Goal: Entertainment & Leisure: Consume media (video, audio)

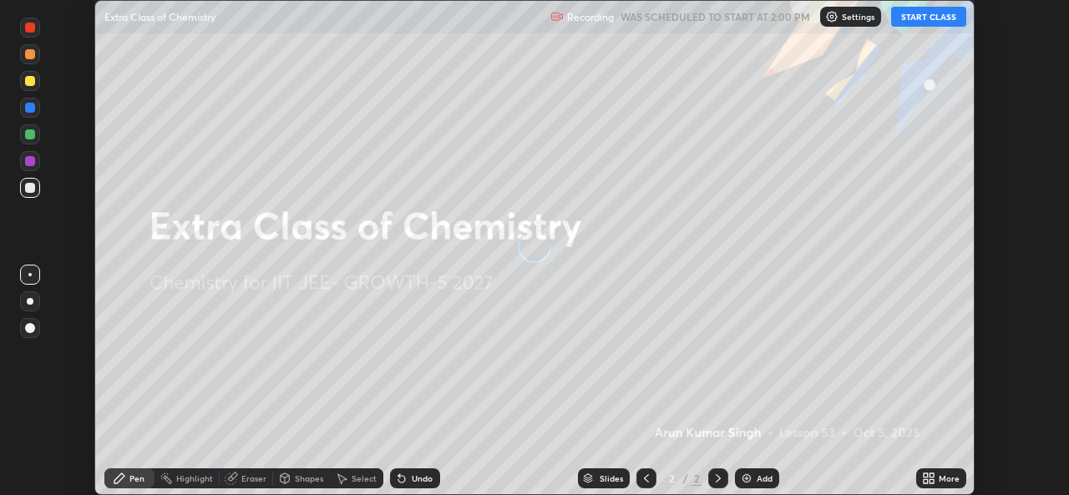
scroll to position [495, 1069]
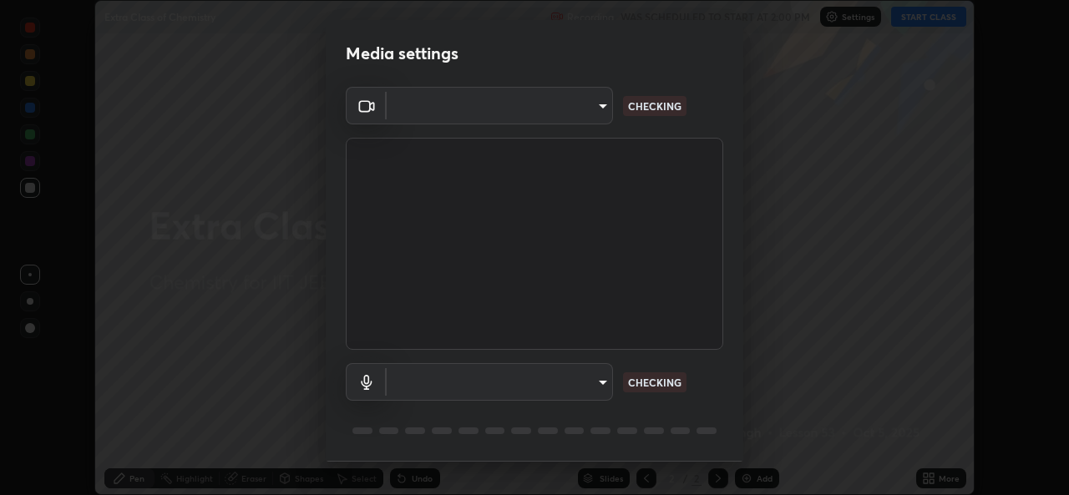
type input "1f41c6c9791060f8641ac520f6899d8620682ebda803063f8a141d25c78f08ec"
type input "f295510aab7fc519ba2ff16faa6f07a5746b517eedcb4ab4bf157618f1e6795d"
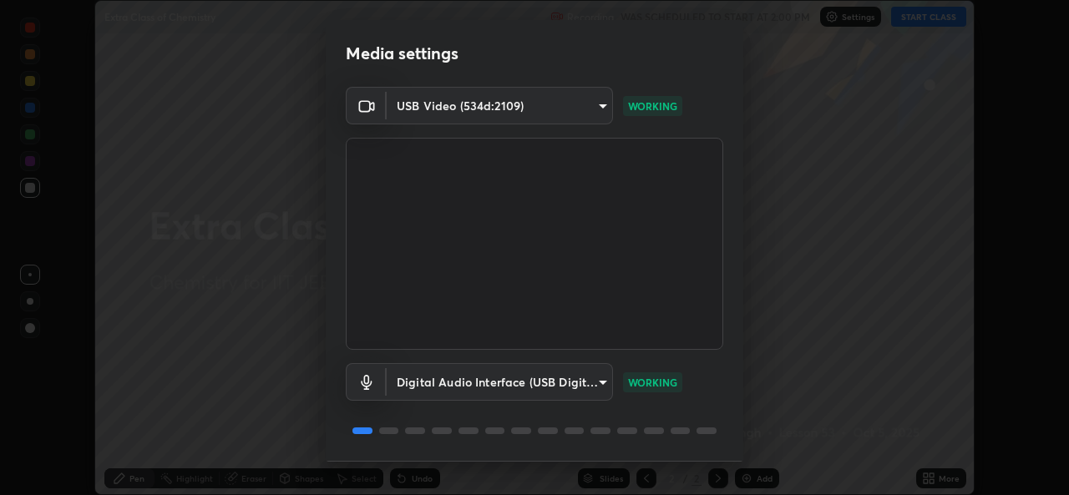
scroll to position [53, 0]
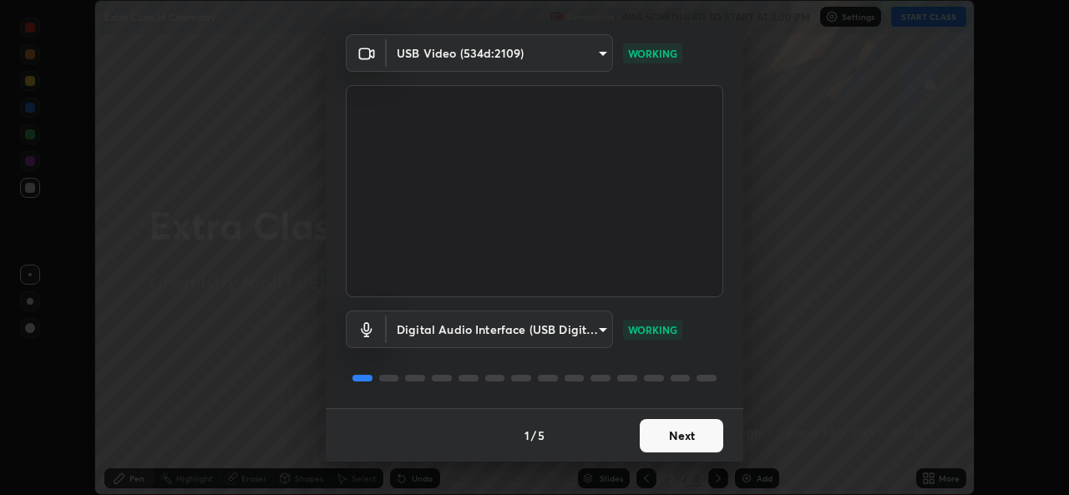
click at [702, 442] on button "Next" at bounding box center [682, 435] width 84 height 33
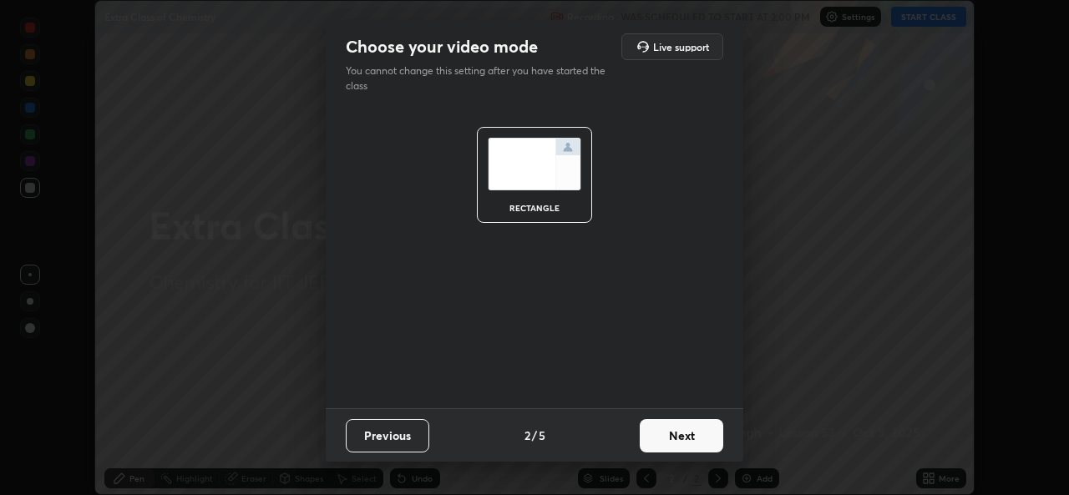
click at [702, 448] on button "Next" at bounding box center [682, 435] width 84 height 33
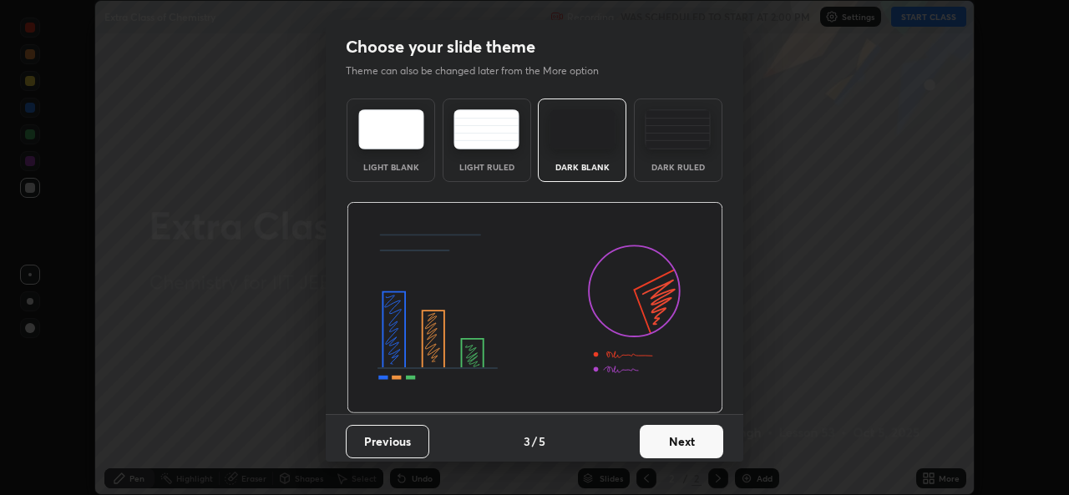
click at [707, 447] on button "Next" at bounding box center [682, 441] width 84 height 33
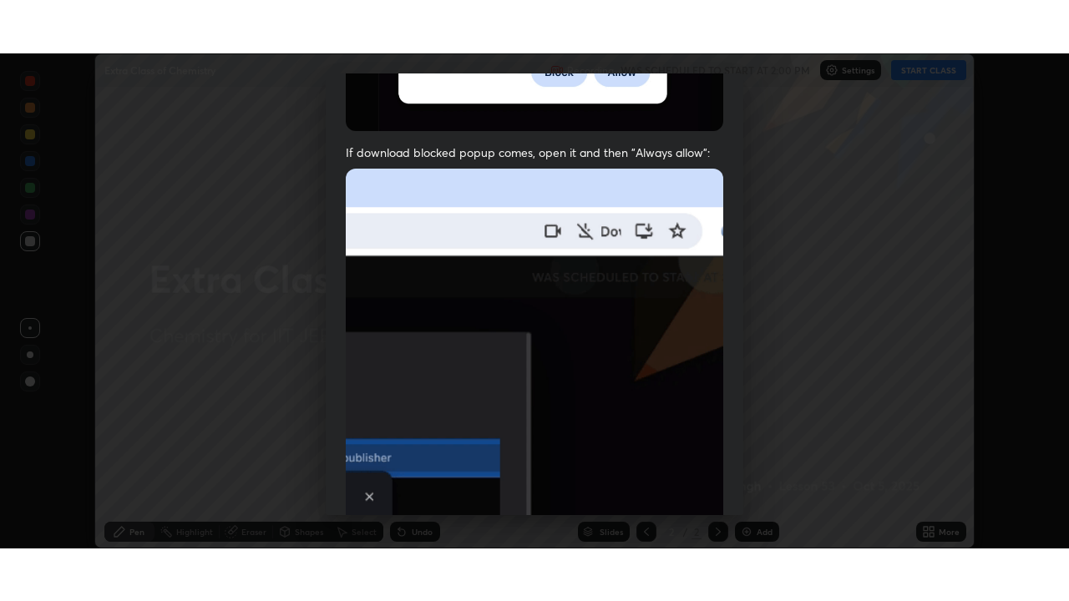
scroll to position [393, 0]
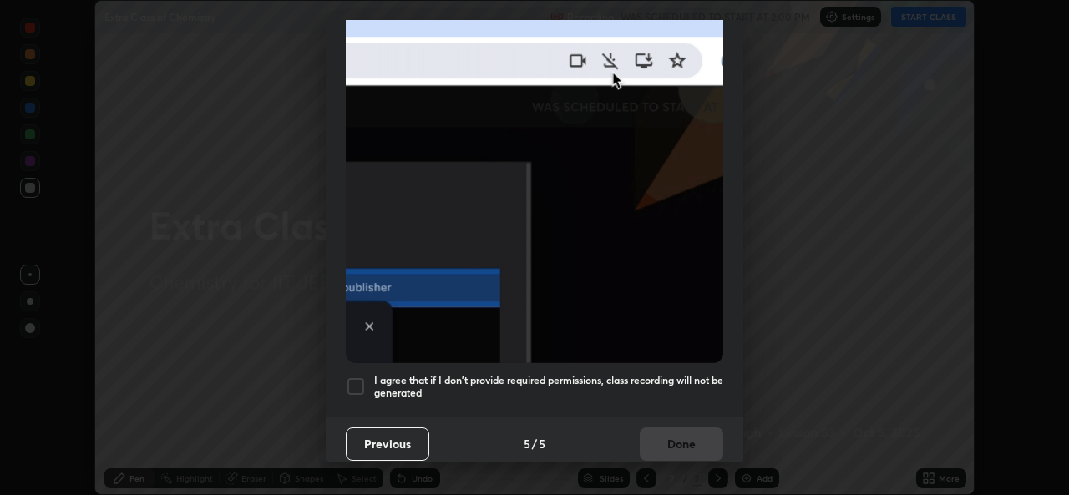
click at [657, 428] on div "Previous 5 / 5 Done" at bounding box center [535, 443] width 418 height 53
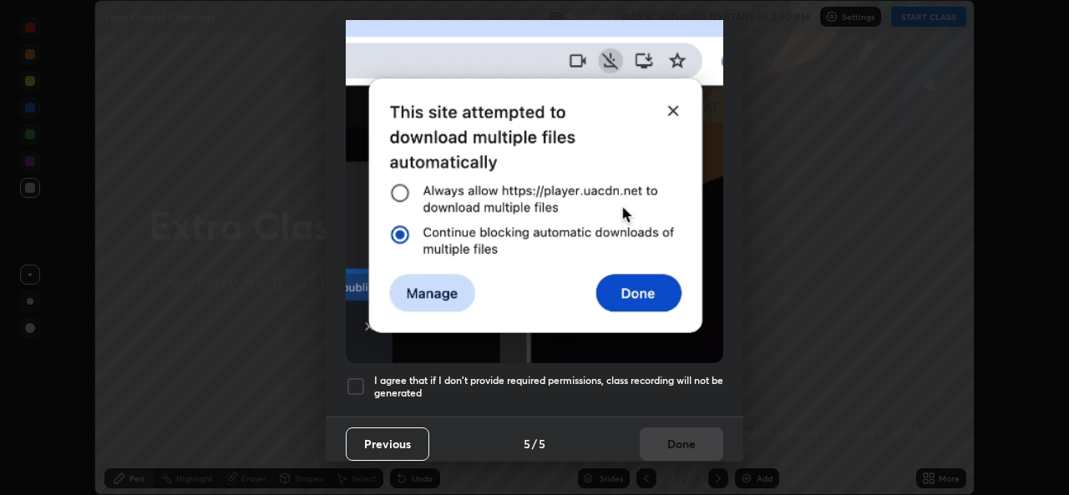
click at [356, 377] on div at bounding box center [356, 387] width 20 height 20
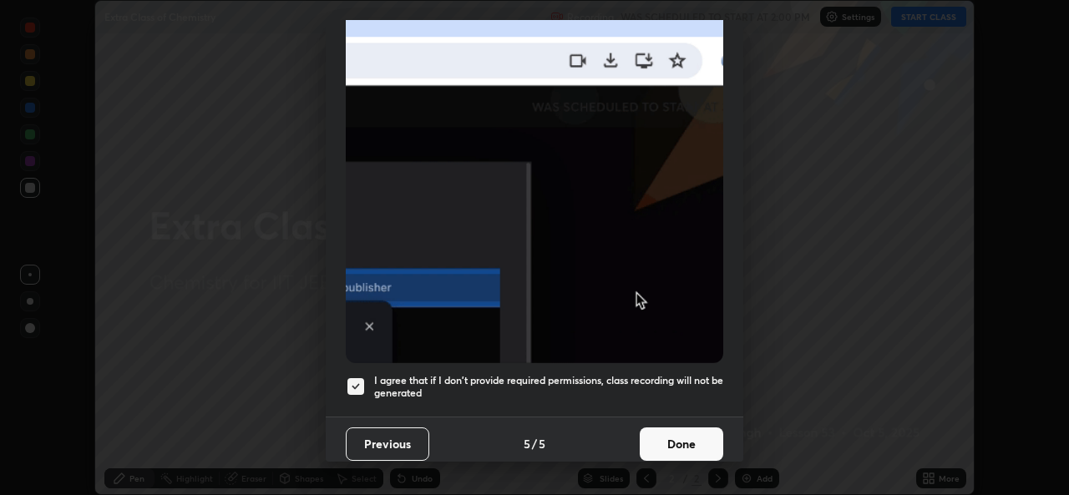
click at [676, 432] on button "Done" at bounding box center [682, 444] width 84 height 33
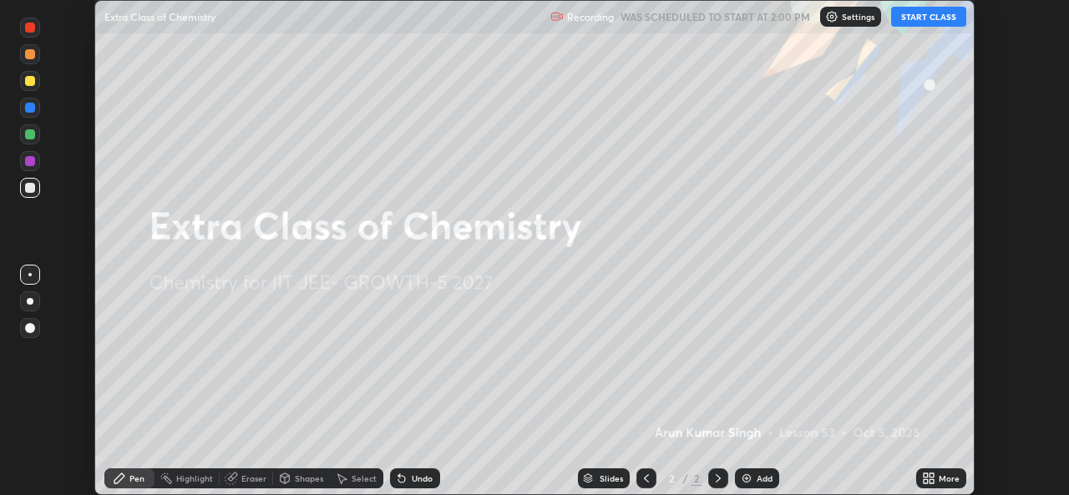
click at [925, 483] on icon at bounding box center [926, 481] width 4 height 4
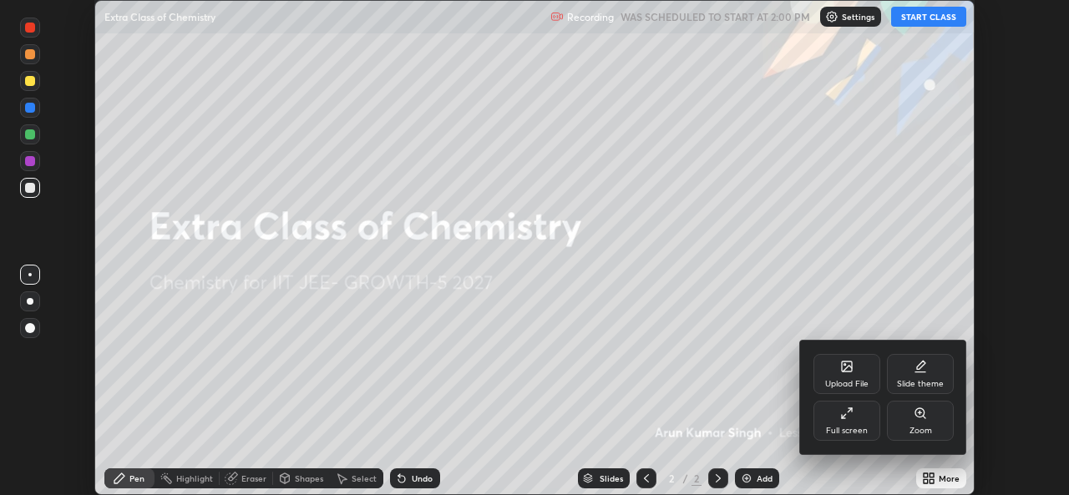
click at [844, 423] on div "Full screen" at bounding box center [846, 421] width 67 height 40
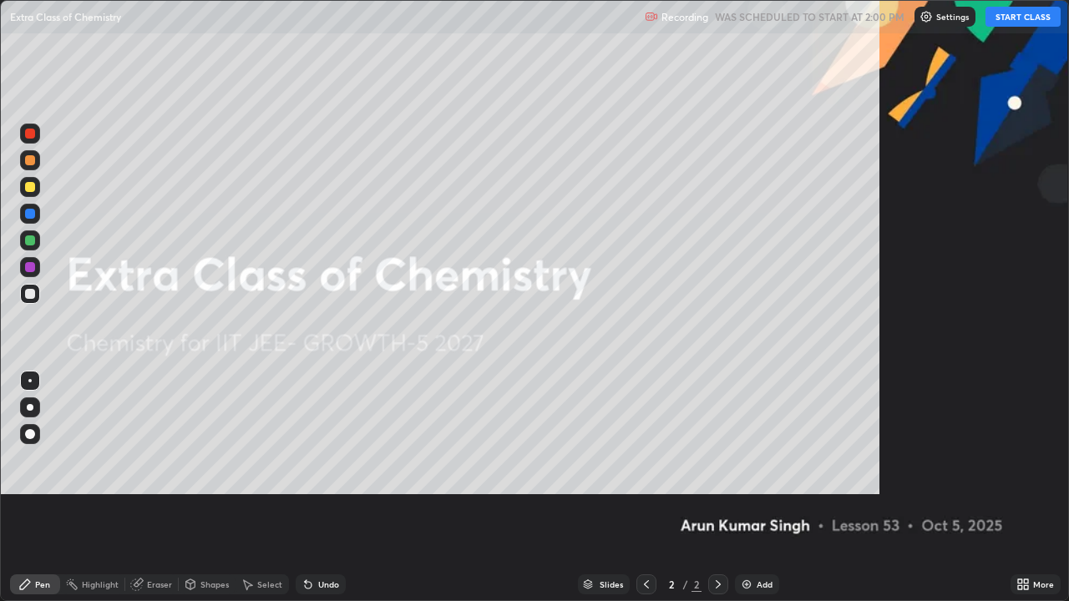
scroll to position [601, 1069]
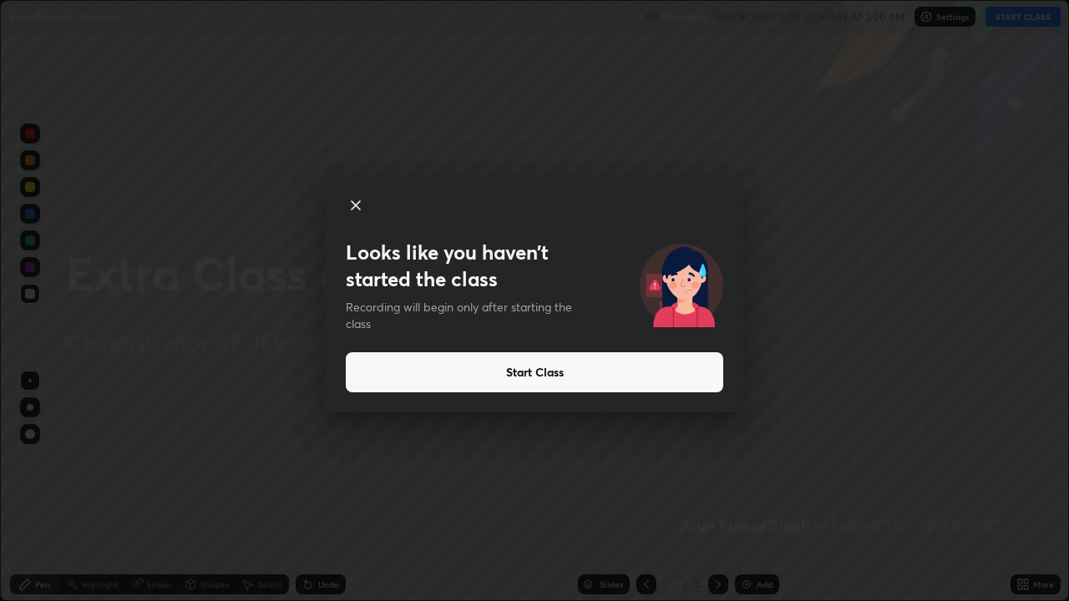
click at [466, 365] on button "Start Class" at bounding box center [535, 372] width 378 height 40
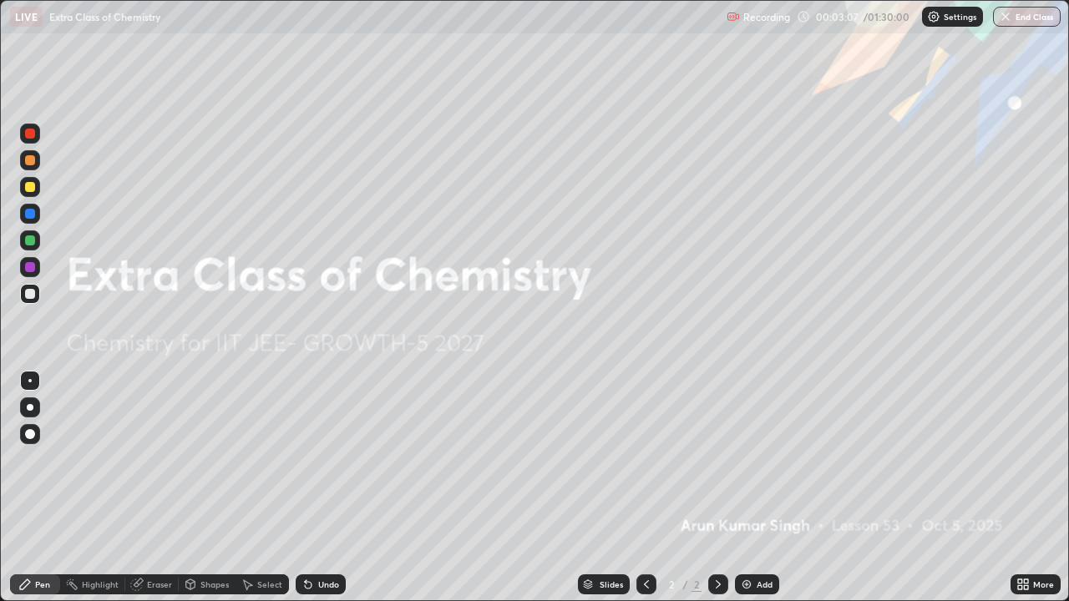
click at [697, 494] on div "2" at bounding box center [697, 584] width 10 height 15
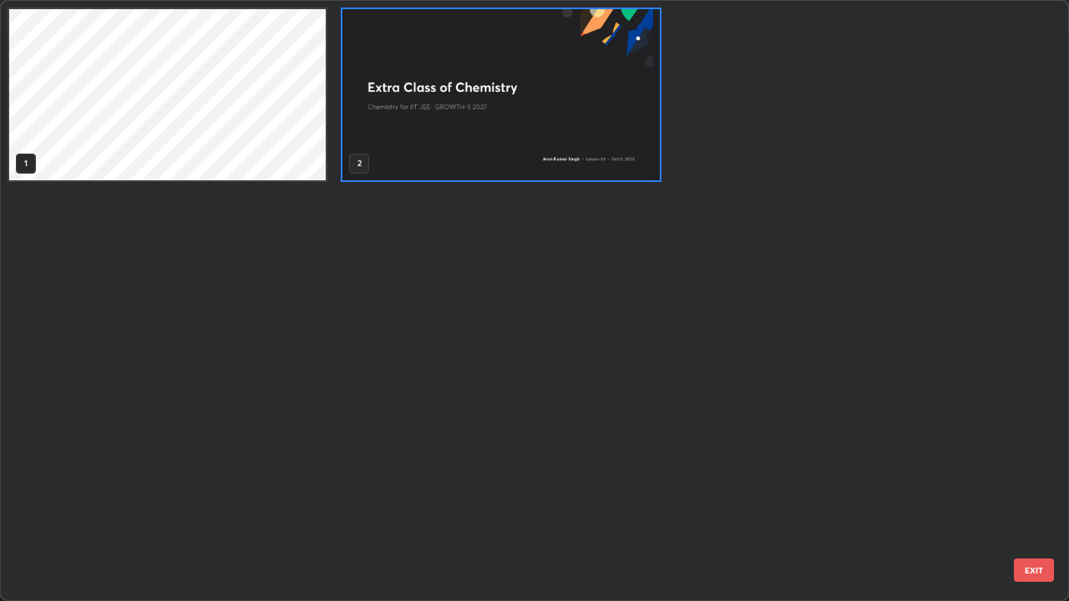
scroll to position [595, 1059]
click at [411, 157] on img "grid" at bounding box center [500, 94] width 317 height 171
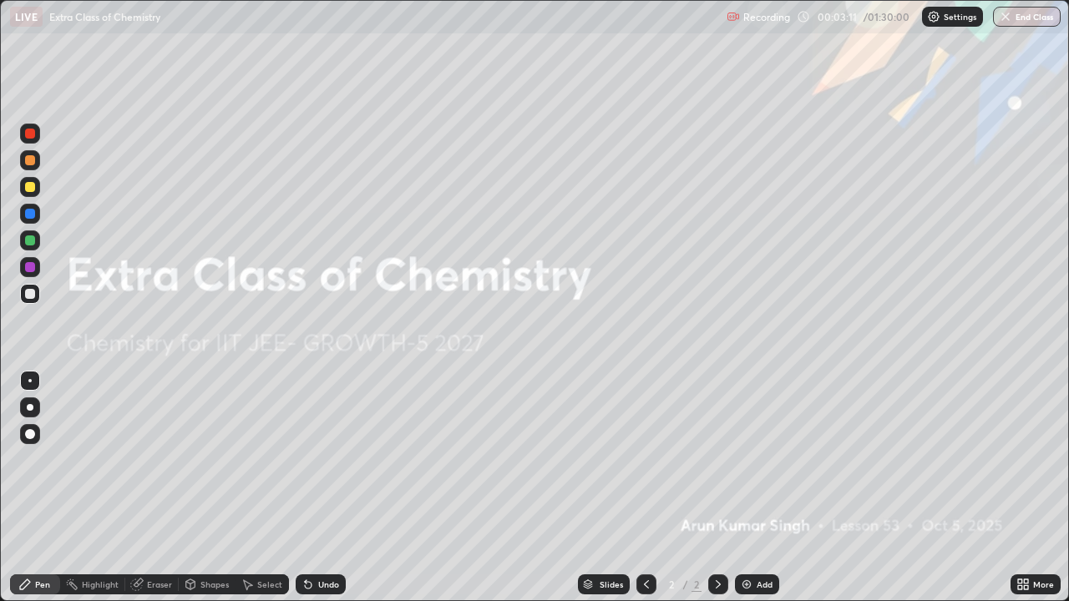
click at [748, 494] on img at bounding box center [746, 584] width 13 height 13
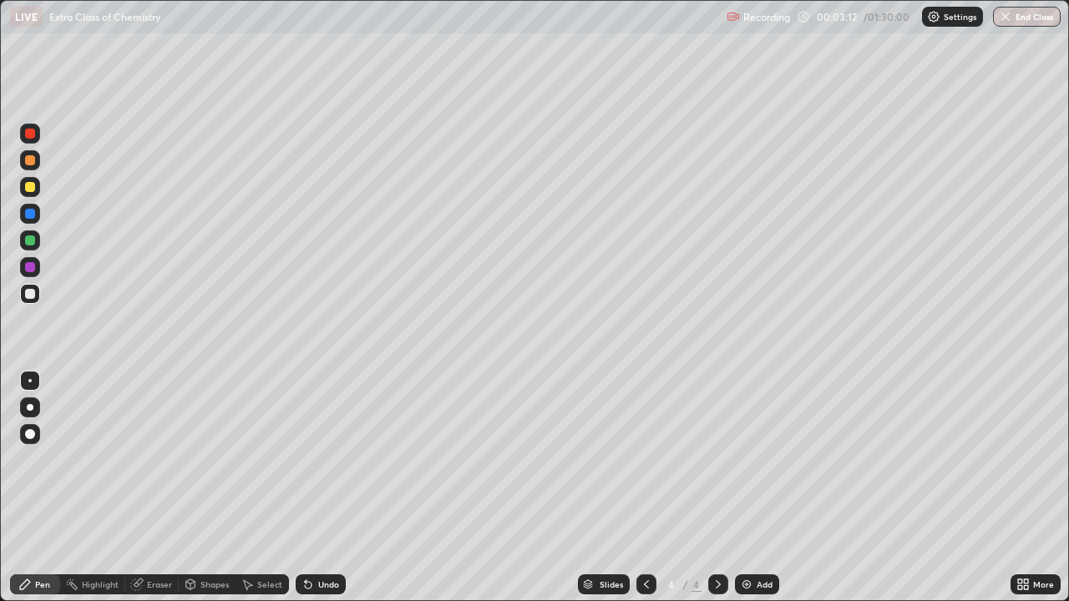
click at [748, 494] on img at bounding box center [746, 584] width 13 height 13
click at [753, 494] on div "Add" at bounding box center [757, 585] width 44 height 20
click at [754, 494] on div "Add" at bounding box center [757, 585] width 44 height 20
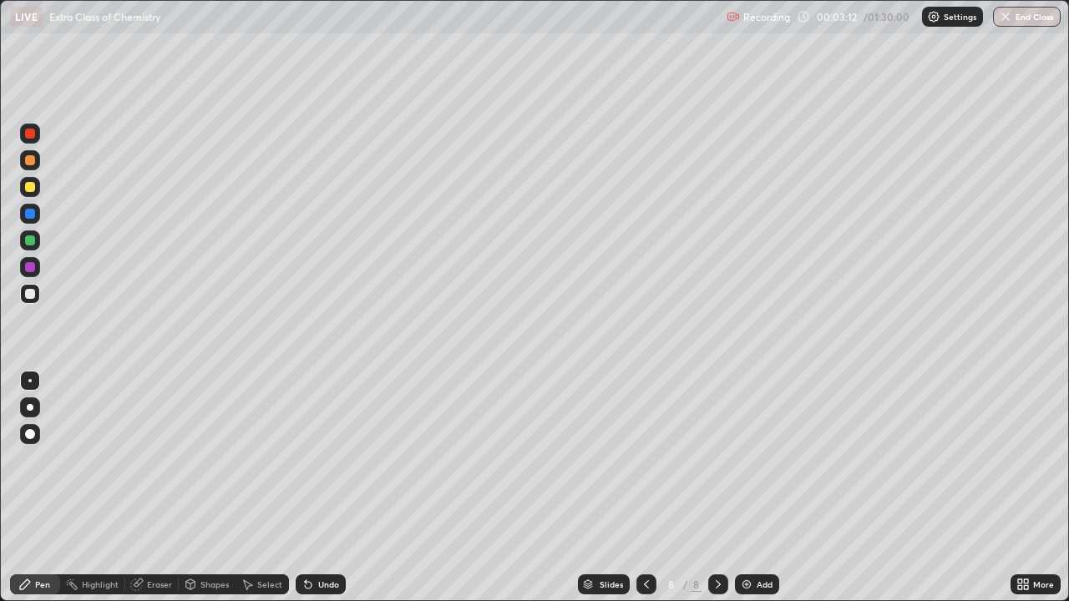
click at [754, 494] on div "Add" at bounding box center [757, 585] width 44 height 20
click at [757, 494] on div "Add" at bounding box center [765, 584] width 16 height 8
click at [753, 494] on div "Add" at bounding box center [757, 585] width 44 height 20
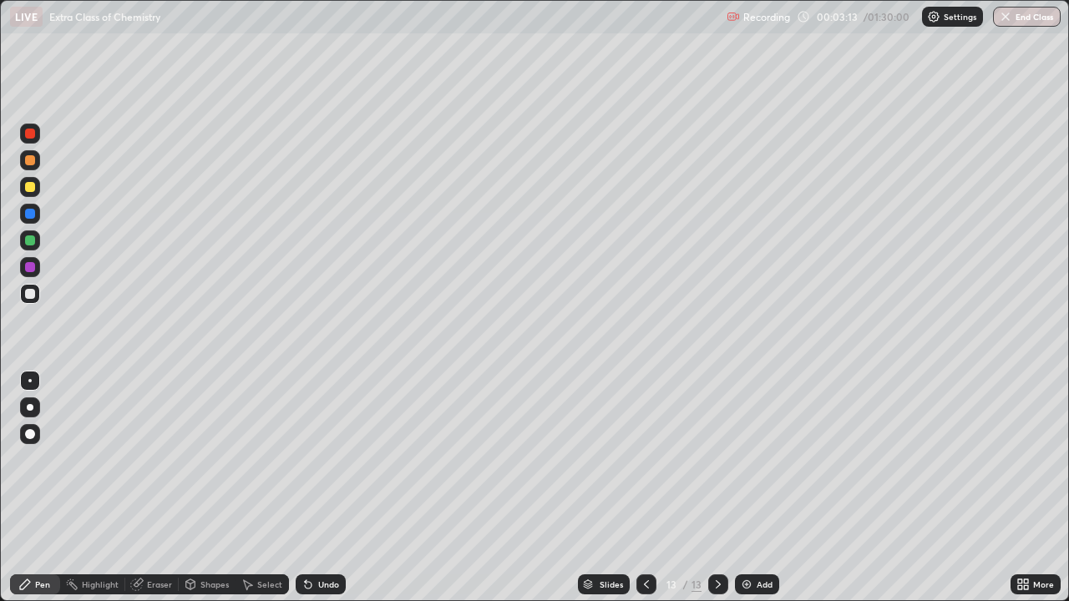
click at [753, 494] on div "Add" at bounding box center [757, 585] width 44 height 20
click at [645, 494] on icon at bounding box center [646, 584] width 13 height 13
click at [646, 494] on icon at bounding box center [646, 584] width 13 height 13
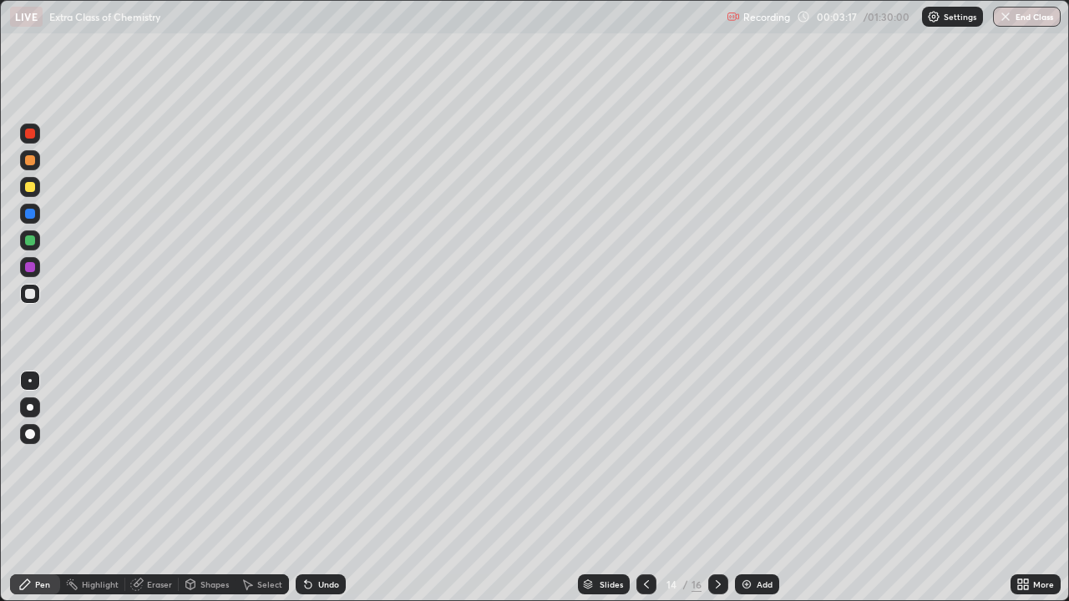
click at [646, 494] on icon at bounding box center [646, 584] width 13 height 13
click at [645, 494] on icon at bounding box center [646, 584] width 13 height 13
click at [645, 494] on icon at bounding box center [646, 584] width 5 height 8
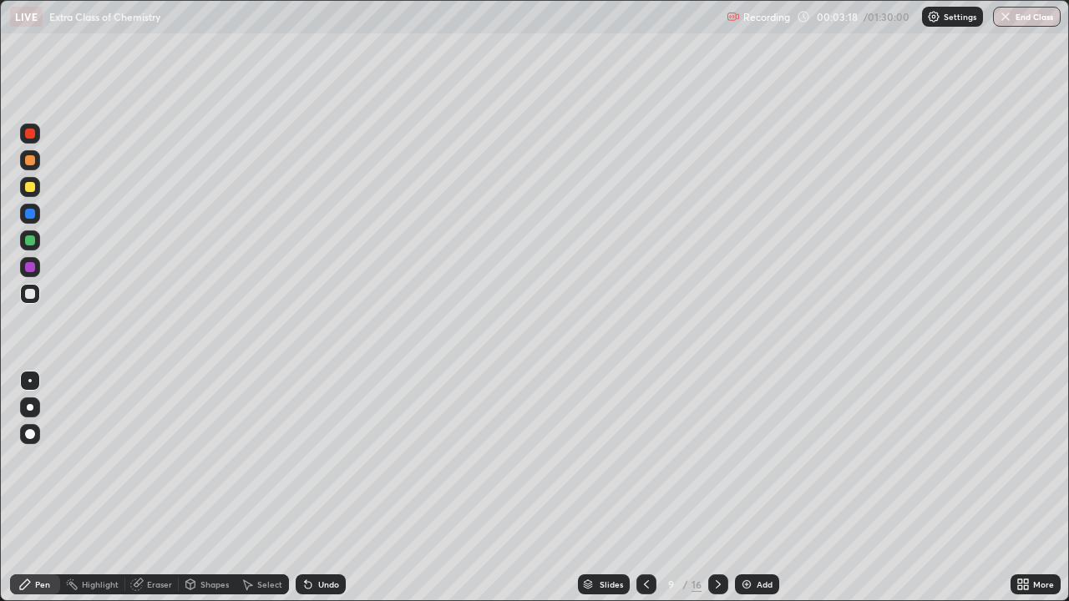
click at [645, 494] on icon at bounding box center [646, 584] width 5 height 8
click at [645, 494] on icon at bounding box center [646, 584] width 13 height 13
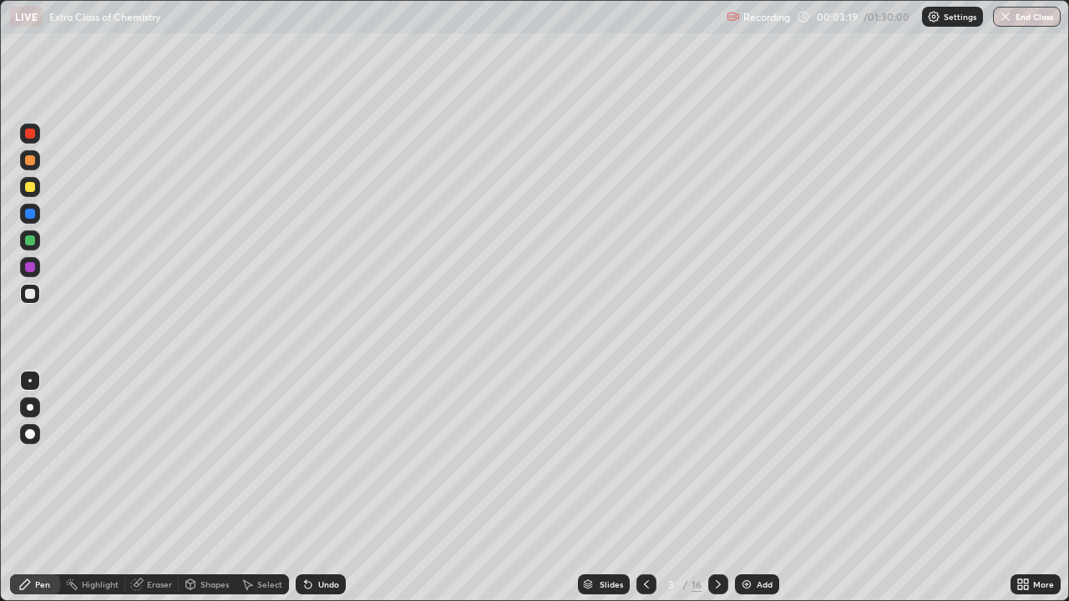
click at [645, 494] on icon at bounding box center [646, 584] width 13 height 13
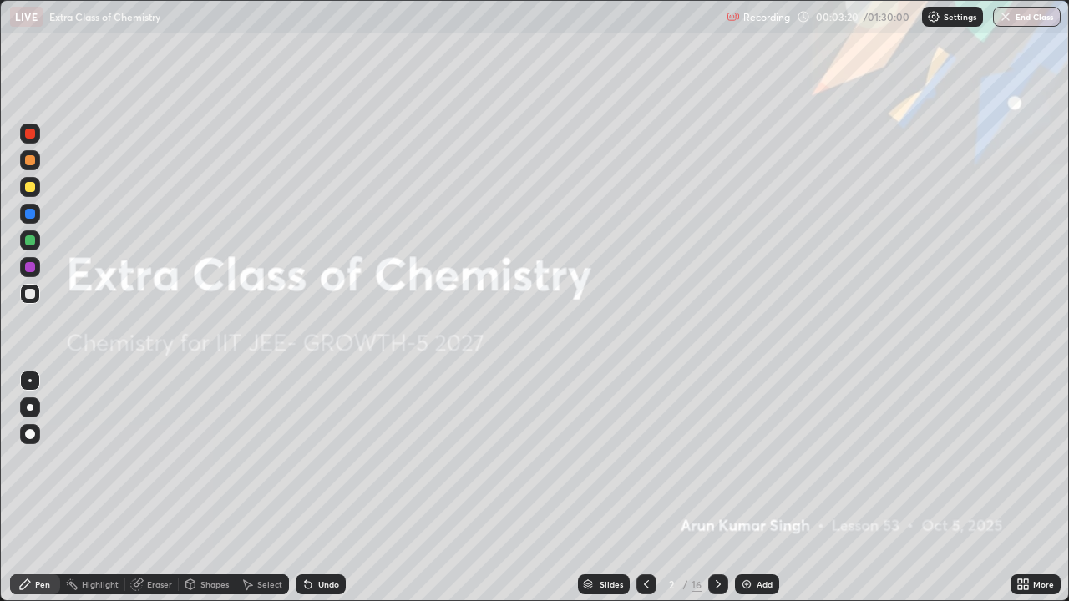
click at [722, 494] on icon at bounding box center [718, 584] width 13 height 13
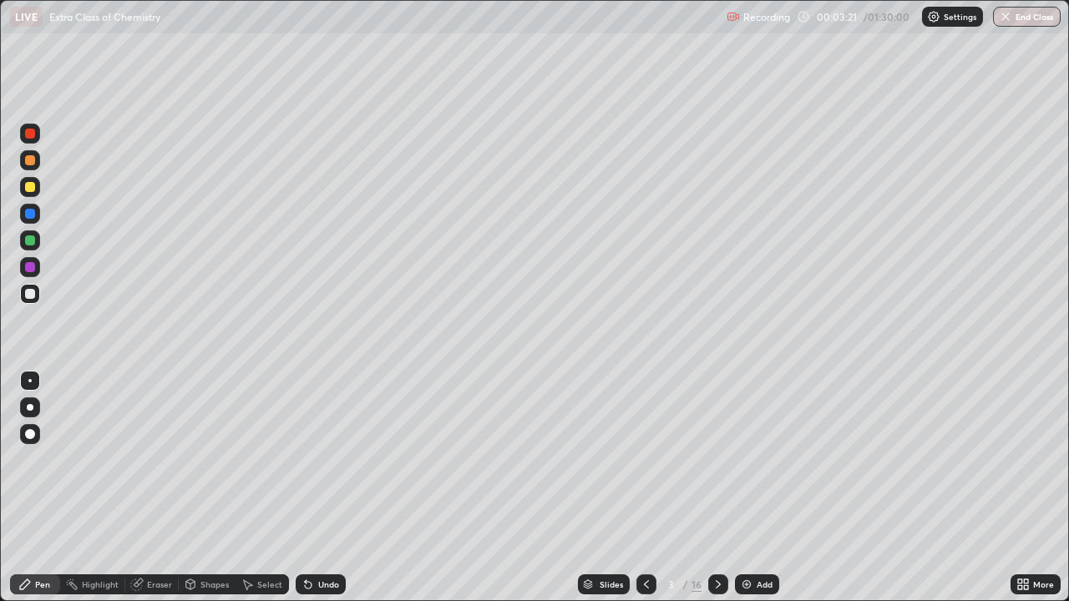
click at [31, 406] on div at bounding box center [30, 407] width 7 height 7
click at [321, 494] on div "Undo" at bounding box center [328, 584] width 21 height 8
click at [326, 494] on div "Undo" at bounding box center [321, 585] width 50 height 20
click at [30, 213] on div at bounding box center [30, 214] width 10 height 10
click at [319, 494] on div "Undo" at bounding box center [321, 585] width 50 height 20
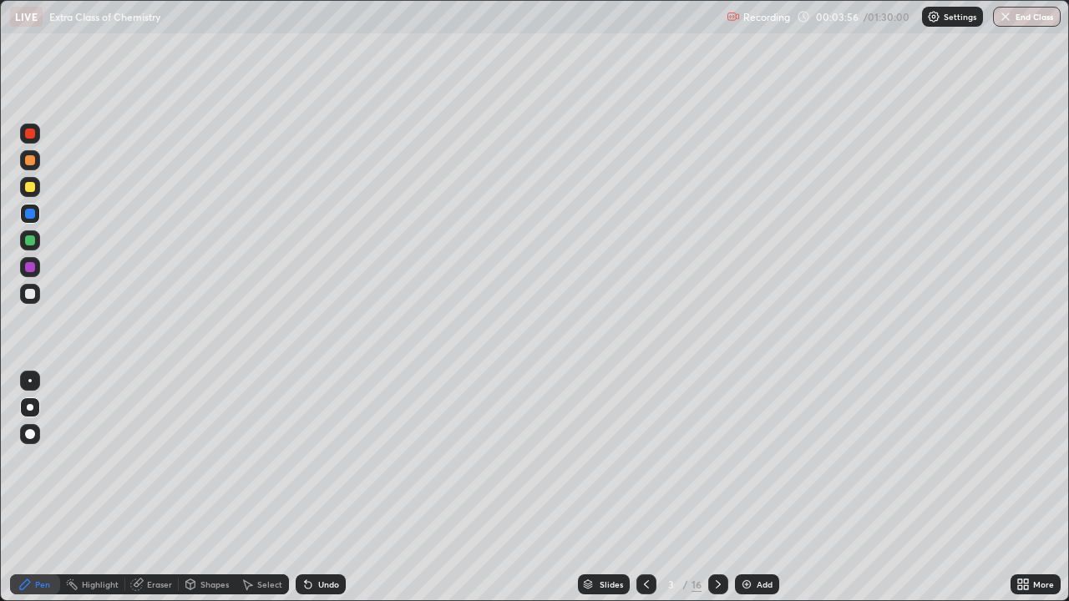
click at [332, 494] on div "Undo" at bounding box center [328, 584] width 21 height 8
click at [36, 292] on div at bounding box center [30, 294] width 20 height 20
click at [325, 494] on div "Undo" at bounding box center [328, 584] width 21 height 8
click at [328, 494] on div "Undo" at bounding box center [328, 584] width 21 height 8
click at [306, 494] on icon at bounding box center [308, 585] width 7 height 7
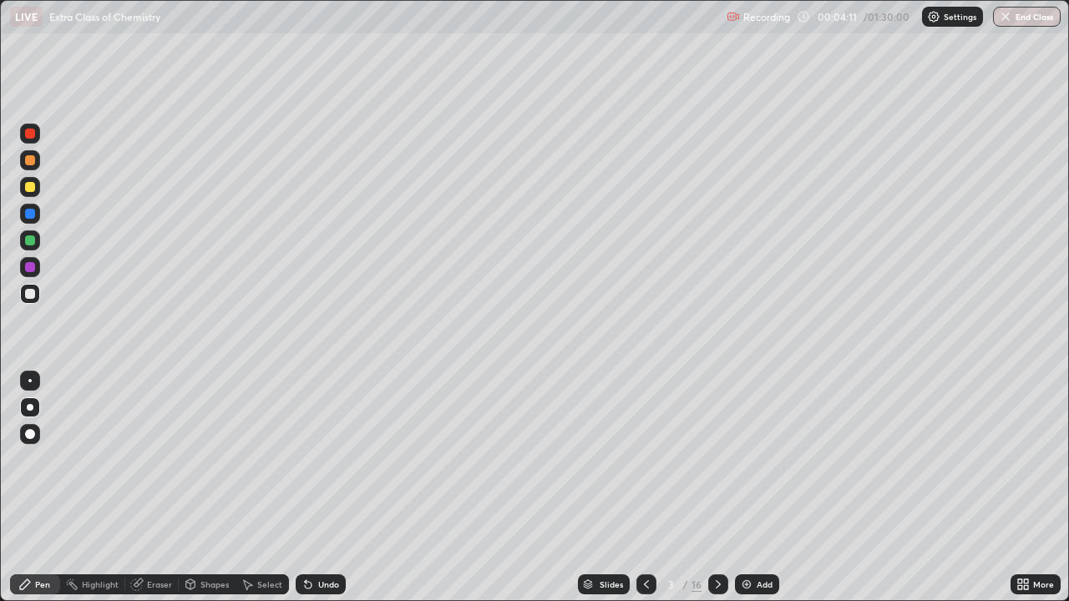
click at [306, 494] on icon at bounding box center [308, 585] width 7 height 7
click at [318, 494] on div "Undo" at bounding box center [328, 584] width 21 height 8
click at [325, 494] on div "Undo" at bounding box center [328, 584] width 21 height 8
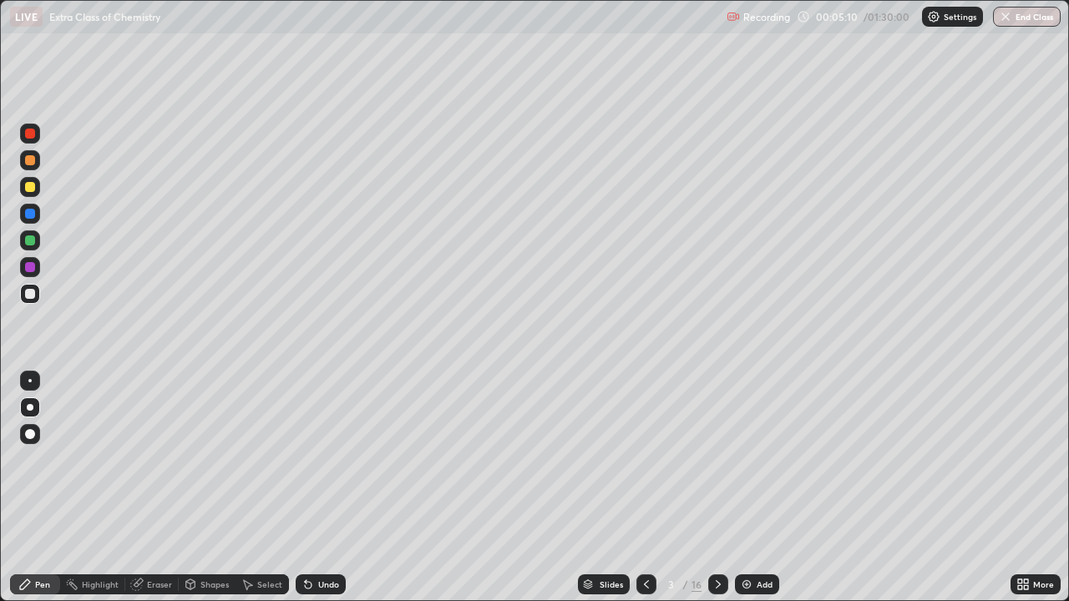
click at [328, 494] on div "Undo" at bounding box center [321, 585] width 50 height 20
click at [331, 494] on div "Undo" at bounding box center [321, 585] width 50 height 20
click at [312, 494] on div "Undo" at bounding box center [321, 585] width 50 height 20
click at [309, 494] on icon at bounding box center [308, 585] width 7 height 7
click at [318, 494] on div "Undo" at bounding box center [328, 584] width 21 height 8
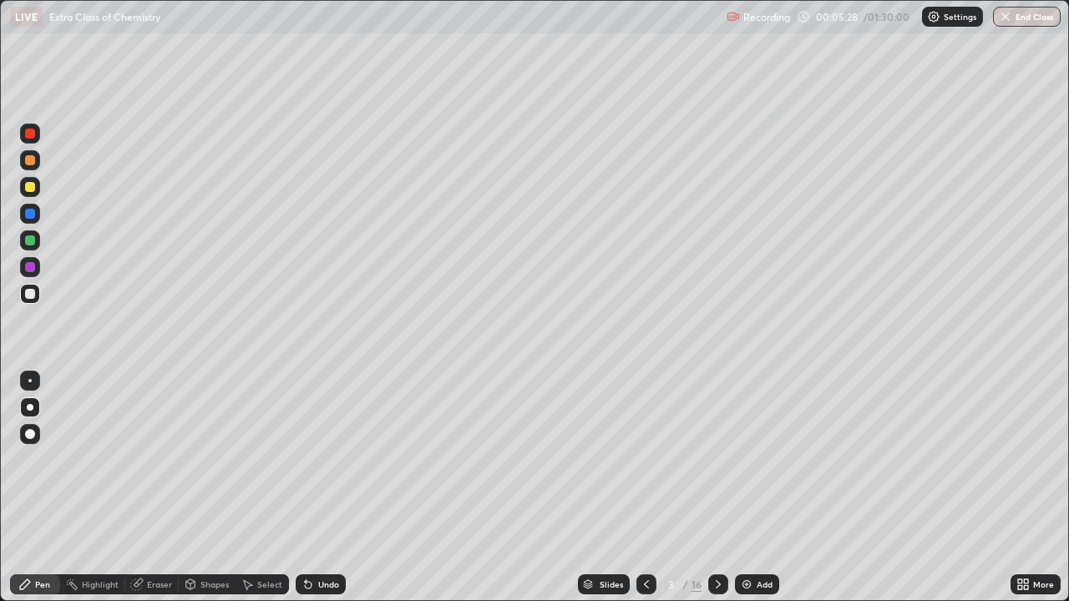
click at [323, 494] on div "Undo" at bounding box center [328, 584] width 21 height 8
click at [325, 494] on div "Undo" at bounding box center [328, 584] width 21 height 8
click at [319, 494] on div "Undo" at bounding box center [328, 584] width 21 height 8
click at [318, 494] on div "Undo" at bounding box center [328, 584] width 21 height 8
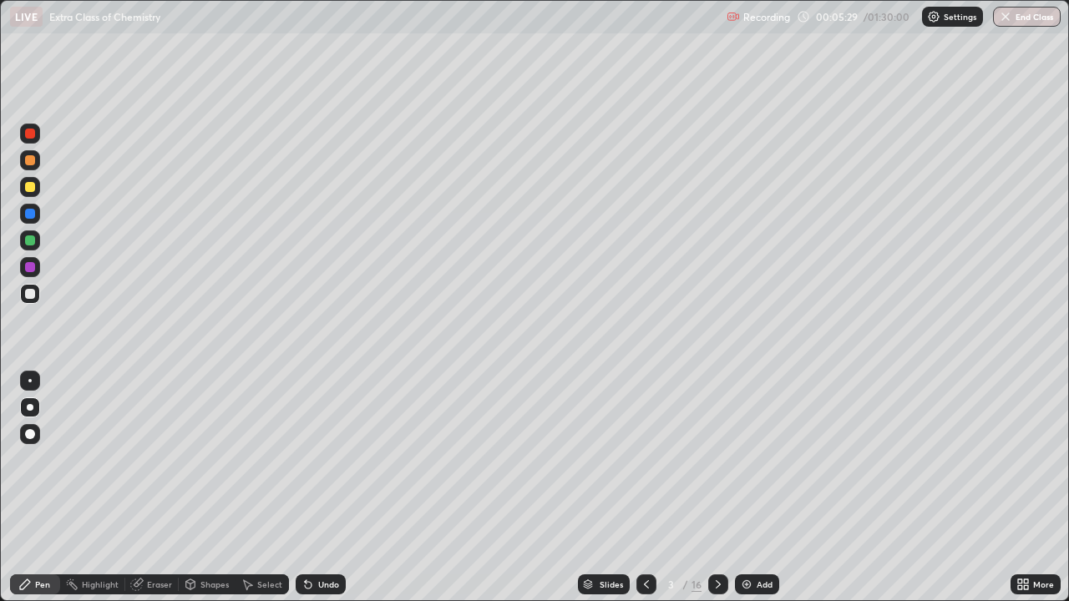
click at [313, 494] on div "Undo" at bounding box center [321, 585] width 50 height 20
click at [30, 415] on div at bounding box center [30, 408] width 20 height 20
click at [313, 494] on div "Undo" at bounding box center [321, 585] width 50 height 20
click at [321, 494] on div "Undo" at bounding box center [321, 585] width 50 height 20
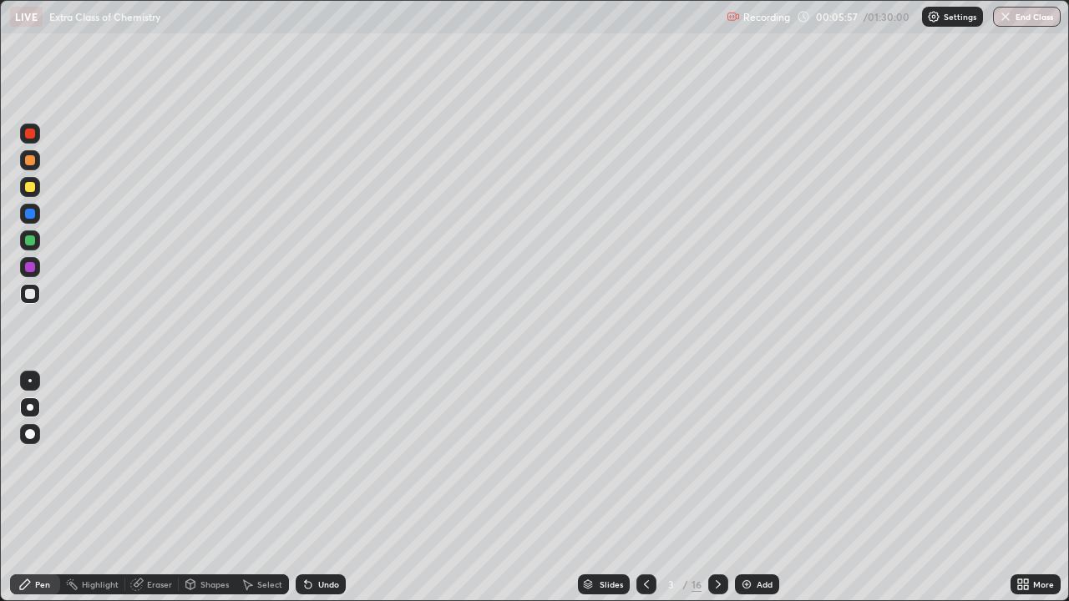
click at [321, 494] on div "Undo" at bounding box center [328, 584] width 21 height 8
click at [321, 494] on div "Undo" at bounding box center [321, 585] width 50 height 20
click at [315, 494] on div "Undo" at bounding box center [321, 585] width 50 height 20
click at [317, 494] on div "Undo" at bounding box center [321, 585] width 50 height 20
click at [305, 494] on icon at bounding box center [306, 581] width 2 height 2
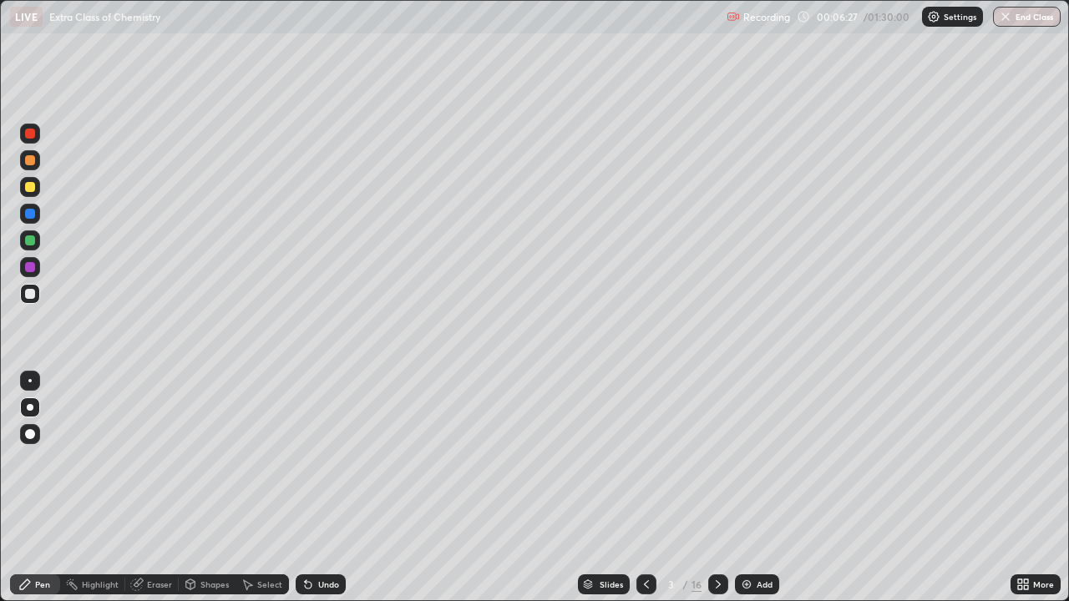
click at [314, 494] on div "Undo" at bounding box center [321, 585] width 50 height 20
click at [318, 494] on div "Undo" at bounding box center [328, 584] width 21 height 8
click at [32, 241] on div at bounding box center [30, 241] width 10 height 10
click at [33, 296] on div at bounding box center [30, 294] width 10 height 10
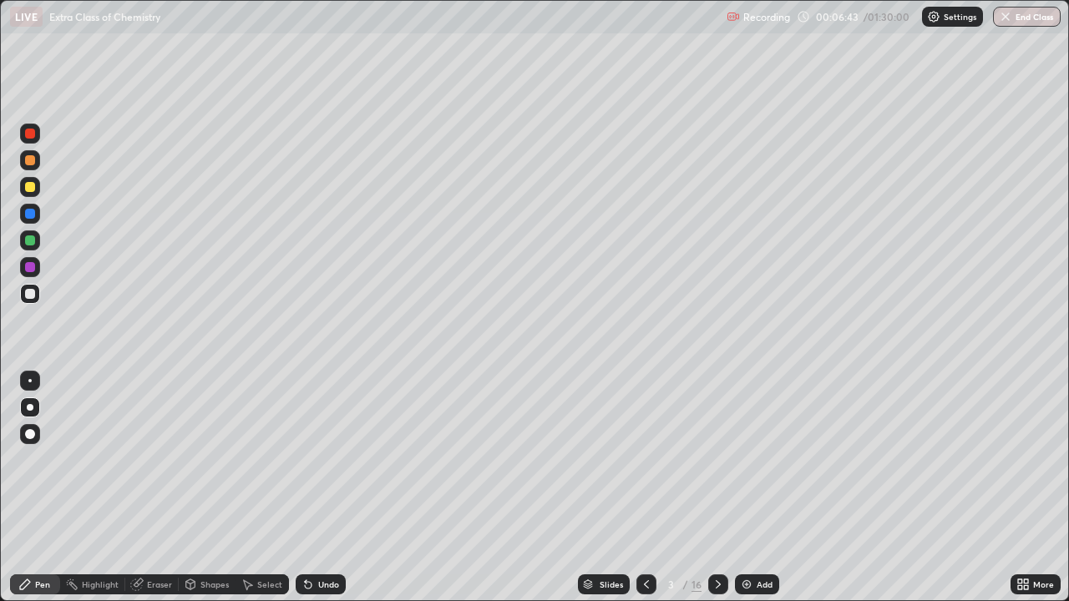
click at [319, 494] on div "Undo" at bounding box center [328, 584] width 21 height 8
click at [38, 494] on div "Pen" at bounding box center [35, 585] width 50 height 20
click at [305, 494] on icon at bounding box center [306, 581] width 2 height 2
click at [296, 494] on div "Undo" at bounding box center [321, 585] width 50 height 20
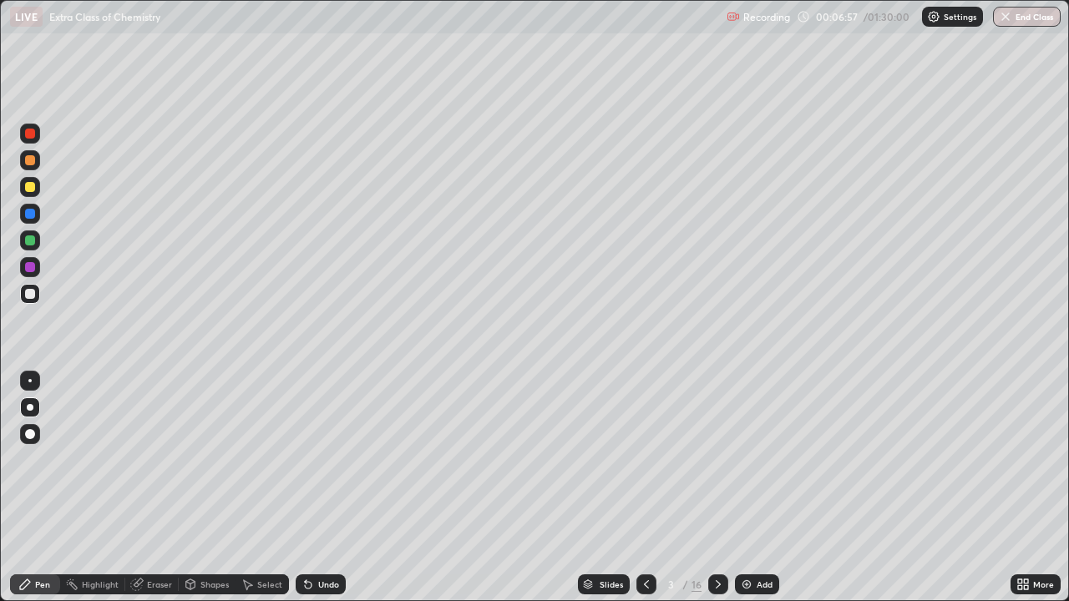
click at [311, 494] on div "Undo" at bounding box center [321, 585] width 50 height 20
click at [306, 494] on icon at bounding box center [308, 585] width 7 height 7
click at [305, 494] on icon at bounding box center [306, 581] width 2 height 2
click at [305, 494] on icon at bounding box center [308, 585] width 7 height 7
click at [323, 494] on div "Undo" at bounding box center [328, 584] width 21 height 8
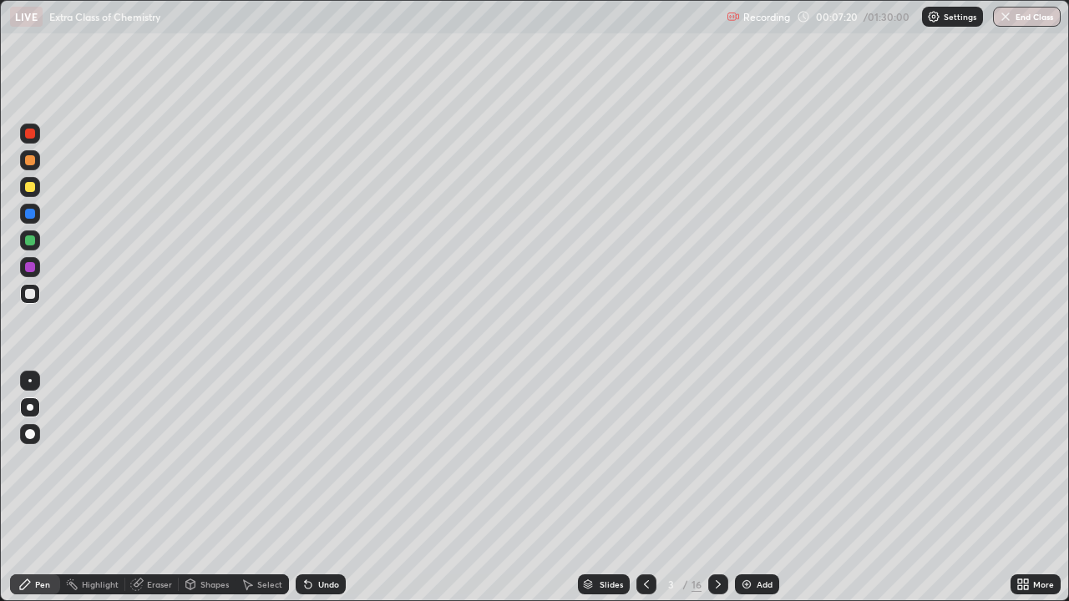
click at [314, 494] on div "Undo" at bounding box center [321, 585] width 50 height 20
click at [307, 494] on icon at bounding box center [308, 584] width 13 height 13
click at [325, 494] on div "Undo" at bounding box center [328, 584] width 21 height 8
click at [320, 494] on div "Undo" at bounding box center [321, 585] width 50 height 20
click at [319, 494] on div "Undo" at bounding box center [321, 585] width 50 height 20
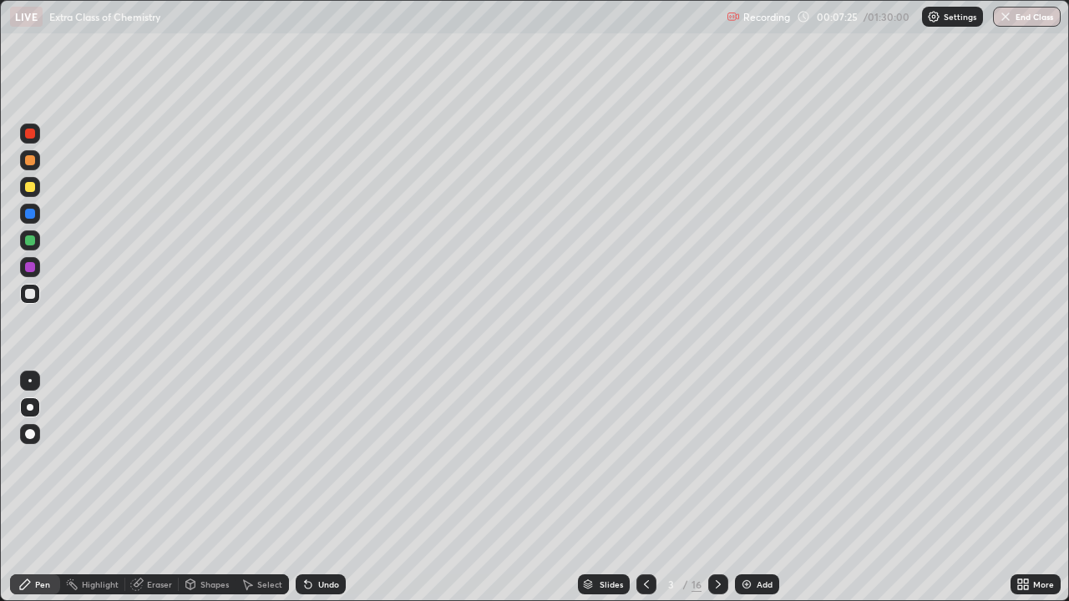
click at [329, 494] on div "Undo" at bounding box center [321, 585] width 50 height 20
click at [29, 182] on div at bounding box center [30, 187] width 10 height 10
click at [30, 210] on div at bounding box center [30, 214] width 10 height 10
click at [23, 296] on div at bounding box center [30, 294] width 20 height 20
click at [34, 213] on div at bounding box center [30, 214] width 10 height 10
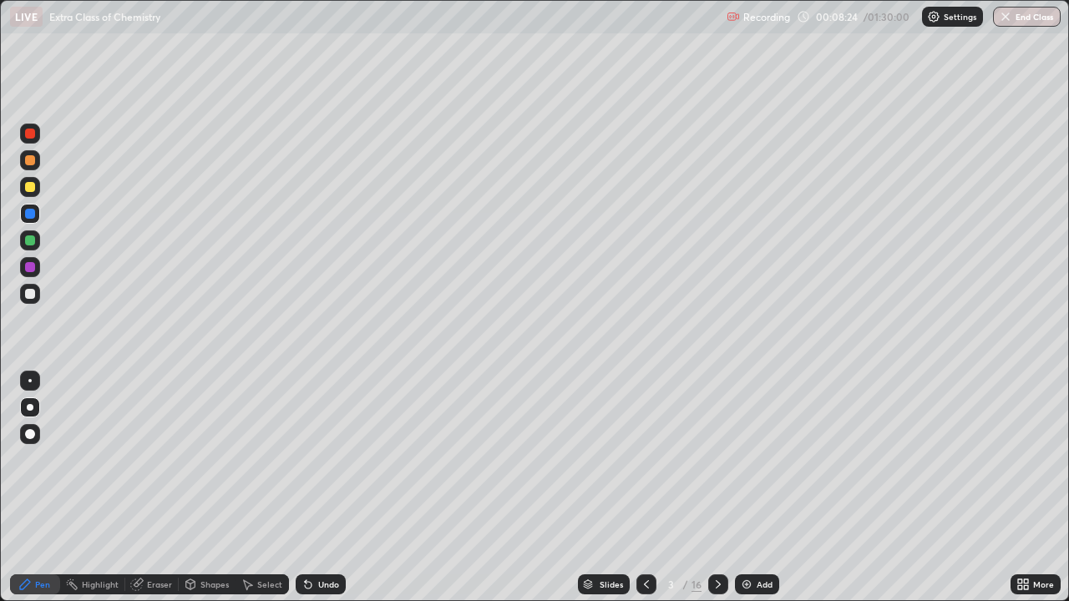
click at [324, 494] on div "Undo" at bounding box center [328, 584] width 21 height 8
click at [317, 494] on div "Undo" at bounding box center [321, 585] width 50 height 20
click at [323, 494] on div "Undo" at bounding box center [321, 585] width 50 height 20
click at [32, 297] on div at bounding box center [30, 294] width 10 height 10
click at [318, 494] on div "Undo" at bounding box center [328, 584] width 21 height 8
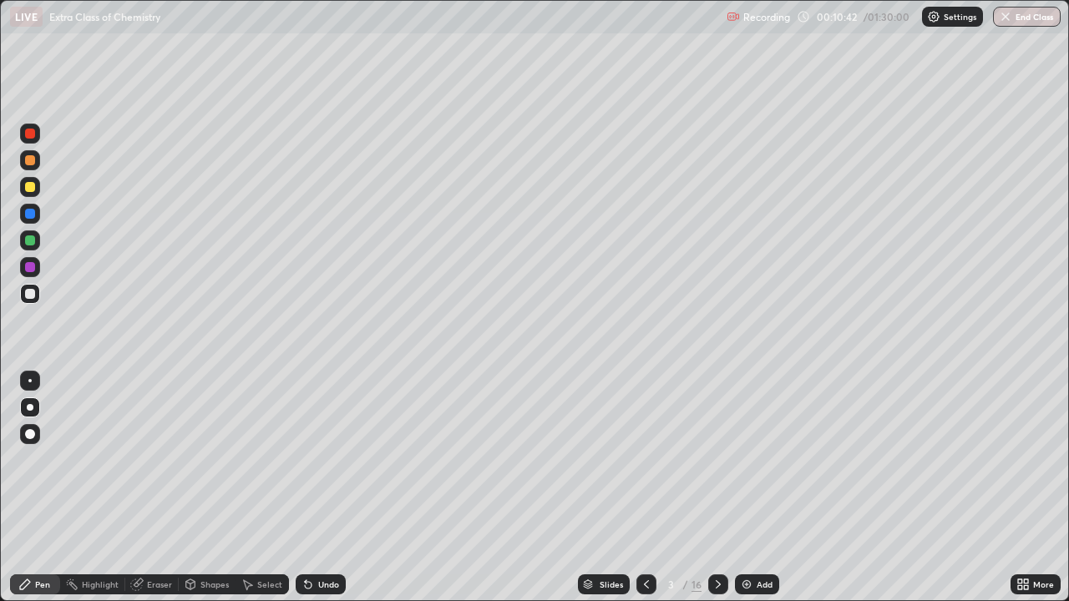
click at [31, 187] on div at bounding box center [30, 187] width 10 height 10
click at [322, 494] on div "Undo" at bounding box center [321, 585] width 50 height 20
click at [312, 494] on icon at bounding box center [308, 584] width 13 height 13
click at [308, 494] on icon at bounding box center [308, 585] width 7 height 7
click at [329, 494] on div "Undo" at bounding box center [328, 584] width 21 height 8
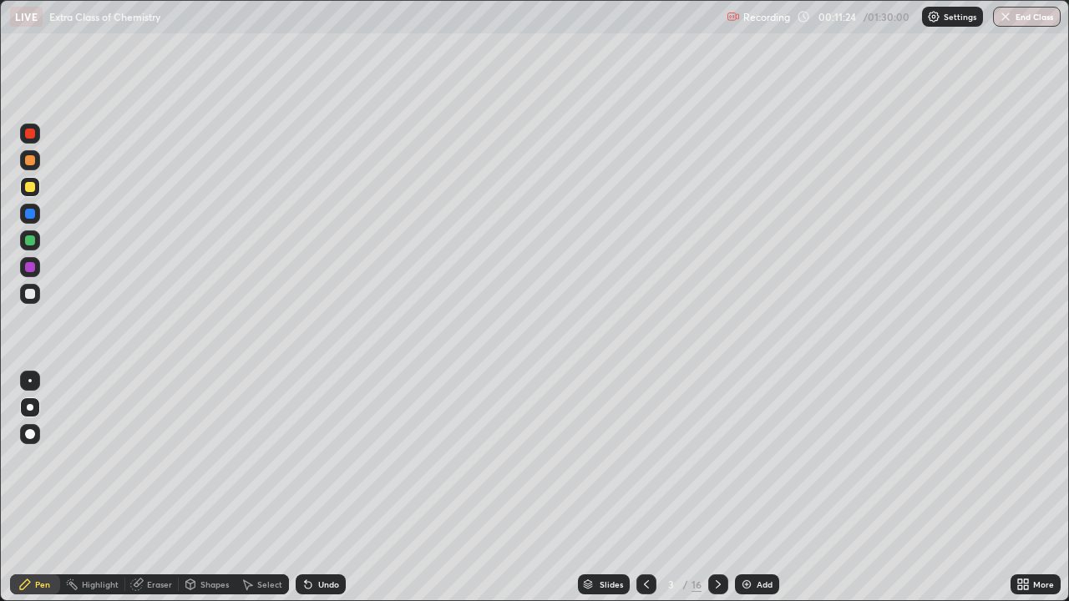
click at [327, 494] on div "Undo" at bounding box center [321, 585] width 50 height 20
click at [329, 494] on div "Undo" at bounding box center [328, 584] width 21 height 8
click at [334, 494] on div "Undo" at bounding box center [328, 584] width 21 height 8
click at [312, 494] on icon at bounding box center [308, 584] width 13 height 13
click at [302, 494] on icon at bounding box center [308, 584] width 13 height 13
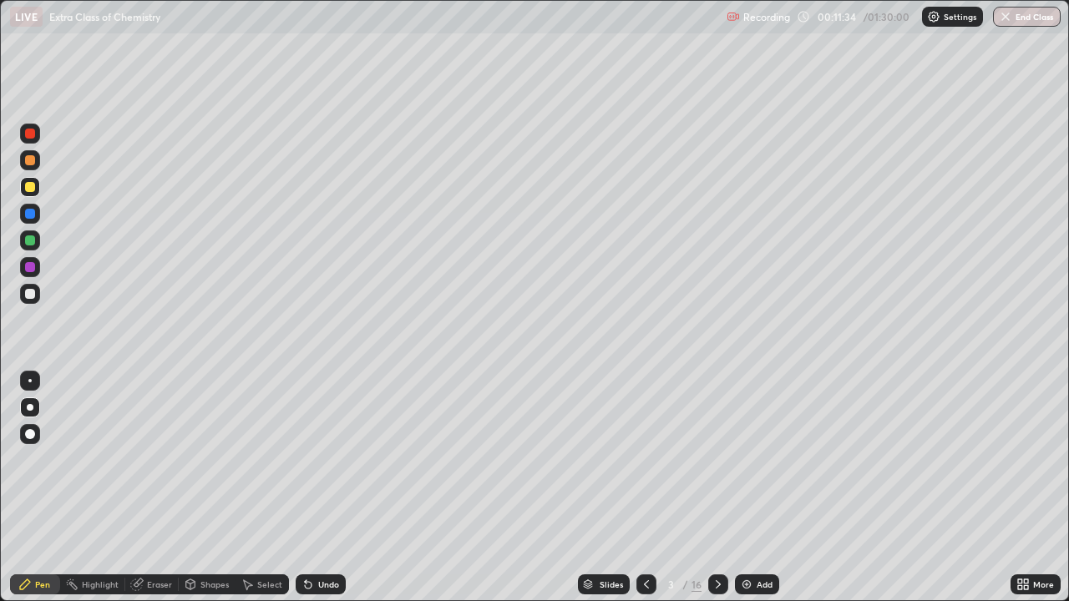
click at [23, 219] on div at bounding box center [30, 214] width 20 height 20
click at [712, 494] on div at bounding box center [718, 585] width 20 height 20
click at [30, 292] on div at bounding box center [30, 294] width 10 height 10
click at [19, 494] on icon at bounding box center [24, 584] width 13 height 13
click at [318, 494] on div "Undo" at bounding box center [328, 584] width 21 height 8
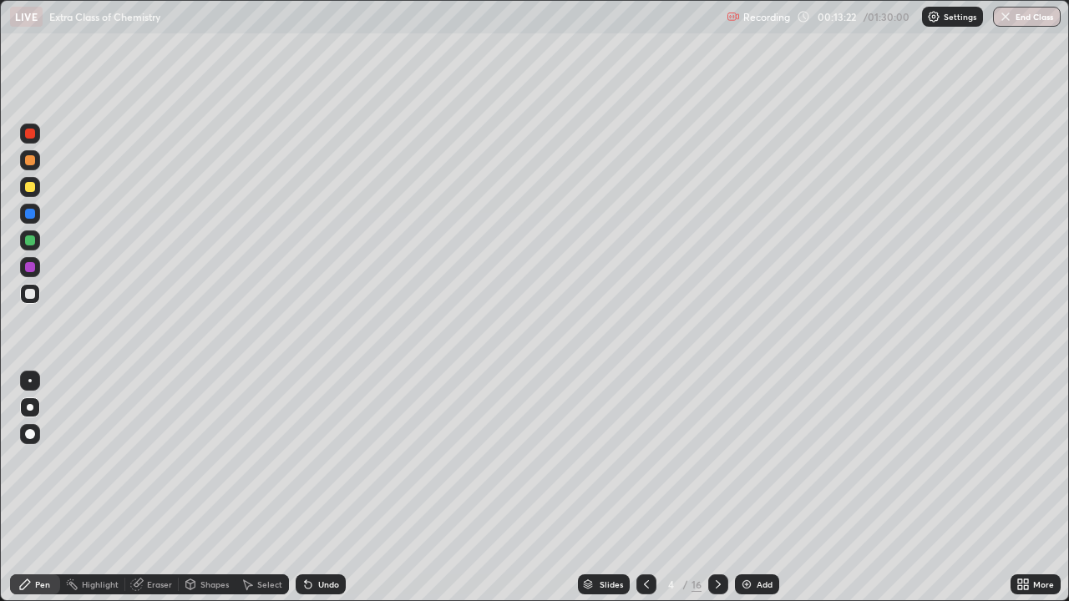
click at [321, 494] on div "Undo" at bounding box center [328, 584] width 21 height 8
click at [637, 494] on div at bounding box center [646, 585] width 20 height 20
click at [158, 494] on div "Eraser" at bounding box center [151, 585] width 53 height 20
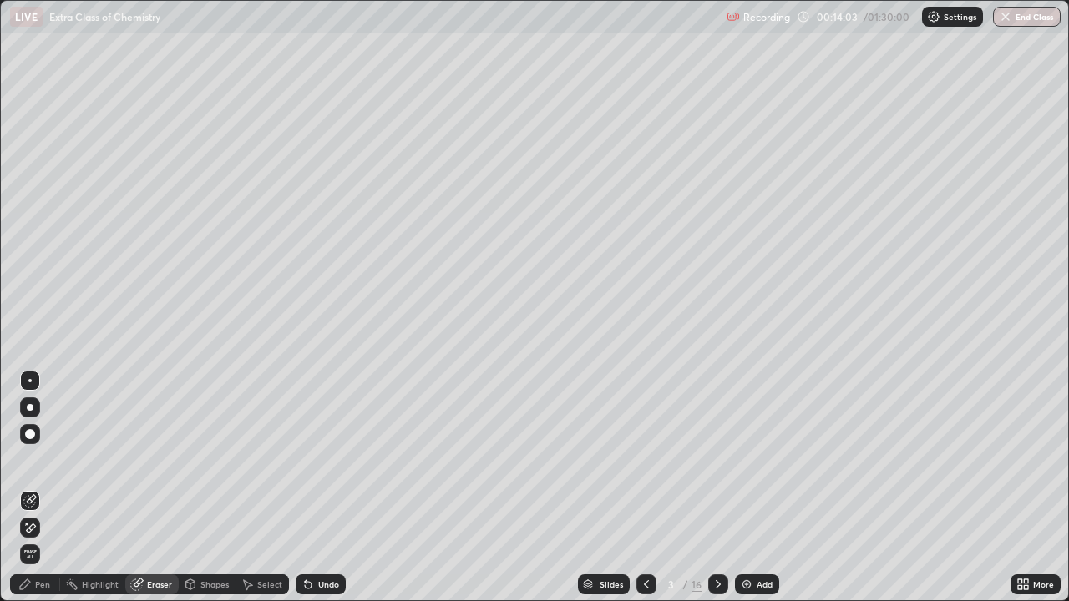
click at [32, 494] on div "Pen" at bounding box center [35, 585] width 50 height 20
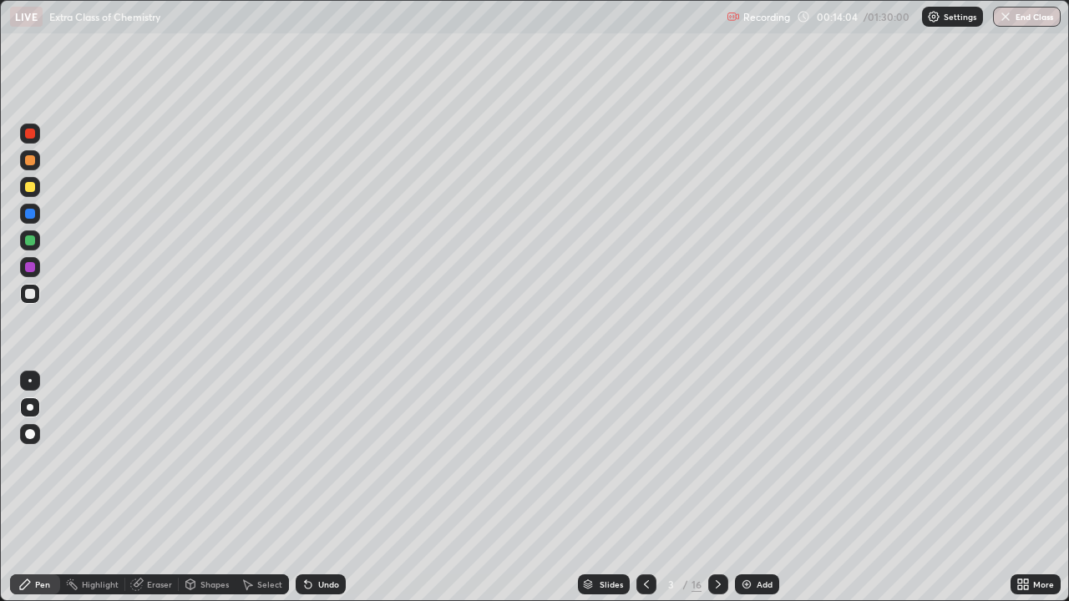
click at [28, 296] on div at bounding box center [30, 294] width 10 height 10
click at [34, 190] on div at bounding box center [30, 187] width 20 height 20
click at [322, 494] on div "Undo" at bounding box center [328, 584] width 21 height 8
click at [306, 494] on div "Undo" at bounding box center [321, 585] width 50 height 20
click at [308, 494] on div "Undo" at bounding box center [321, 585] width 50 height 20
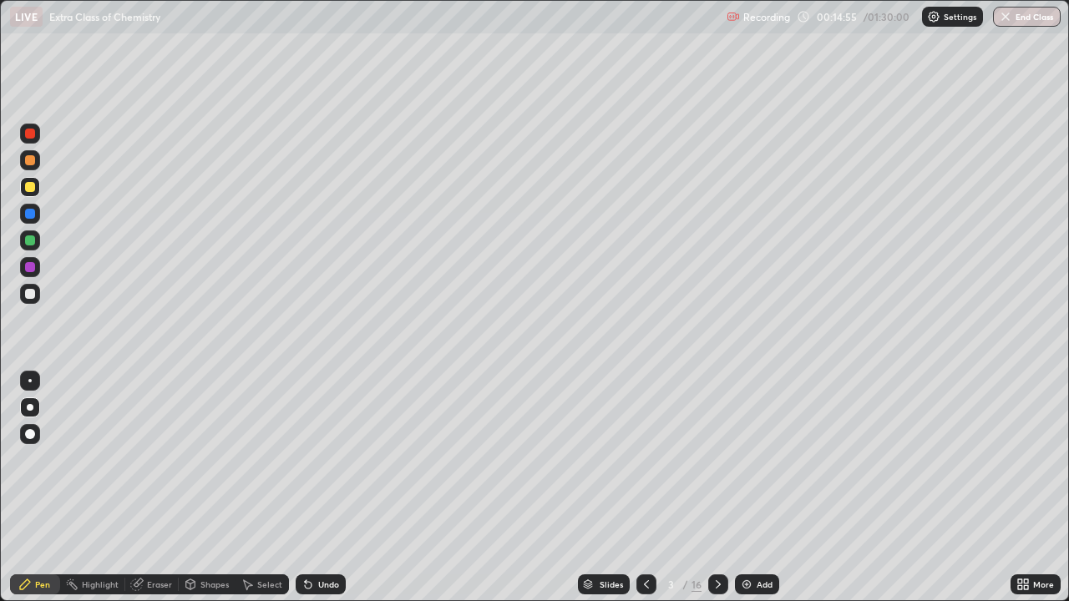
click at [30, 215] on div at bounding box center [30, 214] width 10 height 10
click at [155, 494] on div "Eraser" at bounding box center [159, 584] width 25 height 8
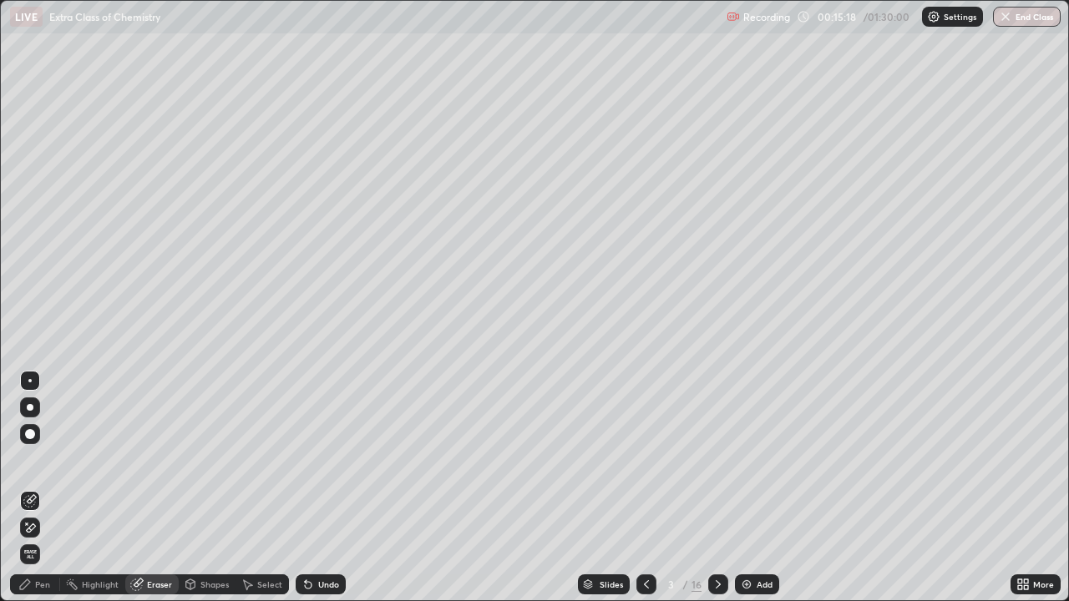
click at [42, 494] on div "Pen" at bounding box center [42, 584] width 15 height 8
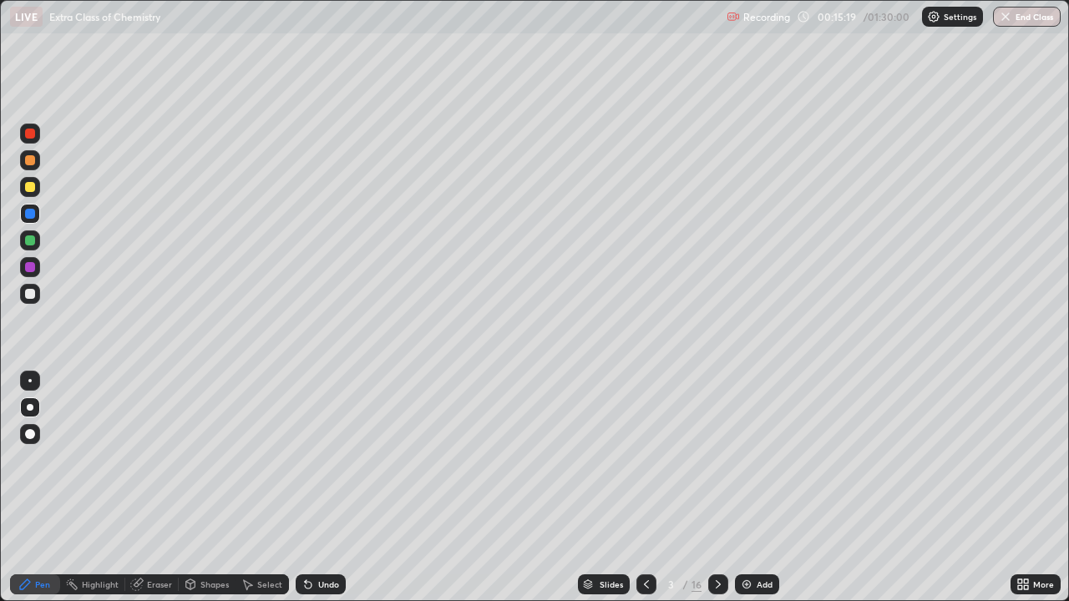
click at [33, 291] on div at bounding box center [30, 294] width 10 height 10
click at [144, 494] on div "Eraser" at bounding box center [151, 585] width 53 height 20
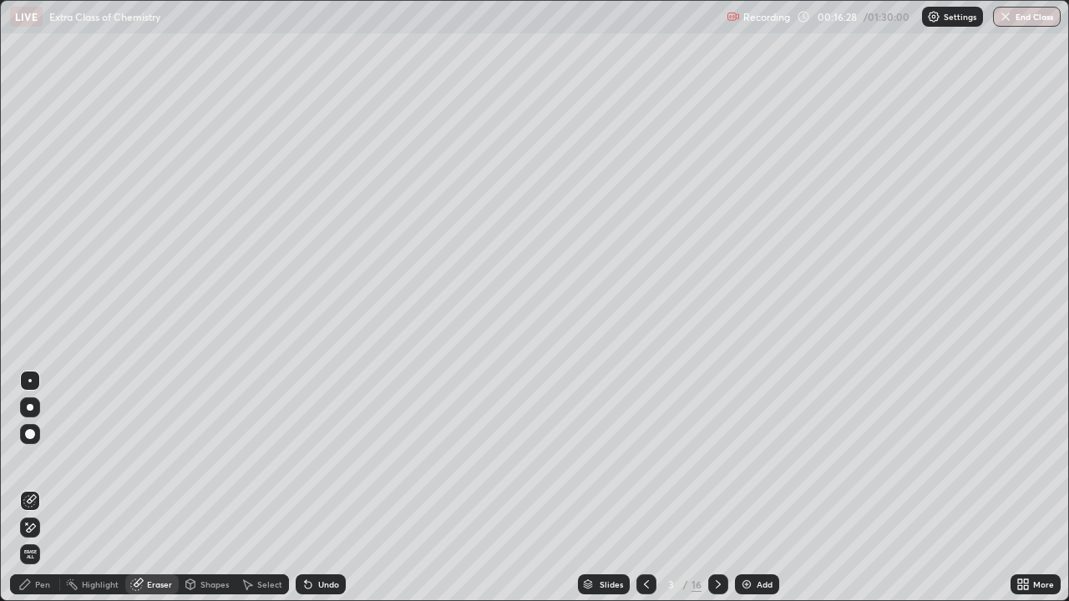
click at [36, 494] on div "Pen" at bounding box center [35, 585] width 50 height 20
click at [28, 494] on icon at bounding box center [24, 584] width 13 height 13
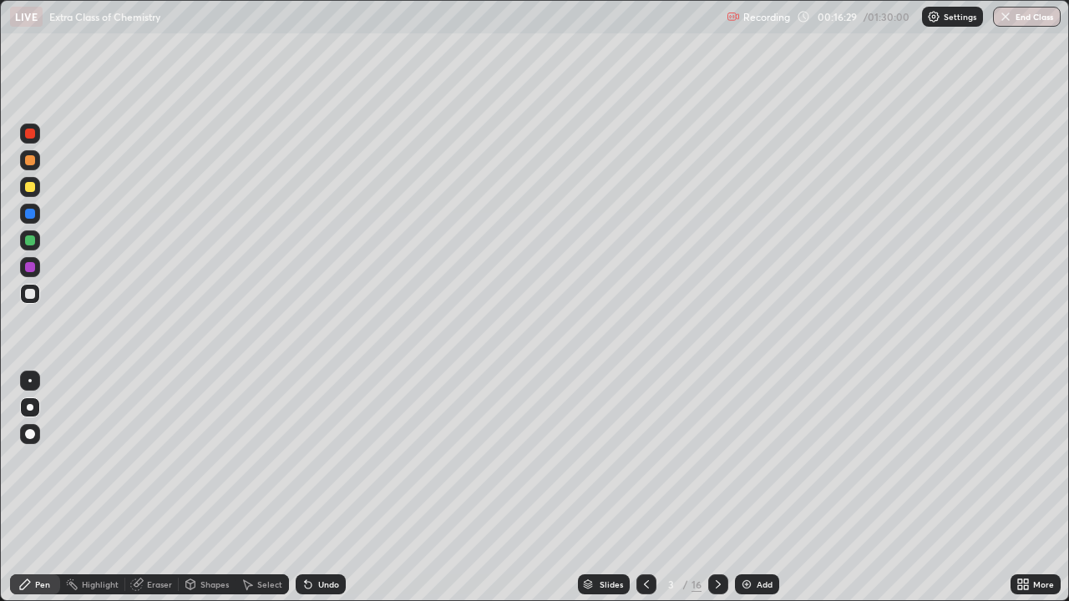
click at [33, 295] on div at bounding box center [30, 294] width 10 height 10
click at [31, 266] on div at bounding box center [30, 267] width 10 height 10
click at [22, 290] on div at bounding box center [30, 294] width 20 height 20
click at [717, 494] on icon at bounding box center [718, 584] width 13 height 13
click at [29, 162] on div at bounding box center [30, 160] width 10 height 10
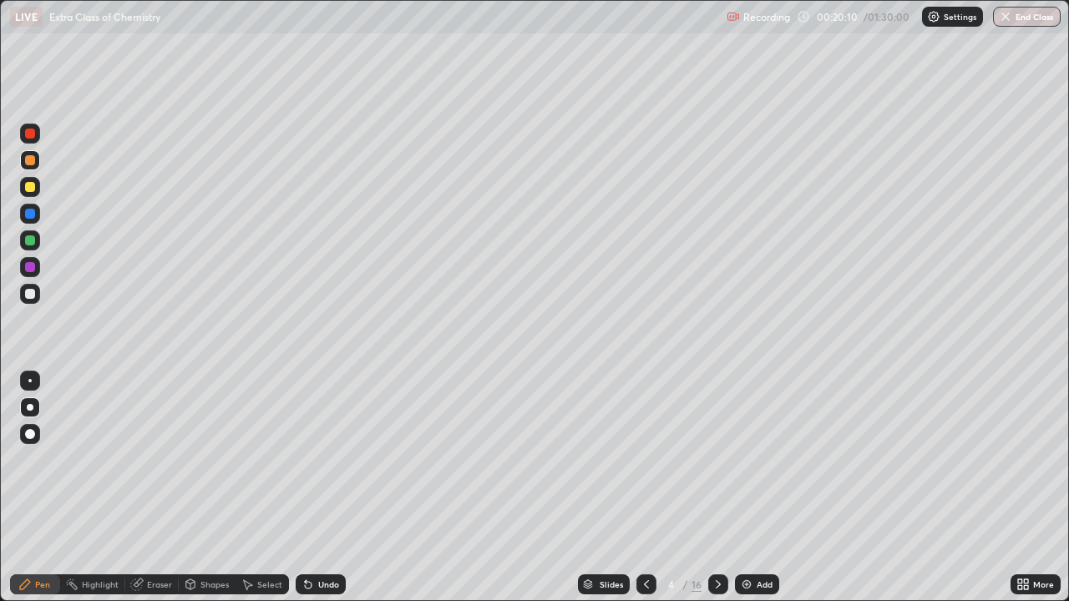
click at [29, 291] on div at bounding box center [30, 294] width 10 height 10
click at [325, 494] on div "Undo" at bounding box center [328, 584] width 21 height 8
click at [32, 295] on div at bounding box center [30, 294] width 10 height 10
click at [38, 302] on div at bounding box center [30, 294] width 20 height 27
click at [34, 296] on div at bounding box center [30, 294] width 10 height 10
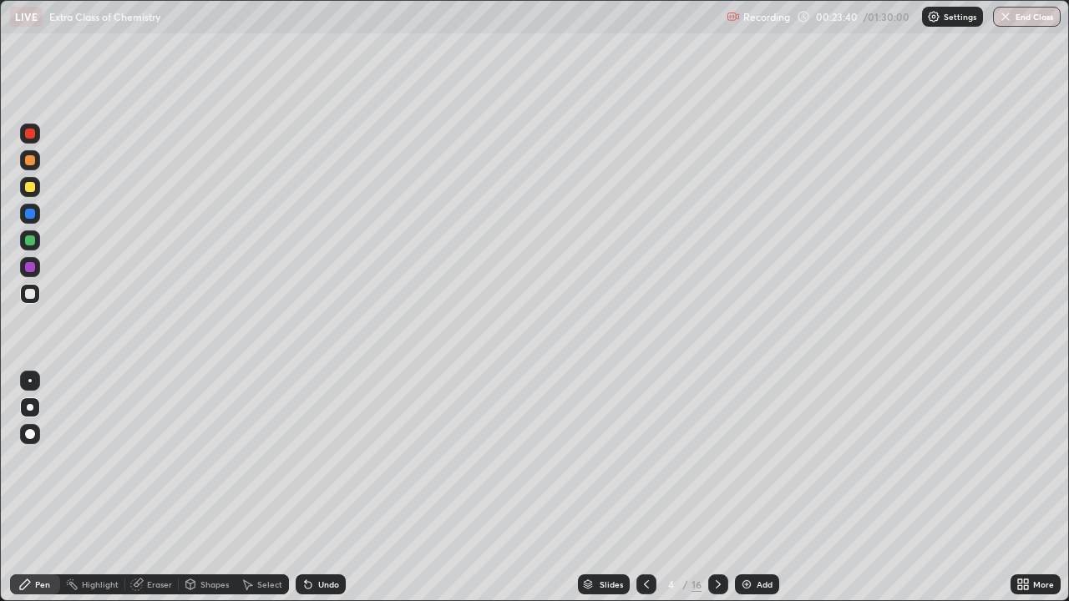
click at [717, 494] on icon at bounding box center [718, 584] width 13 height 13
click at [31, 187] on div at bounding box center [30, 187] width 10 height 10
click at [305, 494] on icon at bounding box center [306, 581] width 2 height 2
click at [312, 494] on icon at bounding box center [308, 584] width 13 height 13
click at [28, 239] on div at bounding box center [30, 241] width 10 height 10
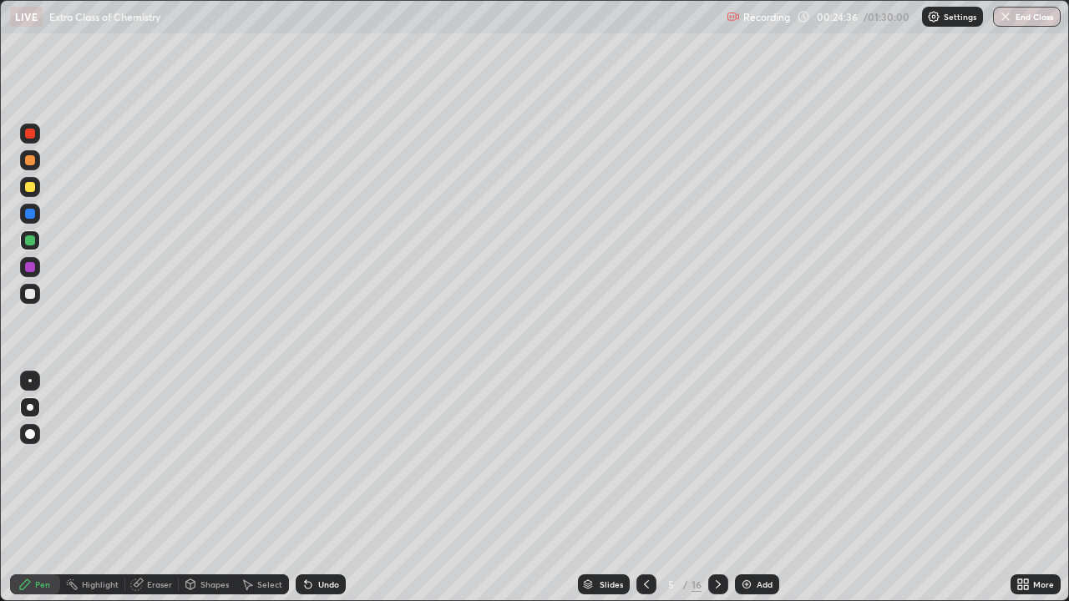
click at [30, 290] on div at bounding box center [30, 294] width 10 height 10
click at [319, 494] on div "Undo" at bounding box center [321, 585] width 50 height 20
click at [318, 494] on div "Undo" at bounding box center [328, 584] width 21 height 8
click at [317, 494] on div "Undo" at bounding box center [321, 585] width 50 height 20
click at [305, 494] on icon at bounding box center [306, 581] width 2 height 2
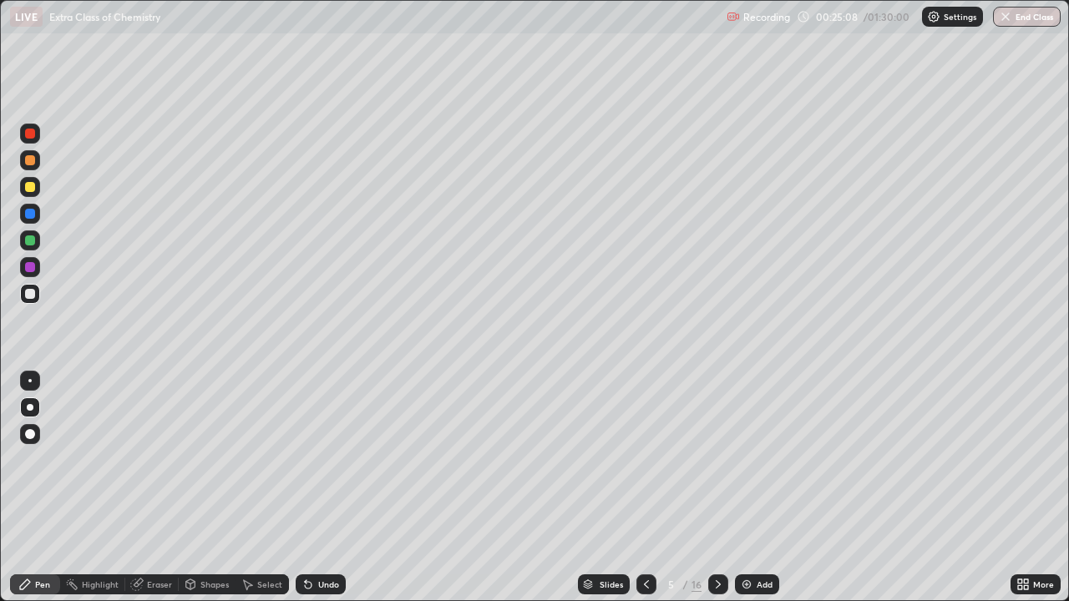
click at [320, 494] on div "Undo" at bounding box center [328, 584] width 21 height 8
click at [31, 266] on div at bounding box center [30, 267] width 10 height 10
click at [329, 494] on div "Undo" at bounding box center [328, 584] width 21 height 8
click at [336, 494] on div "Undo" at bounding box center [328, 584] width 21 height 8
click at [30, 295] on div at bounding box center [30, 294] width 10 height 10
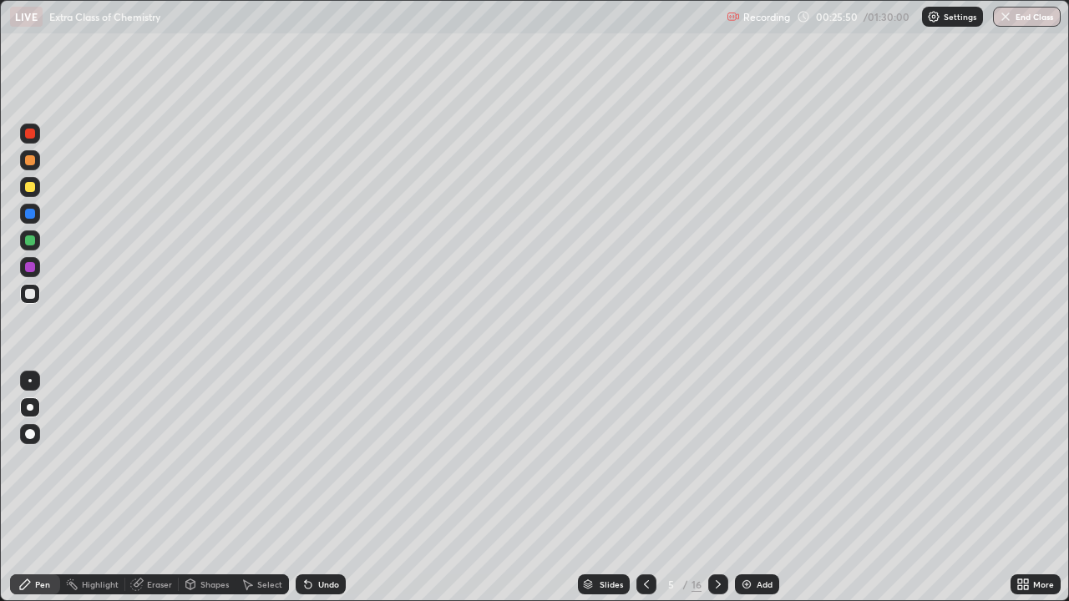
click at [336, 494] on div "Undo" at bounding box center [317, 584] width 57 height 33
click at [331, 494] on div "Undo" at bounding box center [328, 584] width 21 height 8
click at [313, 494] on div "Undo" at bounding box center [321, 585] width 50 height 20
click at [325, 494] on div "Undo" at bounding box center [328, 584] width 21 height 8
click at [322, 494] on div "Undo" at bounding box center [328, 584] width 21 height 8
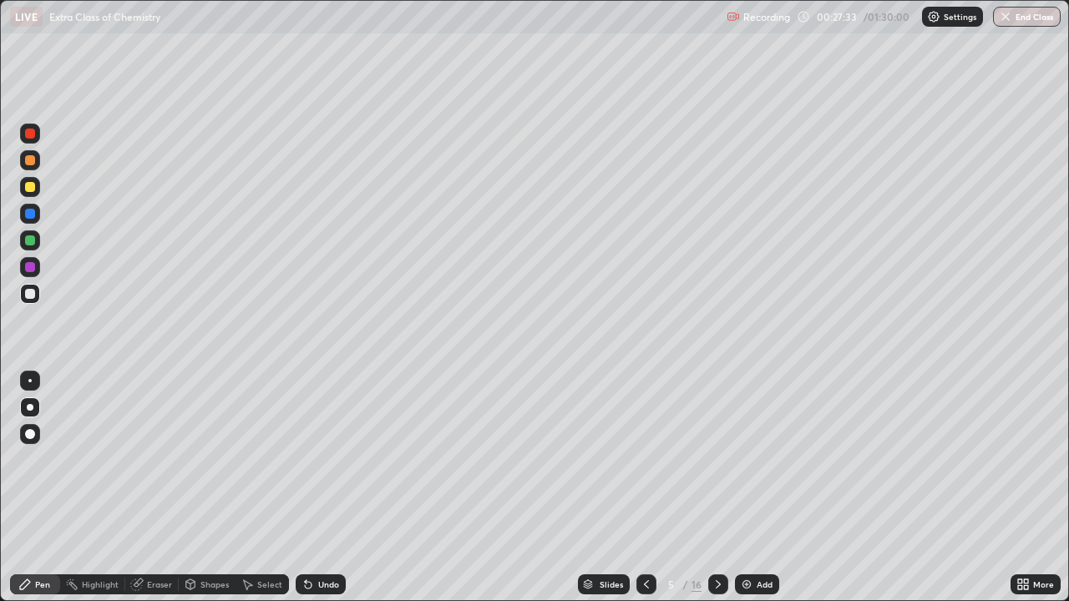
click at [717, 494] on icon at bounding box center [718, 584] width 13 height 13
click at [31, 214] on div at bounding box center [30, 214] width 10 height 10
click at [31, 296] on div at bounding box center [30, 294] width 10 height 10
click at [32, 242] on div at bounding box center [30, 241] width 10 height 10
click at [323, 494] on div "Undo" at bounding box center [328, 584] width 21 height 8
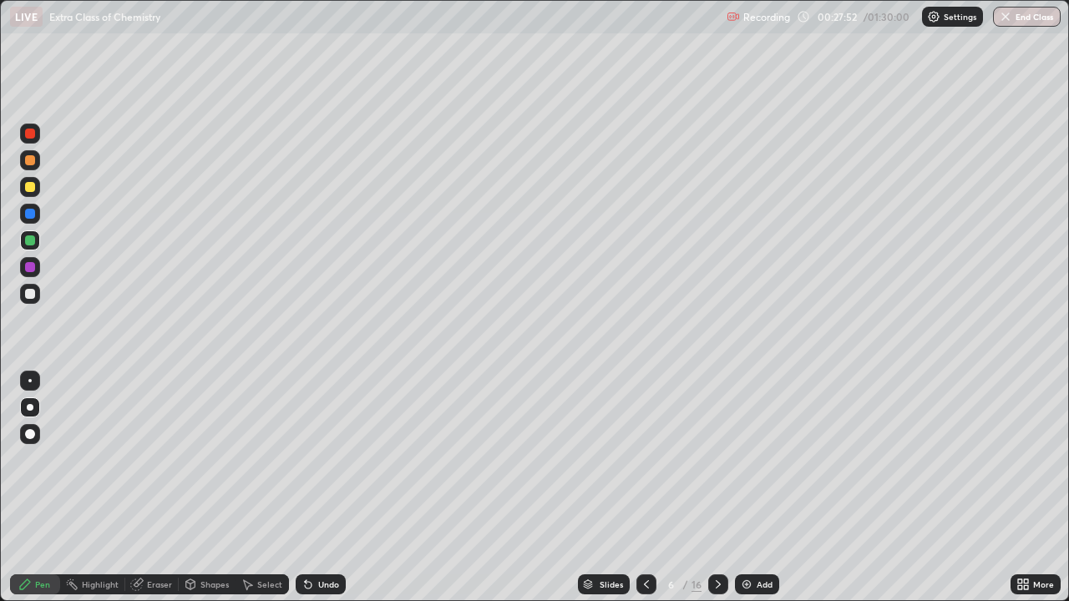
click at [332, 494] on div "Undo" at bounding box center [328, 584] width 21 height 8
click at [32, 189] on div at bounding box center [30, 187] width 10 height 10
click at [318, 494] on div "Undo" at bounding box center [328, 584] width 21 height 8
click at [315, 494] on div "Undo" at bounding box center [321, 585] width 50 height 20
click at [311, 494] on icon at bounding box center [308, 584] width 13 height 13
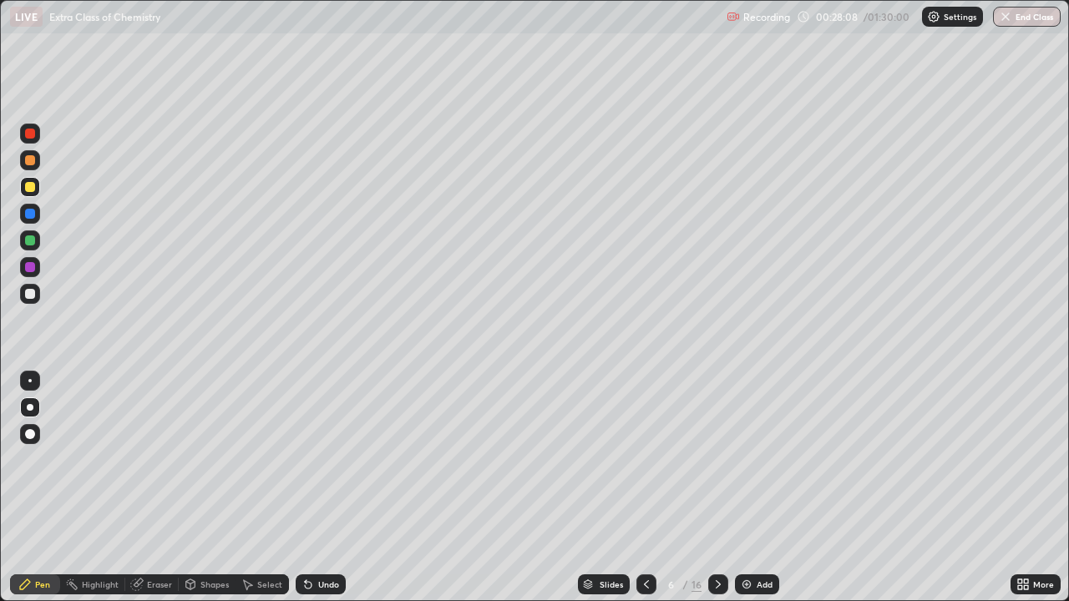
click at [30, 213] on div at bounding box center [30, 214] width 10 height 10
click at [26, 289] on div at bounding box center [30, 294] width 20 height 20
click at [322, 494] on div "Undo" at bounding box center [328, 584] width 21 height 8
click at [327, 494] on div "Undo" at bounding box center [321, 585] width 50 height 20
click at [332, 494] on div "Undo" at bounding box center [321, 585] width 50 height 20
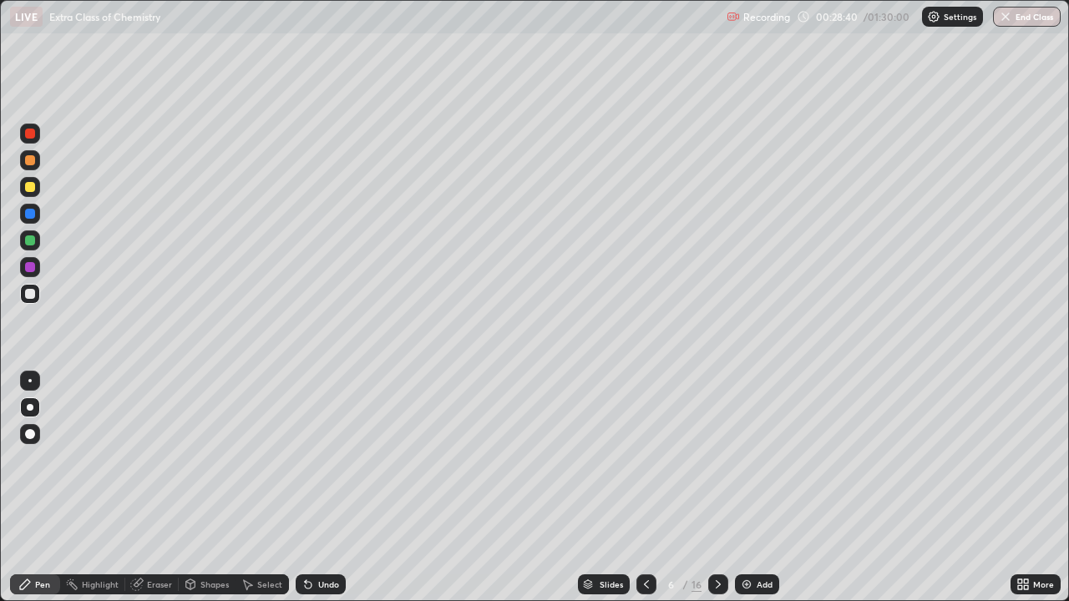
click at [30, 236] on div at bounding box center [30, 241] width 10 height 10
click at [34, 184] on div at bounding box center [30, 187] width 10 height 10
click at [321, 494] on div "Undo" at bounding box center [328, 584] width 21 height 8
click at [324, 494] on div "Undo" at bounding box center [328, 584] width 21 height 8
click at [38, 263] on div at bounding box center [30, 267] width 20 height 20
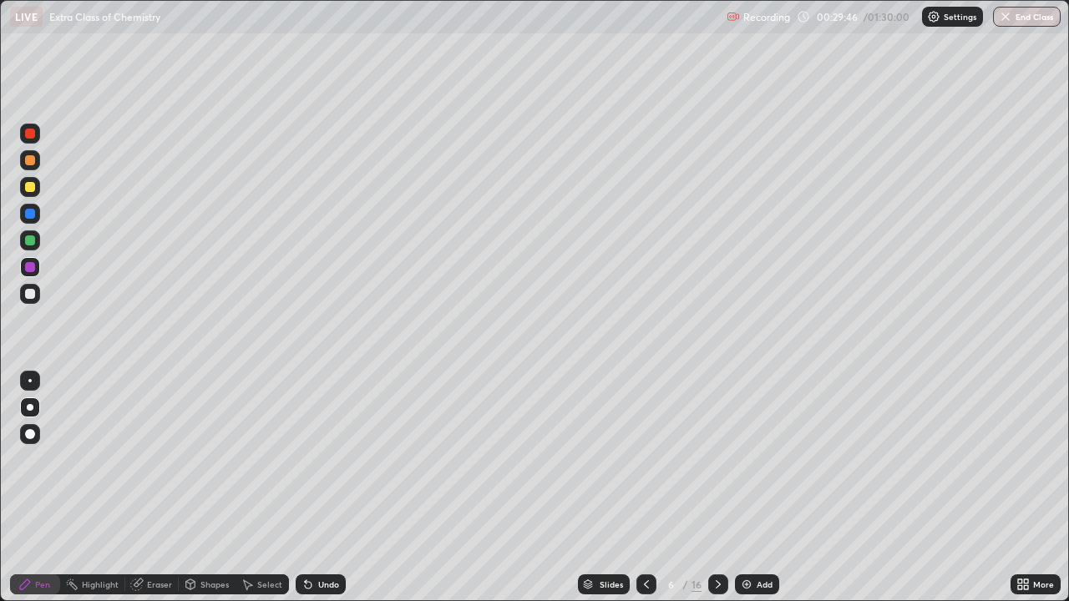
click at [323, 494] on div "Undo" at bounding box center [328, 584] width 21 height 8
click at [32, 185] on div at bounding box center [30, 187] width 10 height 10
click at [325, 494] on div "Undo" at bounding box center [321, 585] width 50 height 20
click at [321, 494] on div "Undo" at bounding box center [321, 585] width 50 height 20
click at [318, 494] on div "Undo" at bounding box center [321, 585] width 50 height 20
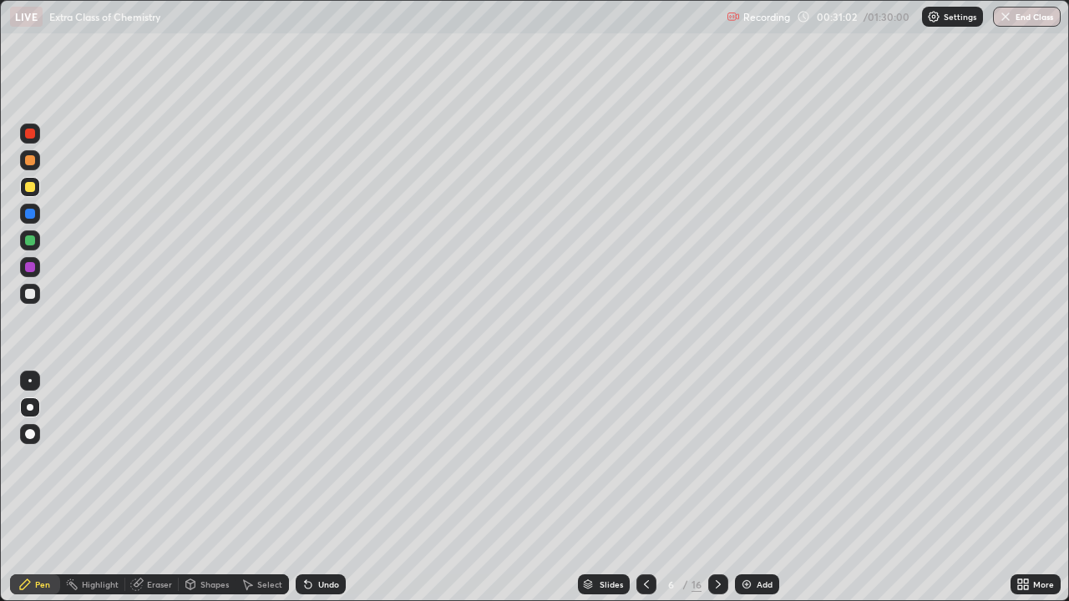
click at [322, 494] on div "Undo" at bounding box center [321, 585] width 50 height 20
click at [319, 494] on div "Undo" at bounding box center [321, 585] width 50 height 20
click at [317, 494] on div "Undo" at bounding box center [321, 585] width 50 height 20
click at [321, 494] on div "Undo" at bounding box center [321, 585] width 50 height 20
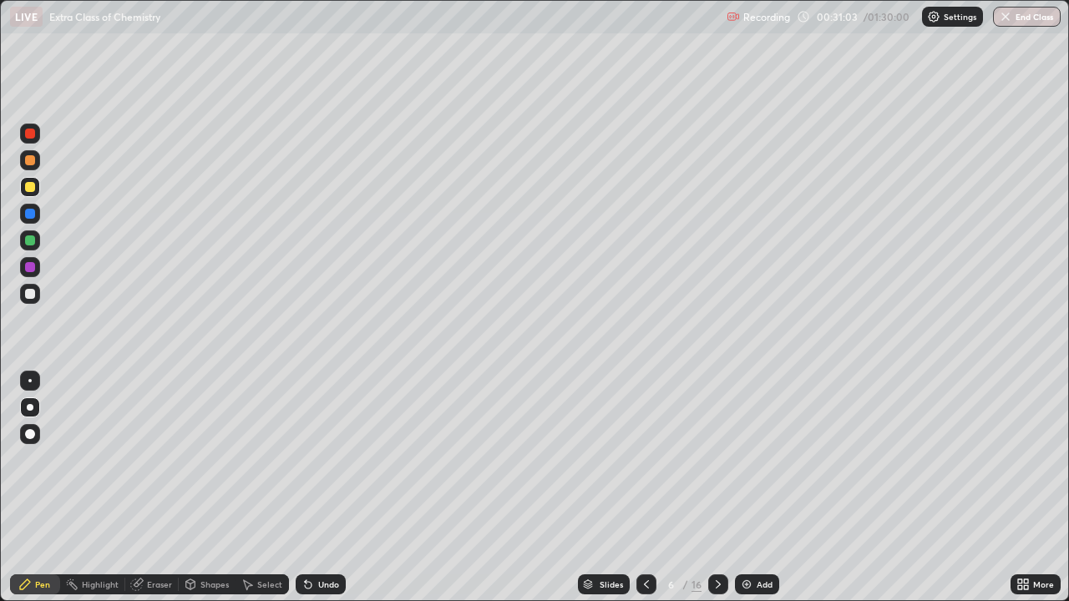
click at [317, 494] on div "Undo" at bounding box center [321, 585] width 50 height 20
click at [319, 494] on div "Undo" at bounding box center [321, 585] width 50 height 20
click at [312, 494] on div "Undo" at bounding box center [321, 585] width 50 height 20
click at [317, 494] on div "Undo" at bounding box center [321, 585] width 50 height 20
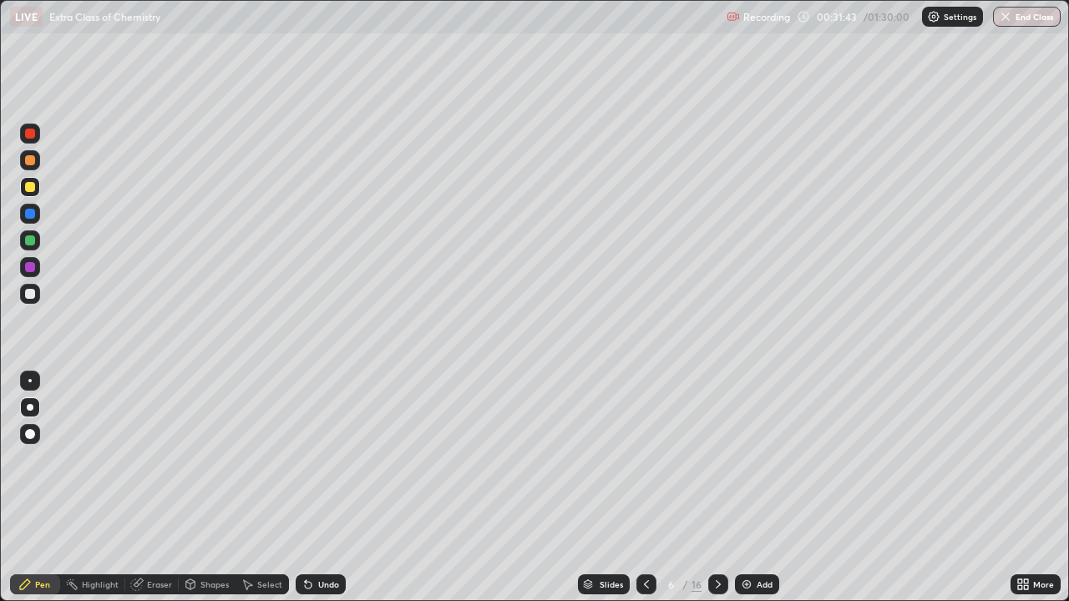
click at [317, 494] on div "Undo" at bounding box center [321, 585] width 50 height 20
click at [151, 494] on div "Eraser" at bounding box center [159, 584] width 25 height 8
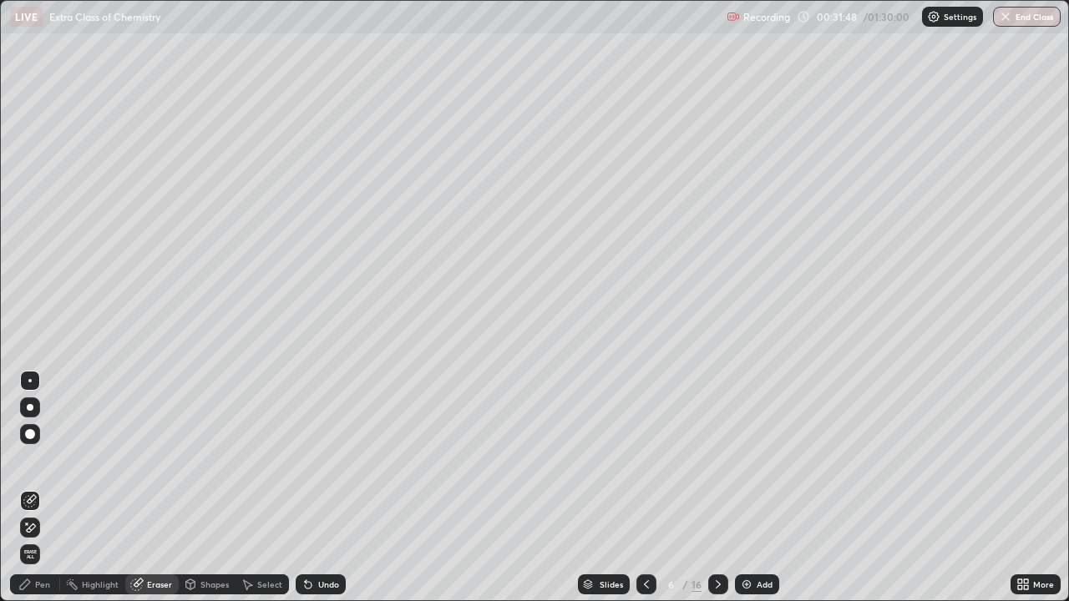
click at [38, 494] on div "Pen" at bounding box center [42, 584] width 15 height 8
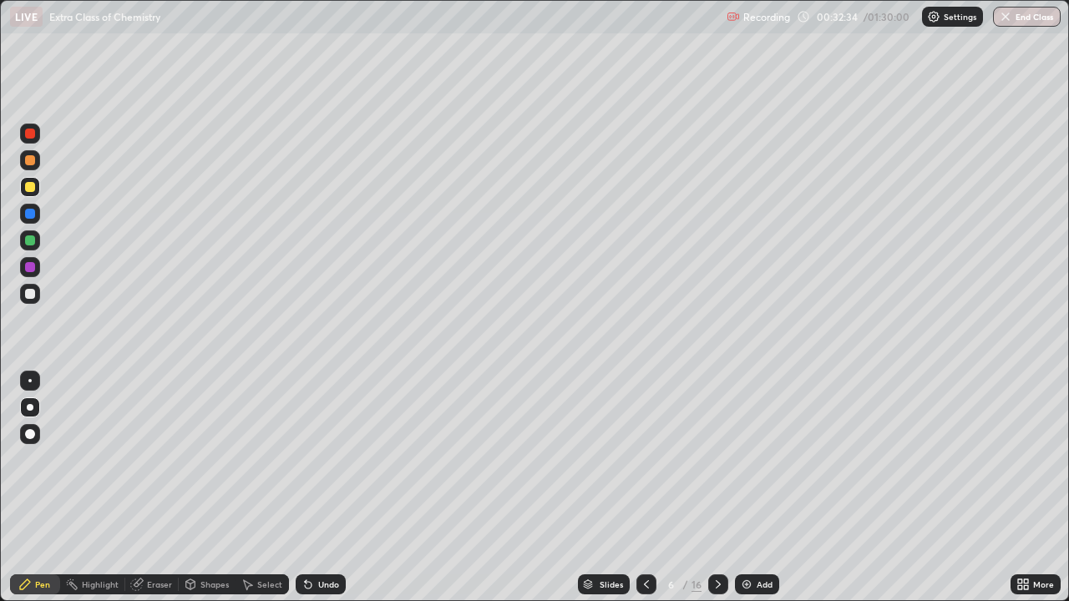
click at [30, 294] on div at bounding box center [30, 294] width 10 height 10
click at [723, 494] on div at bounding box center [718, 585] width 20 height 20
click at [33, 292] on div at bounding box center [30, 294] width 10 height 10
click at [30, 209] on div at bounding box center [30, 214] width 10 height 10
click at [28, 295] on div at bounding box center [30, 294] width 10 height 10
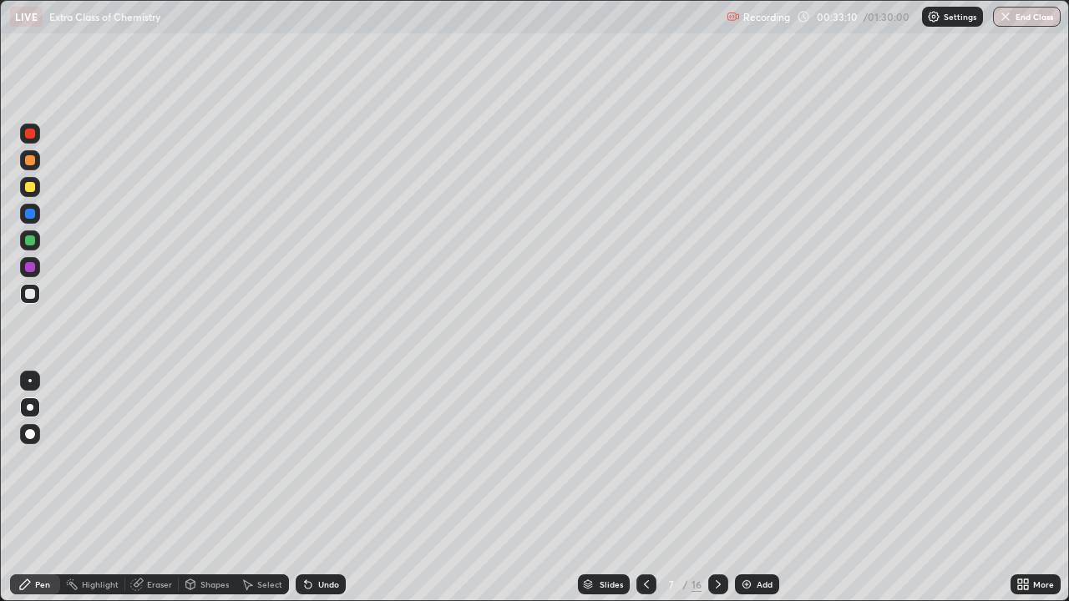
click at [154, 494] on div "Eraser" at bounding box center [159, 584] width 25 height 8
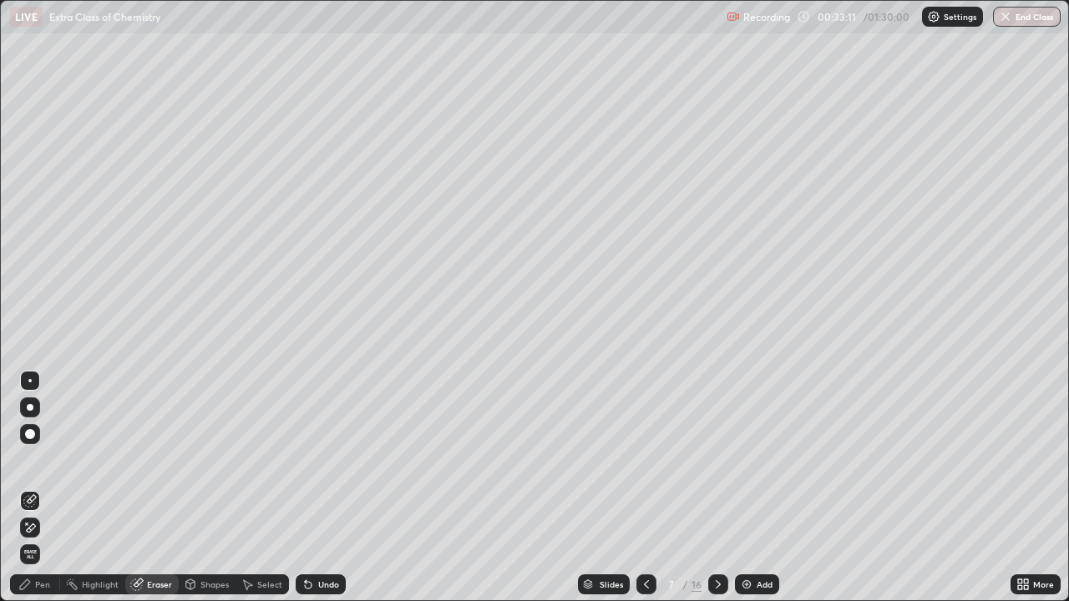
click at [43, 494] on div "Pen" at bounding box center [42, 584] width 15 height 8
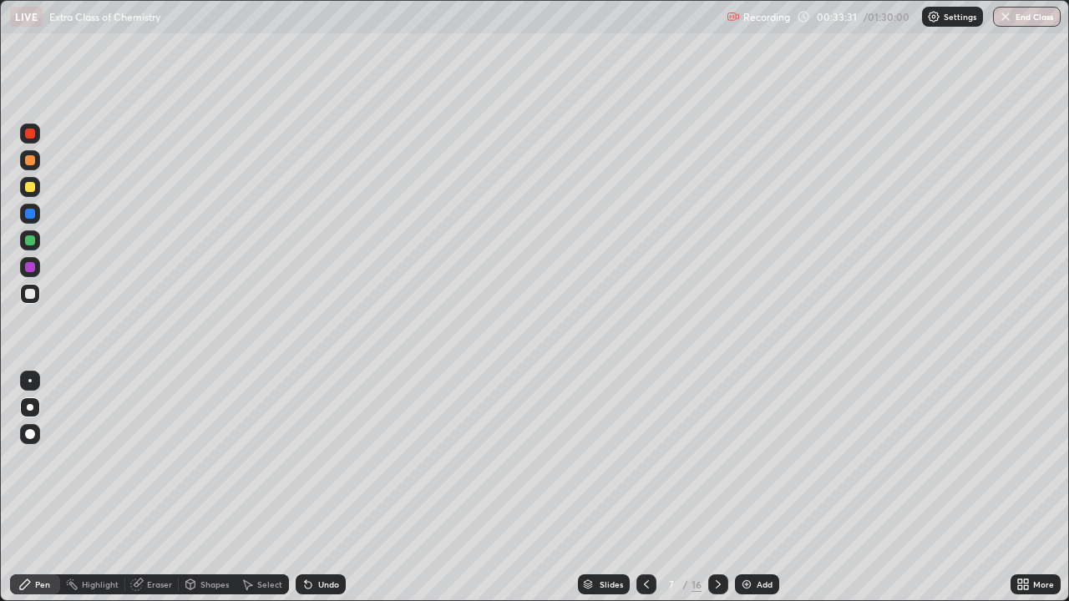
click at [315, 494] on div "Undo" at bounding box center [321, 585] width 50 height 20
click at [318, 494] on div "Undo" at bounding box center [328, 584] width 21 height 8
click at [312, 494] on div "Undo" at bounding box center [321, 585] width 50 height 20
click at [305, 494] on div "Undo" at bounding box center [321, 585] width 50 height 20
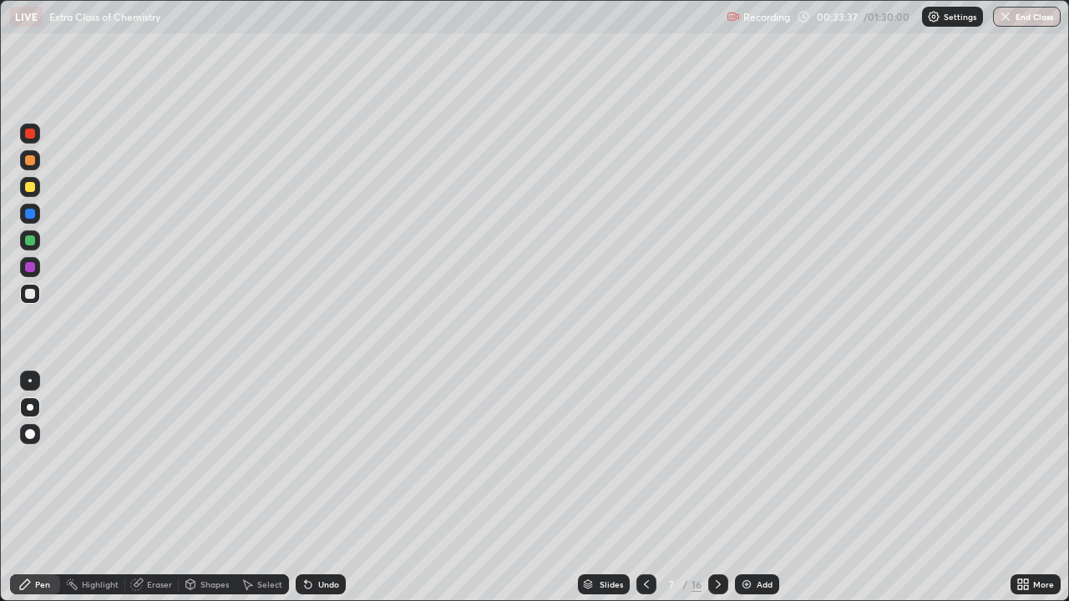
click at [309, 494] on icon at bounding box center [308, 584] width 13 height 13
click at [313, 494] on div "Undo" at bounding box center [321, 585] width 50 height 20
click at [314, 494] on div "Undo" at bounding box center [321, 585] width 50 height 20
click at [312, 494] on icon at bounding box center [308, 584] width 13 height 13
click at [31, 214] on div at bounding box center [30, 214] width 10 height 10
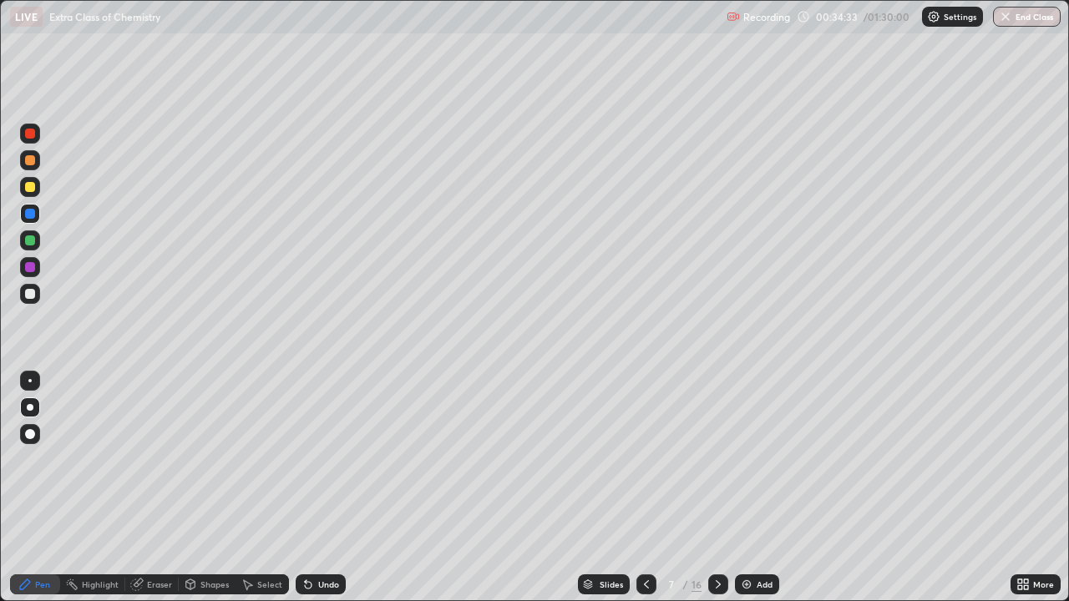
click at [313, 494] on div "Undo" at bounding box center [321, 585] width 50 height 20
click at [318, 494] on div "Undo" at bounding box center [321, 585] width 50 height 20
click at [318, 494] on div "Undo" at bounding box center [328, 584] width 21 height 8
click at [314, 494] on div "Undo" at bounding box center [321, 585] width 50 height 20
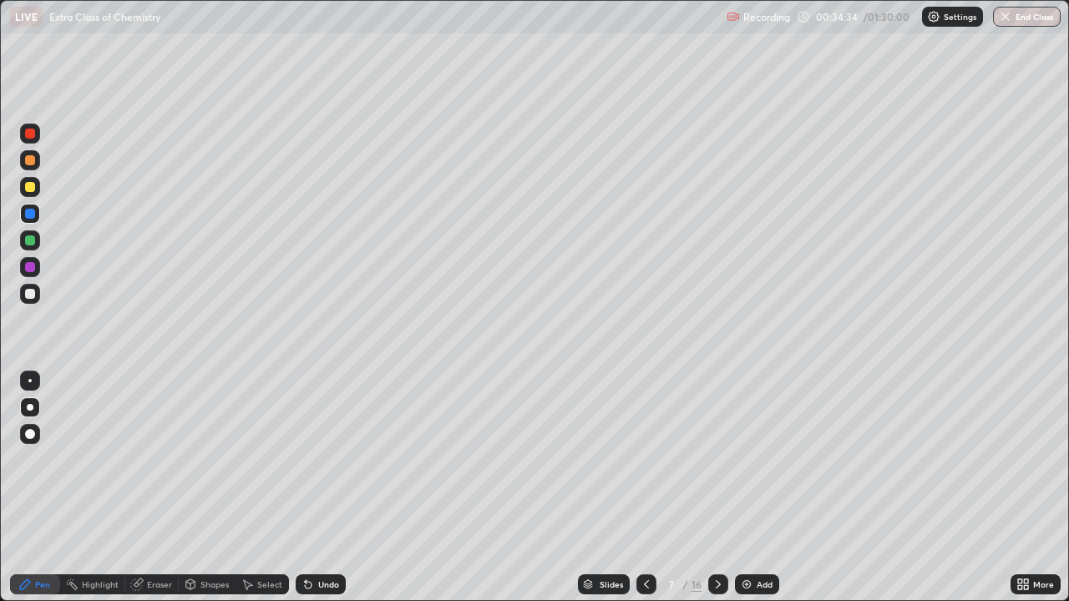
click at [312, 494] on div "Undo" at bounding box center [321, 585] width 50 height 20
click at [322, 494] on div "Undo" at bounding box center [321, 585] width 50 height 20
click at [338, 494] on div "Undo" at bounding box center [321, 585] width 50 height 20
click at [334, 494] on div "Undo" at bounding box center [328, 584] width 21 height 8
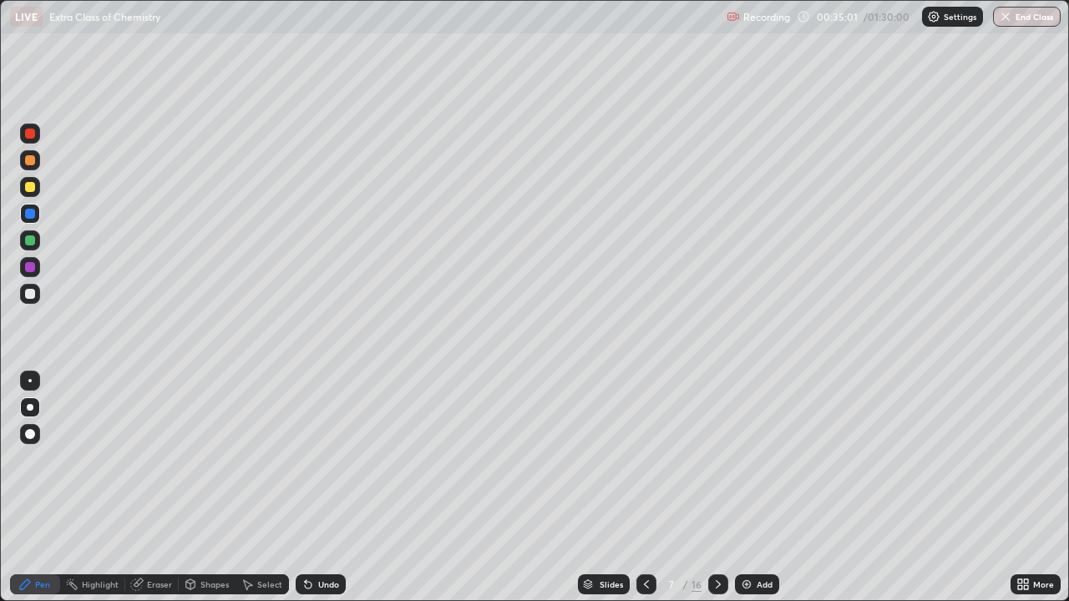
click at [332, 494] on div "Undo" at bounding box center [328, 584] width 21 height 8
click at [331, 494] on div "Undo" at bounding box center [321, 585] width 50 height 20
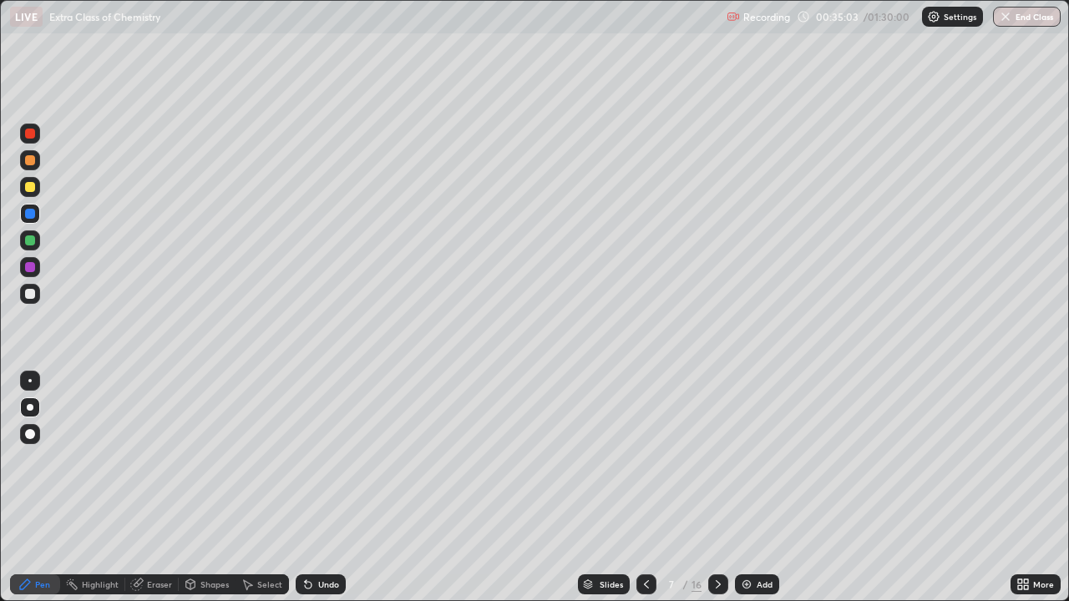
click at [326, 494] on div "Undo" at bounding box center [328, 584] width 21 height 8
click at [30, 160] on div at bounding box center [30, 160] width 10 height 10
click at [318, 494] on div "Undo" at bounding box center [321, 585] width 50 height 20
click at [320, 494] on div "Undo" at bounding box center [321, 585] width 50 height 20
click at [328, 494] on div "Undo" at bounding box center [321, 585] width 50 height 20
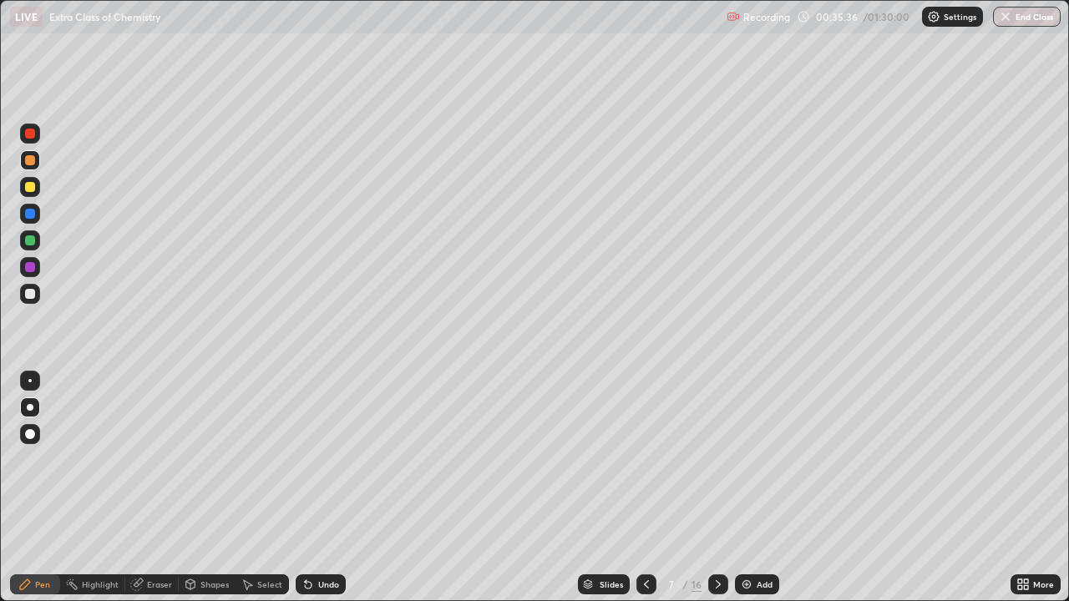
click at [318, 494] on div "Undo" at bounding box center [328, 584] width 21 height 8
click at [325, 494] on div "Undo" at bounding box center [321, 585] width 50 height 20
click at [323, 494] on div "Undo" at bounding box center [328, 584] width 21 height 8
click at [318, 494] on div "Undo" at bounding box center [328, 584] width 21 height 8
click at [305, 494] on icon at bounding box center [306, 581] width 2 height 2
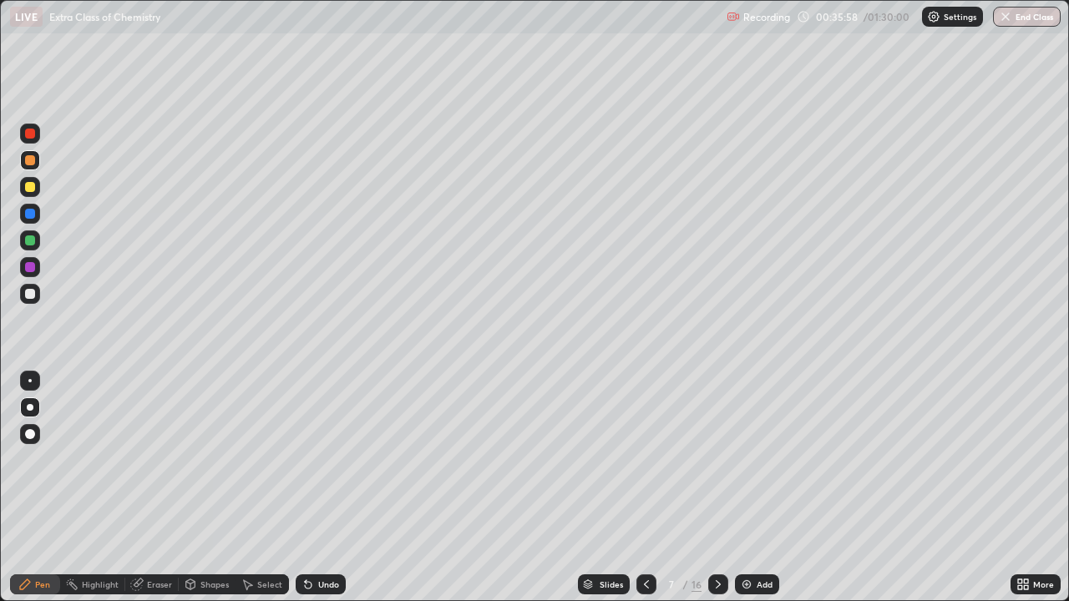
click at [29, 296] on div at bounding box center [30, 294] width 10 height 10
click at [152, 494] on div "Eraser" at bounding box center [159, 584] width 25 height 8
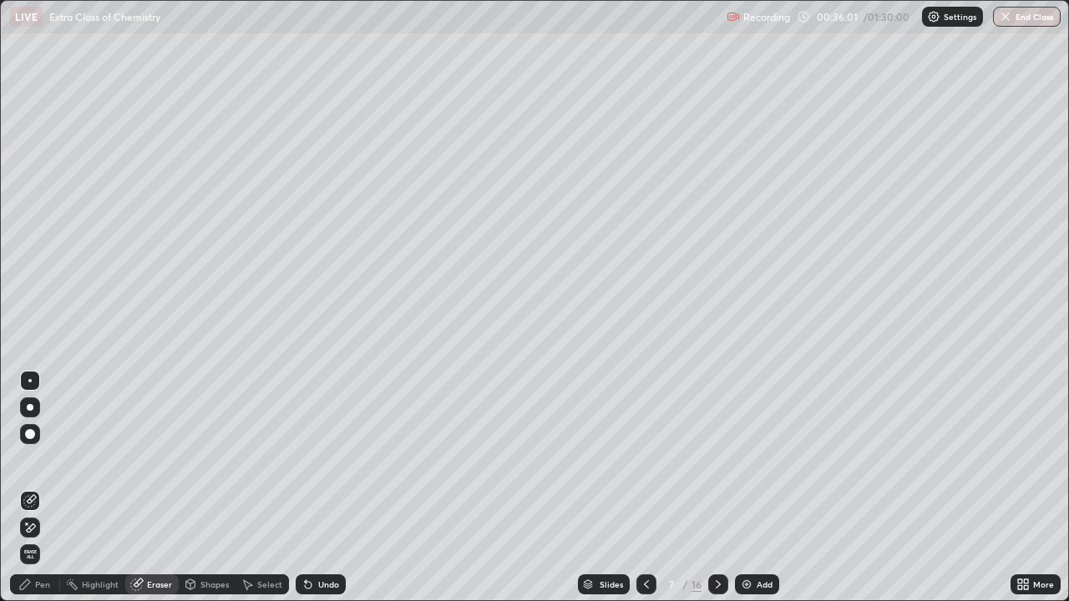
click at [39, 494] on div "Pen" at bounding box center [42, 584] width 15 height 8
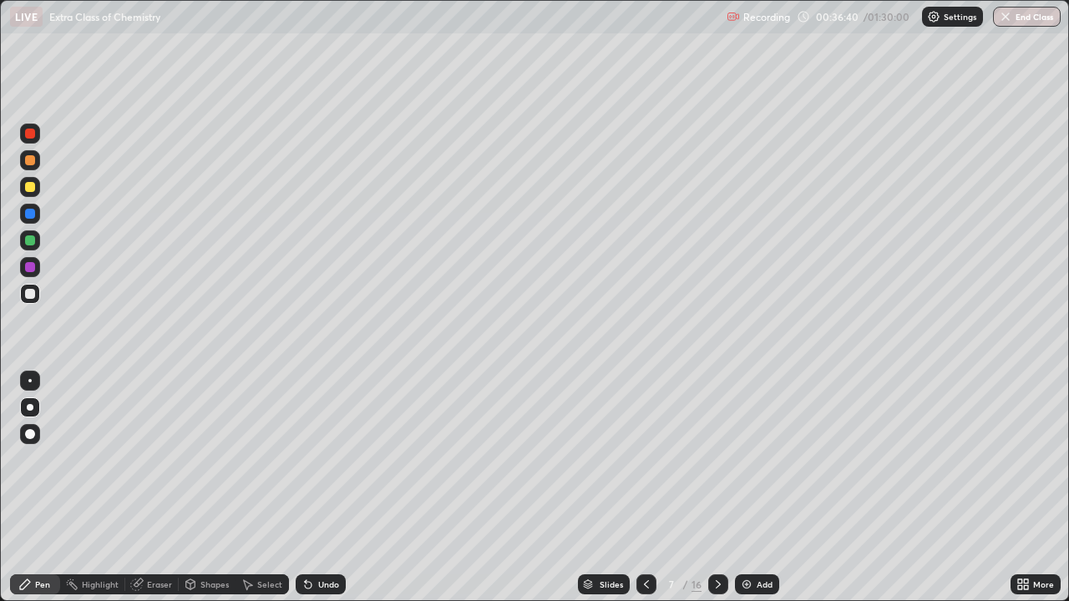
click at [312, 494] on icon at bounding box center [308, 584] width 13 height 13
click at [318, 494] on div "Undo" at bounding box center [321, 585] width 50 height 20
click at [31, 213] on div at bounding box center [30, 214] width 10 height 10
click at [22, 435] on div at bounding box center [30, 434] width 20 height 20
click at [24, 434] on div at bounding box center [30, 434] width 20 height 20
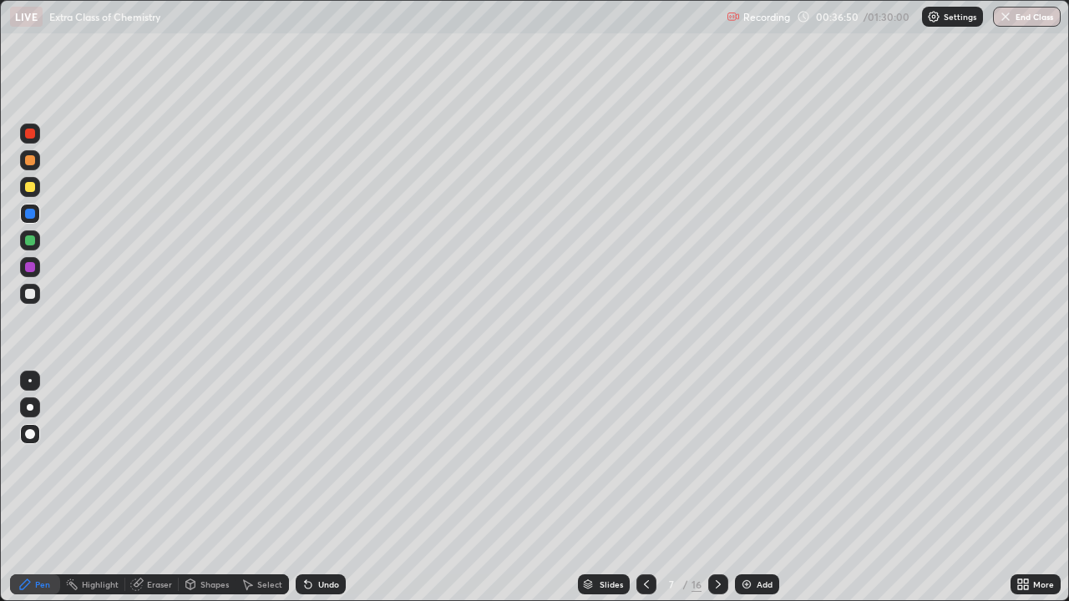
click at [22, 432] on div at bounding box center [30, 434] width 20 height 20
click at [141, 494] on div "Eraser" at bounding box center [151, 585] width 53 height 20
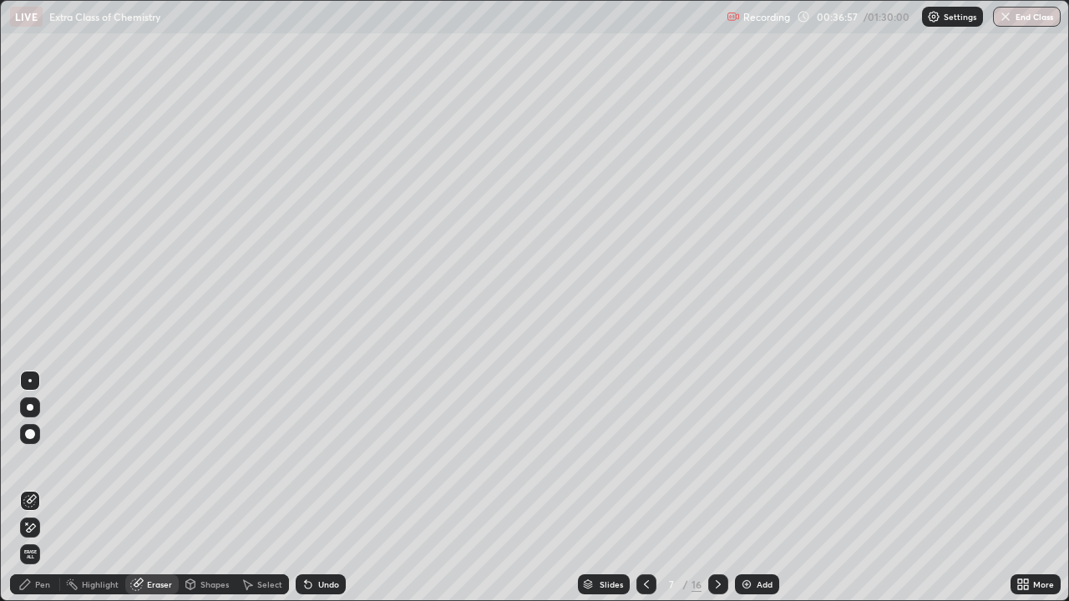
click at [44, 494] on div "Pen" at bounding box center [35, 585] width 50 height 20
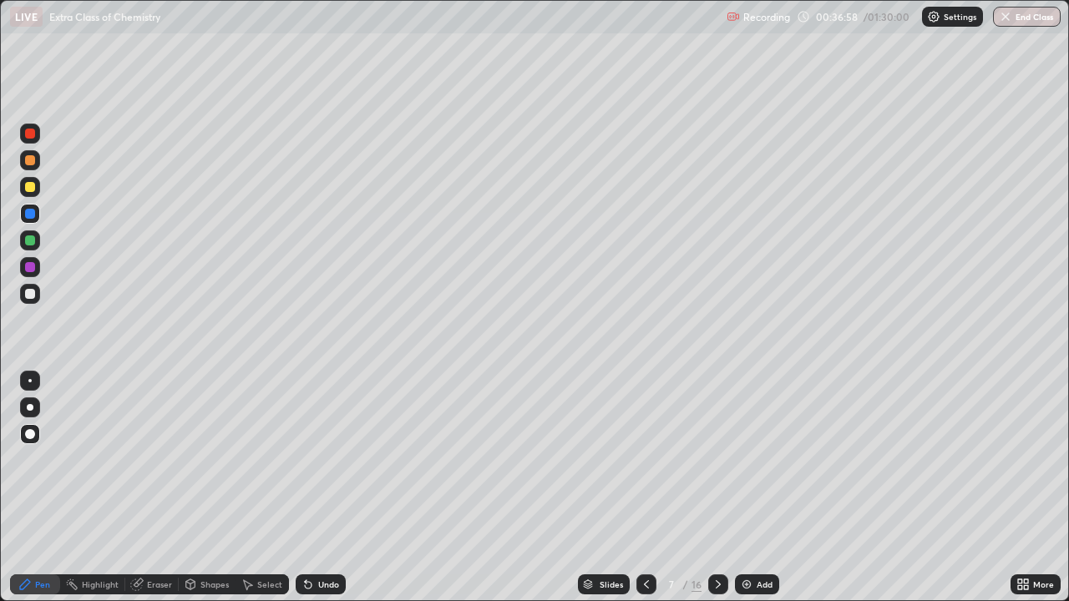
click at [33, 292] on div at bounding box center [30, 294] width 10 height 10
click at [315, 494] on div "Undo" at bounding box center [321, 585] width 50 height 20
click at [326, 494] on div "Undo" at bounding box center [328, 584] width 21 height 8
click at [328, 494] on div "Undo" at bounding box center [328, 584] width 21 height 8
click at [152, 494] on div "Eraser" at bounding box center [159, 584] width 25 height 8
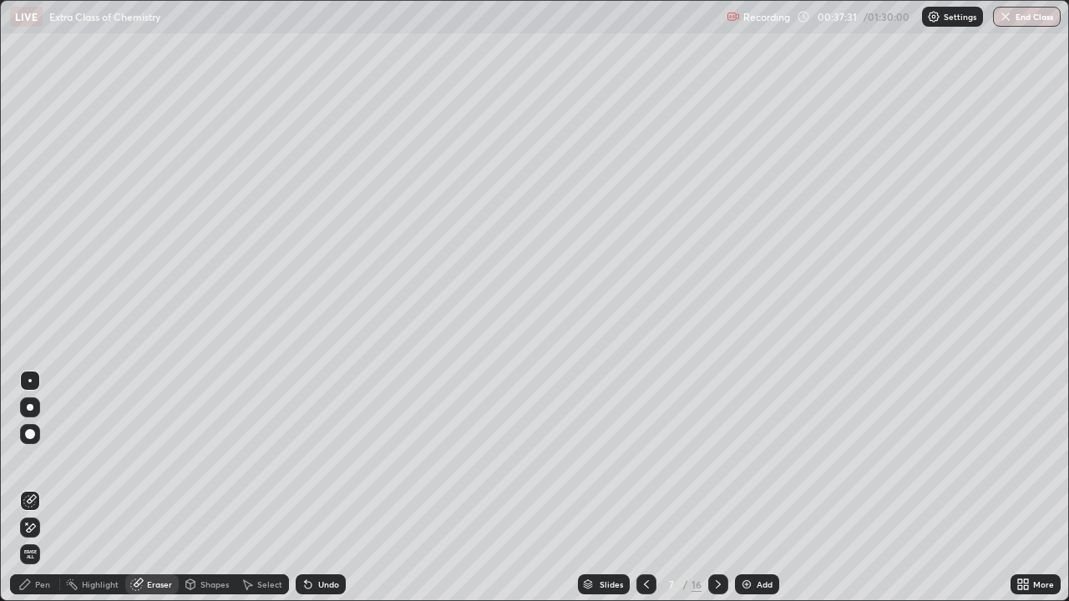
click at [35, 494] on div "Pen" at bounding box center [42, 584] width 15 height 8
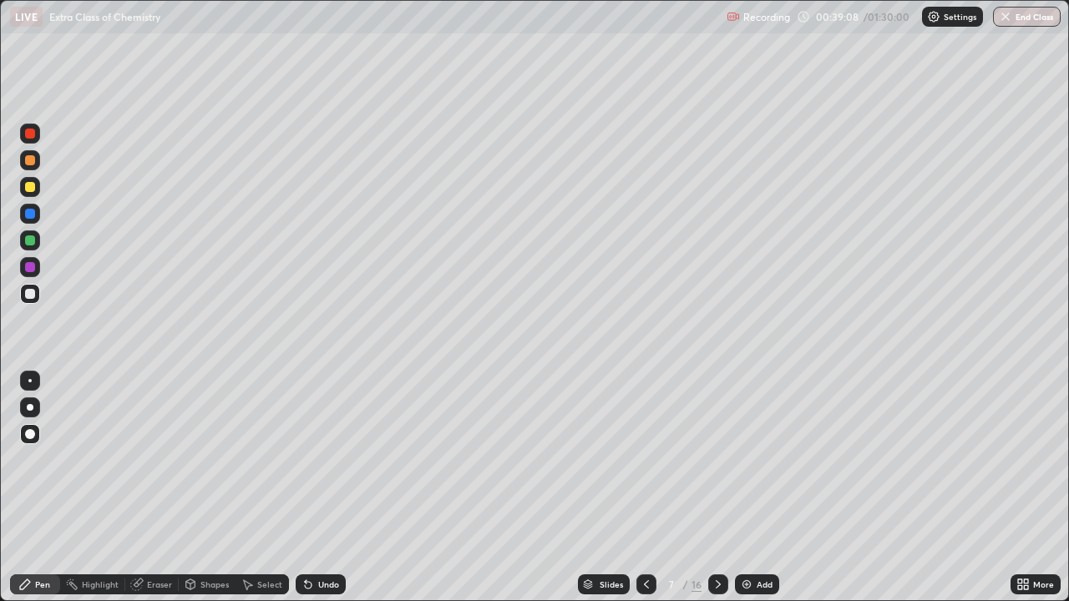
click at [323, 494] on div "Undo" at bounding box center [328, 584] width 21 height 8
click at [326, 494] on div "Undo" at bounding box center [321, 585] width 50 height 20
click at [317, 494] on div "Undo" at bounding box center [321, 585] width 50 height 20
click at [30, 408] on div at bounding box center [30, 407] width 7 height 7
click at [37, 210] on div at bounding box center [30, 214] width 20 height 20
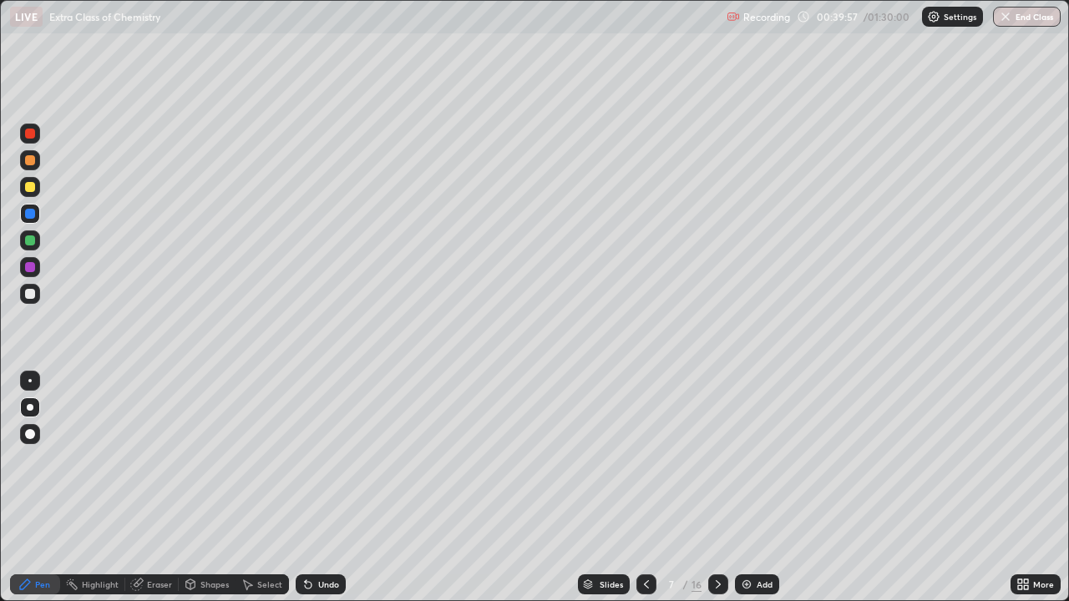
click at [321, 494] on div "Undo" at bounding box center [321, 585] width 50 height 20
click at [309, 494] on div "Undo" at bounding box center [321, 585] width 50 height 20
click at [310, 494] on div "Undo" at bounding box center [321, 585] width 50 height 20
click at [312, 494] on div "Undo" at bounding box center [321, 585] width 50 height 20
click at [321, 494] on div "Undo" at bounding box center [321, 585] width 50 height 20
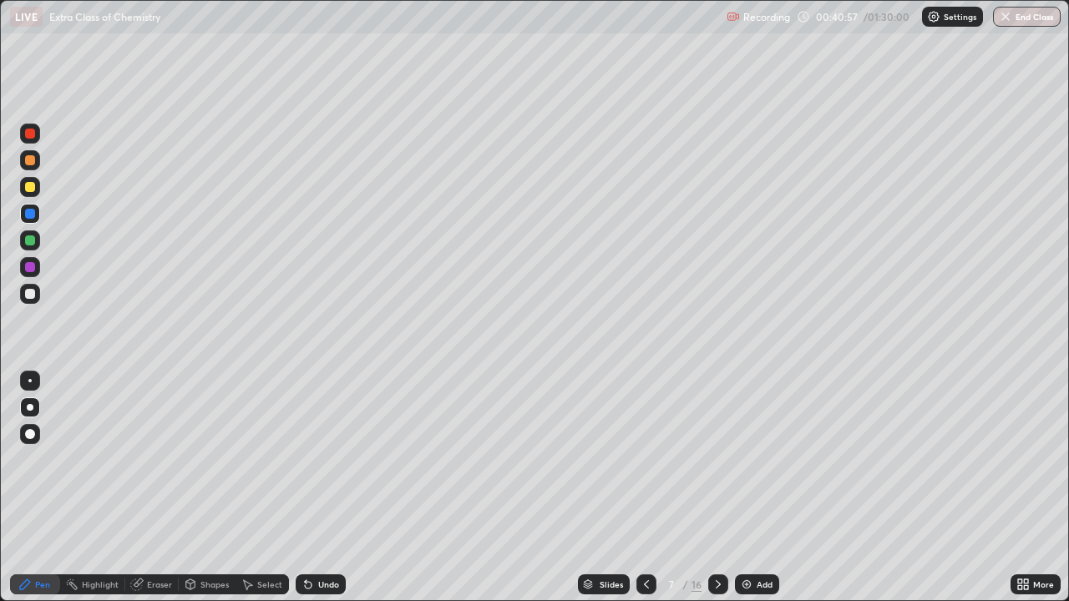
click at [30, 266] on div at bounding box center [30, 267] width 10 height 10
click at [155, 494] on div "Eraser" at bounding box center [159, 584] width 25 height 8
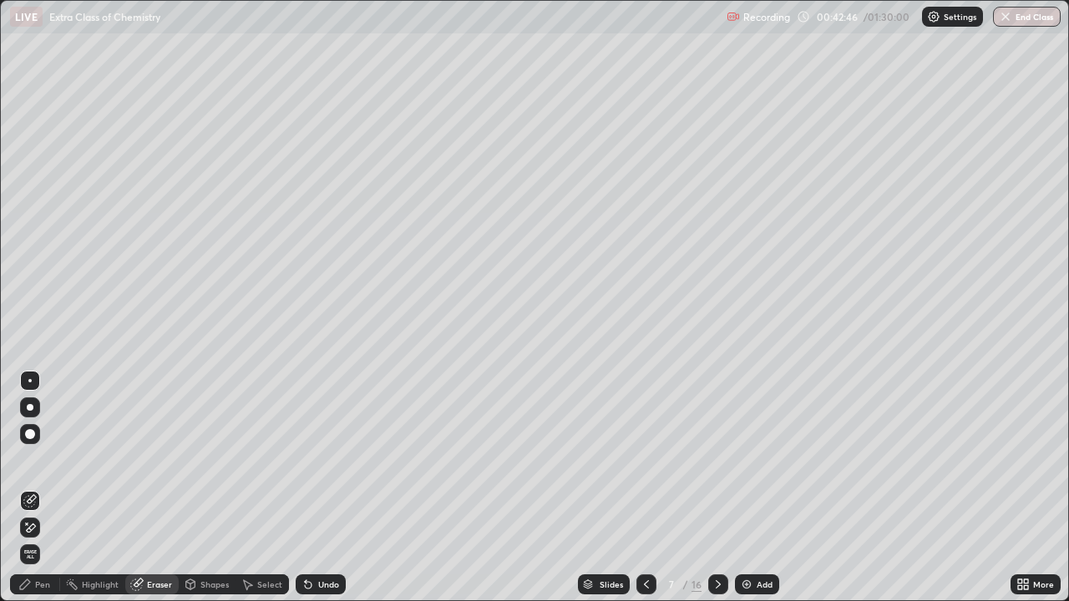
click at [36, 494] on div "Pen" at bounding box center [42, 584] width 15 height 8
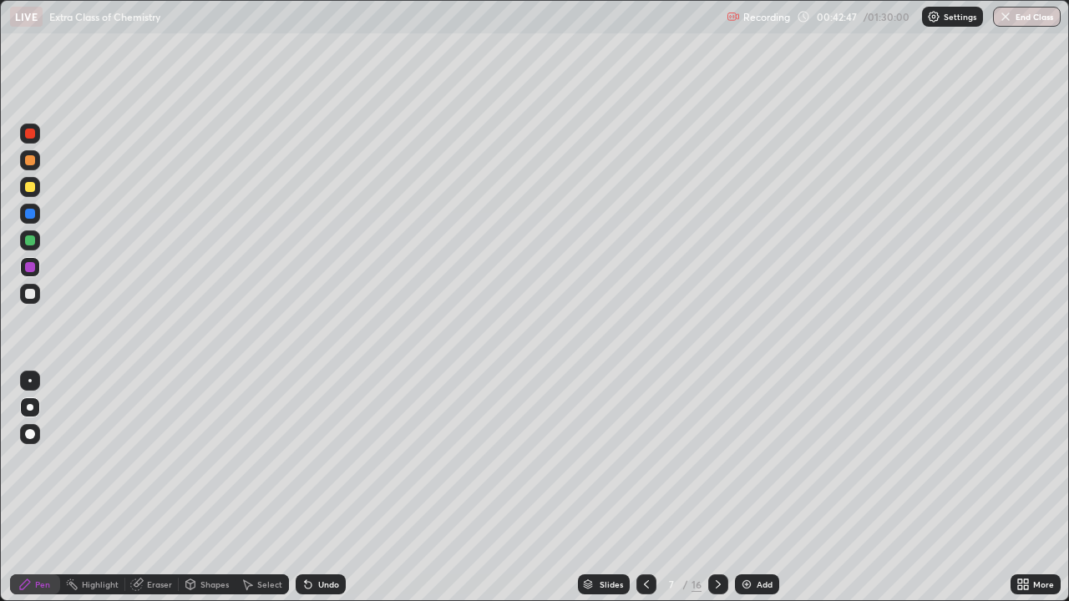
click at [30, 381] on div at bounding box center [29, 380] width 3 height 3
click at [29, 297] on div at bounding box center [30, 294] width 10 height 10
click at [28, 291] on div at bounding box center [30, 294] width 10 height 10
click at [31, 296] on div at bounding box center [30, 294] width 10 height 10
click at [717, 494] on icon at bounding box center [718, 584] width 13 height 13
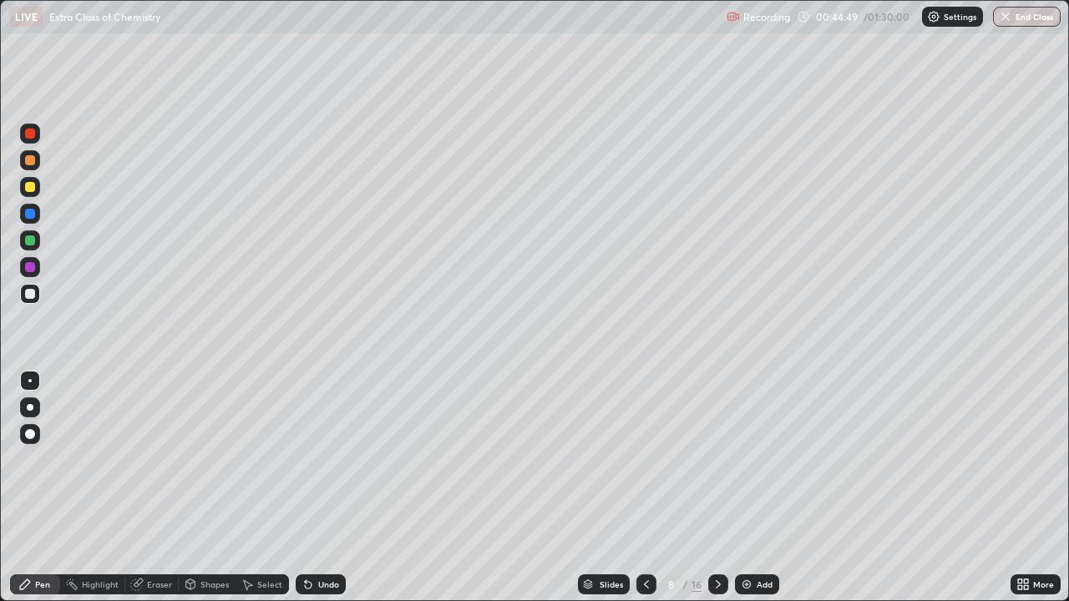
click at [645, 494] on icon at bounding box center [646, 584] width 13 height 13
click at [717, 494] on icon at bounding box center [718, 584] width 13 height 13
click at [312, 494] on div "Undo" at bounding box center [321, 585] width 50 height 20
click at [323, 494] on div "Undo" at bounding box center [328, 584] width 21 height 8
click at [331, 494] on div "Undo" at bounding box center [321, 585] width 50 height 20
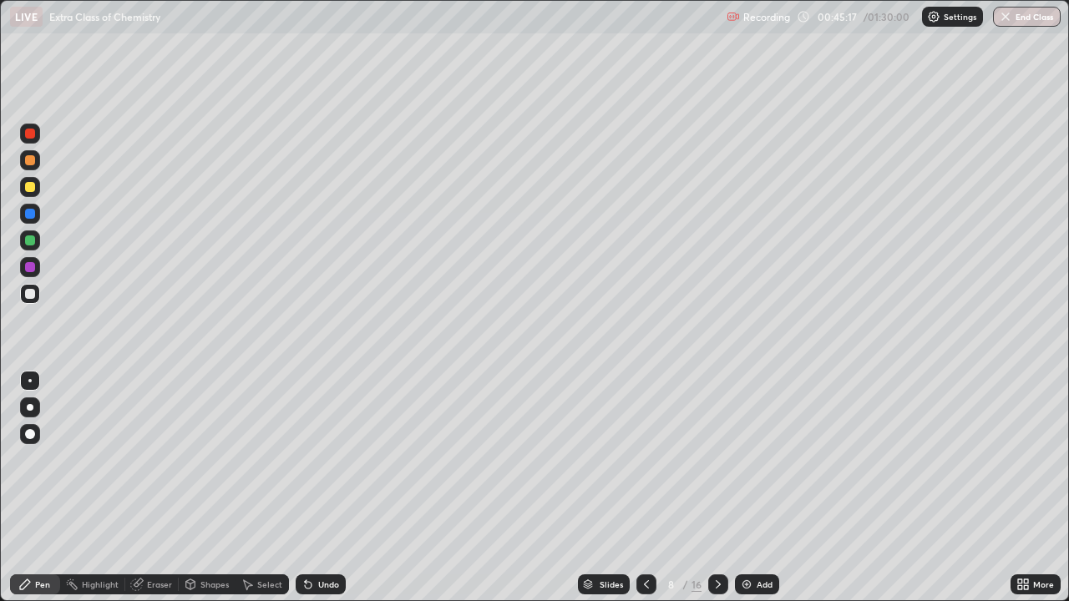
click at [334, 494] on div "Undo" at bounding box center [321, 585] width 50 height 20
click at [336, 494] on div "Undo" at bounding box center [328, 584] width 21 height 8
click at [30, 408] on div at bounding box center [30, 407] width 7 height 7
click at [318, 494] on div "Undo" at bounding box center [328, 584] width 21 height 8
click at [336, 494] on div "Undo" at bounding box center [328, 584] width 21 height 8
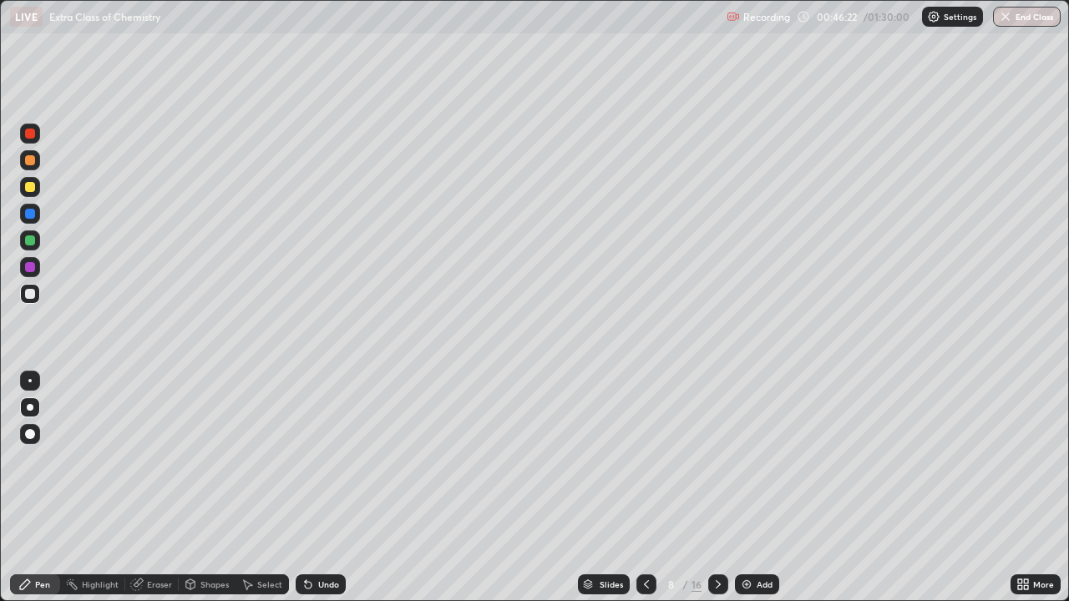
click at [39, 215] on div at bounding box center [30, 214] width 20 height 20
click at [318, 494] on div "Undo" at bounding box center [328, 584] width 21 height 8
click at [312, 494] on div "Undo" at bounding box center [321, 585] width 50 height 20
click at [312, 494] on icon at bounding box center [308, 584] width 13 height 13
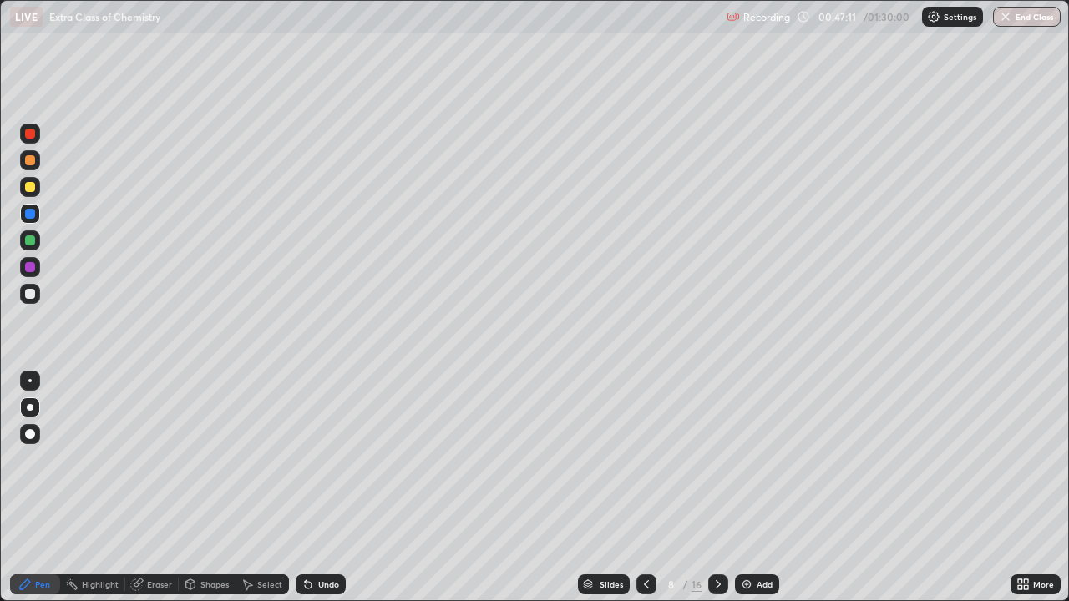
click at [319, 494] on div "Undo" at bounding box center [321, 585] width 50 height 20
click at [31, 296] on div at bounding box center [30, 294] width 10 height 10
click at [717, 494] on div at bounding box center [718, 585] width 20 height 20
click at [29, 216] on div at bounding box center [30, 214] width 10 height 10
click at [147, 494] on div "Eraser" at bounding box center [159, 584] width 25 height 8
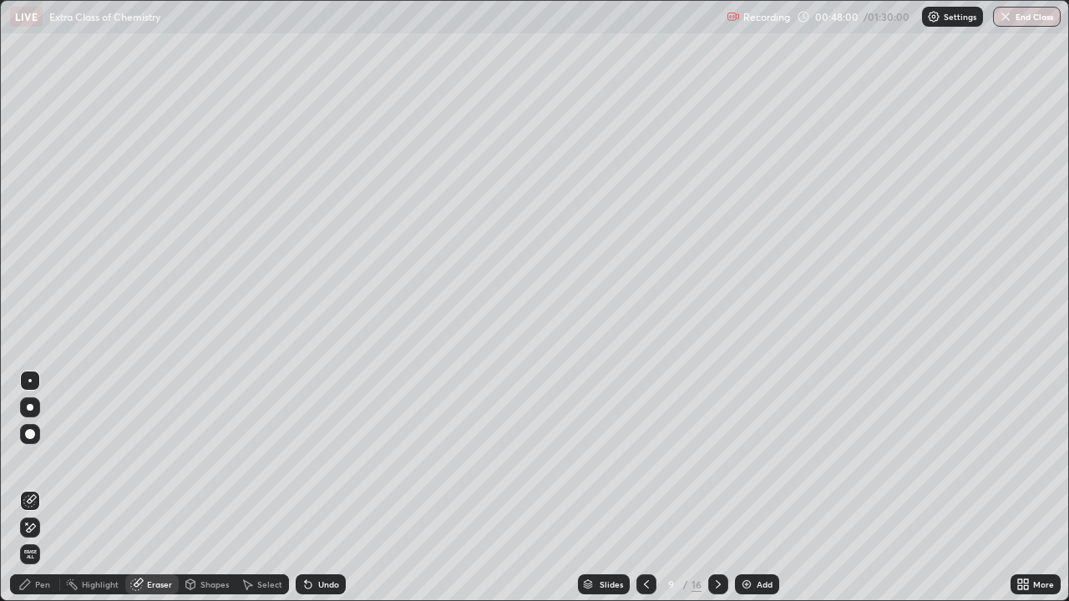
click at [33, 494] on div "Pen" at bounding box center [35, 585] width 50 height 20
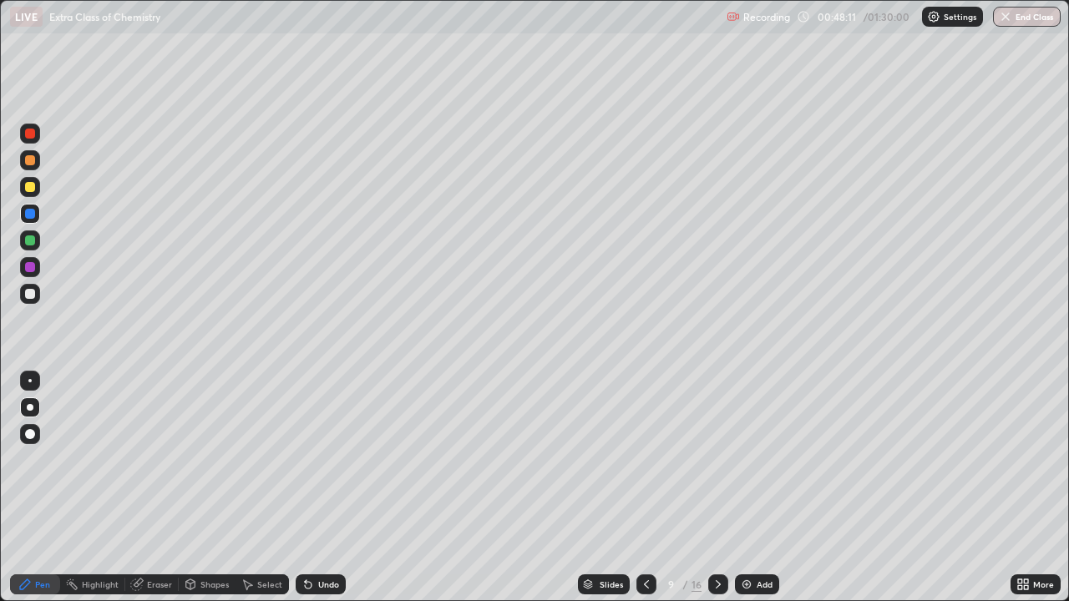
click at [32, 298] on div at bounding box center [30, 294] width 10 height 10
click at [322, 494] on div "Undo" at bounding box center [321, 585] width 50 height 20
click at [313, 494] on div "Undo" at bounding box center [321, 585] width 50 height 20
click at [320, 494] on div "Undo" at bounding box center [321, 585] width 50 height 20
click at [319, 494] on div "Undo" at bounding box center [328, 584] width 21 height 8
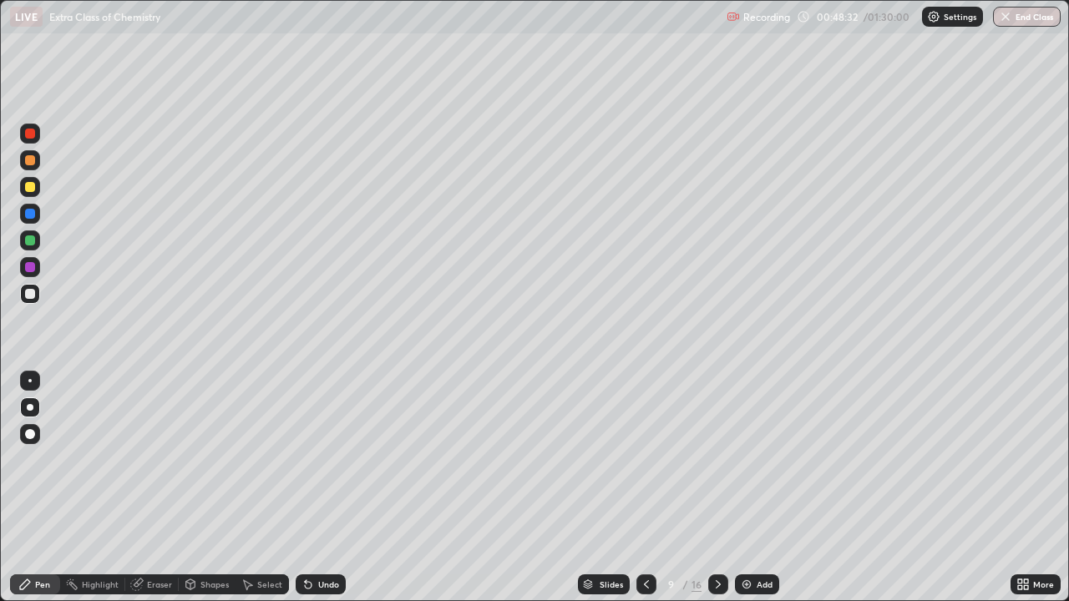
click at [311, 494] on div "Undo" at bounding box center [321, 585] width 50 height 20
click at [148, 494] on div "Eraser" at bounding box center [159, 584] width 25 height 8
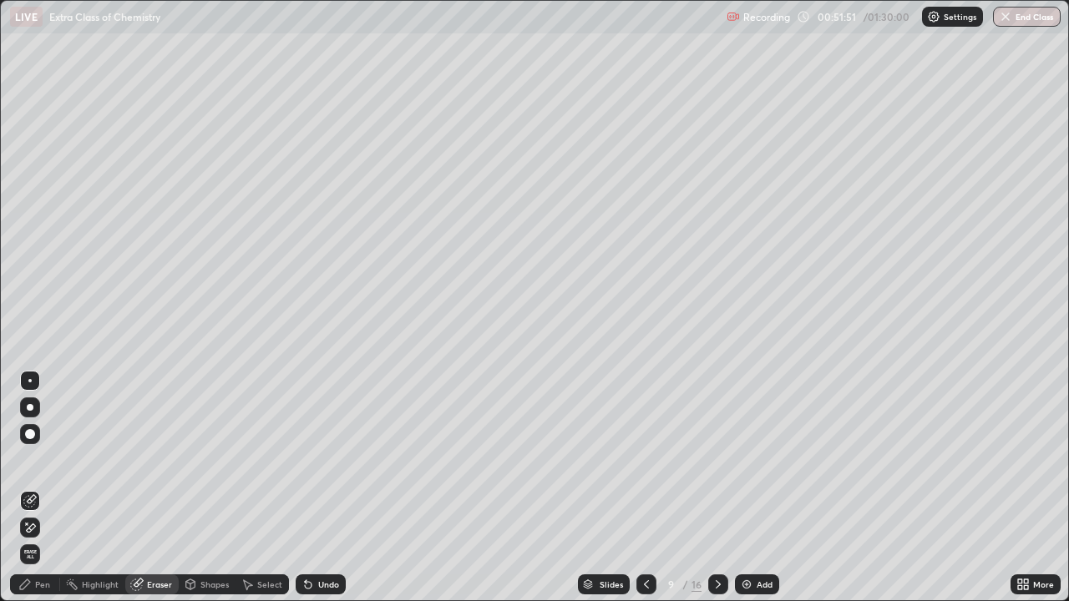
click at [36, 494] on div "Pen" at bounding box center [42, 584] width 15 height 8
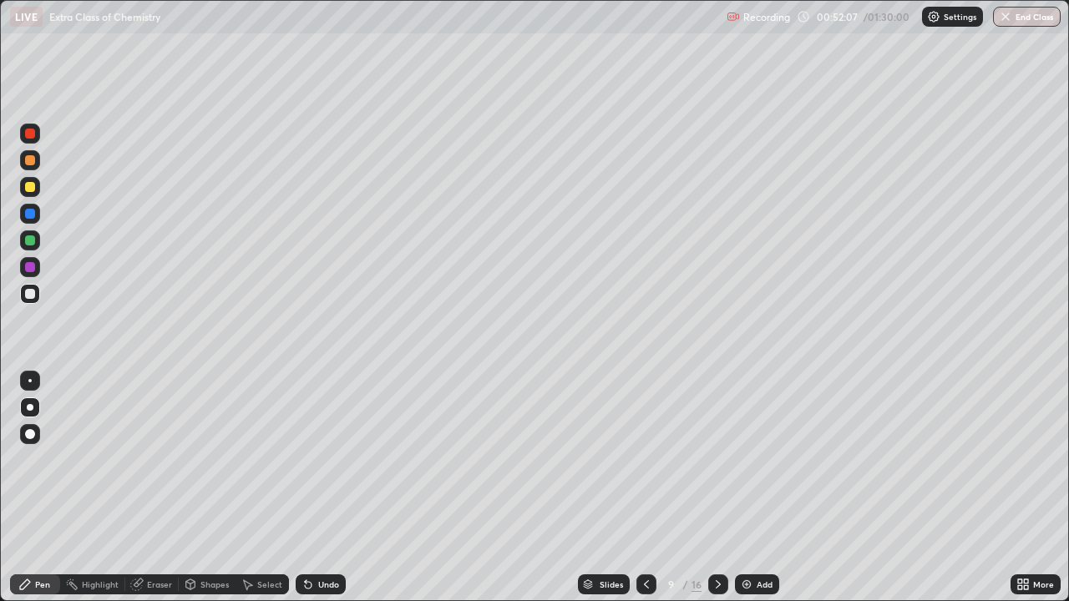
click at [324, 494] on div "Undo" at bounding box center [321, 585] width 50 height 20
click at [32, 182] on div at bounding box center [30, 187] width 10 height 10
click at [33, 241] on div at bounding box center [30, 241] width 10 height 10
click at [29, 271] on div at bounding box center [30, 267] width 10 height 10
click at [30, 381] on div at bounding box center [29, 380] width 3 height 3
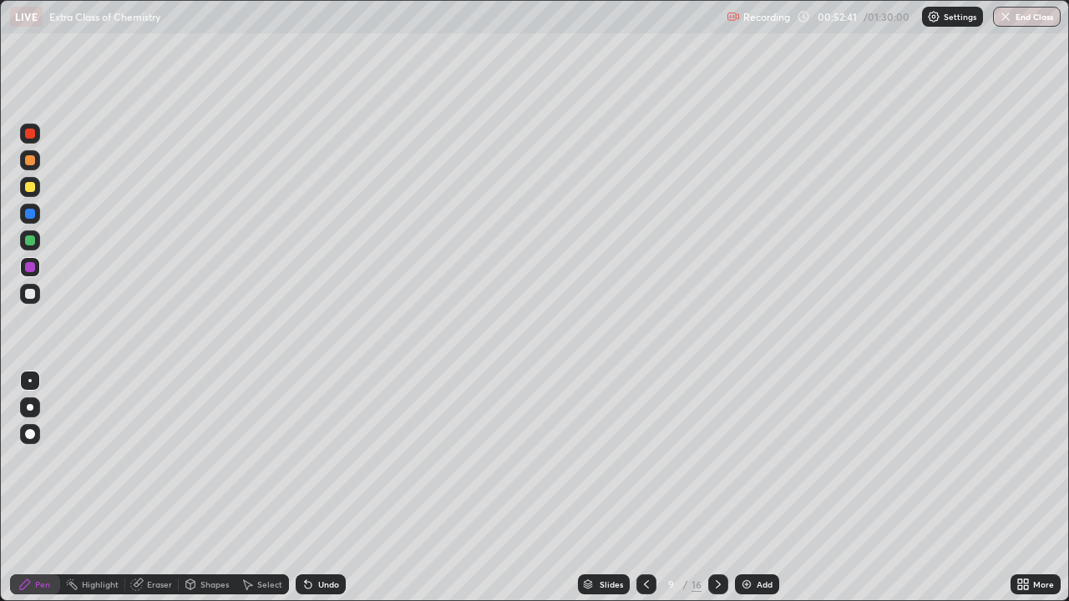
click at [31, 296] on div at bounding box center [30, 294] width 10 height 10
click at [323, 494] on div "Undo" at bounding box center [321, 585] width 50 height 20
click at [314, 494] on div "Undo" at bounding box center [321, 585] width 50 height 20
click at [312, 494] on div "Undo" at bounding box center [321, 585] width 50 height 20
click at [33, 238] on div at bounding box center [30, 241] width 10 height 10
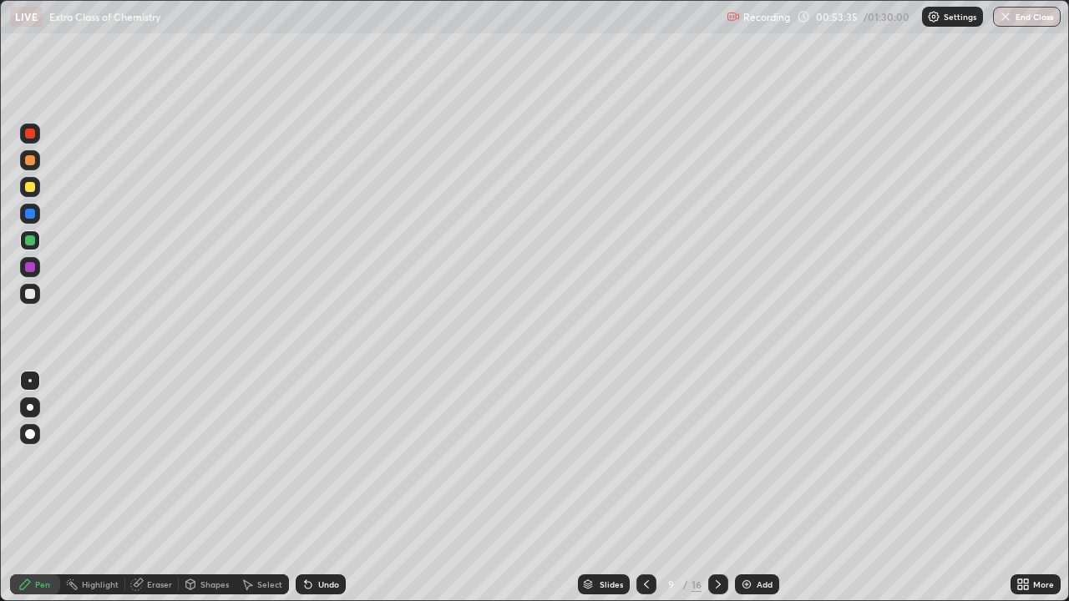
click at [642, 494] on icon at bounding box center [646, 584] width 13 height 13
click at [715, 494] on icon at bounding box center [718, 584] width 13 height 13
click at [27, 266] on div at bounding box center [30, 267] width 10 height 10
click at [30, 402] on div at bounding box center [30, 408] width 20 height 20
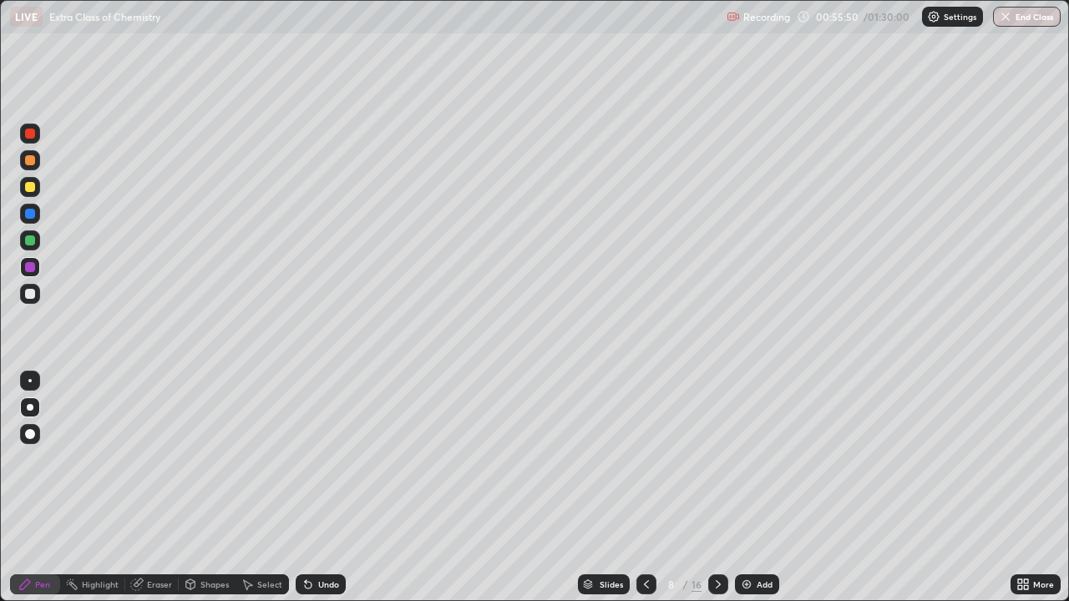
click at [718, 494] on div at bounding box center [718, 585] width 20 height 20
click at [27, 270] on div at bounding box center [30, 267] width 10 height 10
click at [153, 494] on div "Eraser" at bounding box center [159, 584] width 25 height 8
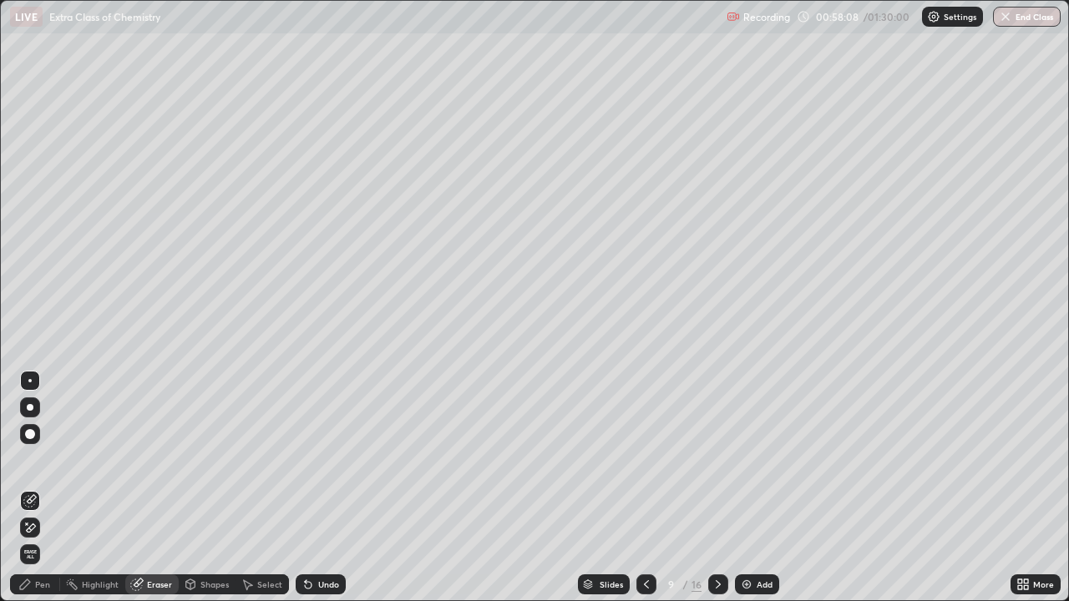
click at [38, 494] on div "Pen" at bounding box center [42, 584] width 15 height 8
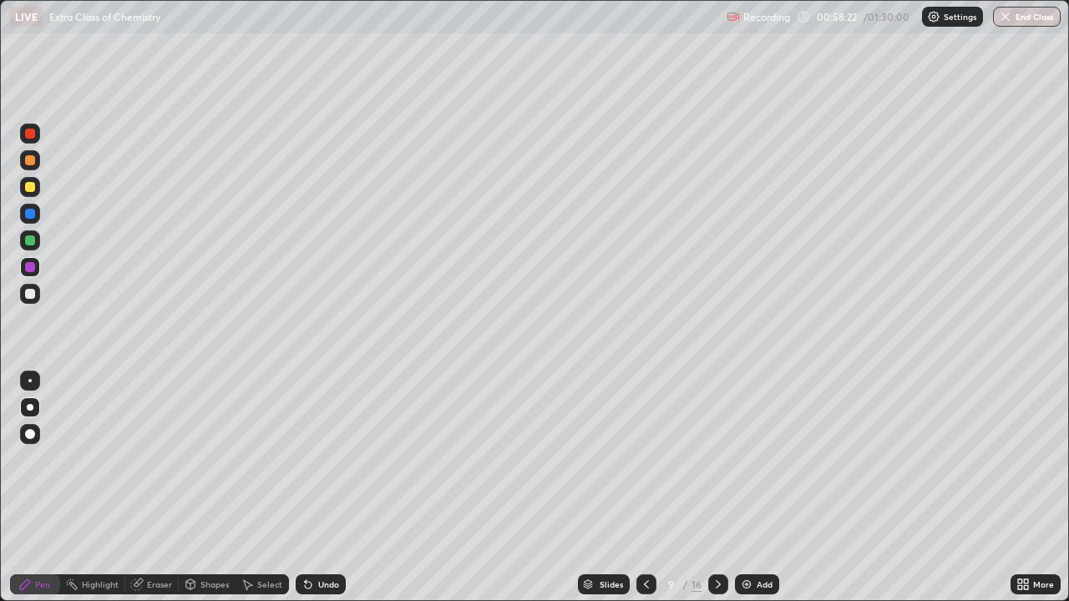
click at [30, 189] on div at bounding box center [30, 187] width 10 height 10
click at [643, 494] on icon at bounding box center [646, 584] width 13 height 13
click at [644, 494] on div at bounding box center [646, 585] width 20 height 20
click at [722, 494] on icon at bounding box center [718, 584] width 13 height 13
click at [33, 160] on div at bounding box center [30, 160] width 10 height 10
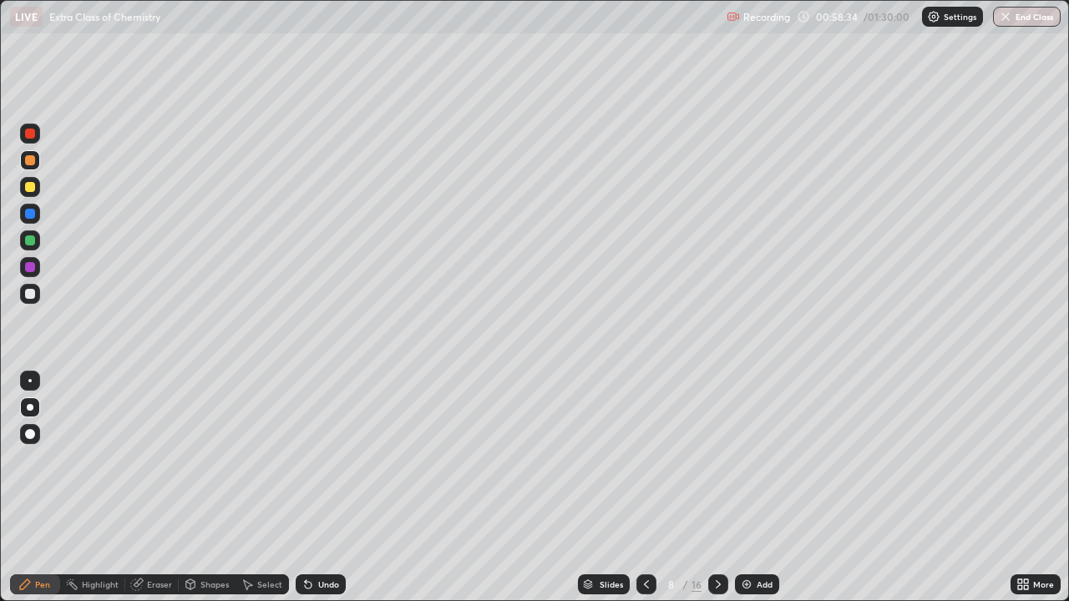
click at [723, 494] on div at bounding box center [718, 585] width 20 height 20
click at [325, 494] on div "Undo" at bounding box center [321, 585] width 50 height 20
click at [38, 306] on div at bounding box center [30, 294] width 20 height 27
click at [150, 494] on div "Eraser" at bounding box center [159, 584] width 25 height 8
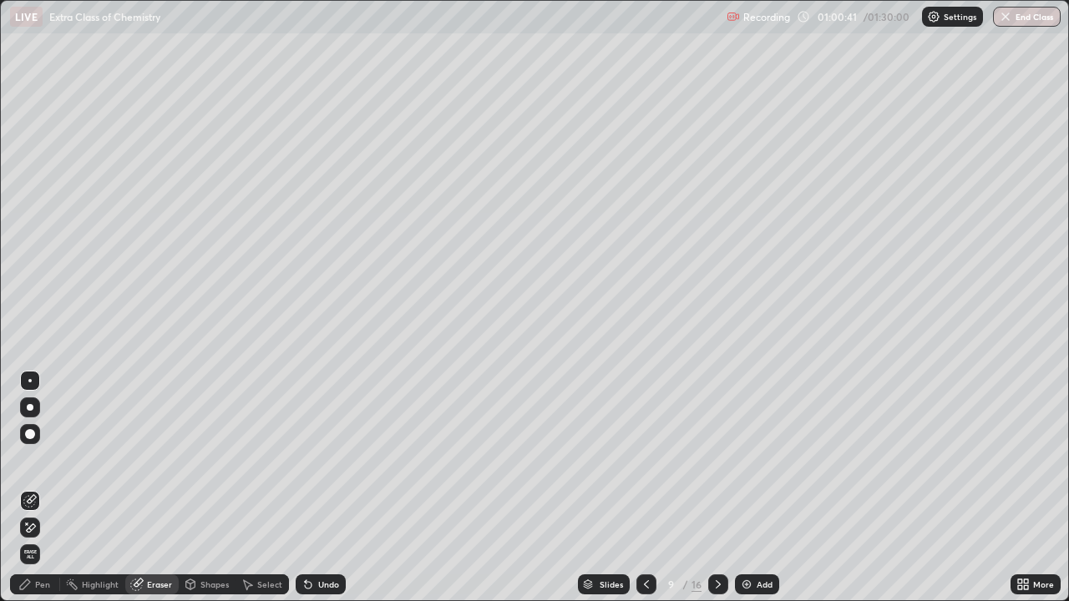
click at [29, 494] on icon at bounding box center [24, 584] width 13 height 13
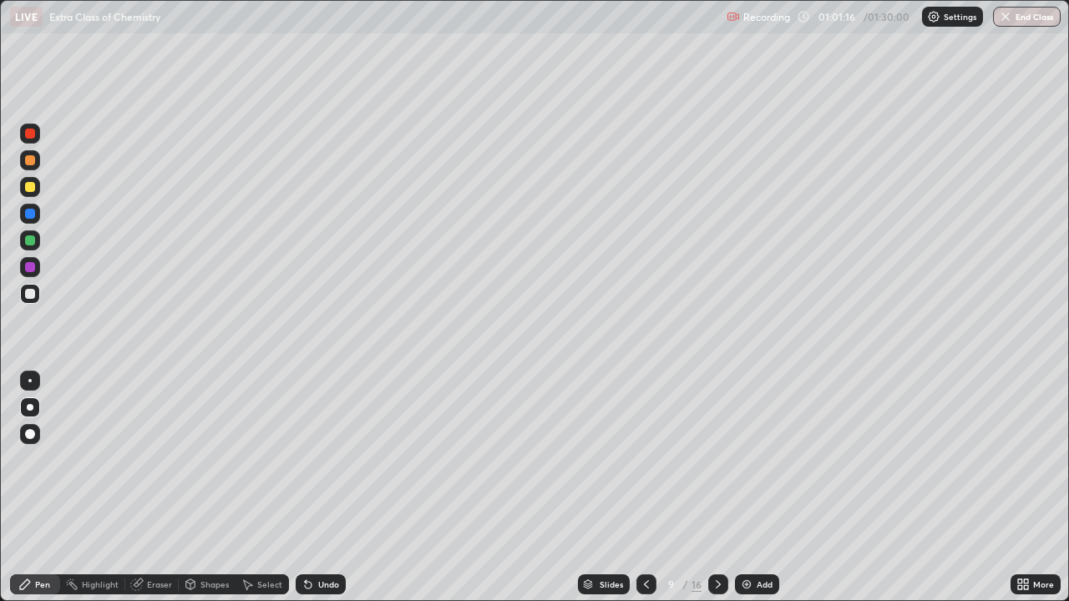
click at [719, 494] on icon at bounding box center [718, 584] width 13 height 13
click at [36, 293] on div at bounding box center [30, 294] width 20 height 20
click at [328, 494] on div "Undo" at bounding box center [328, 584] width 21 height 8
click at [331, 494] on div "Undo" at bounding box center [328, 584] width 21 height 8
click at [314, 494] on div "Undo" at bounding box center [321, 585] width 50 height 20
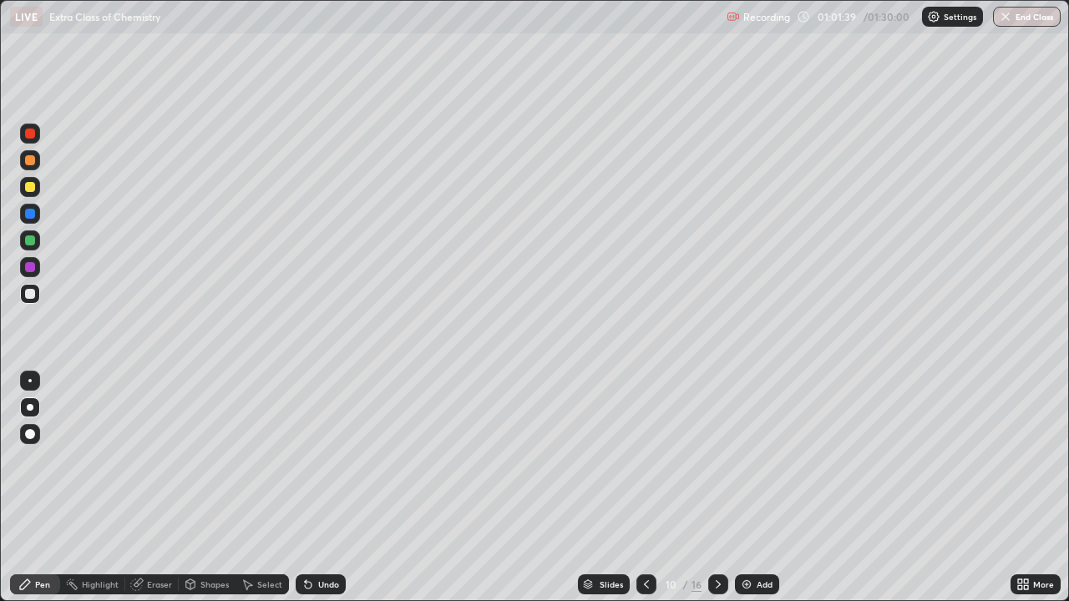
click at [319, 494] on div "Undo" at bounding box center [321, 585] width 50 height 20
click at [318, 494] on div "Undo" at bounding box center [328, 584] width 21 height 8
click at [31, 185] on div at bounding box center [30, 187] width 10 height 10
click at [310, 494] on icon at bounding box center [308, 584] width 13 height 13
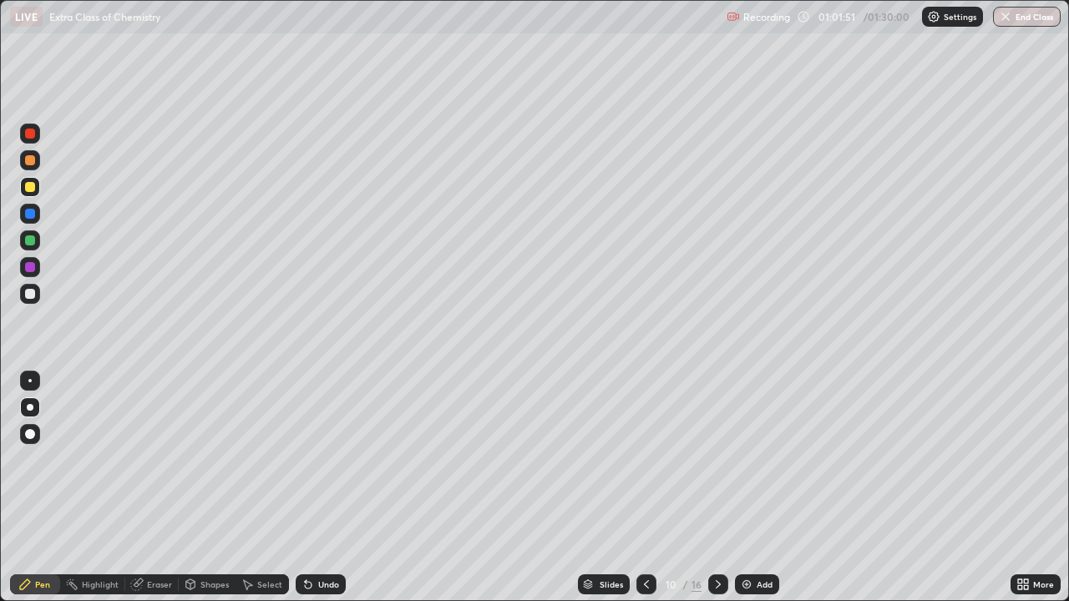
click at [318, 494] on div "Undo" at bounding box center [328, 584] width 21 height 8
click at [323, 494] on div "Undo" at bounding box center [328, 584] width 21 height 8
click at [317, 494] on div "Undo" at bounding box center [321, 585] width 50 height 20
click at [34, 212] on div at bounding box center [30, 214] width 10 height 10
click at [334, 494] on div "Undo" at bounding box center [328, 584] width 21 height 8
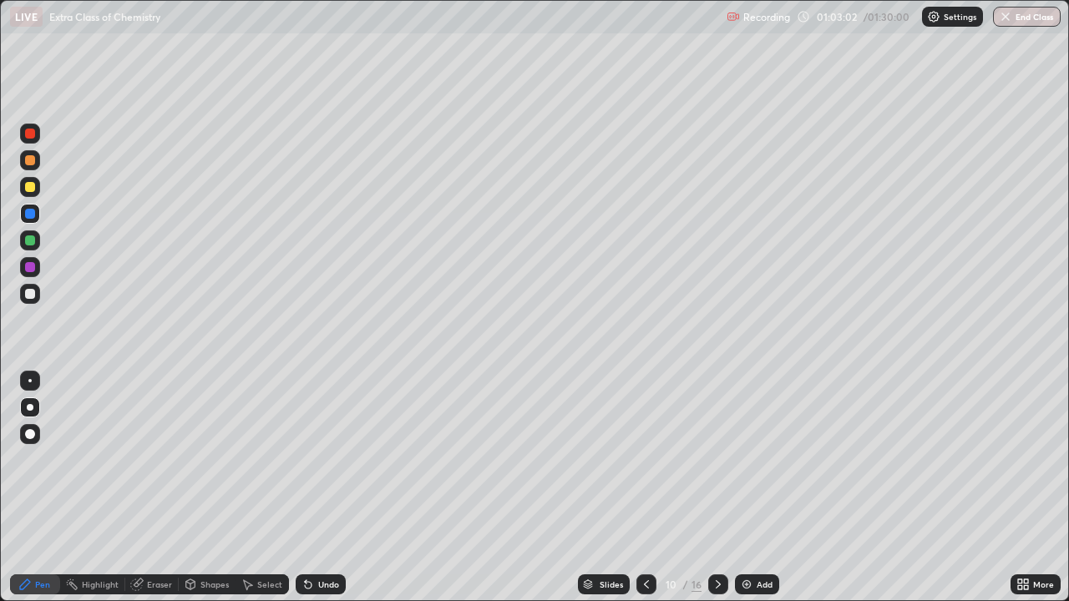
click at [334, 494] on div "Undo" at bounding box center [321, 585] width 50 height 20
click at [328, 494] on div "Undo" at bounding box center [328, 584] width 21 height 8
click at [29, 408] on div at bounding box center [30, 407] width 7 height 7
click at [34, 292] on div at bounding box center [30, 294] width 10 height 10
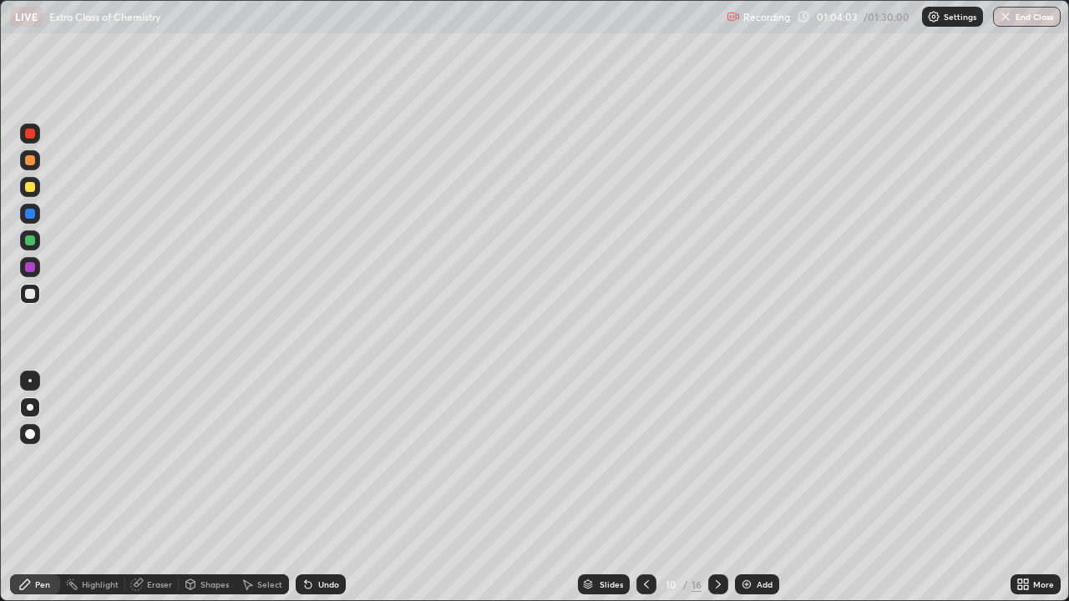
click at [327, 494] on div "Undo" at bounding box center [328, 584] width 21 height 8
click at [326, 494] on div "Undo" at bounding box center [328, 584] width 21 height 8
click at [27, 262] on div at bounding box center [30, 267] width 10 height 10
click at [32, 301] on div at bounding box center [30, 294] width 20 height 20
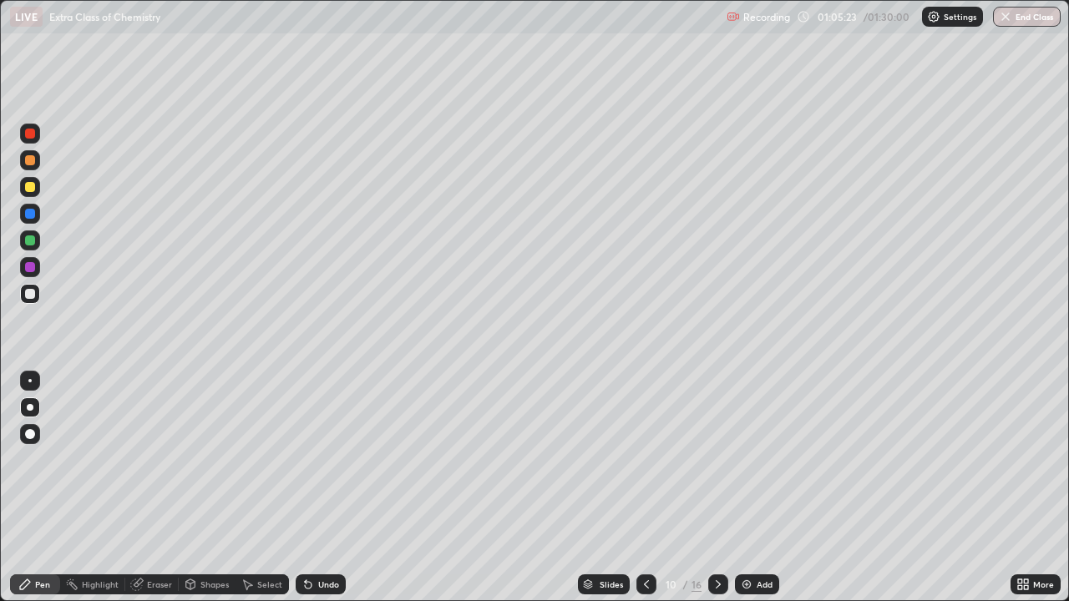
click at [33, 239] on div at bounding box center [30, 241] width 10 height 10
click at [328, 494] on div "Undo" at bounding box center [328, 584] width 21 height 8
click at [336, 494] on div "Undo" at bounding box center [321, 585] width 50 height 20
click at [342, 494] on div "Undo" at bounding box center [321, 585] width 50 height 20
click at [27, 209] on div at bounding box center [30, 214] width 10 height 10
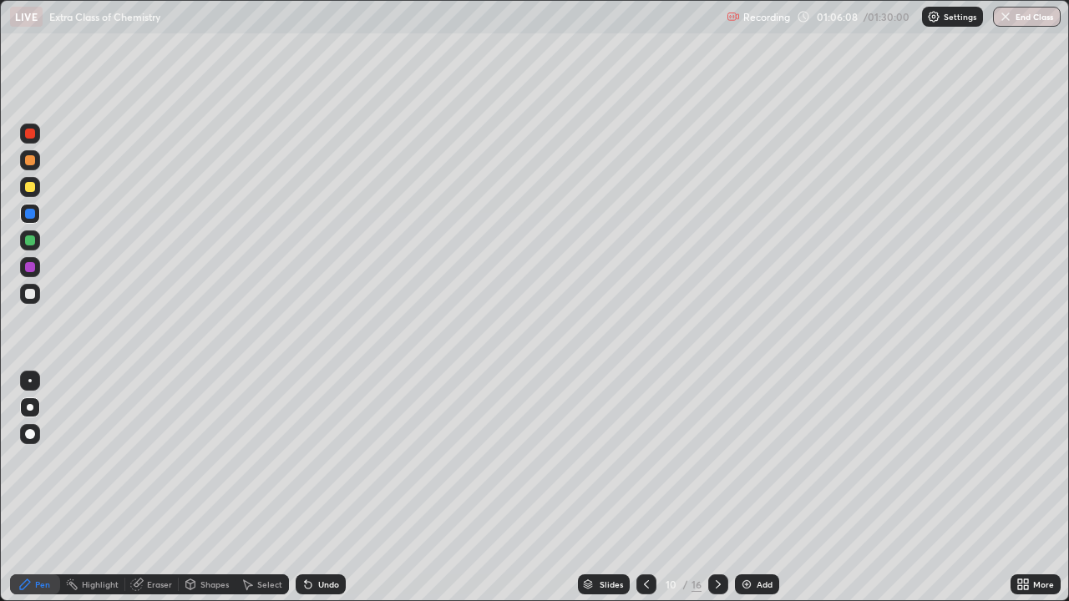
click at [332, 494] on div "Undo" at bounding box center [328, 584] width 21 height 8
click at [329, 494] on div "Undo" at bounding box center [328, 584] width 21 height 8
click at [39, 302] on div at bounding box center [30, 294] width 20 height 27
click at [329, 494] on div "Undo" at bounding box center [321, 585] width 50 height 20
click at [326, 494] on div "Undo" at bounding box center [321, 585] width 50 height 20
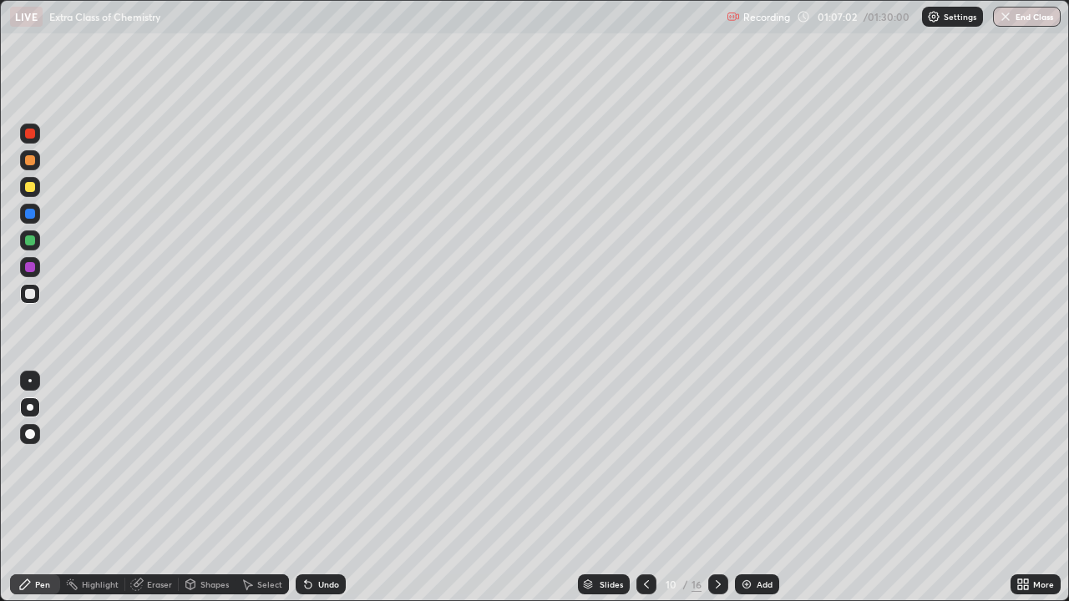
click at [32, 232] on div at bounding box center [30, 241] width 20 height 20
click at [29, 220] on div at bounding box center [30, 214] width 20 height 20
click at [30, 381] on div at bounding box center [29, 380] width 3 height 3
click at [157, 494] on div "Eraser" at bounding box center [159, 584] width 25 height 8
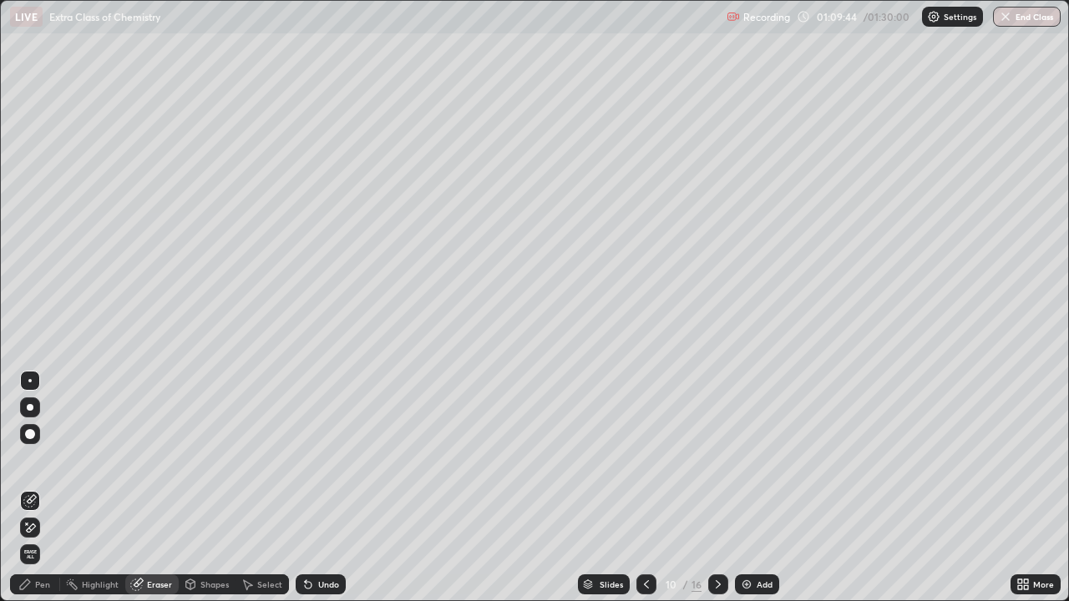
click at [37, 494] on div "Pen" at bounding box center [35, 585] width 50 height 20
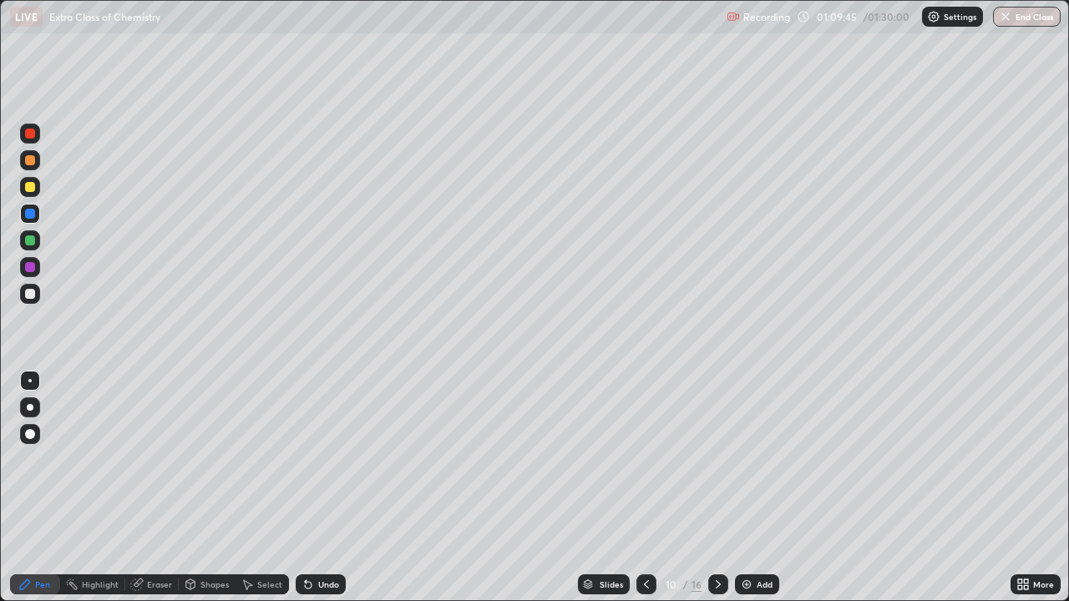
click at [28, 298] on div at bounding box center [30, 294] width 10 height 10
click at [718, 494] on div at bounding box center [718, 585] width 20 height 20
click at [646, 494] on icon at bounding box center [646, 584] width 13 height 13
click at [715, 494] on icon at bounding box center [718, 584] width 13 height 13
click at [644, 494] on icon at bounding box center [646, 584] width 5 height 8
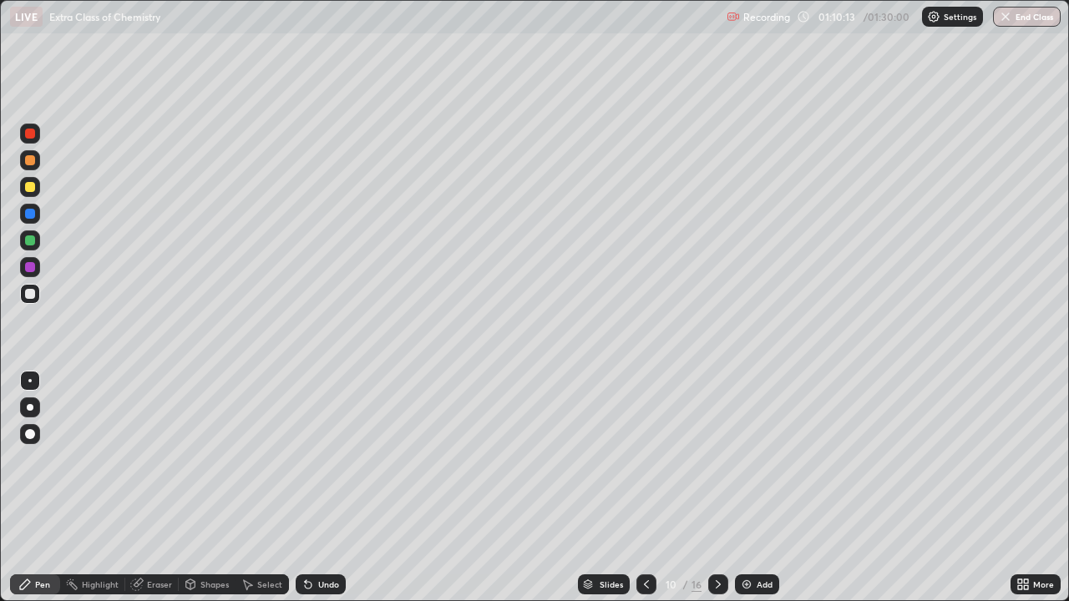
click at [709, 494] on div at bounding box center [718, 585] width 20 height 20
click at [646, 494] on icon at bounding box center [646, 584] width 13 height 13
click at [723, 494] on div at bounding box center [718, 585] width 20 height 20
click at [28, 399] on div at bounding box center [30, 408] width 20 height 20
click at [317, 494] on div "Undo" at bounding box center [321, 585] width 50 height 20
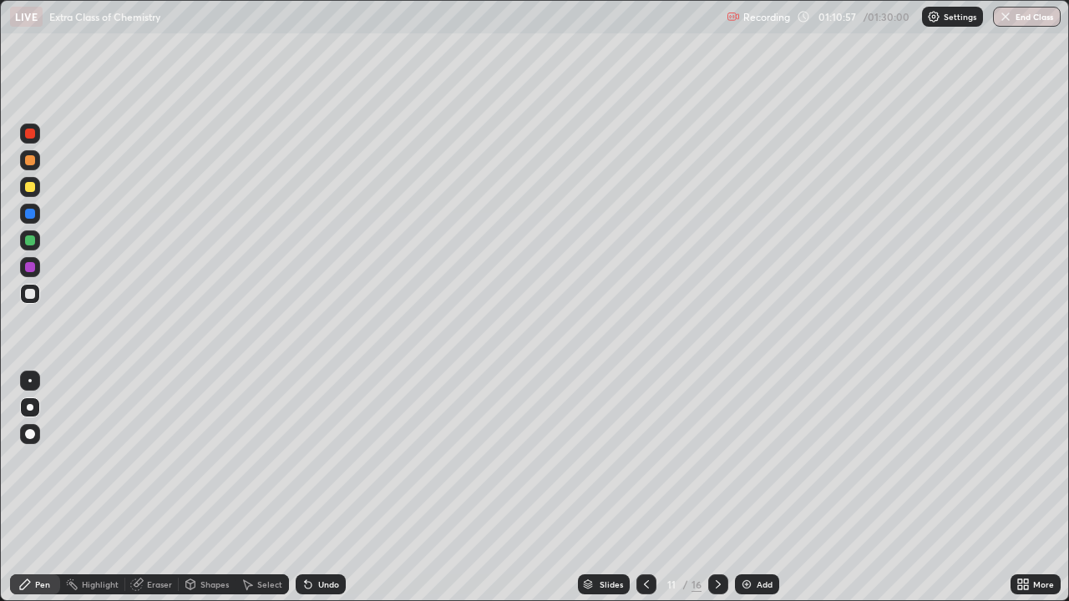
click at [316, 494] on div "Undo" at bounding box center [321, 585] width 50 height 20
click at [31, 160] on div at bounding box center [30, 160] width 10 height 10
click at [318, 494] on div "Undo" at bounding box center [328, 584] width 21 height 8
click at [38, 220] on div at bounding box center [30, 214] width 20 height 20
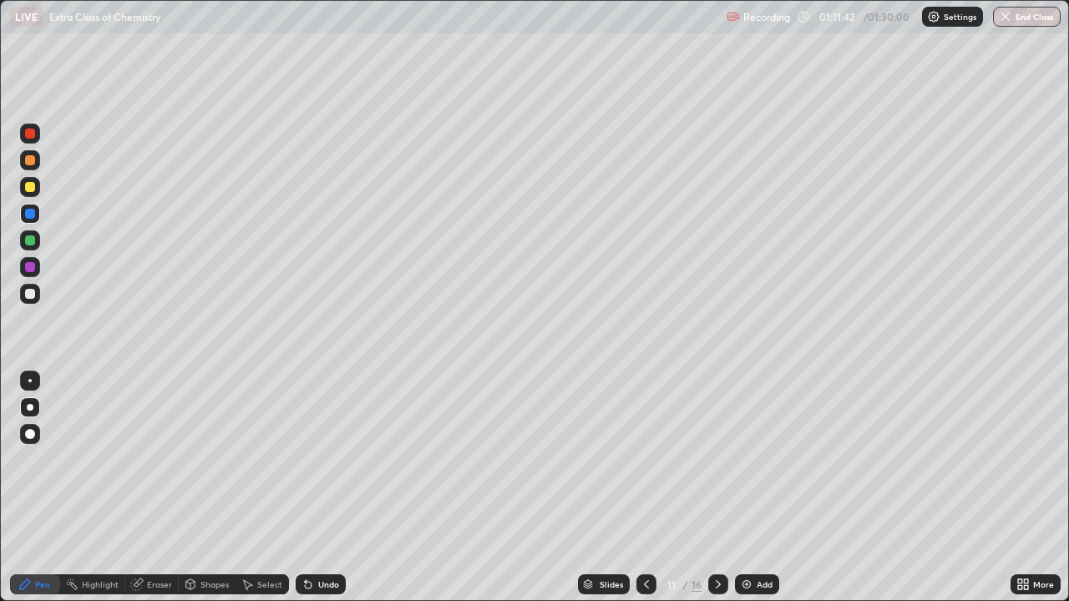
click at [322, 494] on div "Undo" at bounding box center [321, 585] width 50 height 20
click at [322, 494] on div "Undo" at bounding box center [328, 584] width 21 height 8
click at [319, 494] on div "Undo" at bounding box center [321, 585] width 50 height 20
click at [324, 494] on div "Undo" at bounding box center [328, 584] width 21 height 8
click at [151, 494] on div "Eraser" at bounding box center [159, 584] width 25 height 8
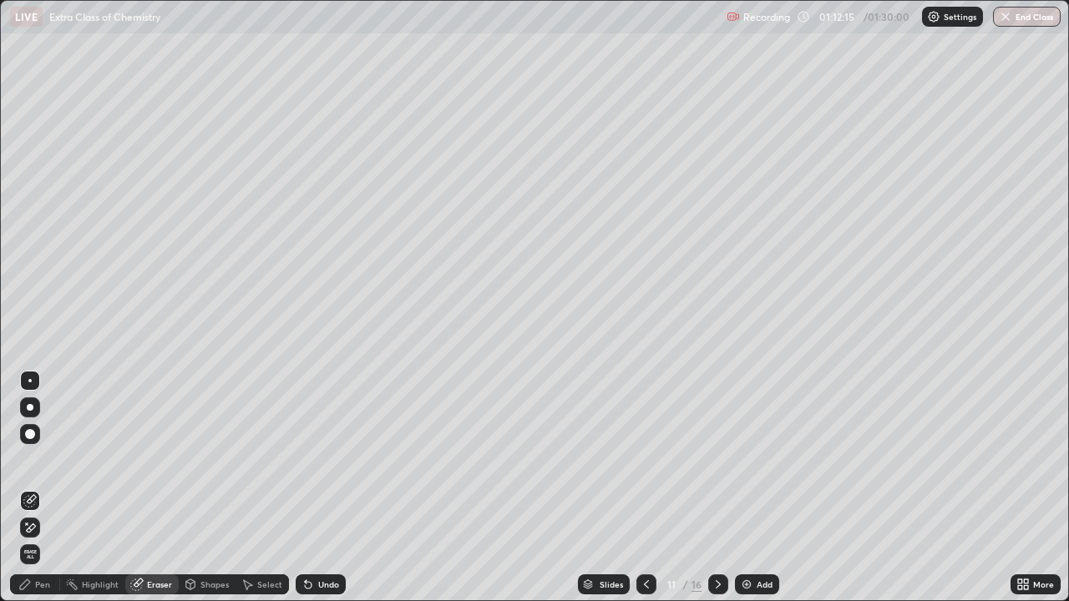
click at [38, 494] on div "Pen" at bounding box center [35, 585] width 50 height 20
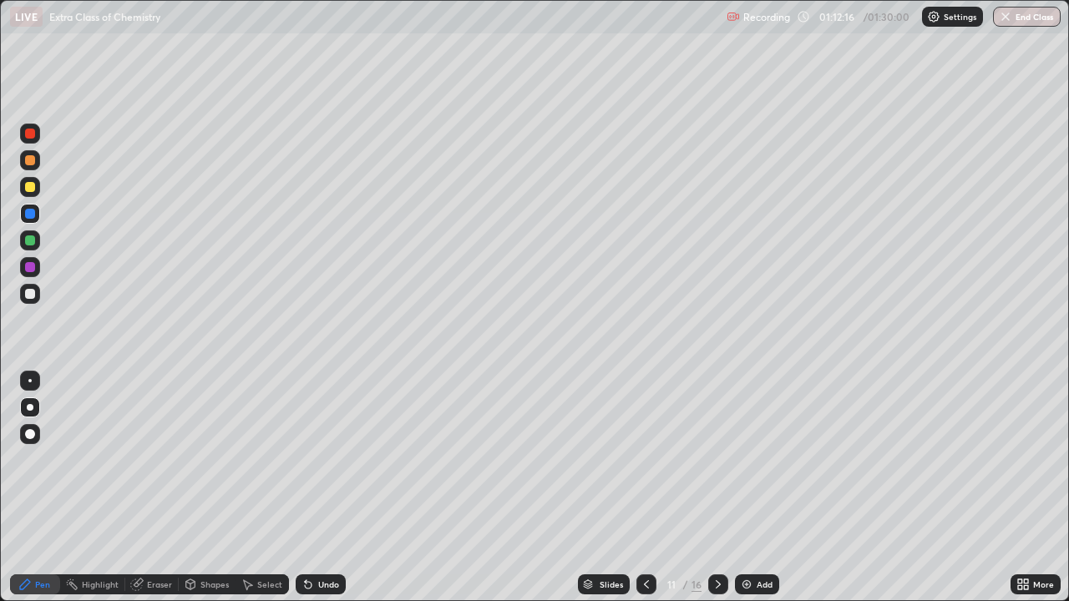
click at [34, 290] on div at bounding box center [30, 294] width 20 height 20
click at [29, 155] on div at bounding box center [30, 160] width 10 height 10
click at [327, 494] on div "Undo" at bounding box center [328, 584] width 21 height 8
click at [327, 494] on div "Undo" at bounding box center [321, 585] width 50 height 20
click at [328, 494] on div "Undo" at bounding box center [328, 584] width 21 height 8
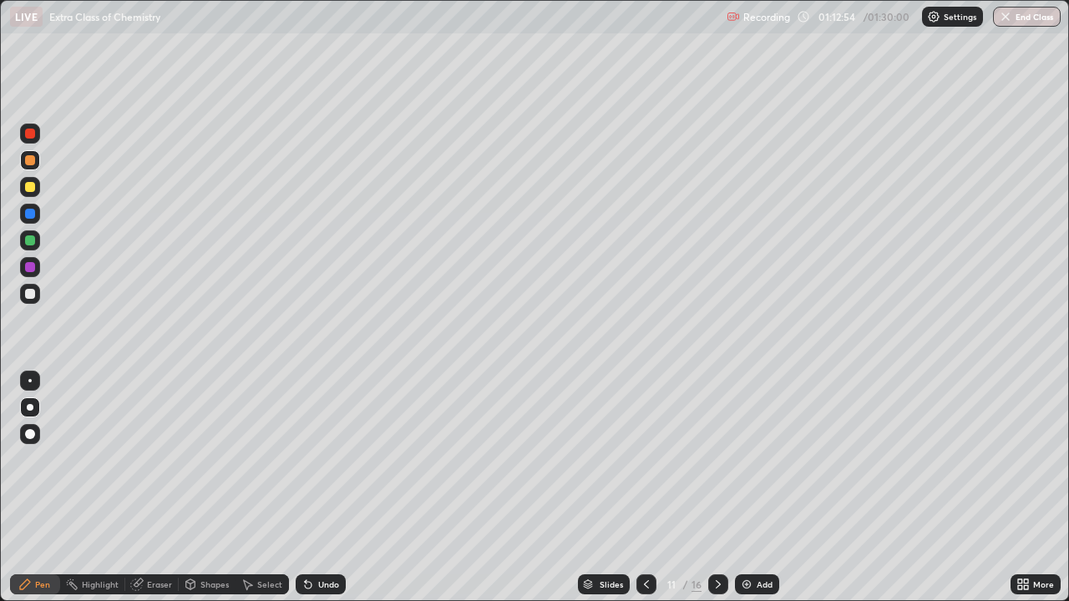
click at [328, 494] on div "Undo" at bounding box center [328, 584] width 21 height 8
click at [328, 494] on div "Undo" at bounding box center [321, 585] width 50 height 20
click at [332, 494] on div "Undo" at bounding box center [328, 584] width 21 height 8
click at [38, 286] on div at bounding box center [30, 294] width 20 height 20
click at [31, 214] on div at bounding box center [30, 214] width 10 height 10
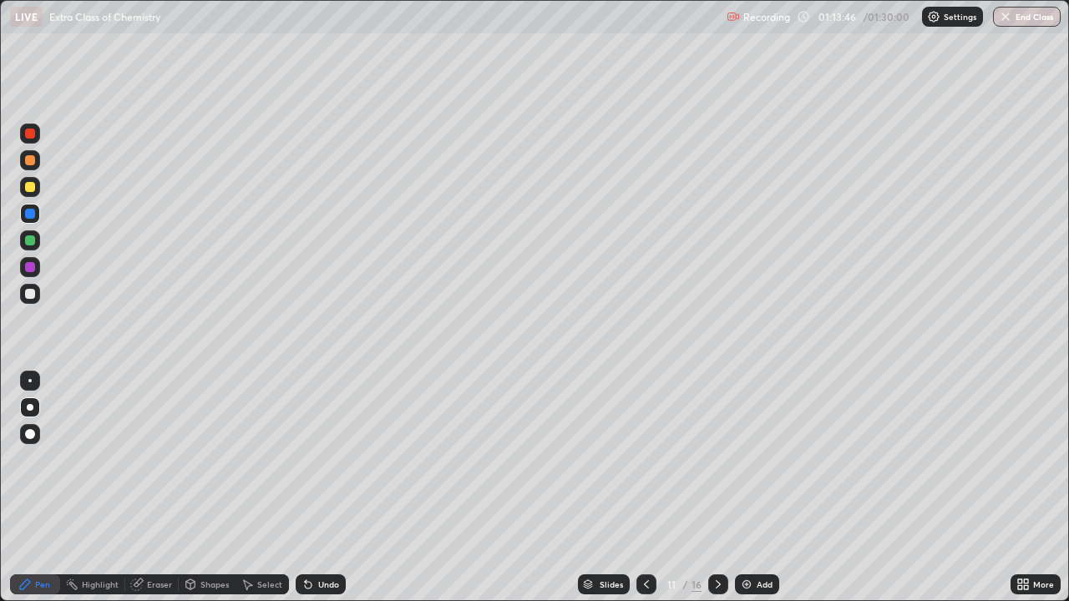
click at [306, 494] on icon at bounding box center [308, 585] width 7 height 7
click at [305, 494] on icon at bounding box center [308, 585] width 7 height 7
click at [155, 494] on div "Eraser" at bounding box center [151, 585] width 53 height 20
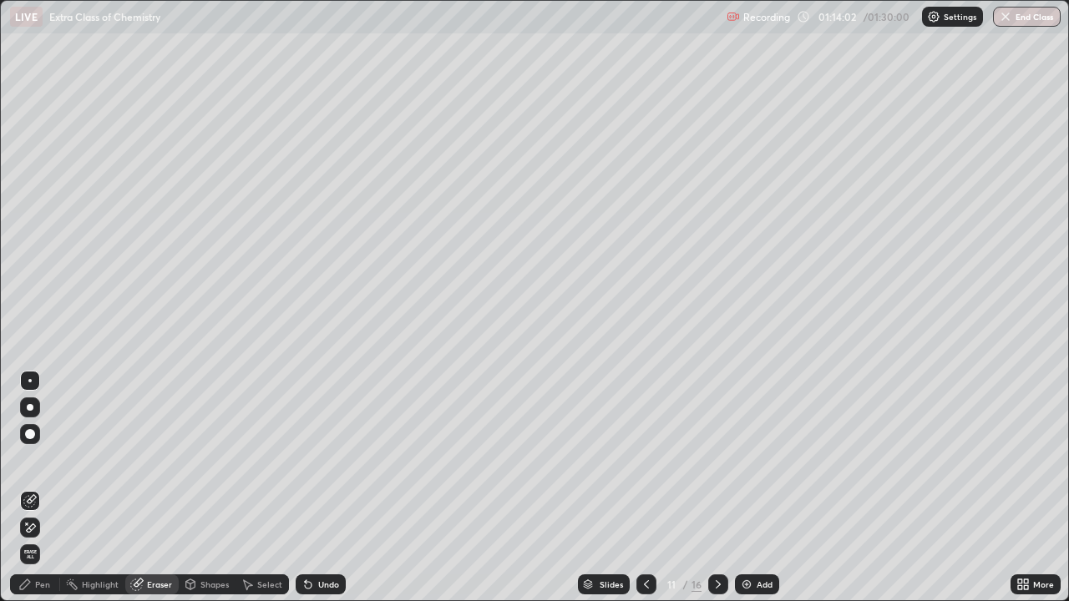
click at [41, 494] on div "Pen" at bounding box center [42, 584] width 15 height 8
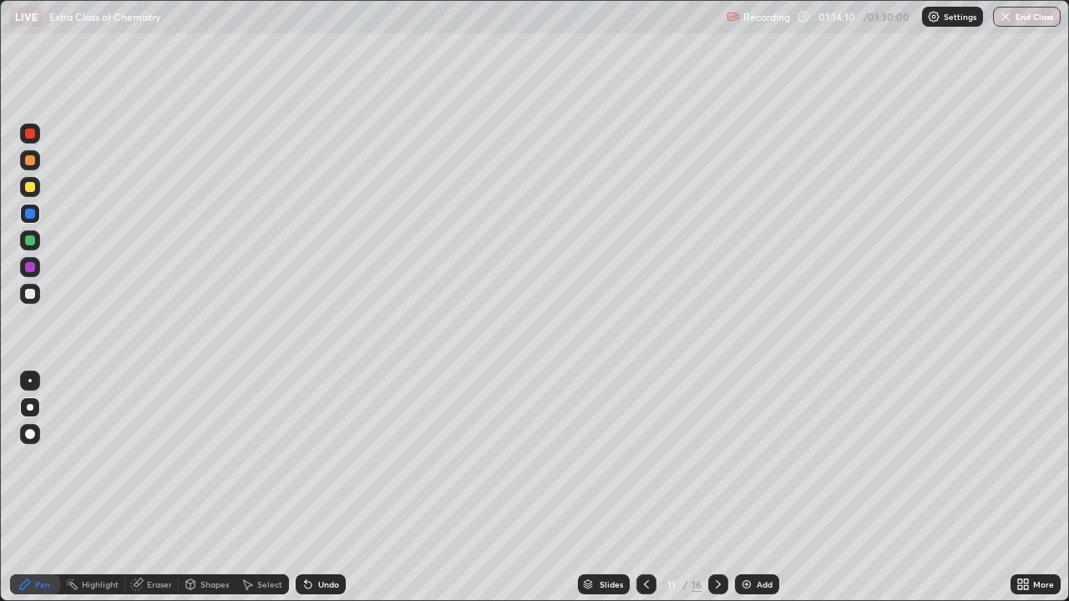
click at [36, 291] on div at bounding box center [30, 294] width 20 height 20
click at [311, 494] on icon at bounding box center [308, 584] width 13 height 13
click at [305, 494] on icon at bounding box center [306, 581] width 2 height 2
click at [36, 264] on div at bounding box center [30, 267] width 20 height 20
click at [717, 494] on icon at bounding box center [718, 584] width 13 height 13
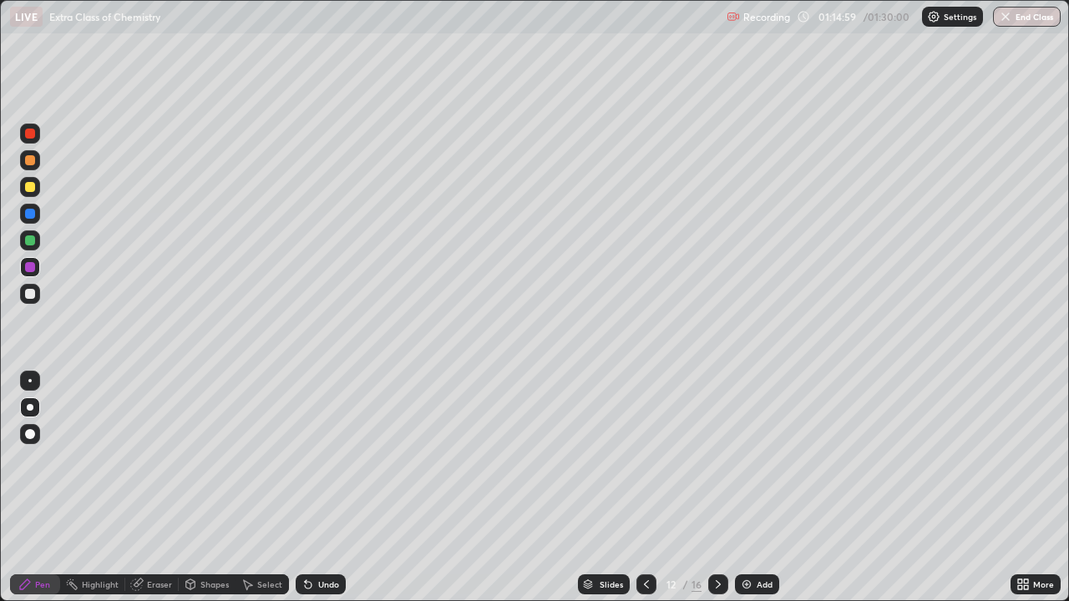
click at [30, 292] on div at bounding box center [30, 294] width 10 height 10
click at [327, 494] on div "Undo" at bounding box center [328, 584] width 21 height 8
click at [29, 207] on div at bounding box center [30, 214] width 20 height 20
click at [29, 290] on div at bounding box center [30, 294] width 10 height 10
click at [309, 494] on icon at bounding box center [308, 584] width 13 height 13
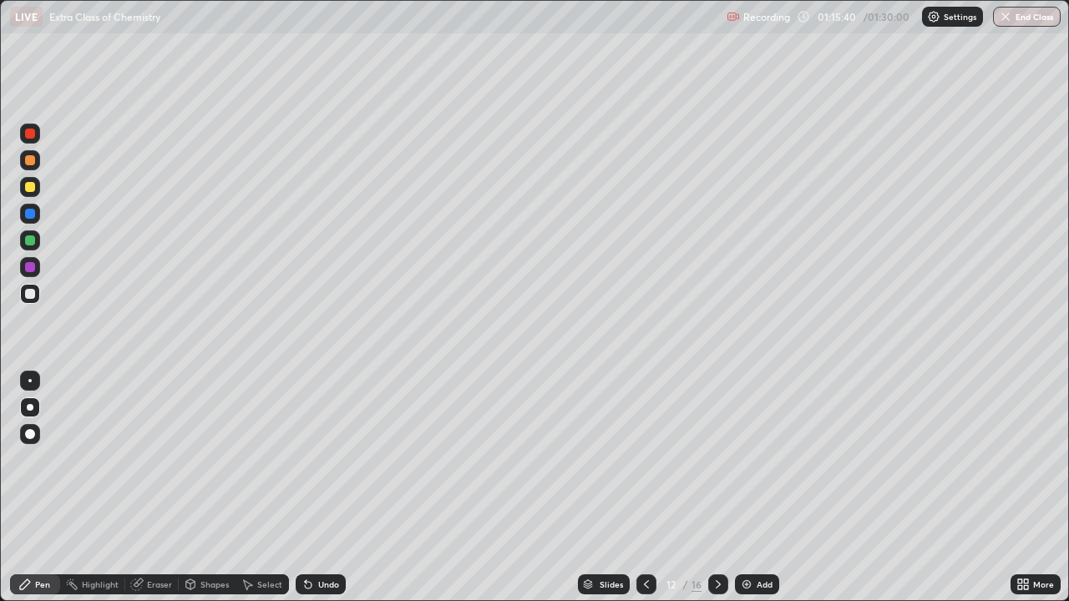
click at [34, 291] on div at bounding box center [30, 294] width 10 height 10
click at [327, 494] on div "Undo" at bounding box center [328, 584] width 21 height 8
click at [328, 494] on div "Undo" at bounding box center [328, 584] width 21 height 8
click at [326, 494] on div "Undo" at bounding box center [328, 584] width 21 height 8
click at [30, 239] on div at bounding box center [30, 241] width 10 height 10
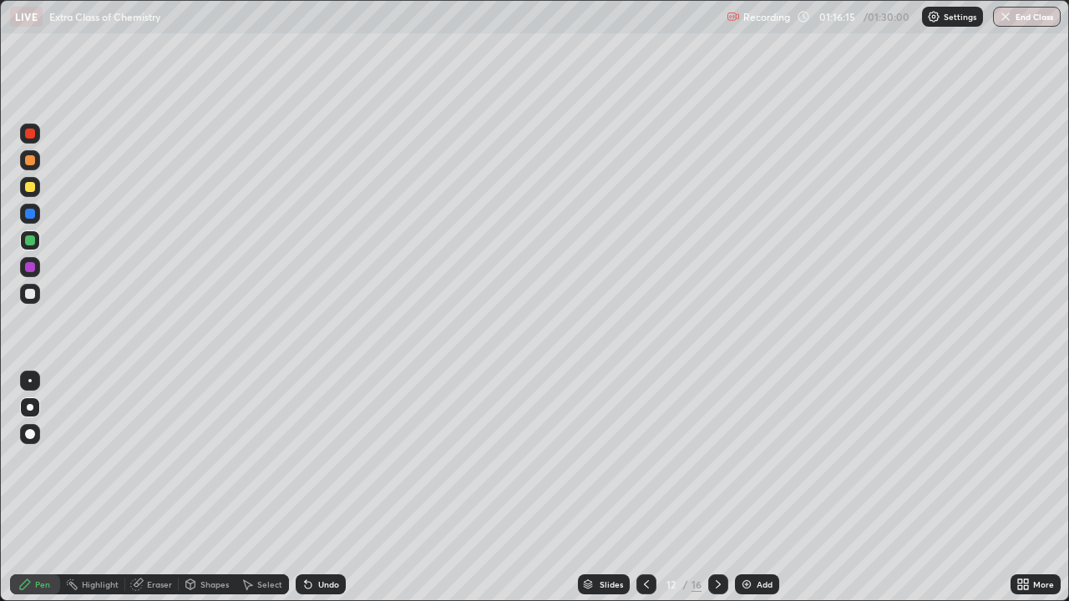
click at [30, 381] on div at bounding box center [29, 380] width 3 height 3
click at [30, 262] on div at bounding box center [30, 267] width 10 height 10
click at [26, 245] on div at bounding box center [30, 241] width 10 height 10
click at [322, 494] on div "Undo" at bounding box center [328, 584] width 21 height 8
click at [322, 494] on div "Undo" at bounding box center [321, 585] width 50 height 20
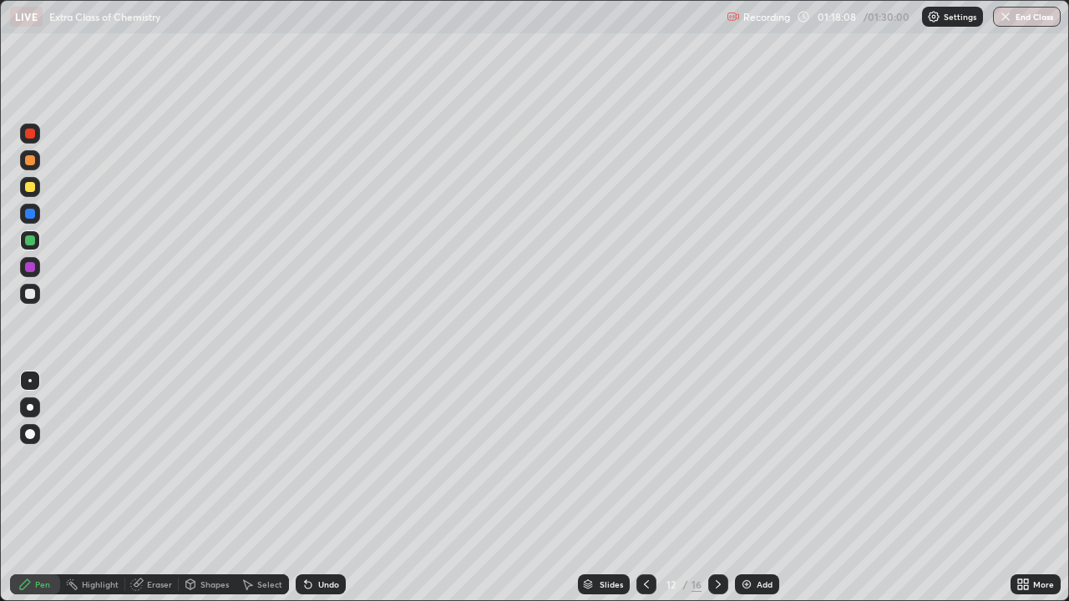
click at [312, 494] on div "Undo" at bounding box center [321, 585] width 50 height 20
click at [36, 293] on div at bounding box center [30, 294] width 20 height 20
click at [324, 494] on div "Undo" at bounding box center [328, 584] width 21 height 8
click at [319, 494] on div "Undo" at bounding box center [328, 584] width 21 height 8
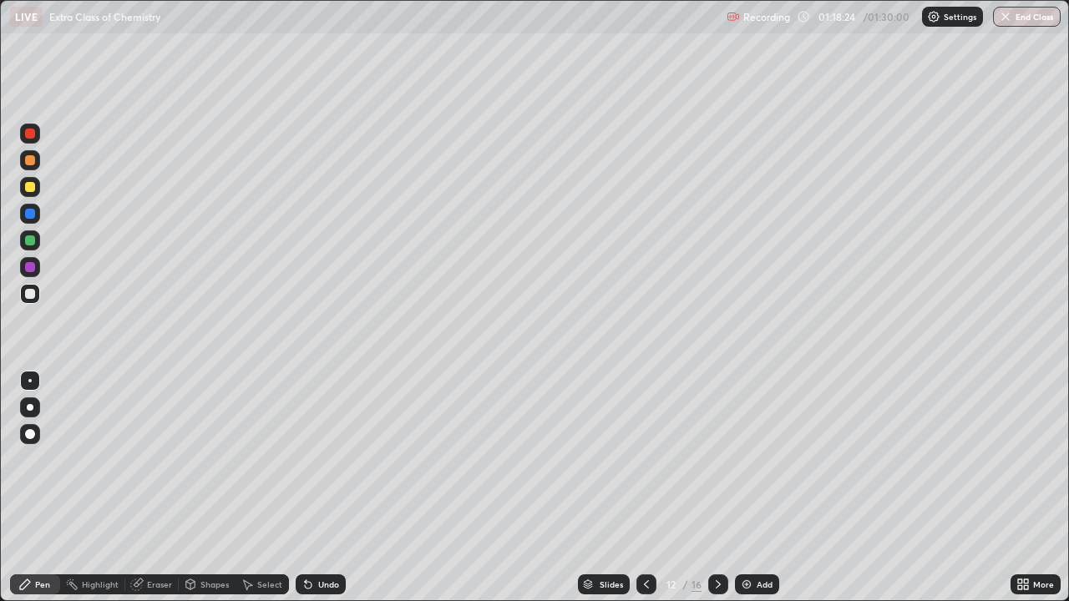
click at [30, 190] on div at bounding box center [30, 187] width 10 height 10
click at [31, 410] on div at bounding box center [30, 407] width 7 height 7
click at [645, 494] on icon at bounding box center [646, 584] width 13 height 13
click at [717, 494] on icon at bounding box center [718, 584] width 13 height 13
click at [27, 206] on div at bounding box center [30, 214] width 20 height 20
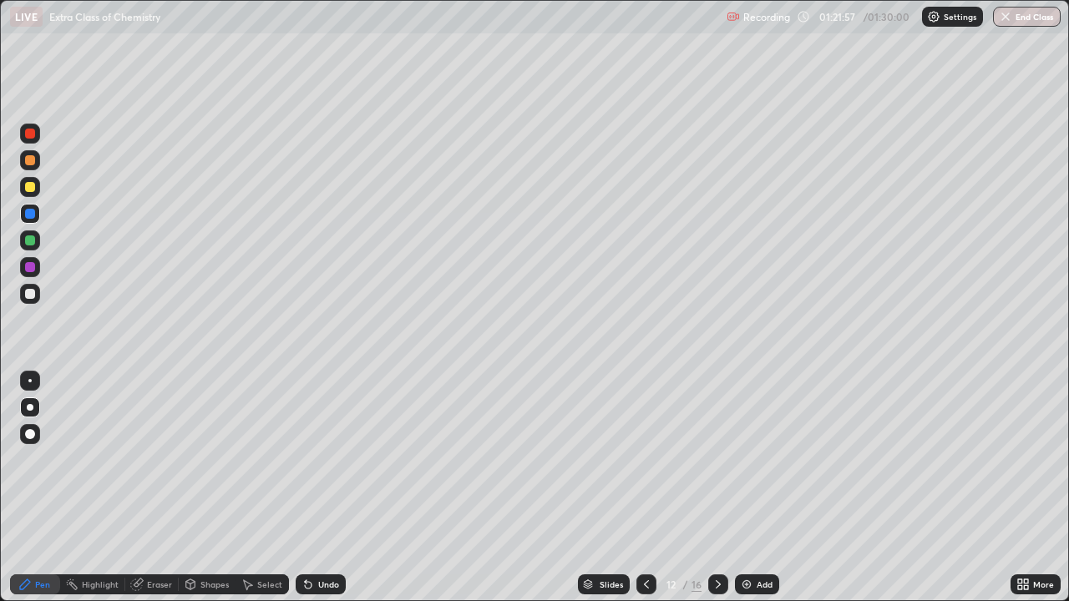
click at [330, 494] on div "Undo" at bounding box center [321, 585] width 50 height 20
click at [327, 494] on div "Undo" at bounding box center [321, 585] width 50 height 20
click at [322, 494] on div "Undo" at bounding box center [328, 584] width 21 height 8
click at [36, 268] on div at bounding box center [30, 267] width 20 height 20
click at [643, 494] on div at bounding box center [646, 584] width 20 height 33
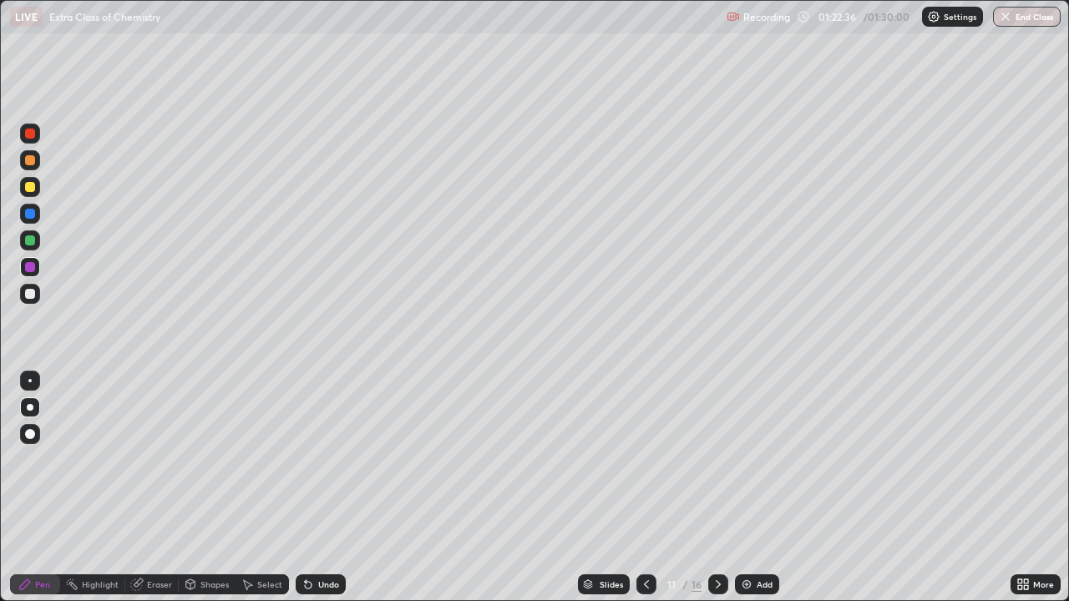
click at [716, 494] on icon at bounding box center [718, 584] width 13 height 13
click at [31, 294] on div at bounding box center [30, 294] width 10 height 10
click at [35, 207] on div at bounding box center [30, 214] width 20 height 20
click at [725, 494] on div at bounding box center [718, 584] width 20 height 33
click at [31, 295] on div at bounding box center [30, 294] width 10 height 10
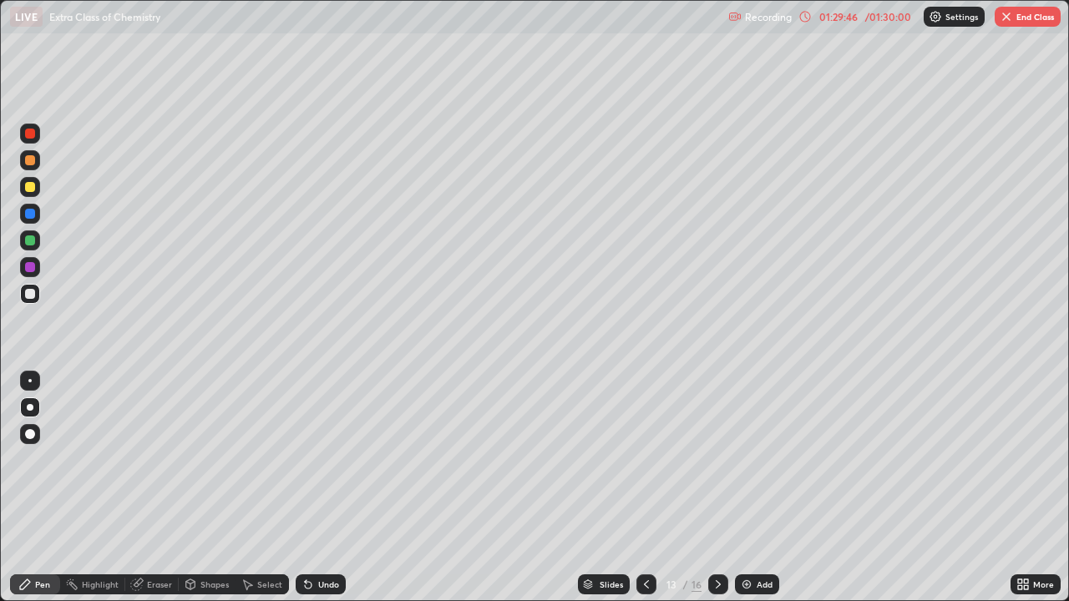
click at [322, 494] on div "Undo" at bounding box center [321, 585] width 50 height 20
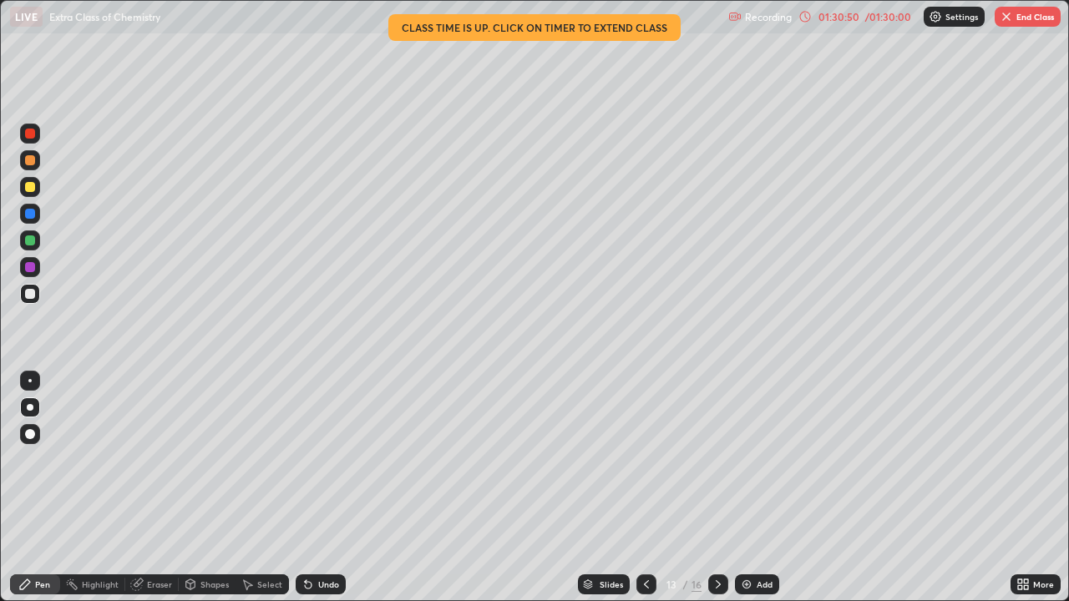
click at [25, 245] on div at bounding box center [30, 241] width 20 height 20
click at [596, 494] on div "Slides" at bounding box center [604, 585] width 52 height 20
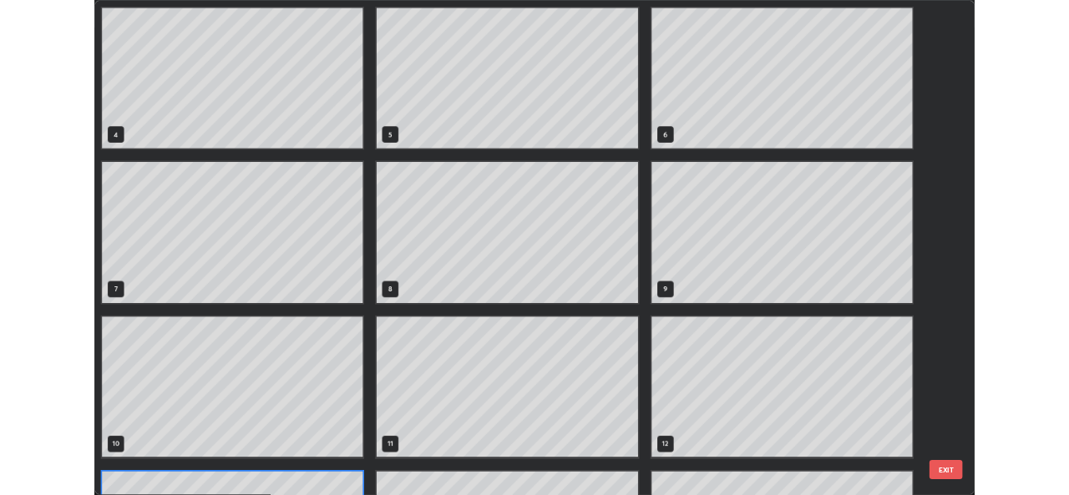
scroll to position [231, 0]
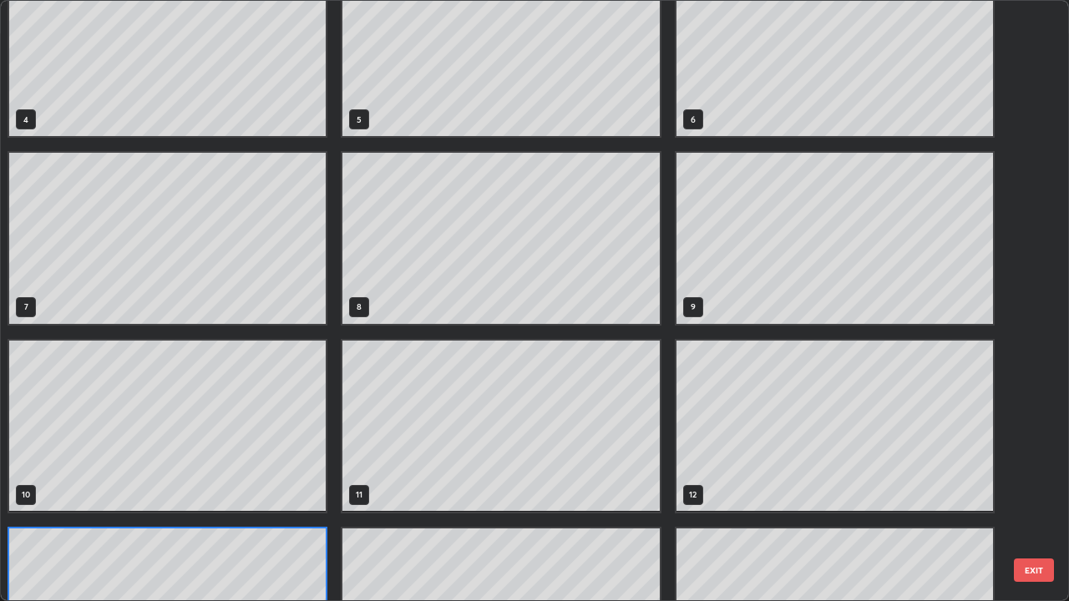
click at [1046, 494] on button "EXIT" at bounding box center [1034, 570] width 40 height 23
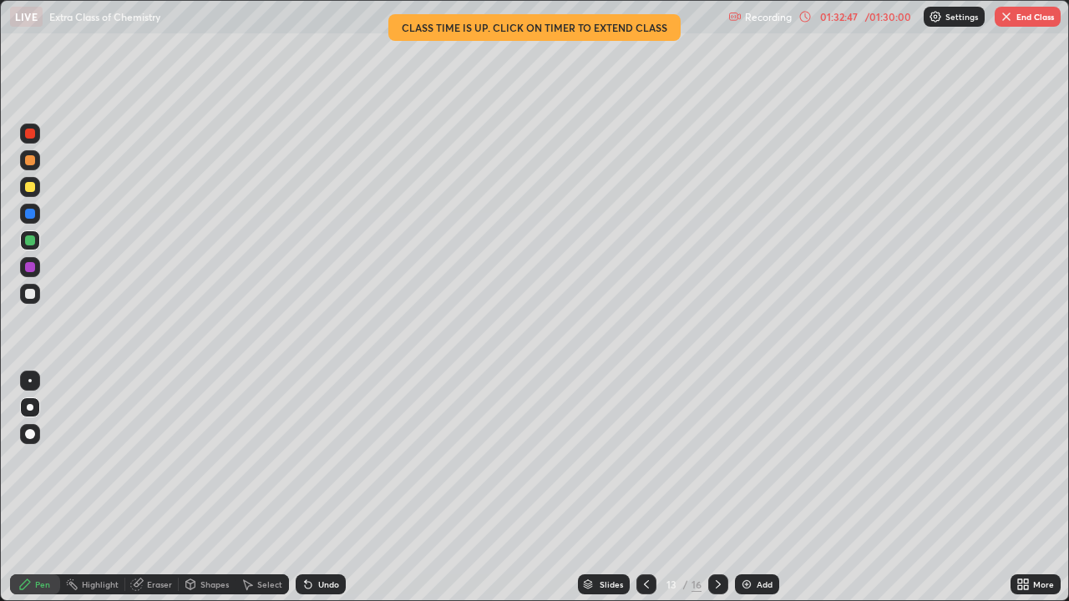
click at [1029, 18] on button "End Class" at bounding box center [1028, 17] width 66 height 20
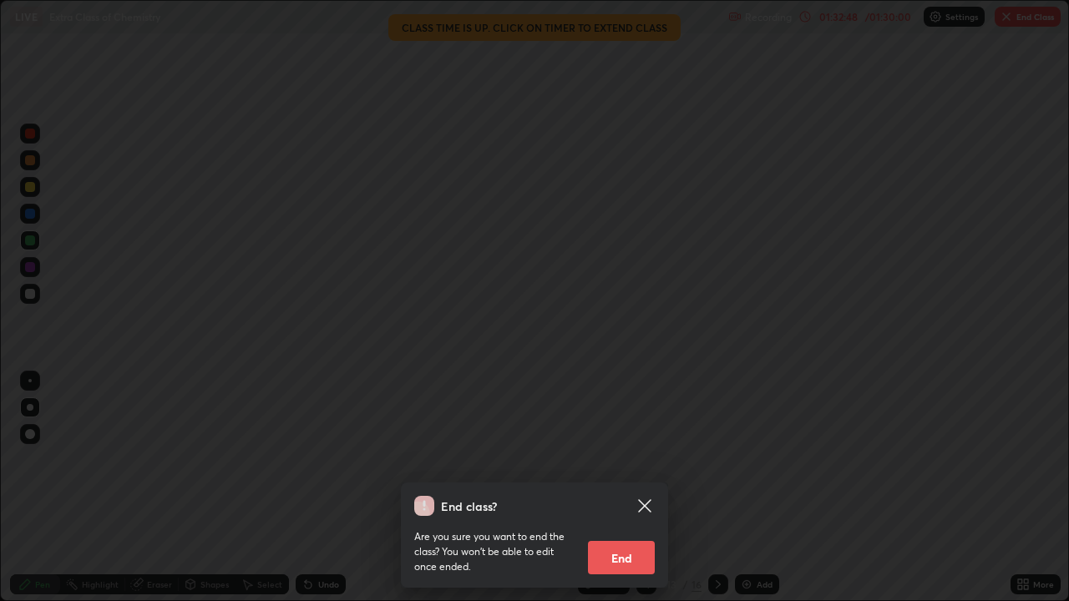
click at [624, 494] on button "End" at bounding box center [621, 557] width 67 height 33
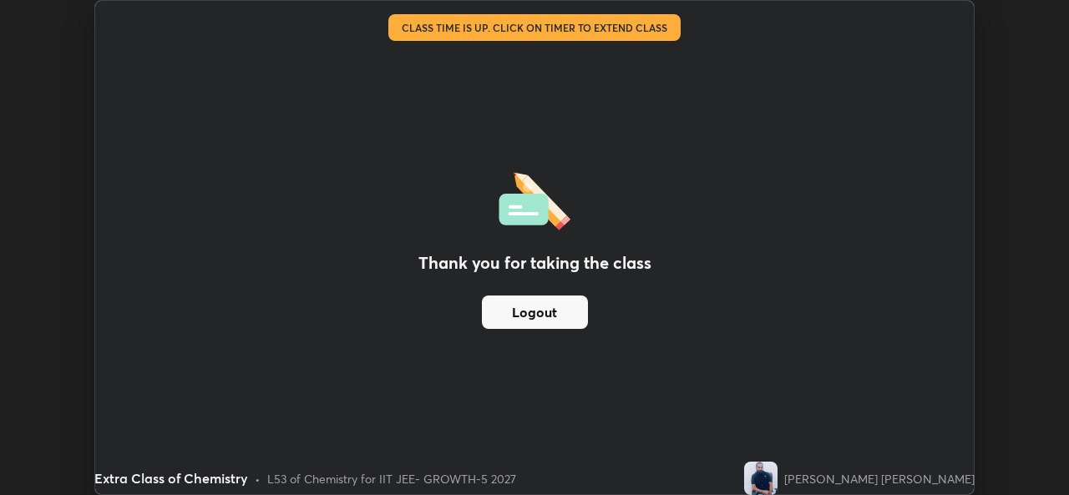
scroll to position [83024, 82451]
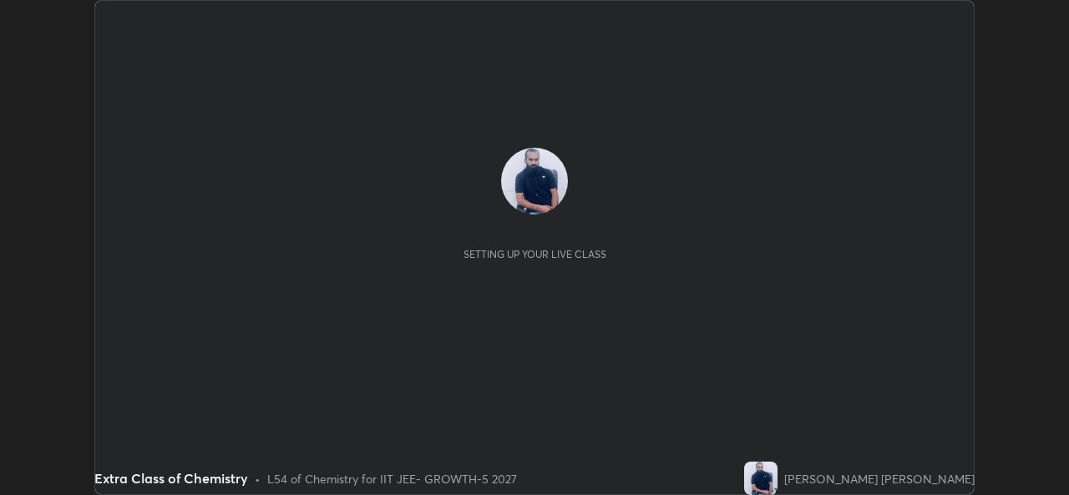
scroll to position [495, 1068]
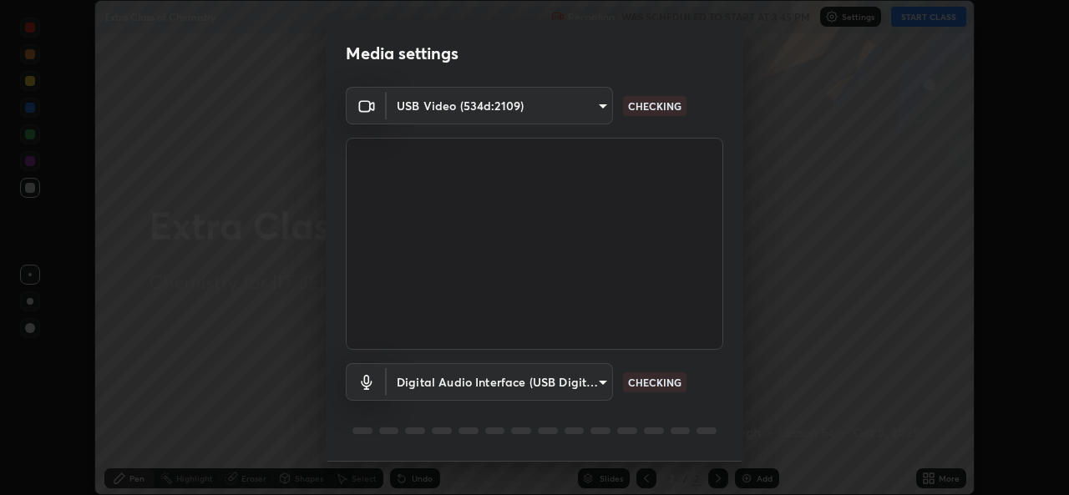
type input "1f41c6c9791060f8641ac520f6899d8620682ebda803063f8a141d25c78f08ec"
type input "f295510aab7fc519ba2ff16faa6f07a5746b517eedcb4ab4bf157618f1e6795d"
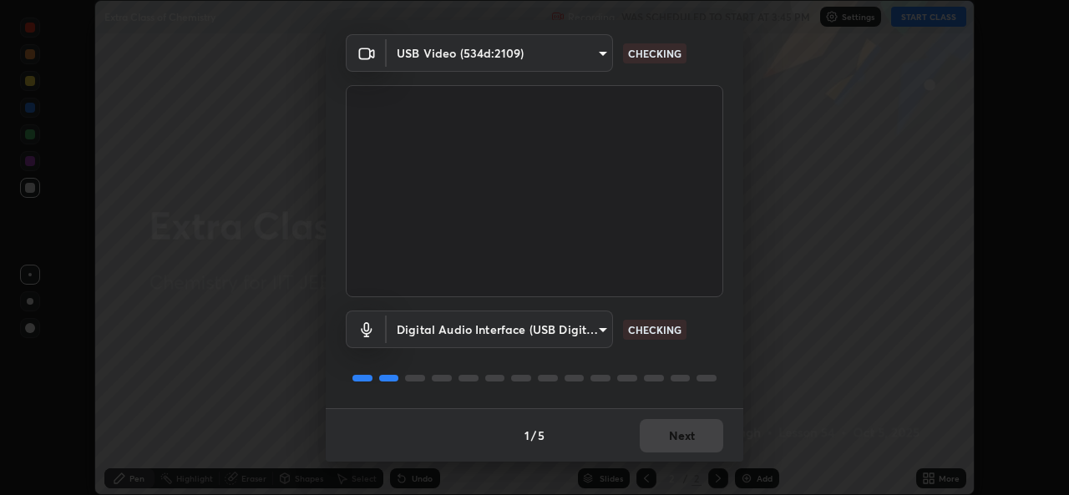
click at [669, 438] on div "1 / 5 Next" at bounding box center [535, 434] width 418 height 53
click at [685, 445] on div "1 / 5 Next" at bounding box center [535, 434] width 418 height 53
click at [691, 440] on div "1 / 5 Next" at bounding box center [535, 434] width 418 height 53
click at [692, 433] on div "1 / 5 Next" at bounding box center [535, 434] width 418 height 53
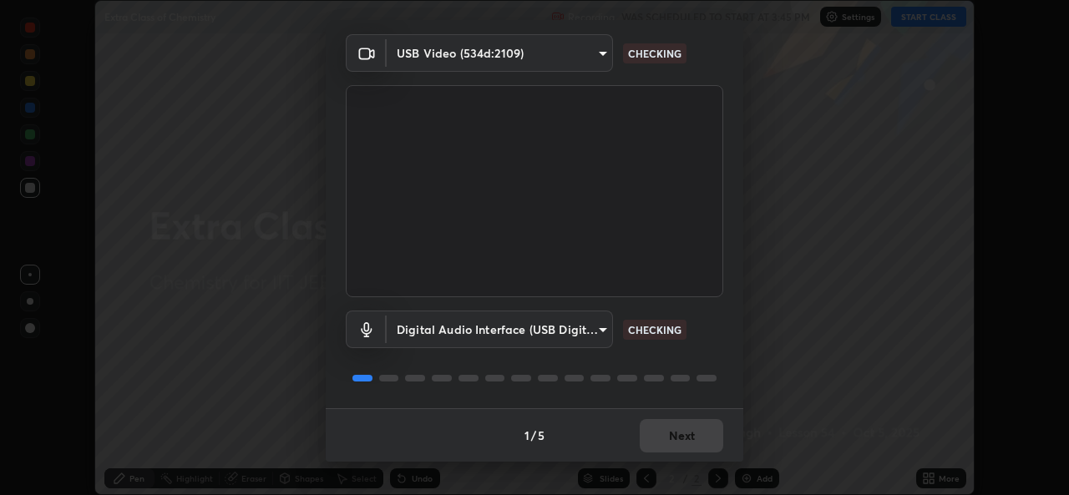
click at [695, 436] on div "1 / 5 Next" at bounding box center [535, 434] width 418 height 53
click at [697, 441] on div "1 / 5 Next" at bounding box center [535, 434] width 418 height 53
click at [699, 443] on div "1 / 5 Next" at bounding box center [535, 434] width 418 height 53
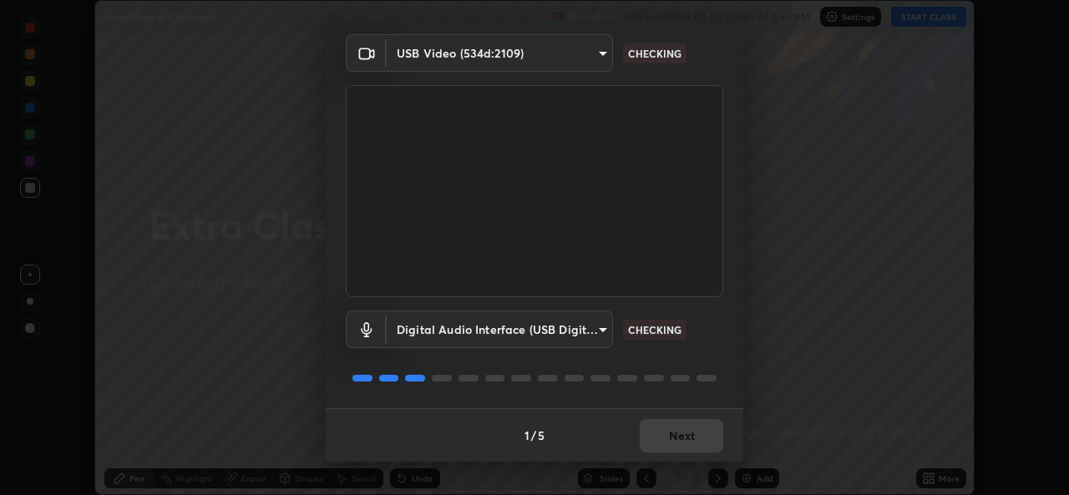
click at [702, 446] on div "1 / 5 Next" at bounding box center [535, 434] width 418 height 53
click at [701, 452] on div "1 / 5 Next" at bounding box center [535, 434] width 418 height 53
click at [701, 454] on div "1 / 5 Next" at bounding box center [535, 434] width 418 height 53
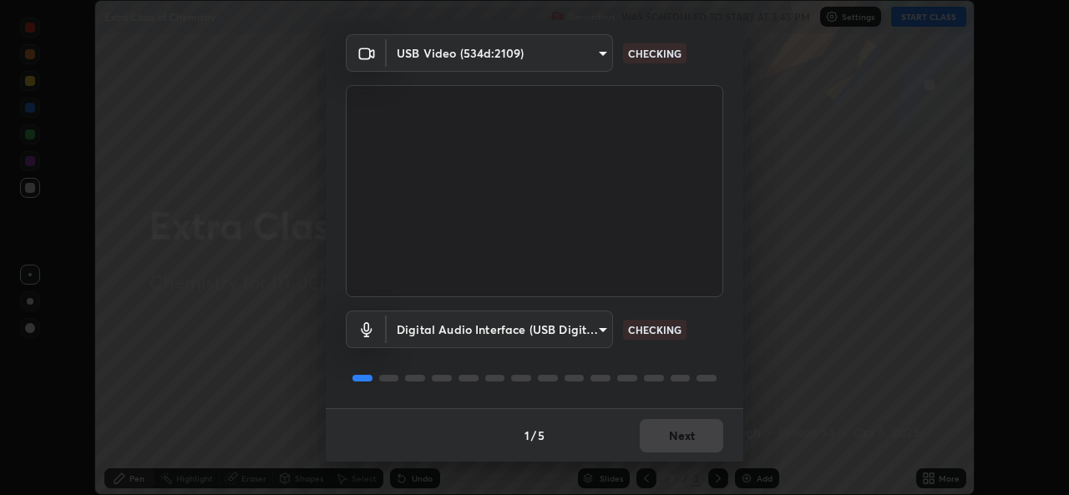
click at [701, 454] on div "1 / 5 Next" at bounding box center [535, 434] width 418 height 53
click at [700, 450] on div "1 / 5 Next" at bounding box center [535, 434] width 418 height 53
click at [702, 449] on div "1 / 5 Next" at bounding box center [535, 434] width 418 height 53
click at [704, 452] on div "1 / 5 Next" at bounding box center [535, 434] width 418 height 53
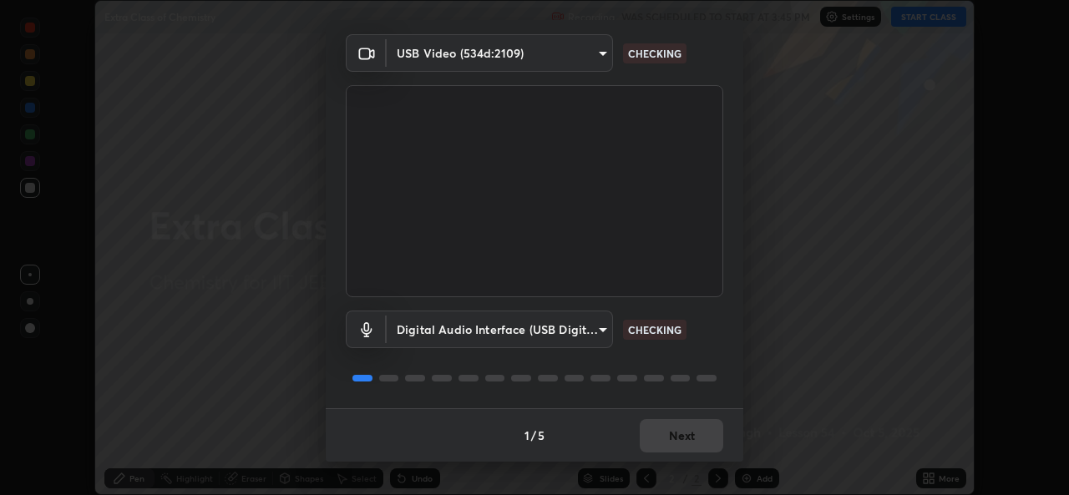
click at [705, 455] on div "1 / 5 Next" at bounding box center [535, 434] width 418 height 53
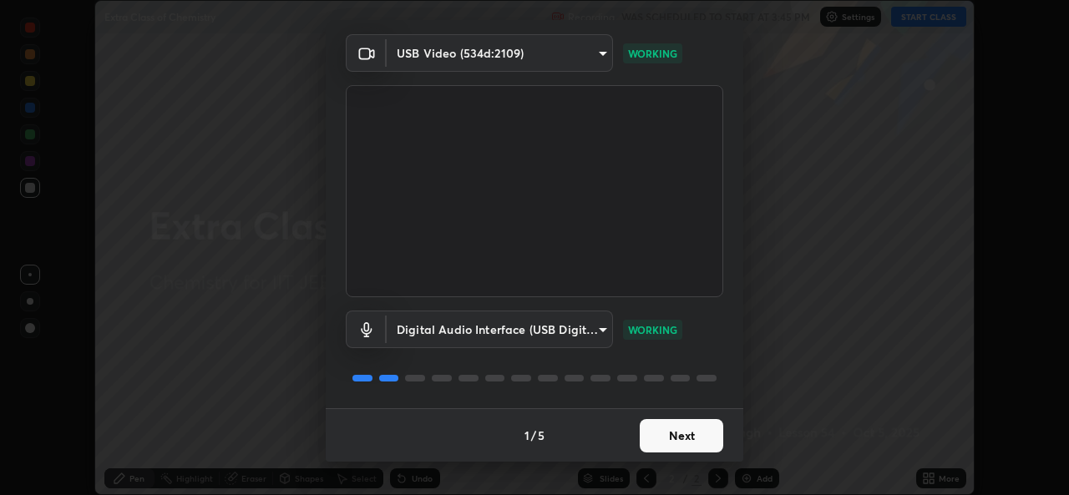
click at [694, 448] on button "Next" at bounding box center [682, 435] width 84 height 33
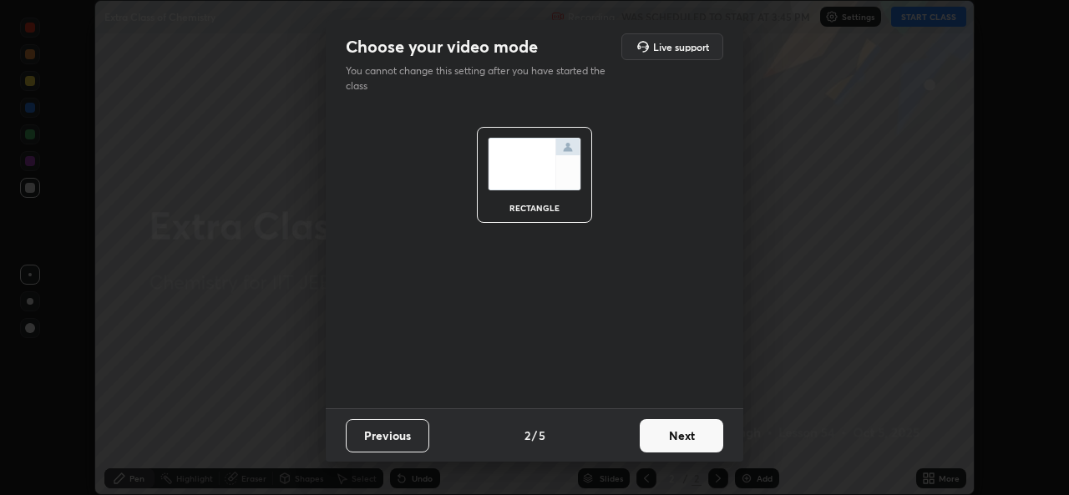
click at [692, 432] on button "Next" at bounding box center [682, 435] width 84 height 33
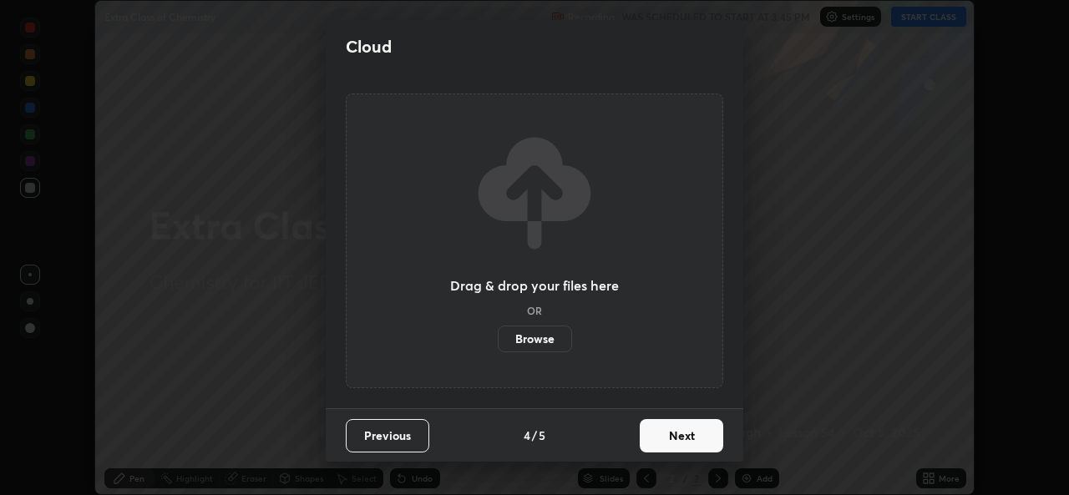
click at [707, 437] on button "Next" at bounding box center [682, 435] width 84 height 33
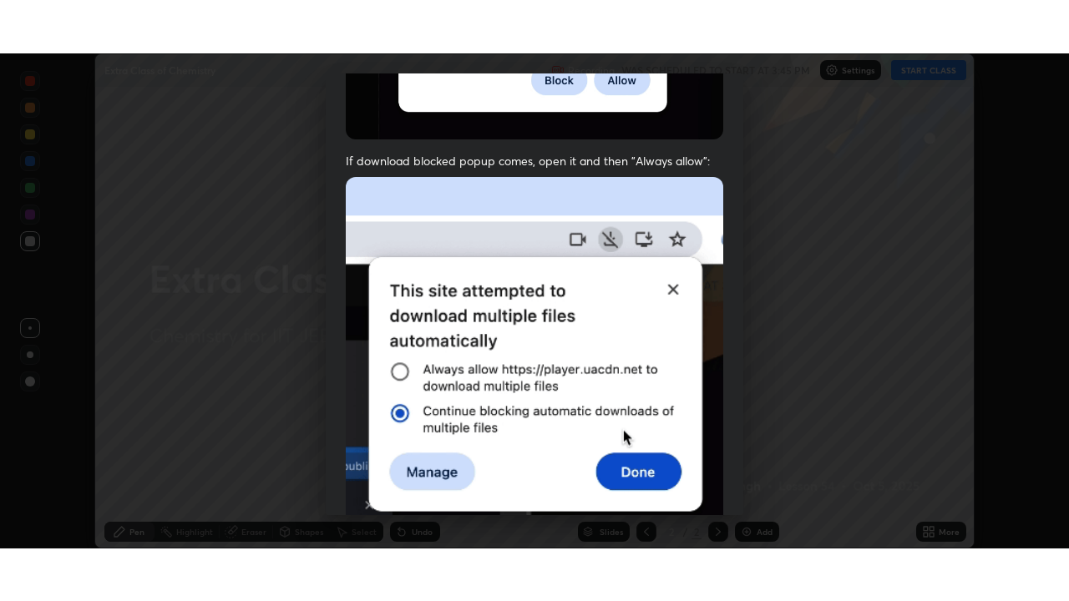
scroll to position [393, 0]
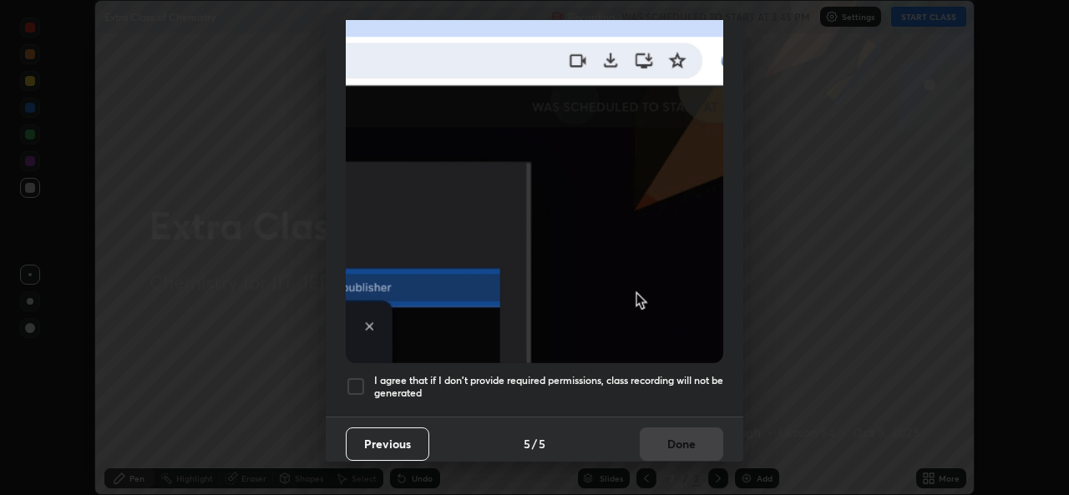
click at [347, 387] on div at bounding box center [356, 387] width 20 height 20
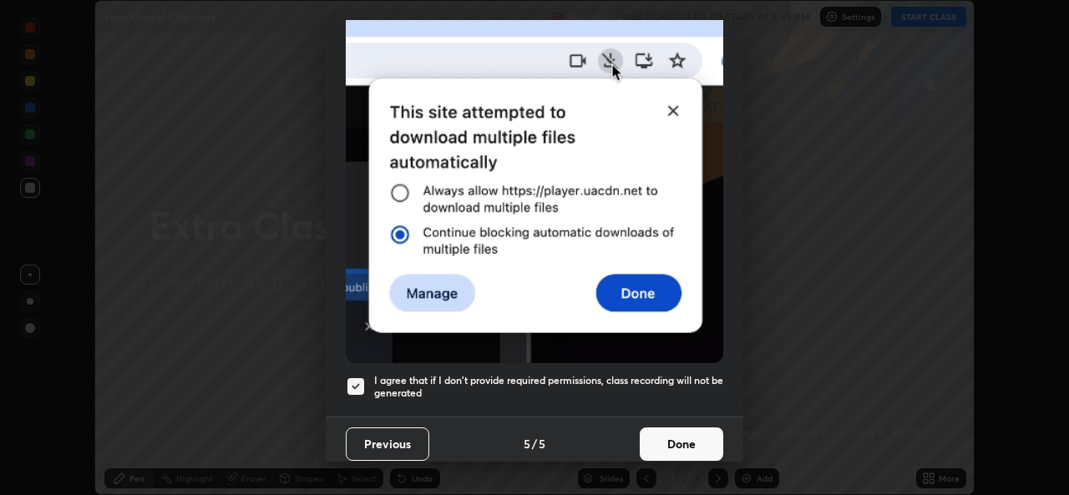
click at [656, 428] on button "Done" at bounding box center [682, 444] width 84 height 33
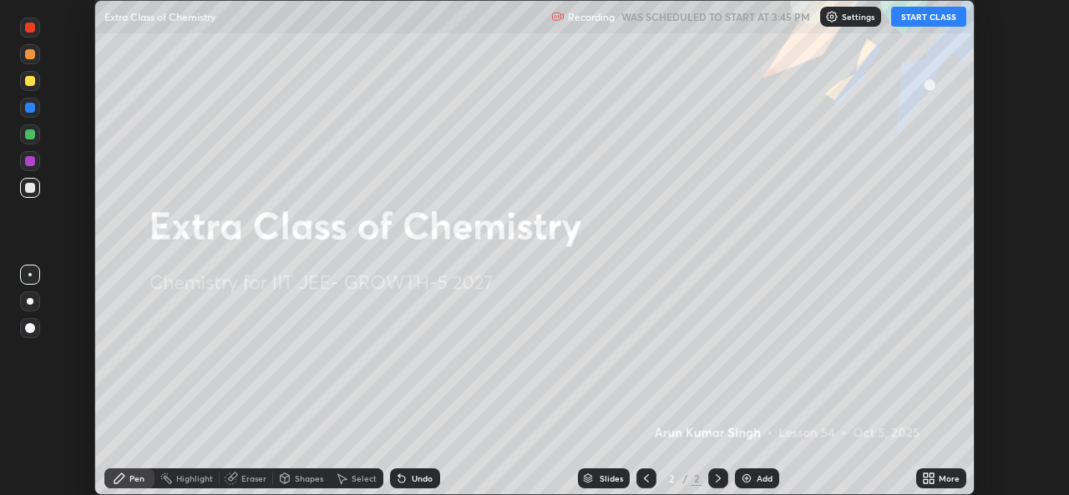
click at [931, 475] on icon at bounding box center [932, 476] width 4 height 4
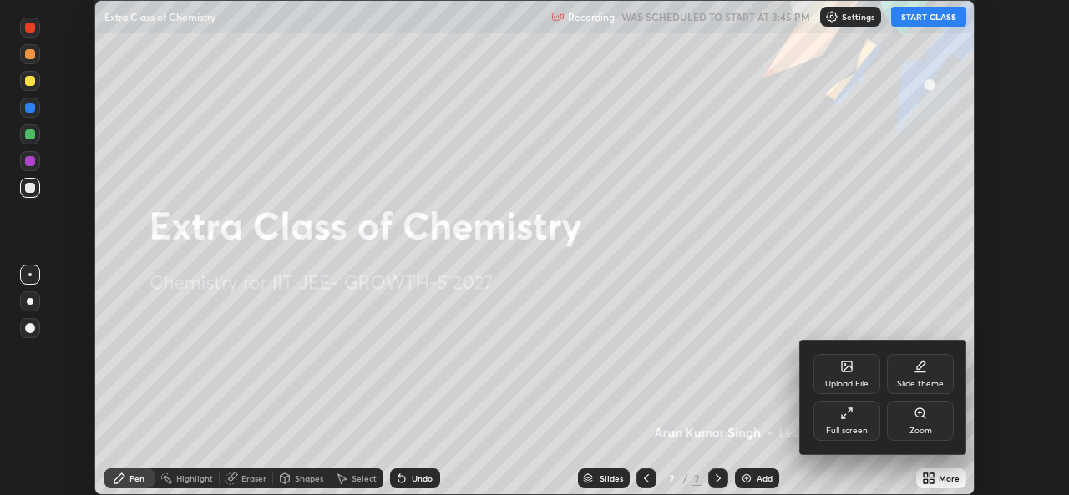
click at [837, 433] on div "Full screen" at bounding box center [847, 431] width 42 height 8
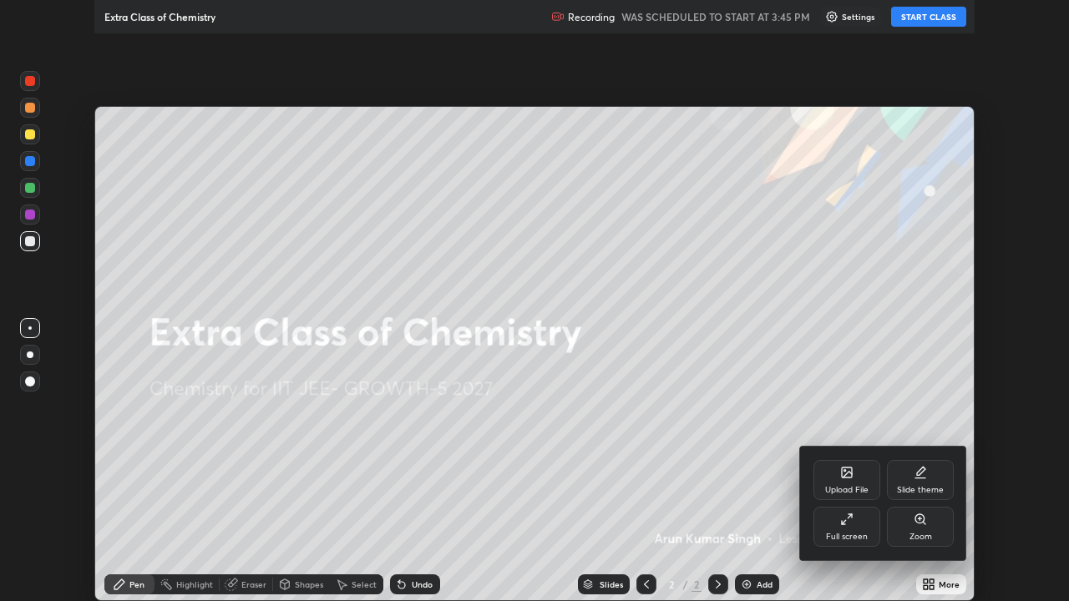
scroll to position [601, 1069]
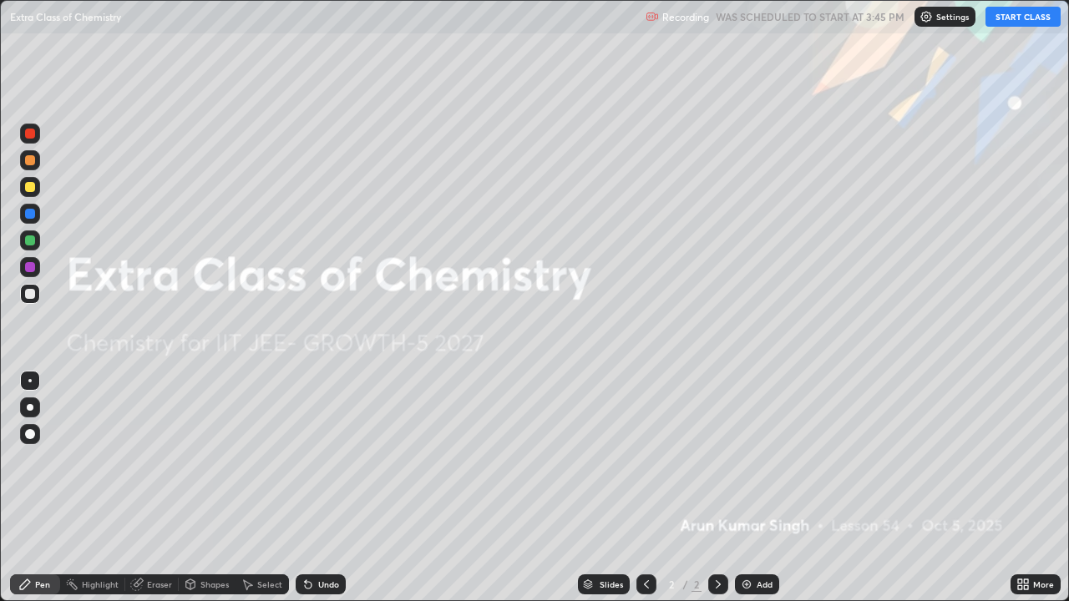
click at [321, 494] on div "Undo" at bounding box center [328, 584] width 21 height 8
click at [1014, 18] on button "START CLASS" at bounding box center [1023, 17] width 75 height 20
click at [742, 494] on img at bounding box center [746, 584] width 13 height 13
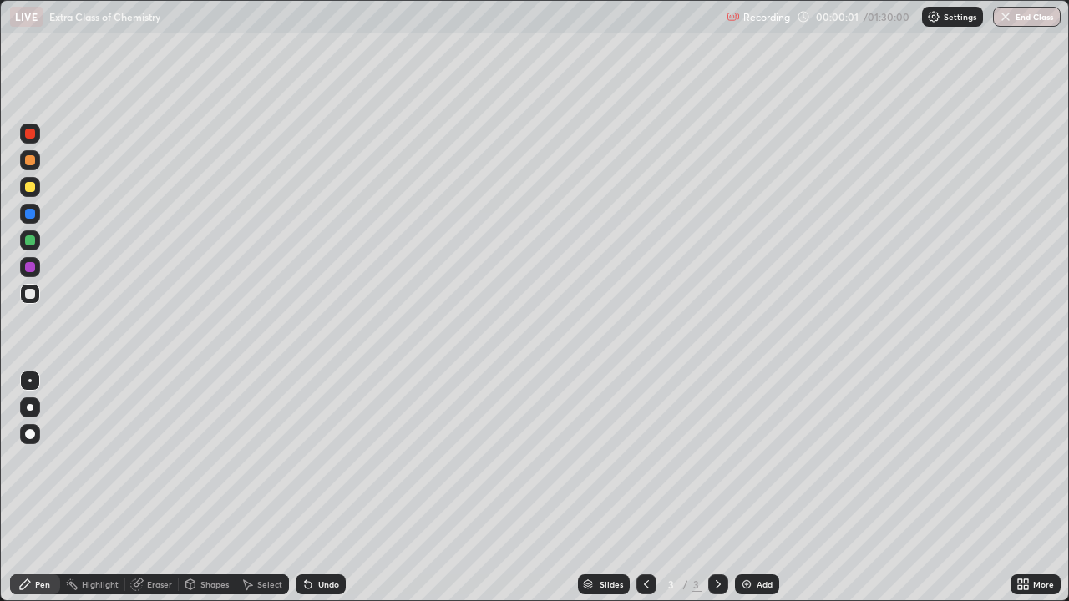
click at [743, 494] on img at bounding box center [746, 584] width 13 height 13
click at [746, 494] on img at bounding box center [746, 584] width 13 height 13
click at [749, 494] on img at bounding box center [746, 584] width 13 height 13
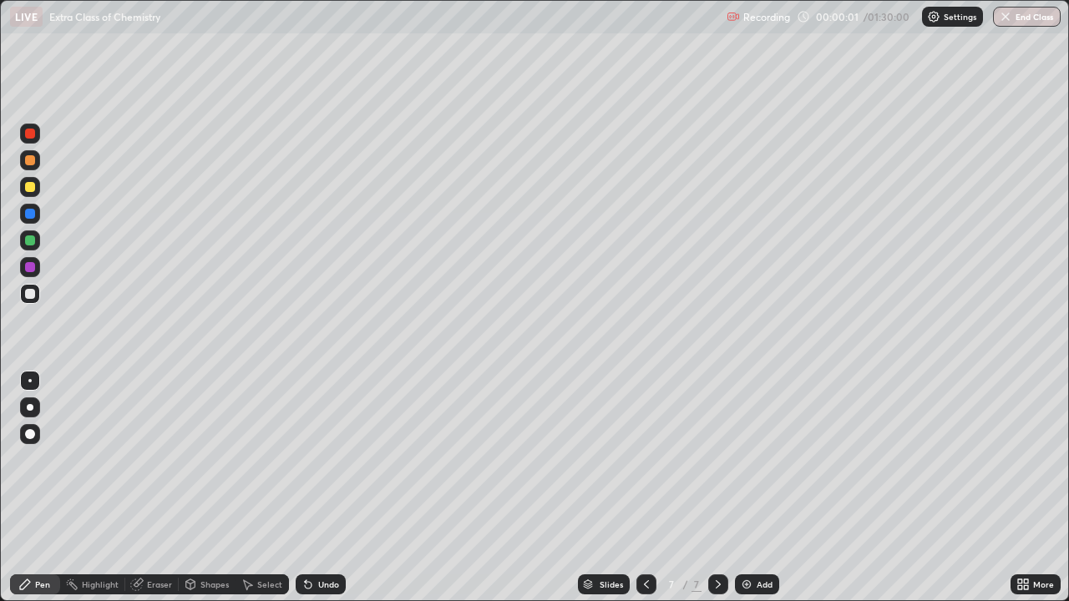
click at [748, 494] on img at bounding box center [746, 584] width 13 height 13
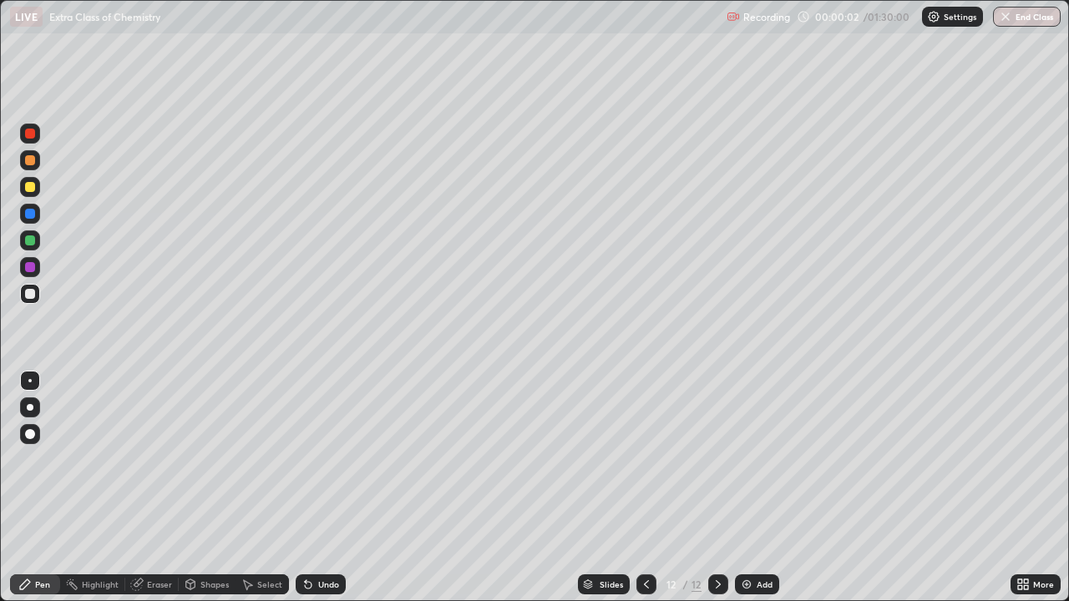
click at [748, 494] on img at bounding box center [746, 584] width 13 height 13
click at [753, 494] on div "Add" at bounding box center [757, 585] width 44 height 20
click at [646, 494] on icon at bounding box center [646, 584] width 13 height 13
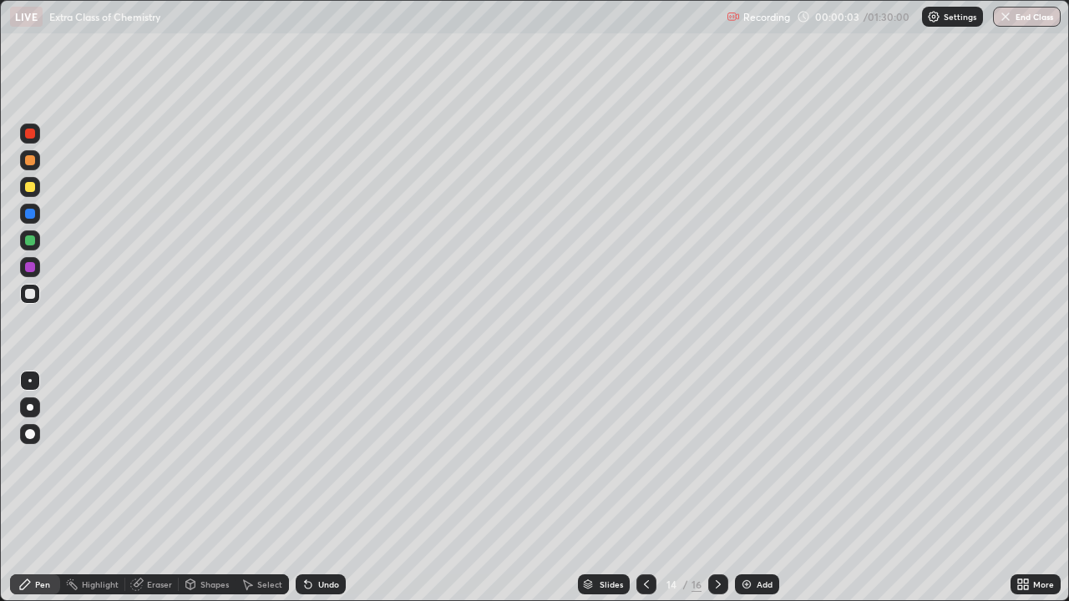
click at [646, 494] on icon at bounding box center [646, 584] width 13 height 13
click at [645, 494] on icon at bounding box center [646, 584] width 5 height 8
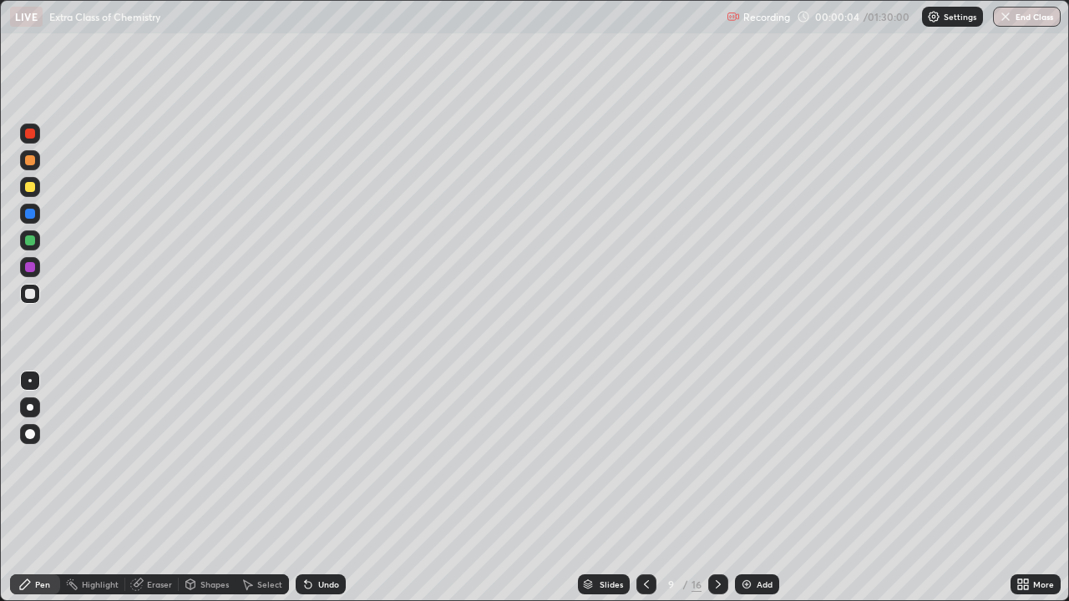
click at [643, 494] on icon at bounding box center [646, 584] width 13 height 13
click at [643, 494] on div at bounding box center [646, 585] width 20 height 20
click at [645, 494] on icon at bounding box center [646, 584] width 13 height 13
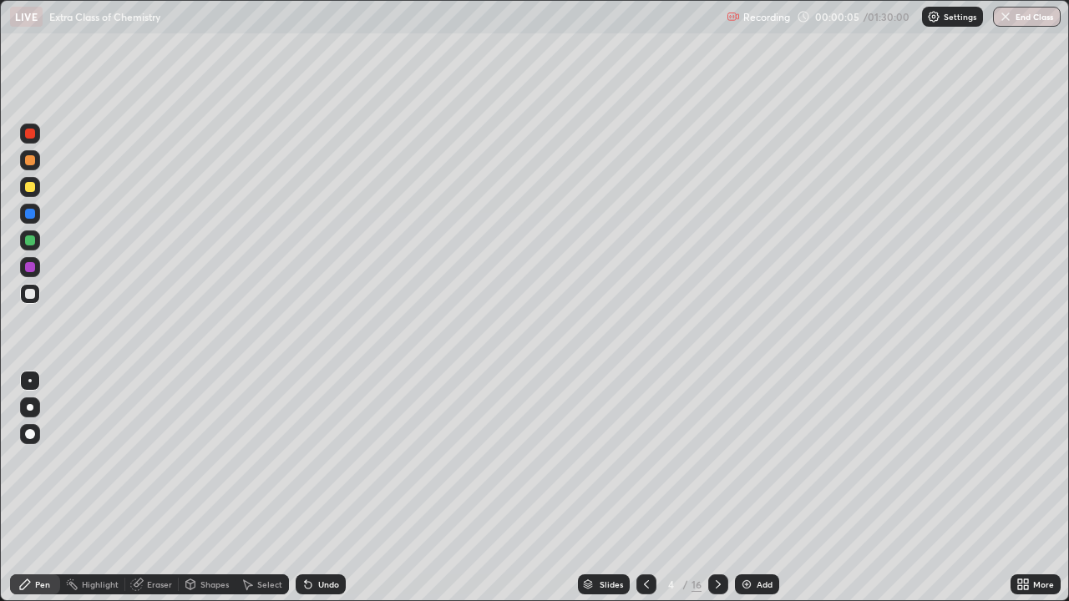
click at [645, 494] on icon at bounding box center [646, 584] width 13 height 13
click at [644, 494] on icon at bounding box center [646, 584] width 5 height 8
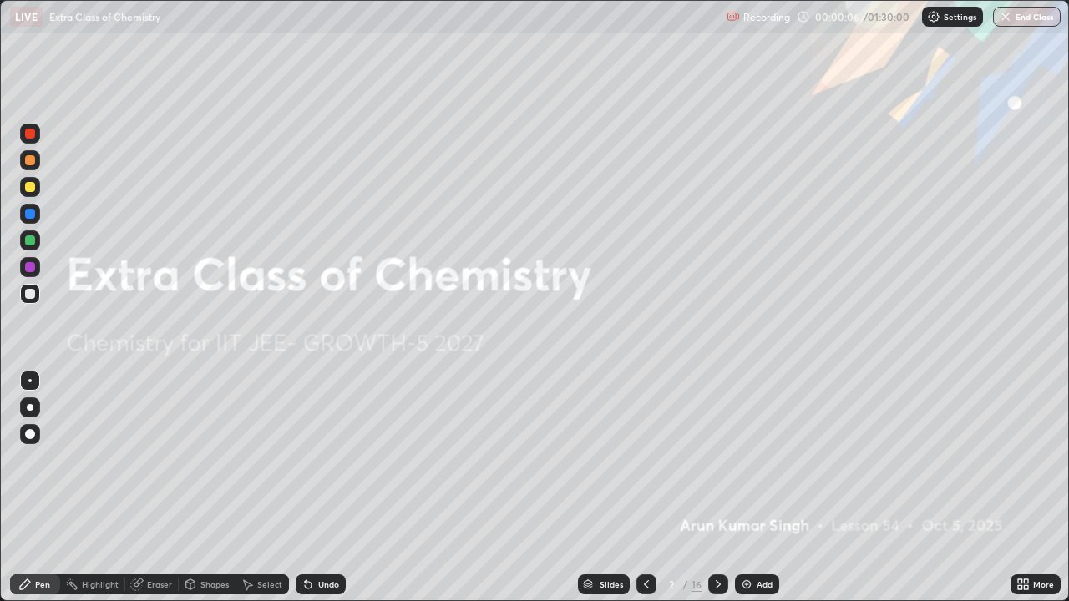
click at [717, 494] on icon at bounding box center [718, 584] width 13 height 13
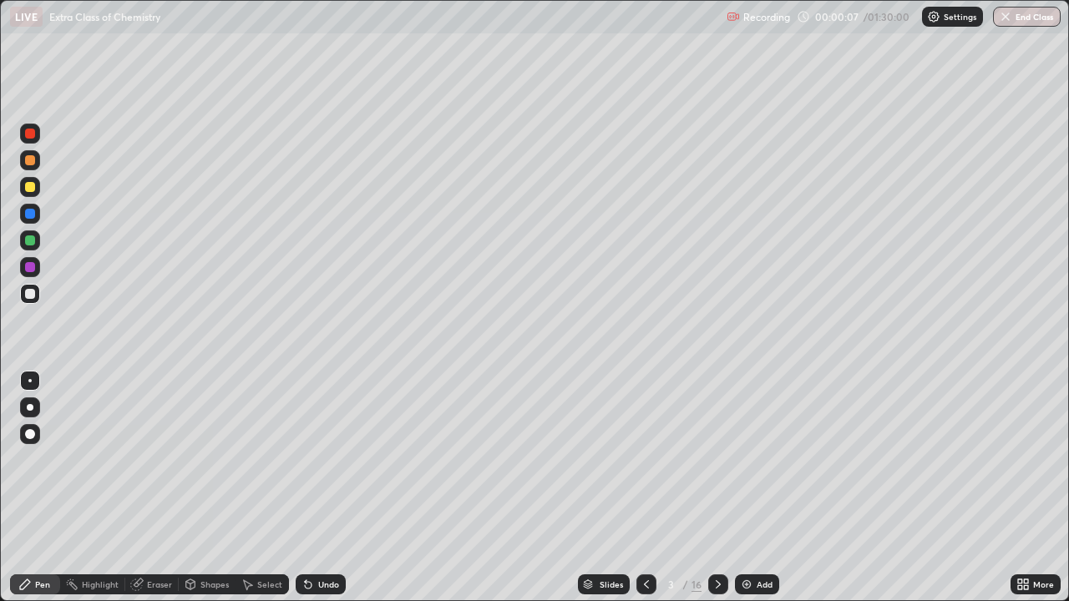
click at [30, 408] on div at bounding box center [30, 407] width 7 height 7
click at [332, 494] on div "Undo" at bounding box center [328, 584] width 21 height 8
click at [331, 494] on div "Undo" at bounding box center [321, 585] width 50 height 20
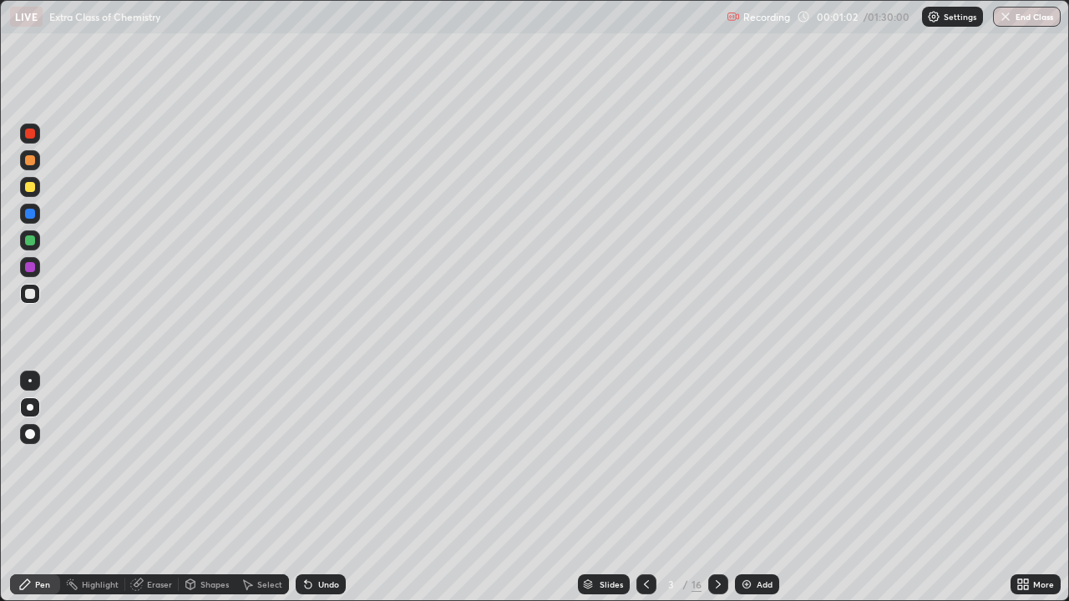
click at [329, 494] on div "Undo" at bounding box center [321, 585] width 50 height 20
click at [325, 494] on div "Undo" at bounding box center [328, 584] width 21 height 8
click at [322, 494] on div "Undo" at bounding box center [328, 584] width 21 height 8
click at [30, 188] on div at bounding box center [30, 187] width 10 height 10
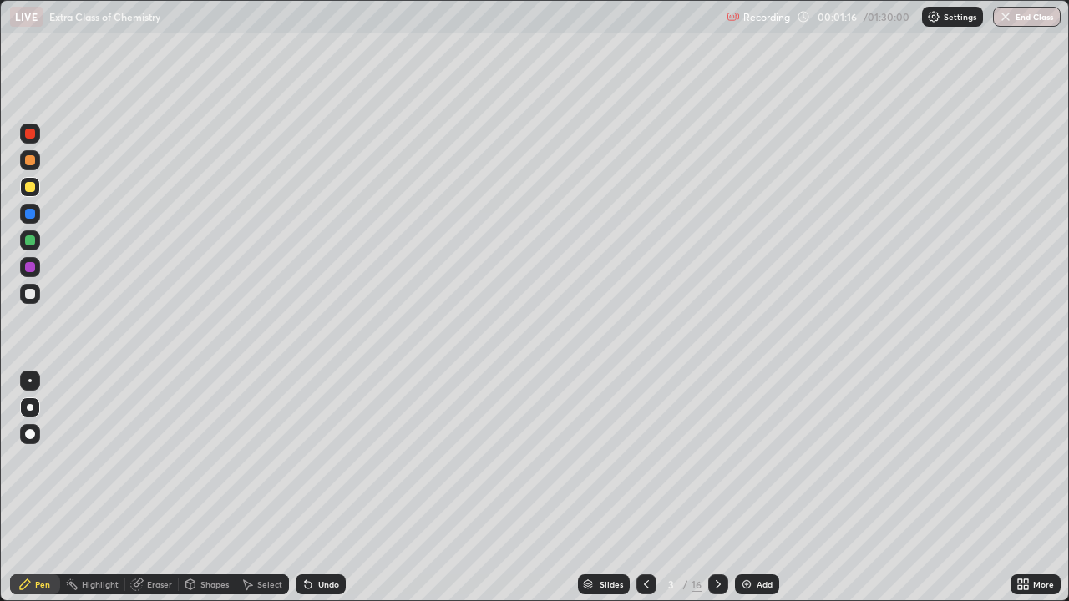
click at [32, 296] on div at bounding box center [30, 294] width 10 height 10
click at [326, 494] on div "Undo" at bounding box center [321, 585] width 50 height 20
click at [271, 494] on div "Select" at bounding box center [262, 584] width 53 height 33
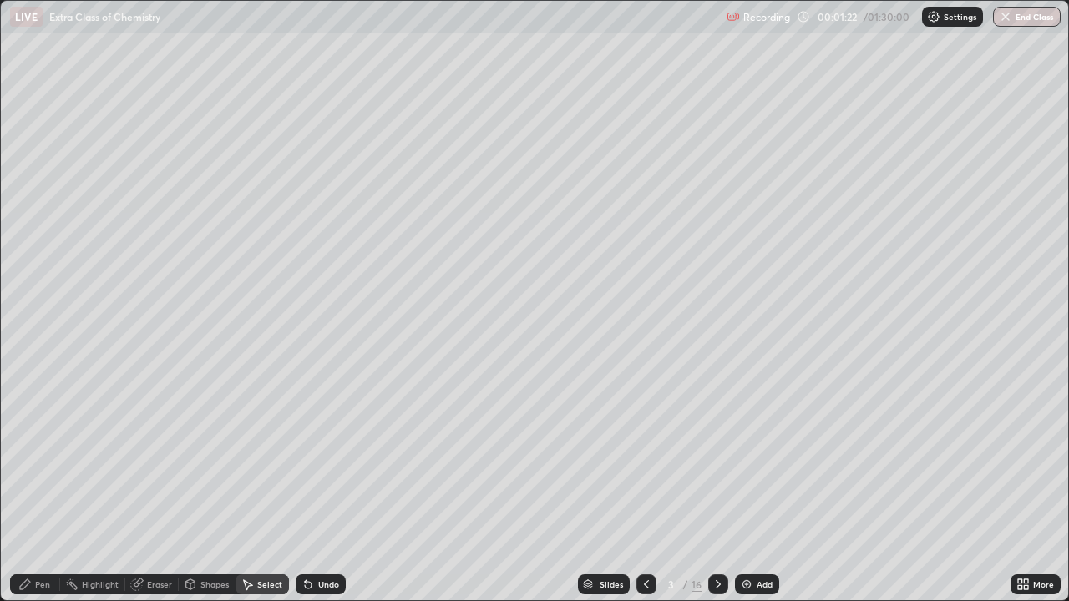
click at [251, 422] on div "0 ° Undo Copy Duplicate Duplicate to new slide Delete" at bounding box center [534, 301] width 1067 height 600
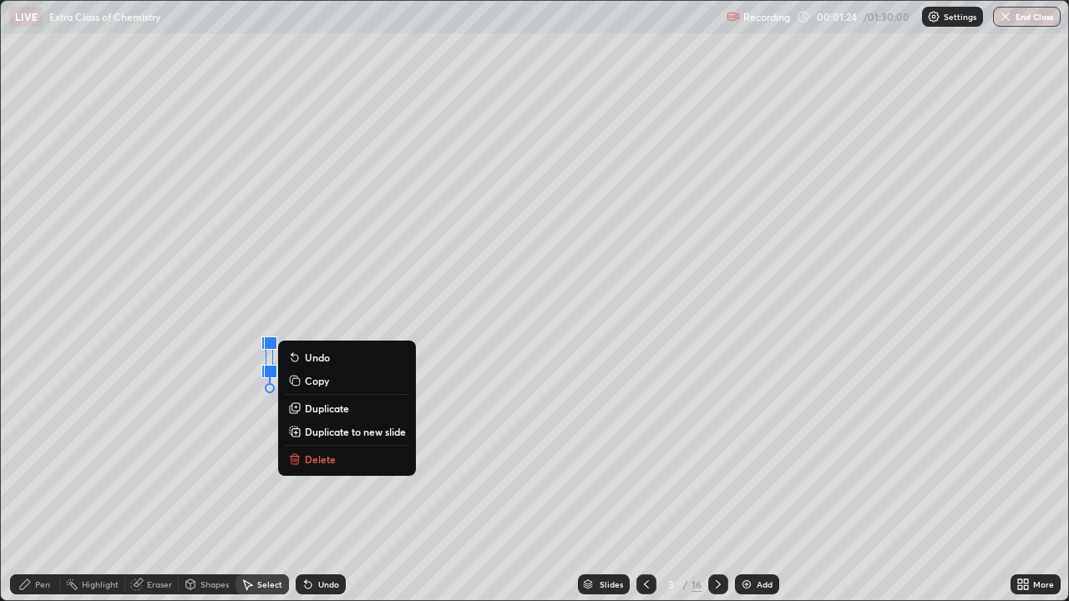
click at [220, 459] on div "0 ° Undo Copy Duplicate Duplicate to new slide Delete" at bounding box center [534, 301] width 1067 height 600
click at [226, 443] on div "0 ° Undo Copy Duplicate Duplicate to new slide Delete" at bounding box center [534, 301] width 1067 height 600
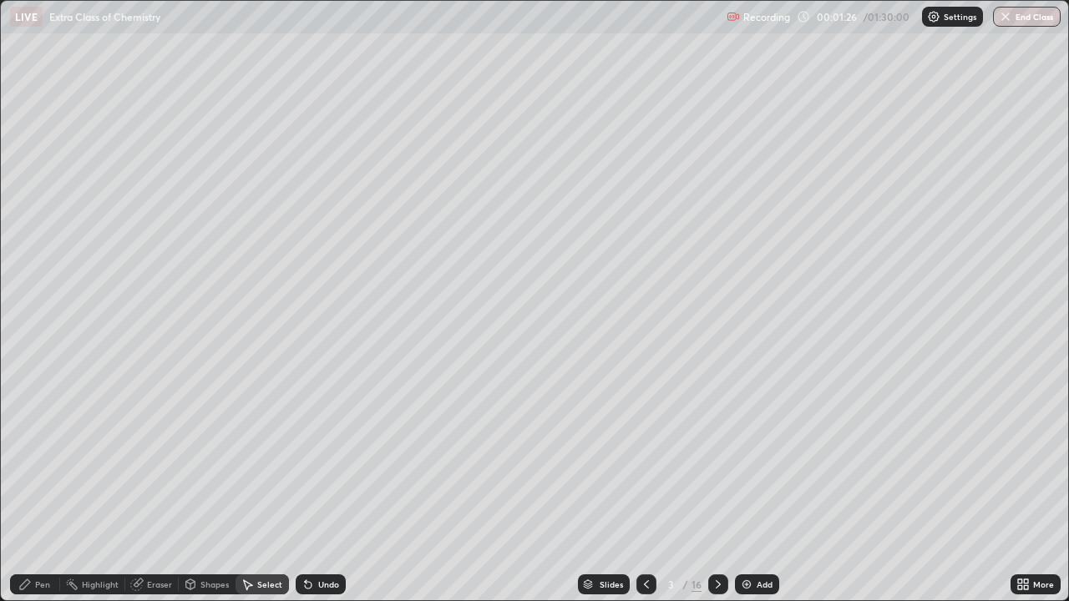
click at [33, 494] on div "Pen" at bounding box center [35, 585] width 50 height 20
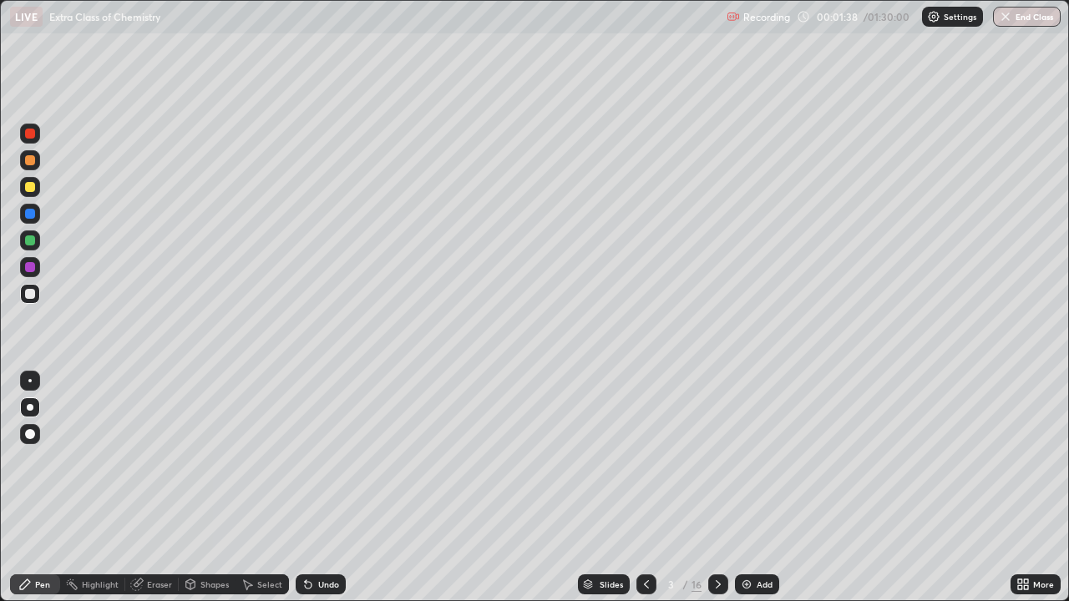
click at [37, 220] on div at bounding box center [30, 214] width 20 height 20
click at [30, 190] on div at bounding box center [30, 187] width 10 height 10
click at [32, 215] on div at bounding box center [30, 214] width 10 height 10
click at [31, 267] on div at bounding box center [30, 267] width 10 height 10
click at [31, 241] on div at bounding box center [30, 241] width 10 height 10
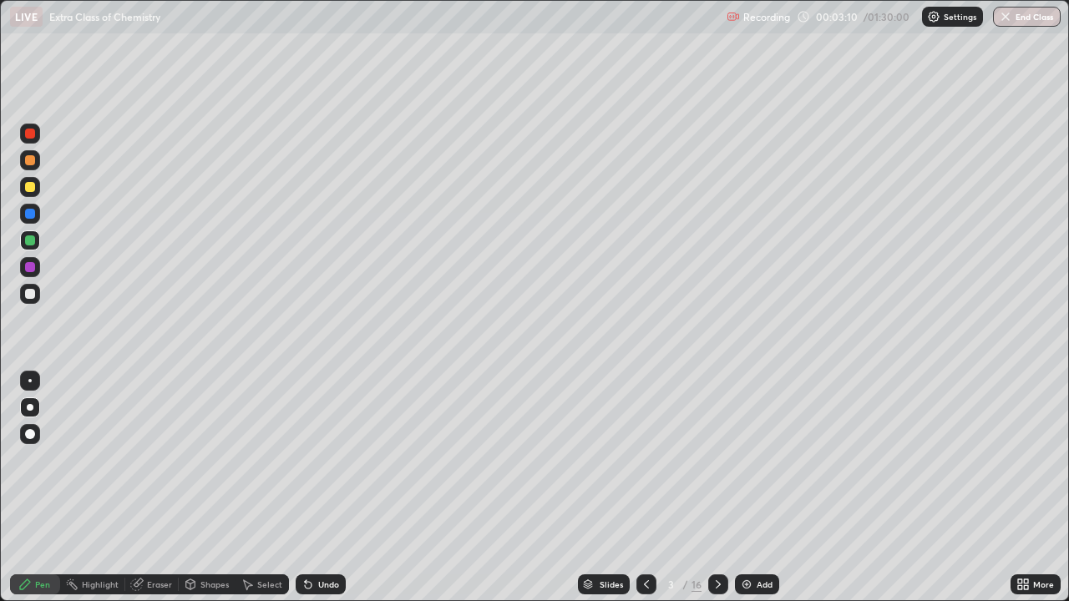
click at [306, 494] on icon at bounding box center [308, 585] width 7 height 7
click at [29, 266] on div at bounding box center [30, 267] width 10 height 10
click at [28, 292] on div at bounding box center [30, 294] width 10 height 10
click at [160, 494] on div "Eraser" at bounding box center [159, 584] width 25 height 8
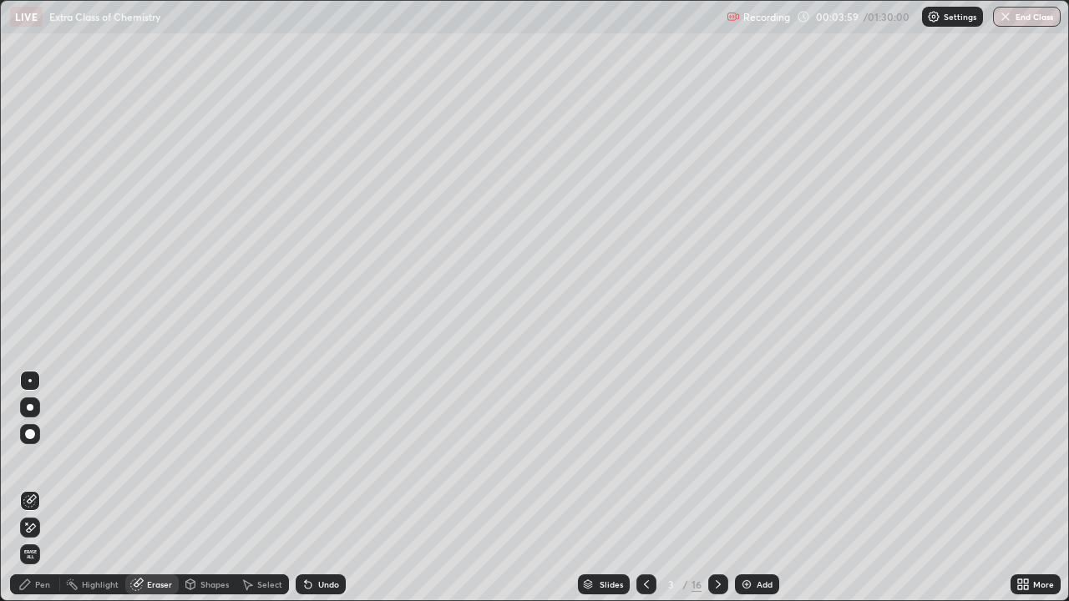
click at [34, 494] on div "Pen" at bounding box center [35, 585] width 50 height 20
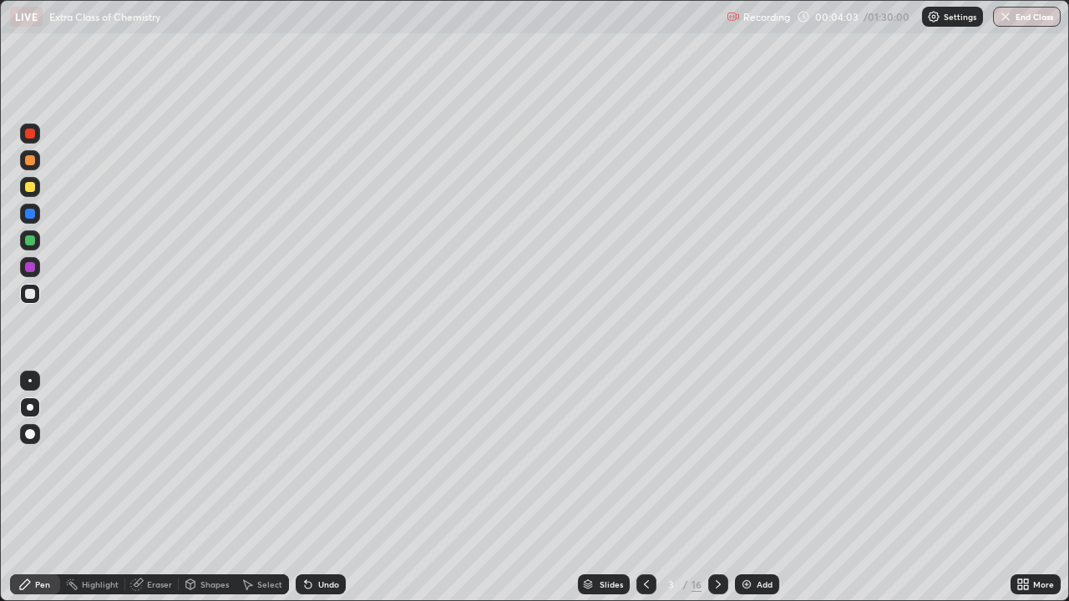
click at [26, 243] on div at bounding box center [30, 241] width 10 height 10
click at [314, 494] on div "Undo" at bounding box center [321, 585] width 50 height 20
click at [30, 294] on div at bounding box center [30, 294] width 10 height 10
click at [36, 189] on div at bounding box center [30, 187] width 20 height 20
click at [36, 263] on div at bounding box center [30, 267] width 20 height 20
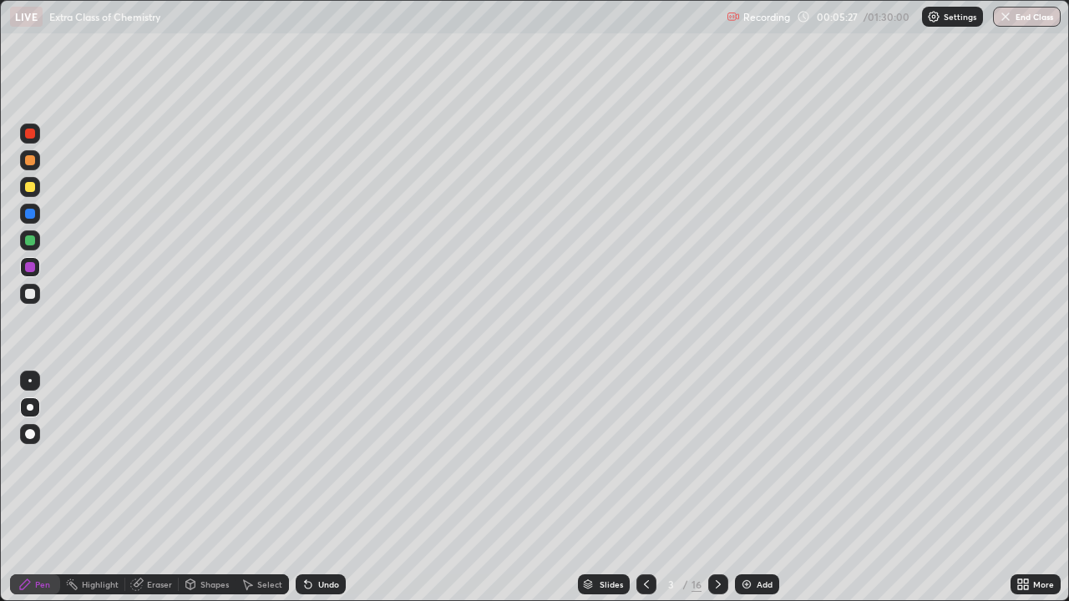
click at [37, 298] on div at bounding box center [30, 294] width 20 height 20
click at [38, 249] on div at bounding box center [30, 240] width 20 height 27
click at [33, 268] on div at bounding box center [30, 267] width 10 height 10
click at [324, 494] on div "Undo" at bounding box center [321, 585] width 50 height 20
click at [329, 494] on div "Undo" at bounding box center [321, 585] width 50 height 20
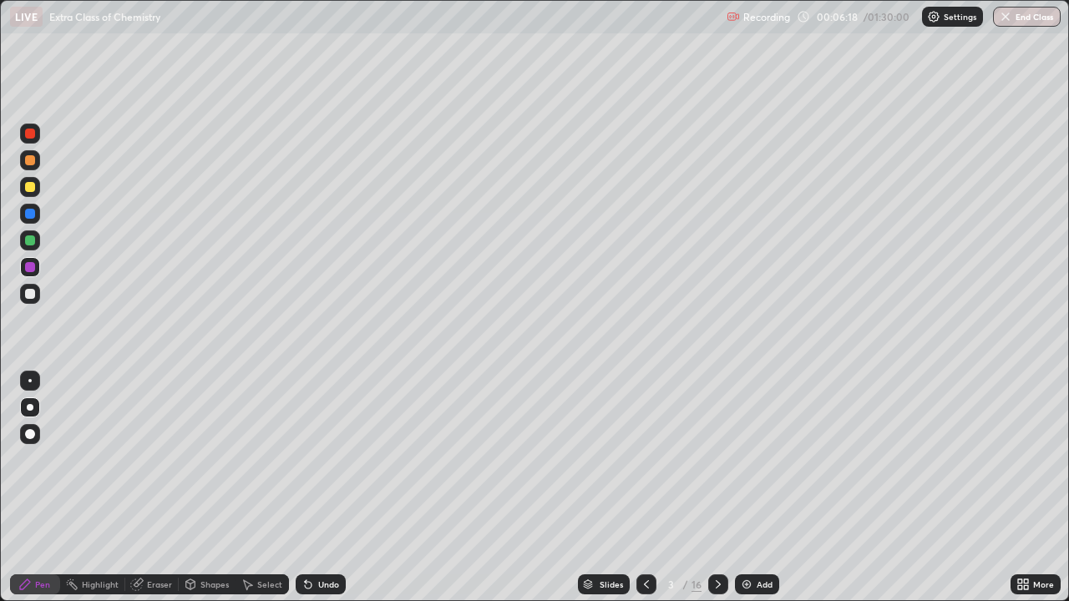
click at [337, 494] on div "Undo" at bounding box center [321, 585] width 50 height 20
click at [160, 494] on div "Eraser" at bounding box center [151, 585] width 53 height 20
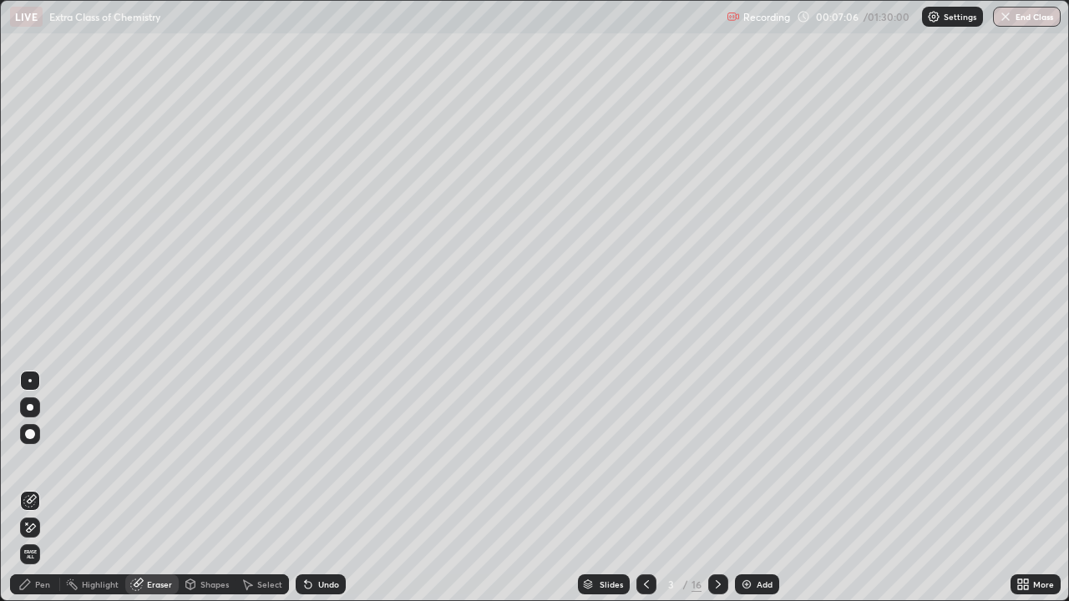
click at [39, 494] on div "Pen" at bounding box center [35, 585] width 50 height 20
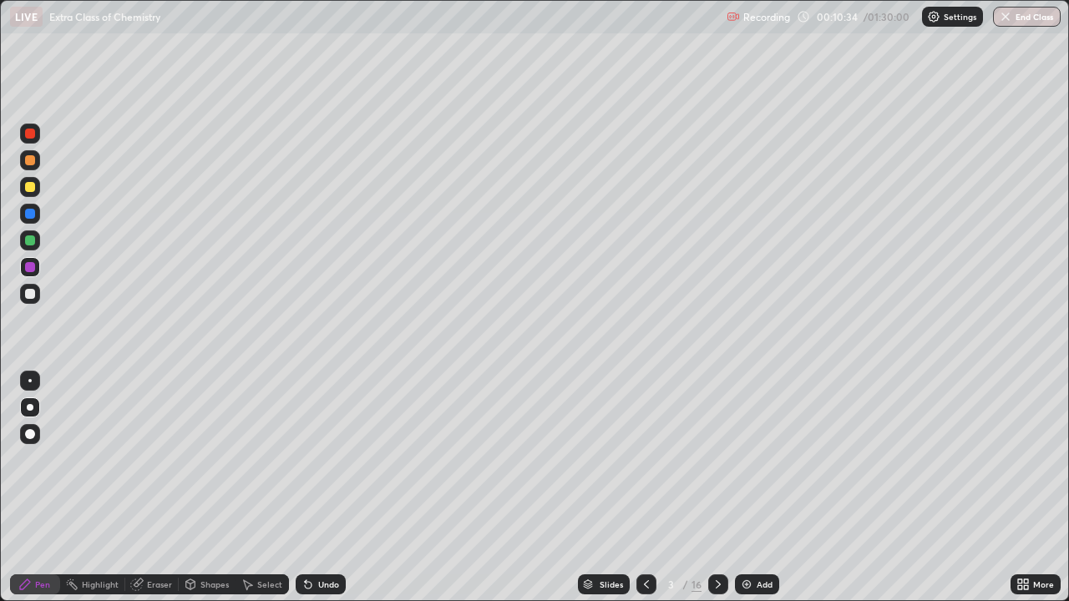
click at [33, 303] on div at bounding box center [30, 294] width 20 height 20
click at [721, 494] on div at bounding box center [718, 585] width 20 height 20
click at [30, 292] on div at bounding box center [30, 294] width 10 height 10
click at [327, 494] on div "Undo" at bounding box center [328, 584] width 21 height 8
click at [323, 494] on div "Undo" at bounding box center [328, 584] width 21 height 8
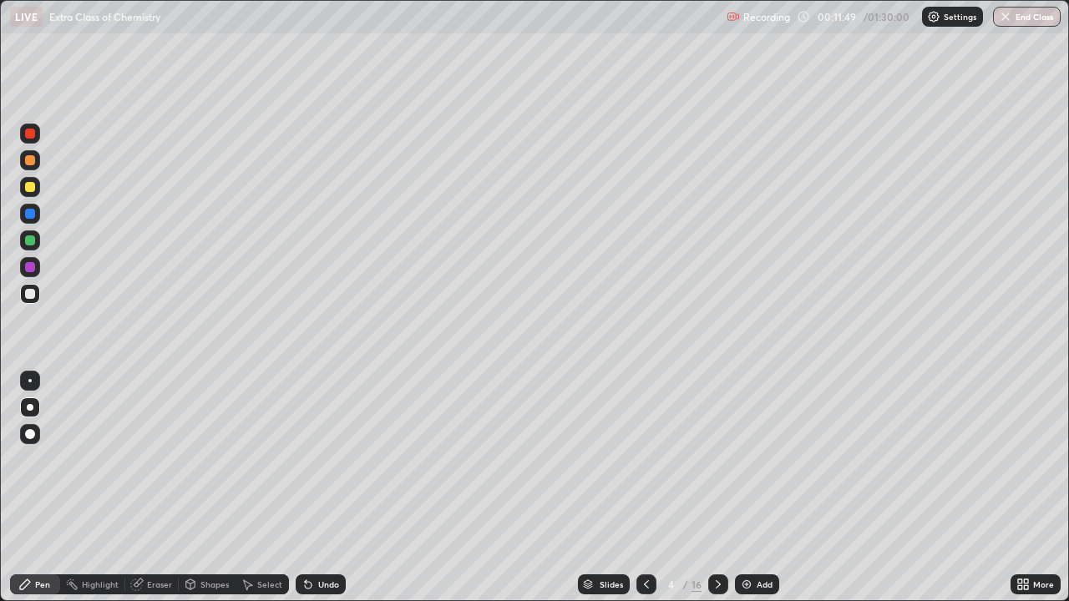
click at [318, 494] on div "Undo" at bounding box center [328, 584] width 21 height 8
click at [307, 494] on icon at bounding box center [308, 585] width 7 height 7
click at [31, 214] on div at bounding box center [30, 214] width 10 height 10
click at [30, 245] on div at bounding box center [30, 241] width 10 height 10
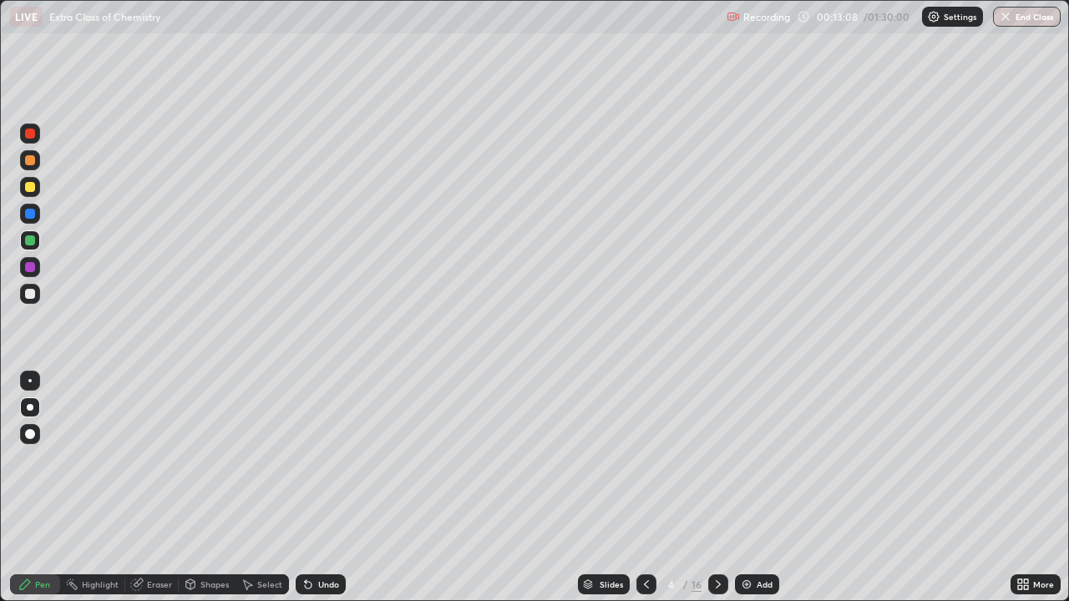
click at [653, 494] on div at bounding box center [646, 584] width 20 height 33
click at [719, 494] on icon at bounding box center [718, 584] width 13 height 13
click at [34, 295] on div at bounding box center [30, 294] width 10 height 10
click at [305, 494] on icon at bounding box center [308, 585] width 7 height 7
click at [313, 494] on div "Undo" at bounding box center [321, 585] width 50 height 20
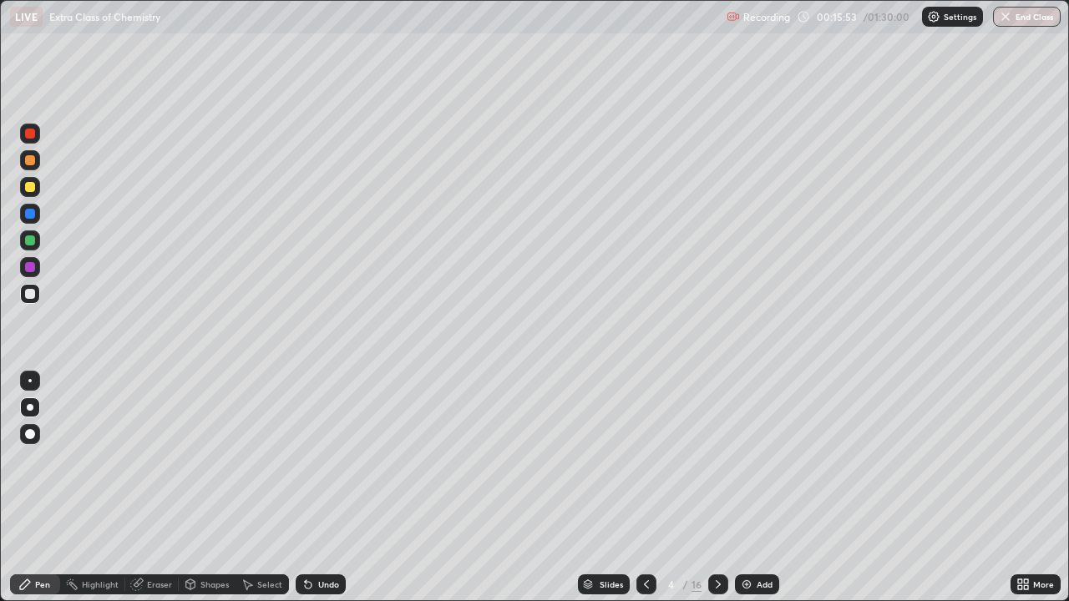
click at [38, 161] on div at bounding box center [30, 160] width 20 height 20
click at [322, 494] on div "Undo" at bounding box center [328, 584] width 21 height 8
click at [327, 494] on div "Undo" at bounding box center [321, 585] width 50 height 20
click at [31, 267] on div at bounding box center [30, 267] width 10 height 10
click at [34, 186] on div at bounding box center [30, 187] width 10 height 10
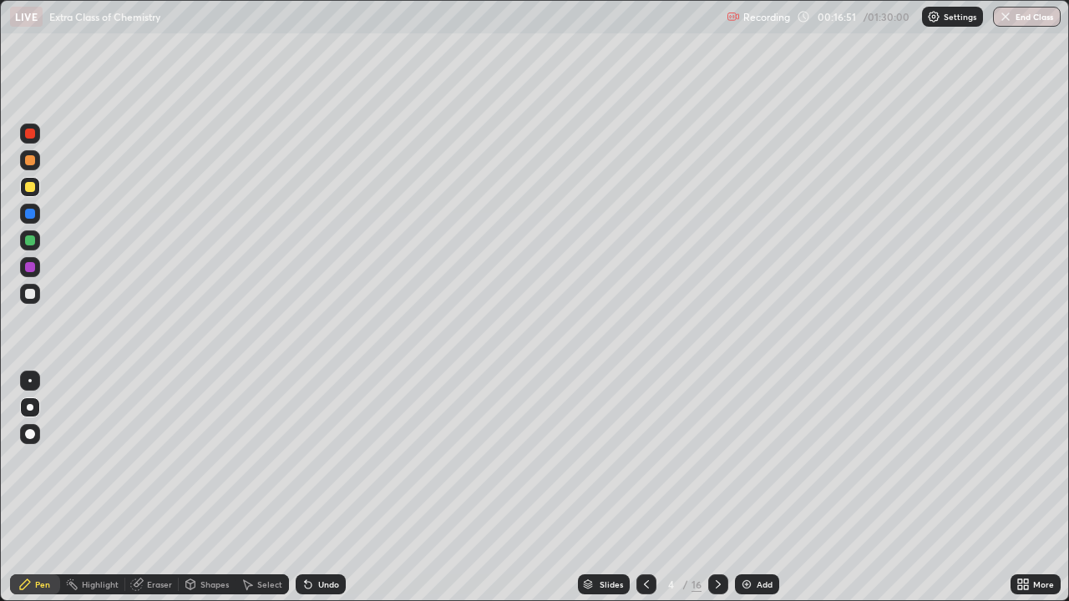
click at [320, 494] on div "Undo" at bounding box center [328, 584] width 21 height 8
click at [37, 293] on div at bounding box center [30, 294] width 20 height 20
click at [320, 494] on div "Undo" at bounding box center [321, 585] width 50 height 20
click at [327, 494] on div "Undo" at bounding box center [321, 585] width 50 height 20
click at [318, 494] on div "Undo" at bounding box center [328, 584] width 21 height 8
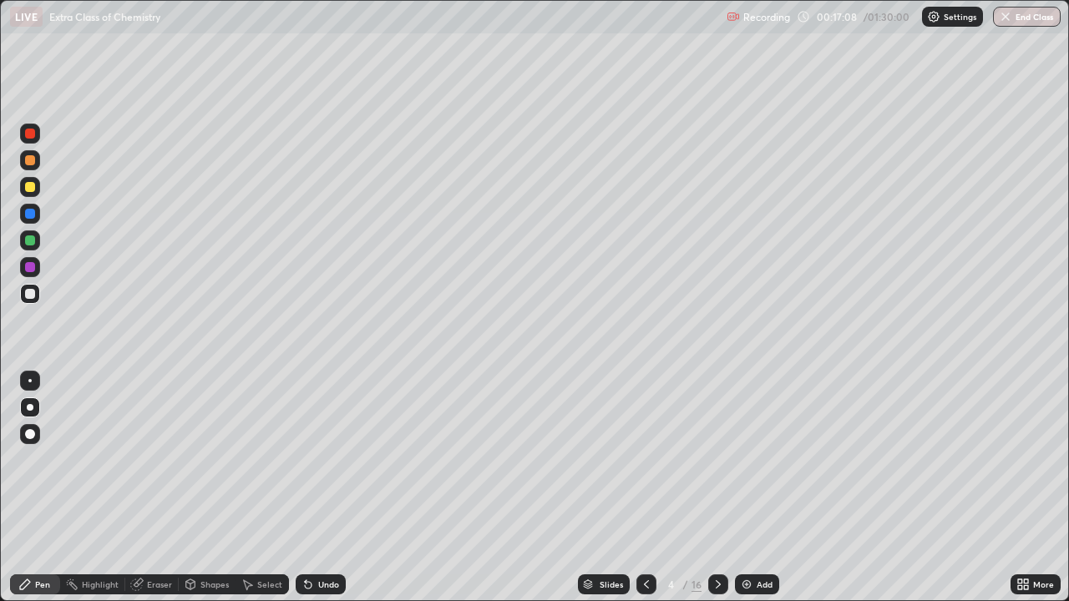
click at [322, 494] on div "Undo" at bounding box center [321, 585] width 50 height 20
click at [328, 494] on div "Undo" at bounding box center [321, 585] width 50 height 20
click at [329, 494] on div "Undo" at bounding box center [321, 585] width 50 height 20
click at [33, 241] on div at bounding box center [30, 241] width 10 height 10
click at [31, 267] on div at bounding box center [30, 267] width 10 height 10
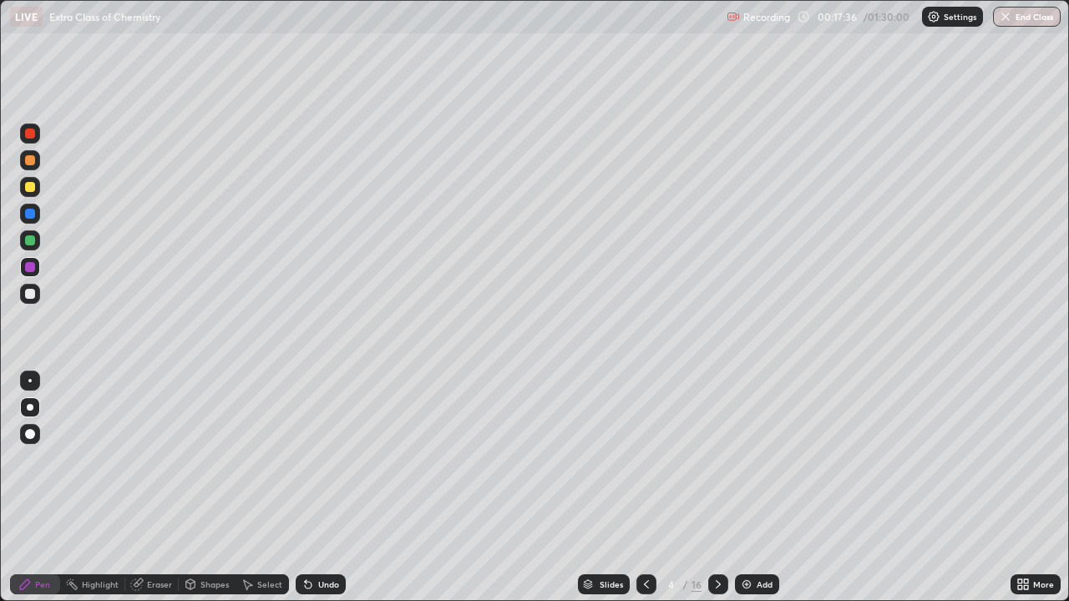
click at [28, 290] on div at bounding box center [30, 294] width 10 height 10
click at [34, 263] on div at bounding box center [30, 267] width 10 height 10
click at [34, 238] on div at bounding box center [30, 241] width 10 height 10
click at [322, 494] on div "Undo" at bounding box center [321, 585] width 50 height 20
click at [321, 494] on div "Undo" at bounding box center [328, 584] width 21 height 8
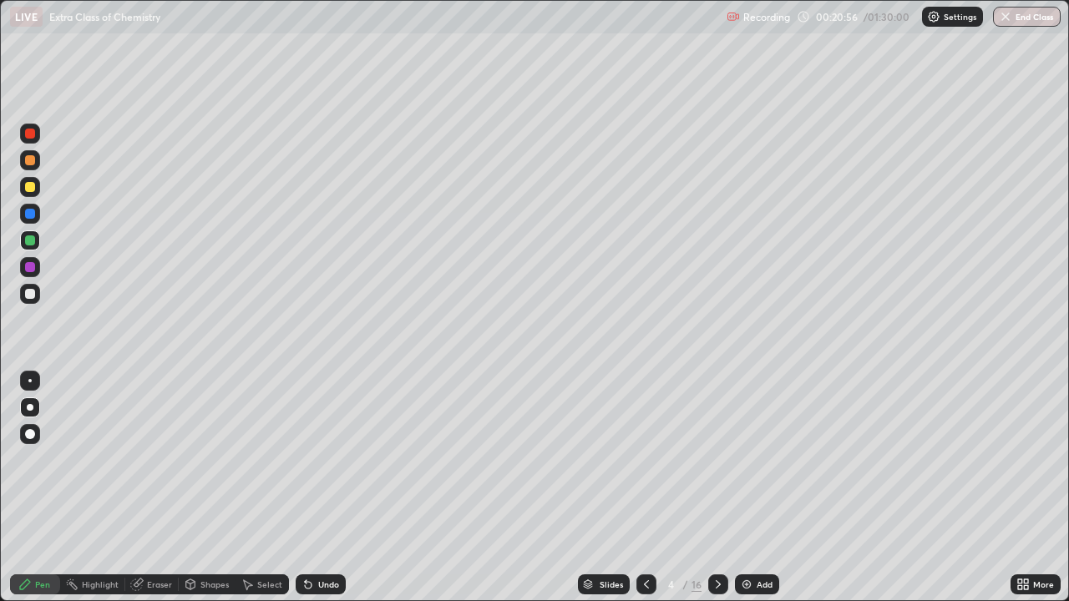
click at [33, 136] on div at bounding box center [30, 134] width 10 height 10
click at [30, 300] on div at bounding box center [30, 294] width 20 height 20
click at [30, 295] on div at bounding box center [30, 294] width 10 height 10
click at [33, 302] on div at bounding box center [30, 294] width 20 height 20
click at [716, 494] on div at bounding box center [718, 585] width 20 height 20
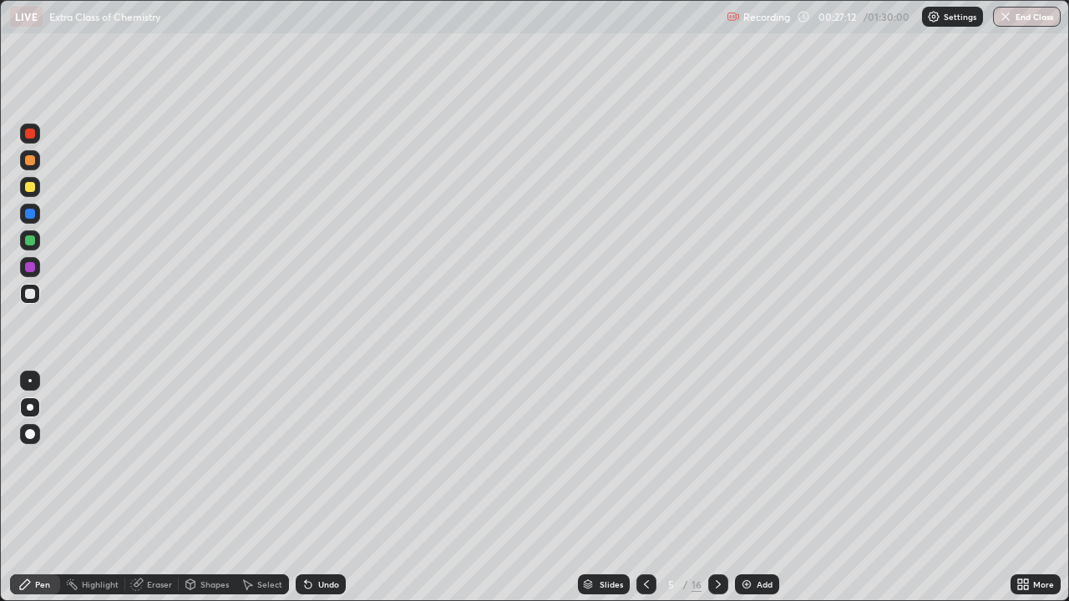
click at [325, 494] on div "Undo" at bounding box center [321, 585] width 50 height 20
click at [10, 494] on div "Pen" at bounding box center [35, 584] width 50 height 33
click at [326, 494] on div "Undo" at bounding box center [328, 584] width 21 height 8
click at [317, 494] on div "Undo" at bounding box center [321, 585] width 50 height 20
click at [13, 494] on div "Pen" at bounding box center [35, 585] width 50 height 20
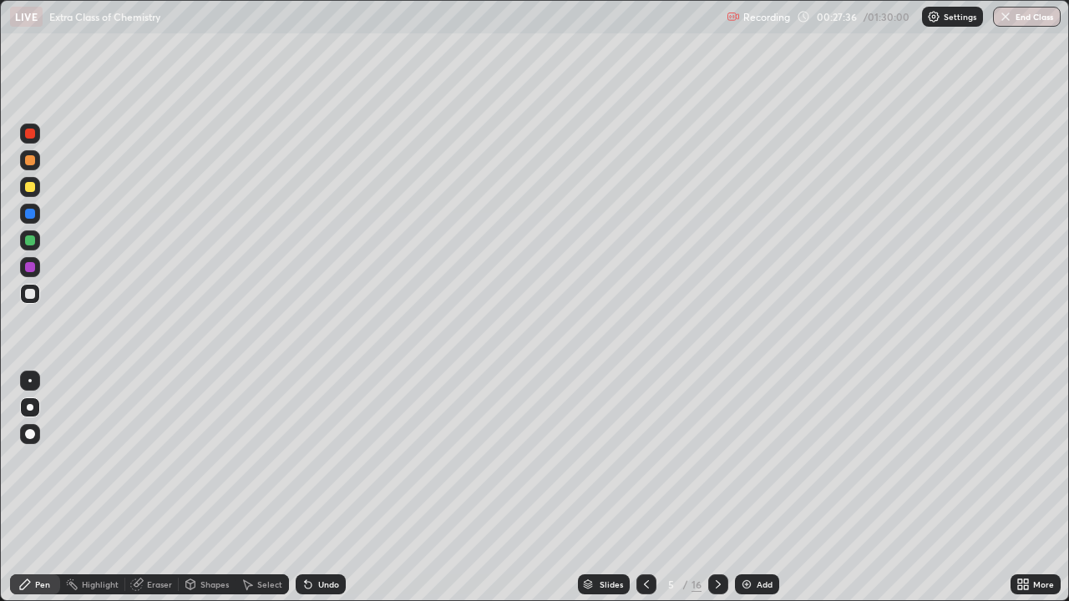
click at [14, 494] on div "Pen" at bounding box center [35, 584] width 50 height 33
click at [310, 494] on icon at bounding box center [308, 584] width 13 height 13
click at [25, 184] on div at bounding box center [30, 187] width 10 height 10
click at [717, 494] on icon at bounding box center [718, 584] width 13 height 13
click at [31, 295] on div at bounding box center [30, 294] width 10 height 10
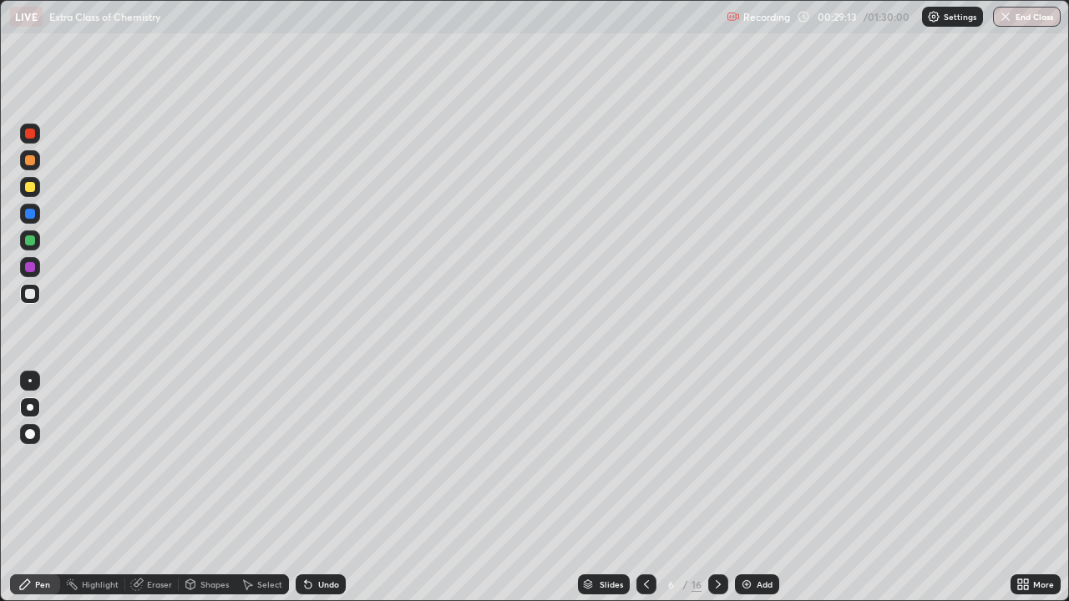
click at [317, 494] on div "Undo" at bounding box center [321, 585] width 50 height 20
click at [314, 494] on div "Undo" at bounding box center [321, 585] width 50 height 20
click at [311, 494] on icon at bounding box center [308, 584] width 13 height 13
click at [337, 494] on div "Undo" at bounding box center [321, 585] width 50 height 20
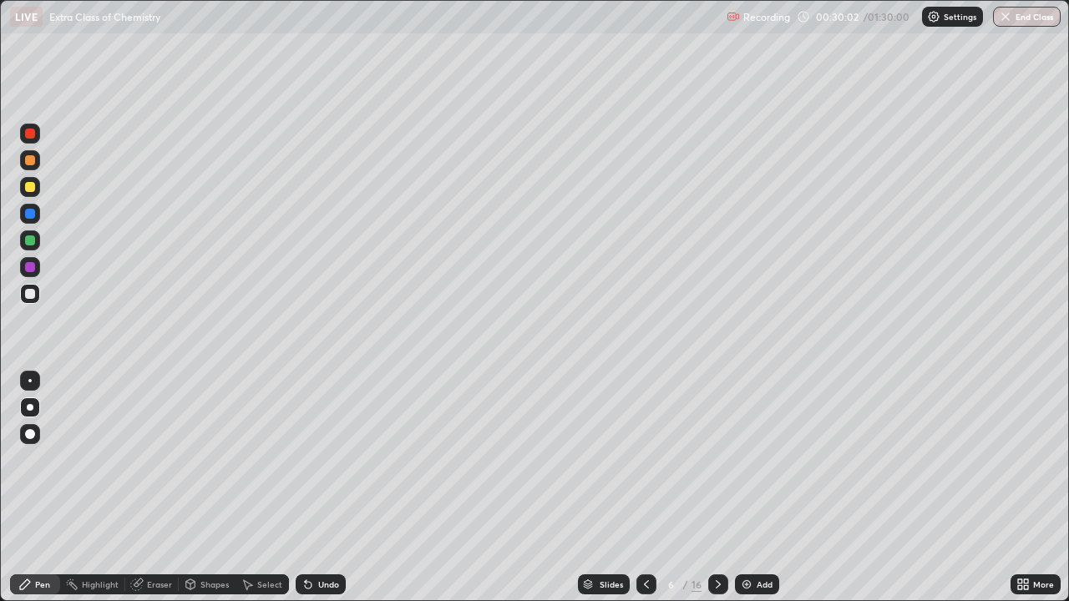
click at [336, 494] on div "Undo" at bounding box center [321, 585] width 50 height 20
click at [30, 189] on div at bounding box center [30, 187] width 10 height 10
click at [318, 494] on div "Undo" at bounding box center [328, 584] width 21 height 8
click at [38, 299] on div at bounding box center [30, 294] width 20 height 20
click at [28, 211] on div at bounding box center [30, 214] width 10 height 10
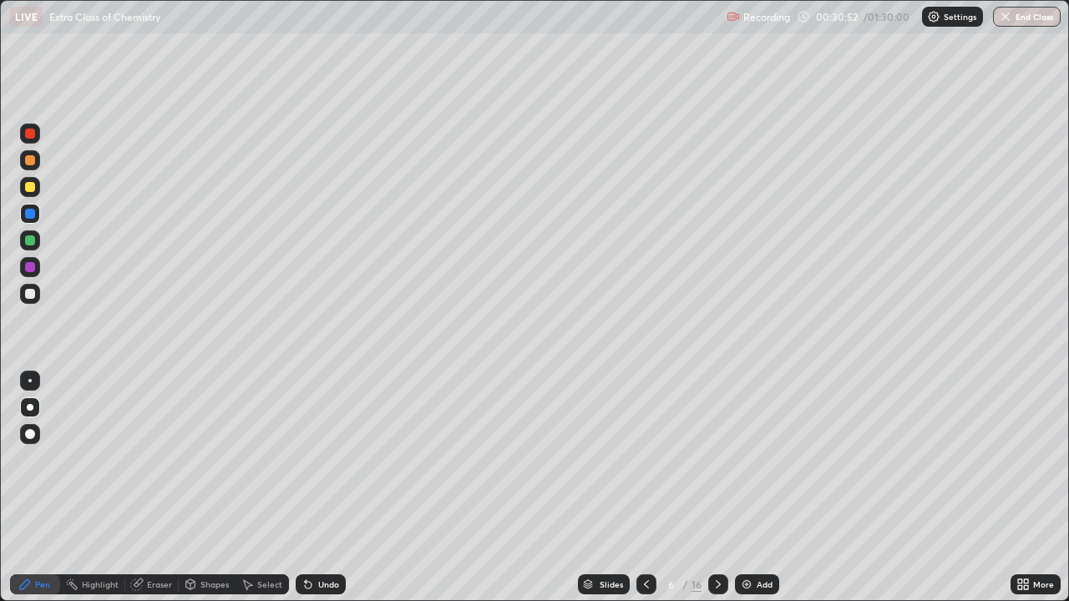
click at [320, 494] on div "Undo" at bounding box center [321, 585] width 50 height 20
click at [326, 494] on div "Undo" at bounding box center [328, 584] width 21 height 8
click at [311, 494] on icon at bounding box center [308, 584] width 13 height 13
click at [333, 494] on div "Undo" at bounding box center [321, 585] width 50 height 20
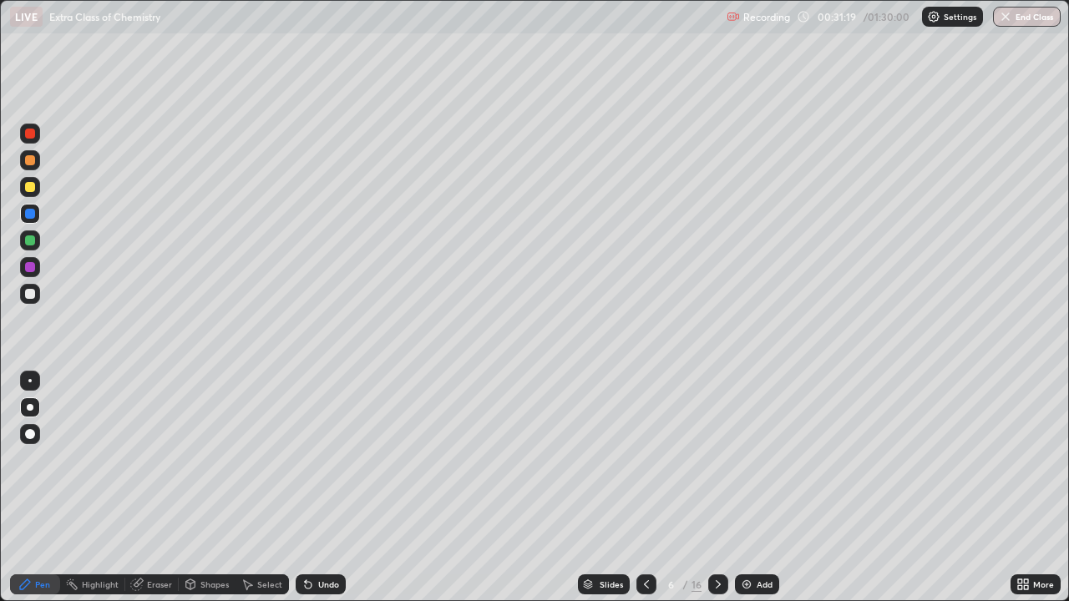
click at [305, 494] on icon at bounding box center [306, 581] width 2 height 2
click at [313, 494] on div "Undo" at bounding box center [321, 585] width 50 height 20
click at [32, 161] on div at bounding box center [30, 160] width 10 height 10
click at [31, 267] on div at bounding box center [30, 267] width 10 height 10
click at [37, 291] on div at bounding box center [30, 294] width 20 height 20
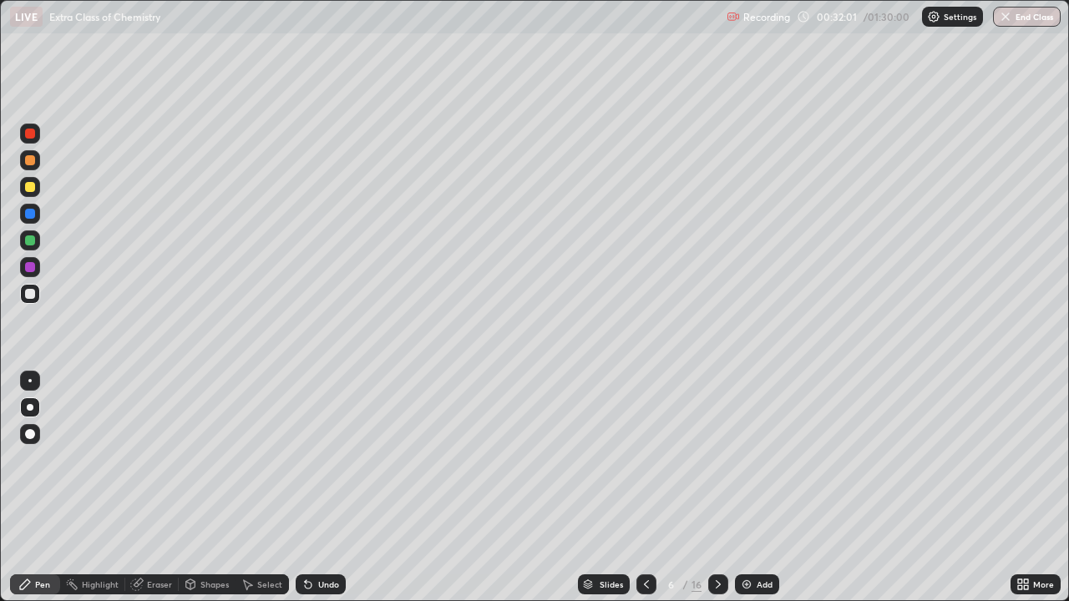
click at [327, 494] on div "Undo" at bounding box center [328, 584] width 21 height 8
click at [33, 242] on div at bounding box center [30, 241] width 10 height 10
click at [27, 188] on div at bounding box center [30, 187] width 10 height 10
click at [30, 238] on div at bounding box center [30, 241] width 10 height 10
click at [320, 494] on div "Undo" at bounding box center [321, 585] width 50 height 20
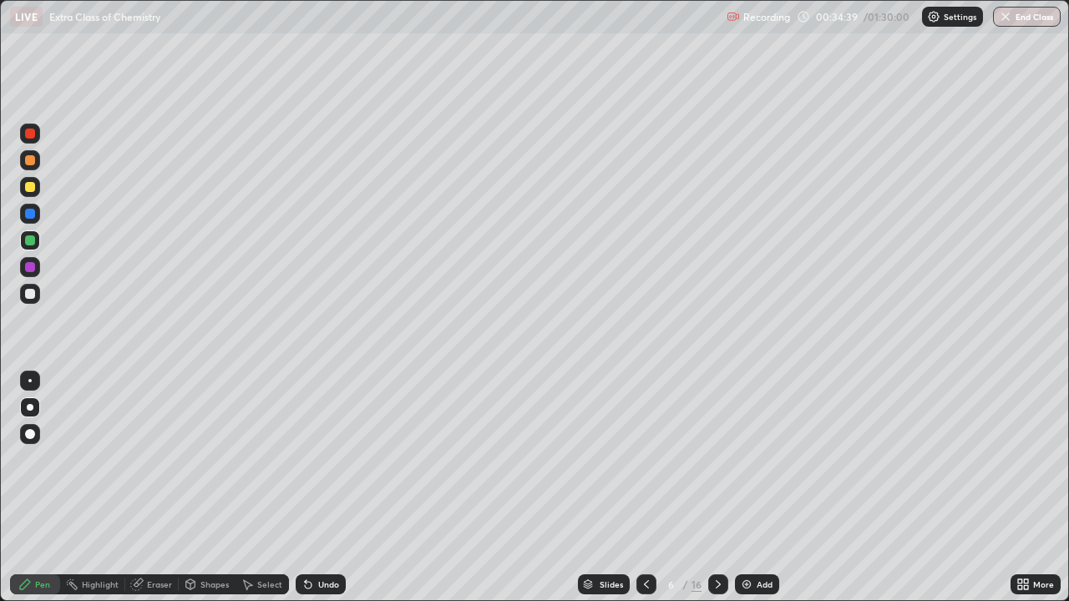
click at [36, 269] on div at bounding box center [30, 267] width 20 height 20
click at [36, 294] on div at bounding box center [30, 294] width 20 height 20
click at [31, 241] on div at bounding box center [30, 241] width 10 height 10
click at [33, 189] on div at bounding box center [30, 187] width 10 height 10
click at [329, 494] on div "Undo" at bounding box center [328, 584] width 21 height 8
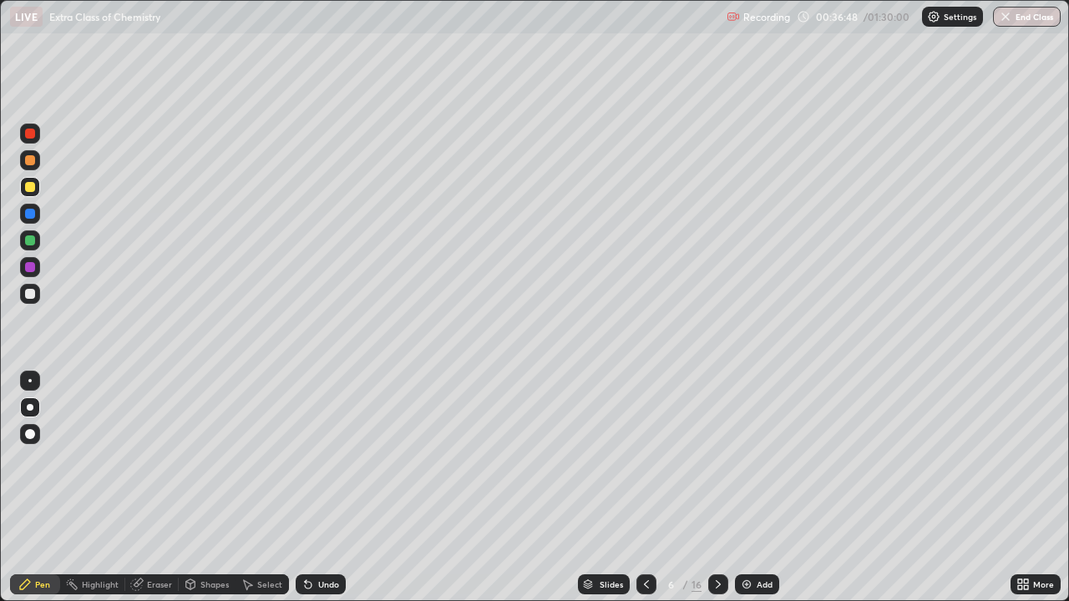
click at [325, 494] on div "Undo" at bounding box center [328, 584] width 21 height 8
click at [320, 494] on div "Undo" at bounding box center [321, 585] width 50 height 20
click at [311, 494] on div "Undo" at bounding box center [321, 585] width 50 height 20
click at [326, 494] on div "Undo" at bounding box center [328, 584] width 21 height 8
click at [321, 494] on div "Undo" at bounding box center [328, 584] width 21 height 8
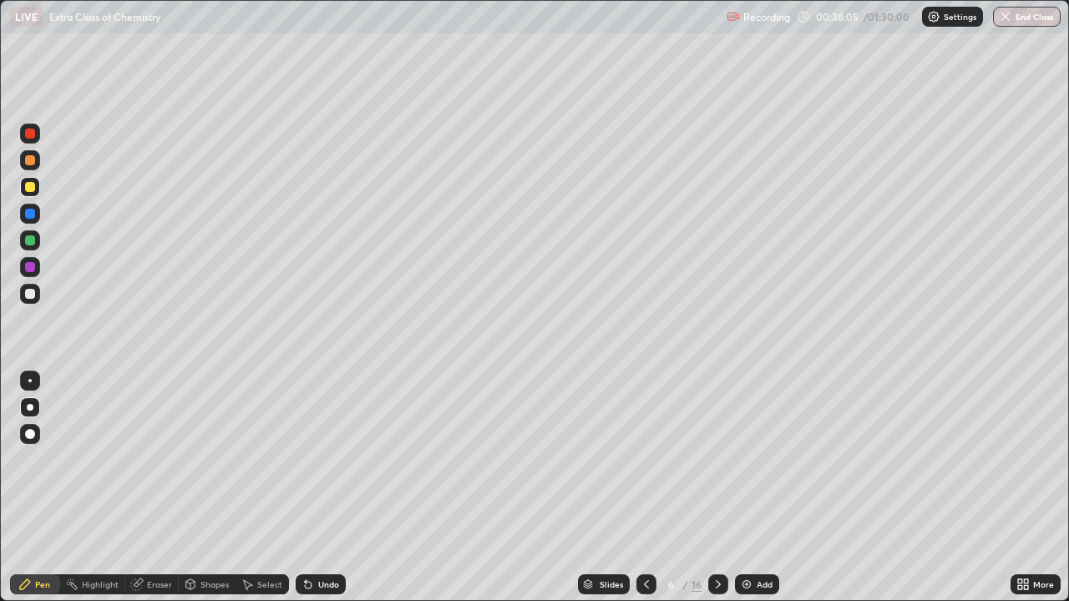
click at [37, 267] on div at bounding box center [30, 267] width 20 height 20
click at [22, 185] on div at bounding box center [30, 187] width 20 height 20
click at [717, 494] on icon at bounding box center [718, 584] width 13 height 13
click at [30, 289] on div at bounding box center [30, 294] width 10 height 10
click at [318, 494] on div "Undo" at bounding box center [328, 584] width 21 height 8
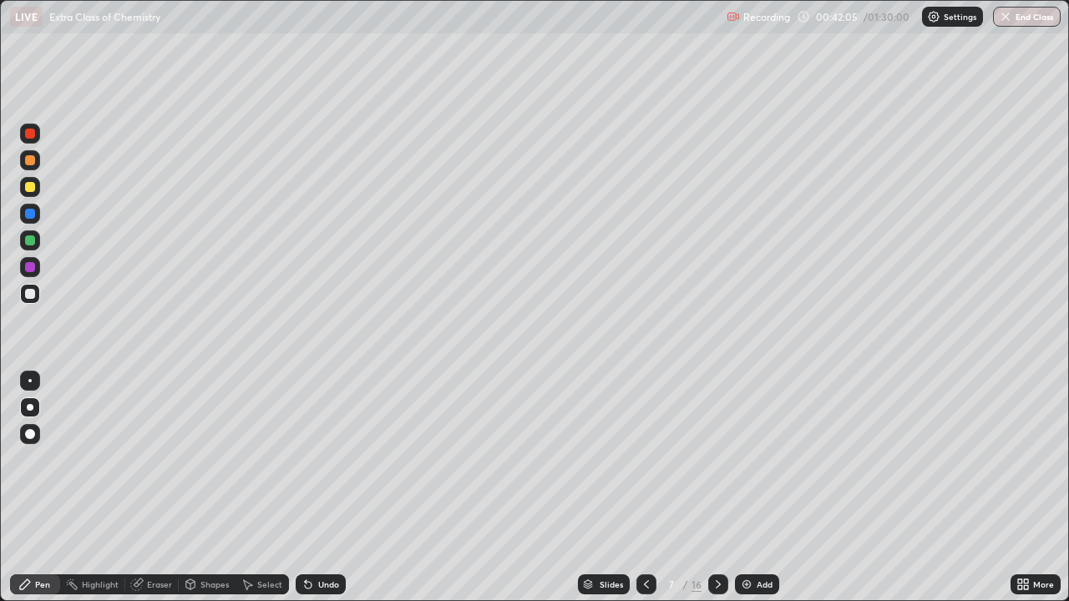
click at [318, 494] on div "Undo" at bounding box center [328, 584] width 21 height 8
click at [33, 293] on div at bounding box center [30, 294] width 10 height 10
click at [307, 494] on icon at bounding box center [308, 585] width 7 height 7
click at [320, 494] on div "Undo" at bounding box center [321, 585] width 50 height 20
click at [327, 494] on div "Undo" at bounding box center [328, 584] width 21 height 8
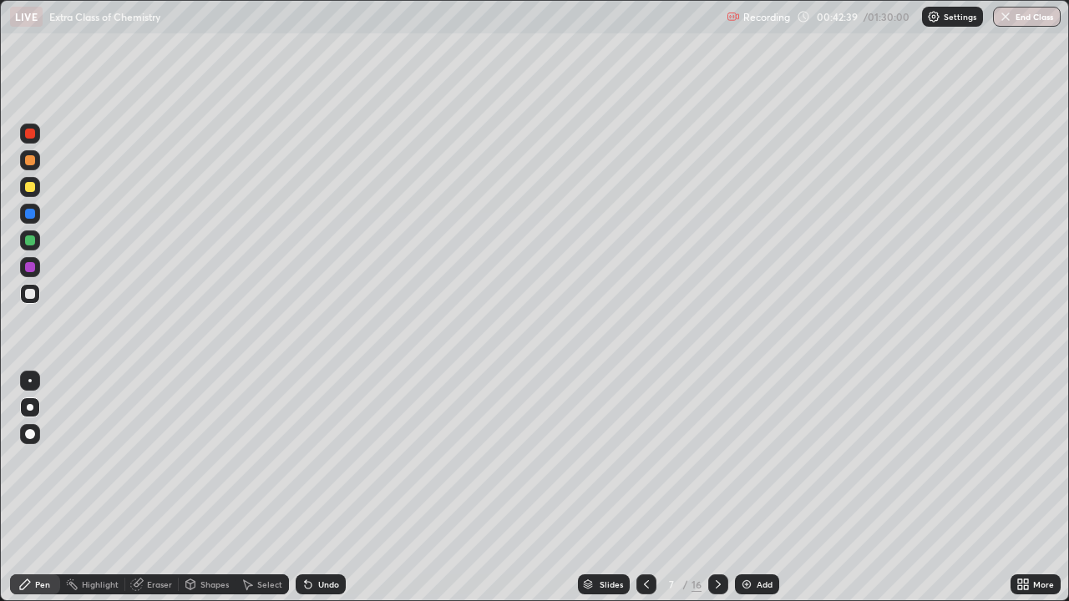
click at [329, 494] on div "Undo" at bounding box center [328, 584] width 21 height 8
click at [334, 494] on div "Undo" at bounding box center [328, 584] width 21 height 8
click at [323, 494] on div "Undo" at bounding box center [328, 584] width 21 height 8
click at [319, 494] on div "Undo" at bounding box center [321, 585] width 50 height 20
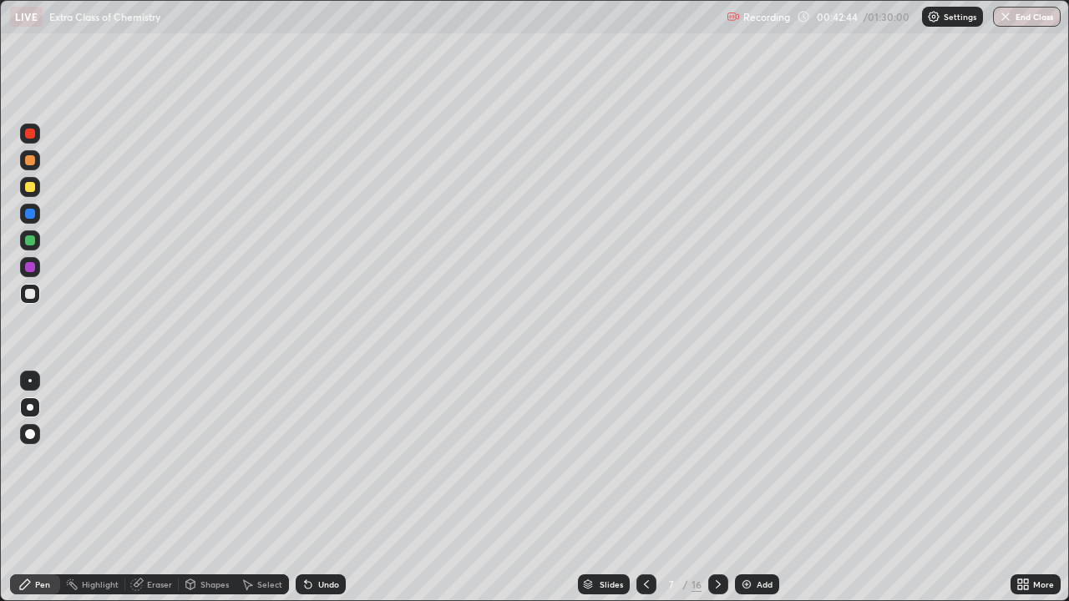
click at [320, 494] on div "Undo" at bounding box center [321, 585] width 50 height 20
click at [305, 494] on icon at bounding box center [306, 581] width 2 height 2
click at [30, 215] on div at bounding box center [30, 214] width 10 height 10
click at [30, 381] on div at bounding box center [29, 380] width 3 height 3
click at [33, 302] on div at bounding box center [30, 294] width 20 height 20
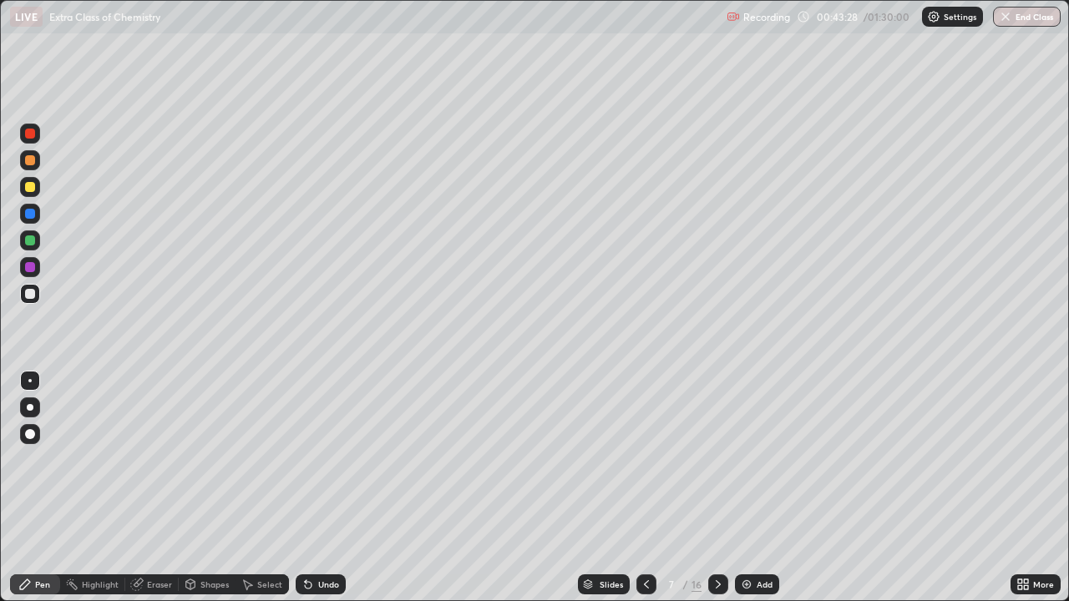
click at [30, 408] on div at bounding box center [30, 407] width 7 height 7
click at [30, 214] on div at bounding box center [30, 214] width 10 height 10
click at [30, 381] on div at bounding box center [29, 380] width 3 height 3
click at [30, 161] on div at bounding box center [30, 160] width 10 height 10
click at [328, 494] on div "Undo" at bounding box center [328, 584] width 21 height 8
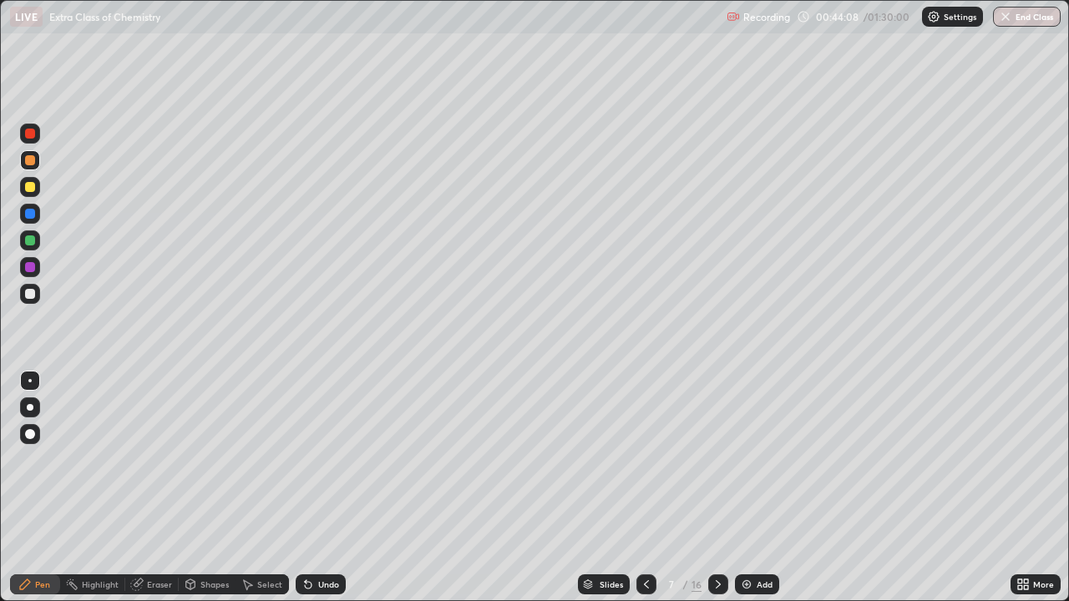
click at [37, 291] on div at bounding box center [30, 294] width 20 height 20
click at [30, 408] on div at bounding box center [30, 407] width 7 height 7
click at [38, 219] on div at bounding box center [30, 214] width 20 height 20
click at [341, 494] on div "Undo" at bounding box center [321, 585] width 50 height 20
click at [340, 494] on div "Undo" at bounding box center [321, 585] width 50 height 20
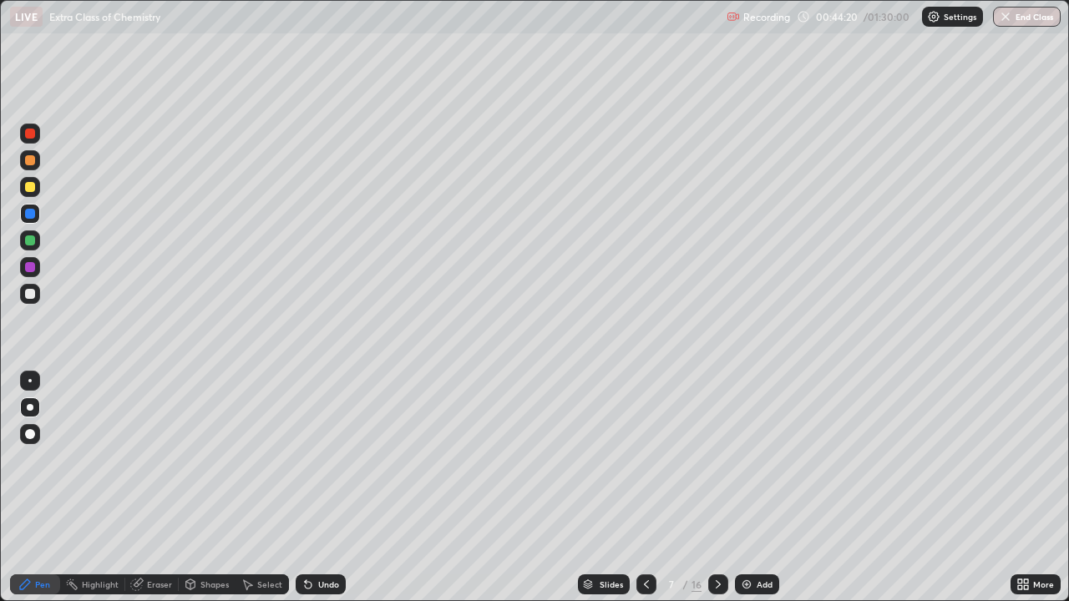
click at [340, 494] on div "Undo" at bounding box center [321, 585] width 50 height 20
click at [339, 494] on div "Undo" at bounding box center [321, 585] width 50 height 20
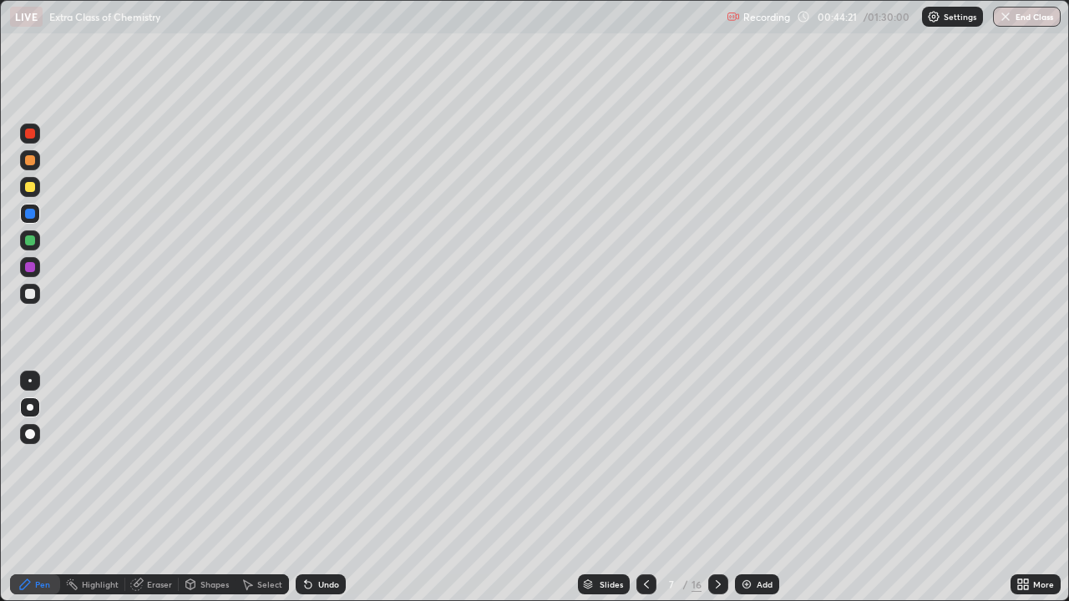
click at [339, 494] on div "Undo" at bounding box center [321, 585] width 50 height 20
click at [338, 494] on div "Undo" at bounding box center [321, 585] width 50 height 20
click at [343, 494] on div "Undo" at bounding box center [321, 585] width 50 height 20
click at [36, 156] on div at bounding box center [30, 160] width 20 height 20
click at [323, 494] on div "Undo" at bounding box center [328, 584] width 21 height 8
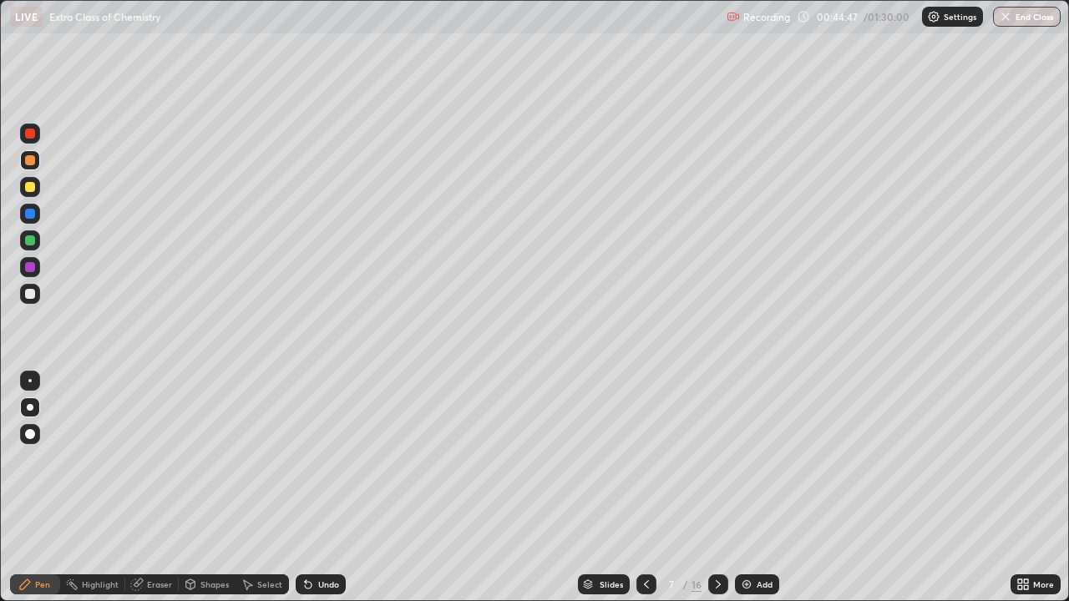
click at [322, 494] on div "Undo" at bounding box center [321, 585] width 50 height 20
click at [32, 243] on div at bounding box center [30, 241] width 10 height 10
click at [324, 494] on div "Undo" at bounding box center [328, 584] width 21 height 8
click at [305, 494] on div "Undo" at bounding box center [321, 585] width 50 height 20
click at [24, 152] on div at bounding box center [30, 160] width 20 height 20
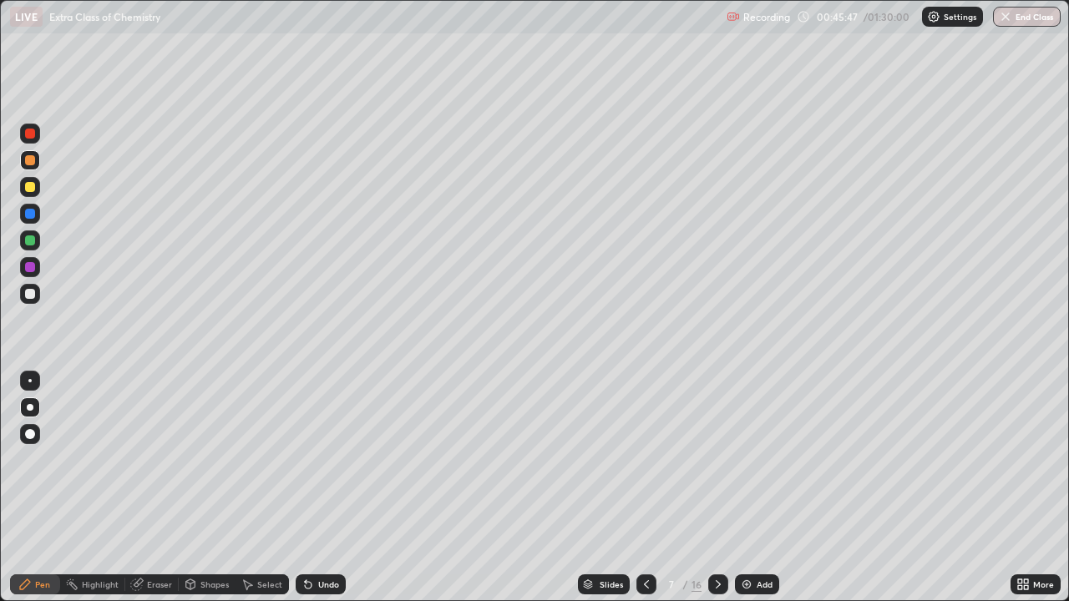
click at [30, 161] on div at bounding box center [30, 160] width 10 height 10
click at [30, 380] on div at bounding box center [29, 380] width 3 height 3
click at [158, 494] on div "Eraser" at bounding box center [159, 584] width 25 height 8
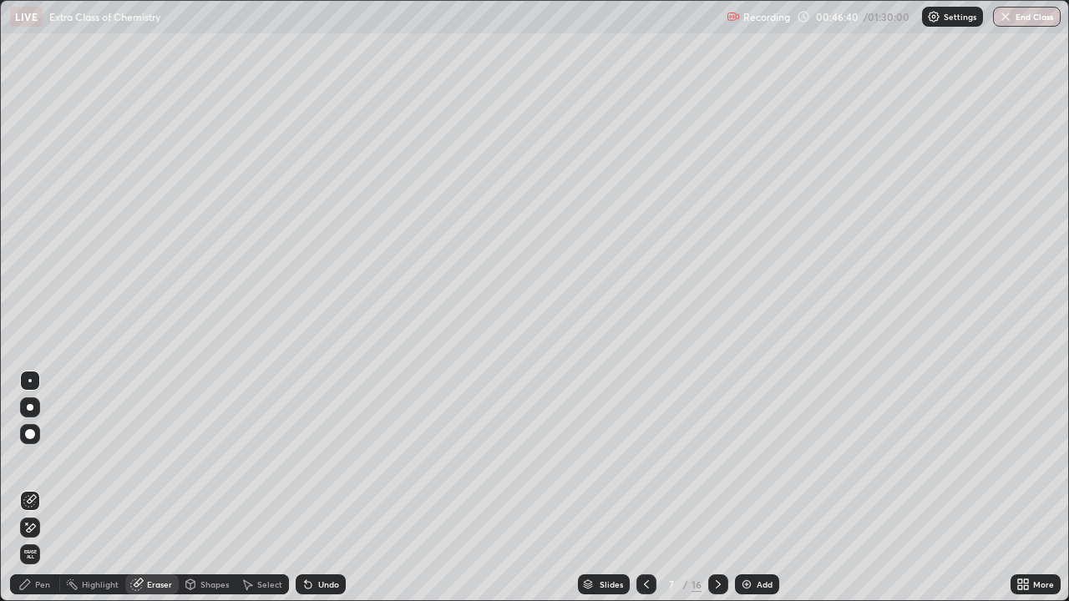
click at [31, 494] on icon at bounding box center [24, 584] width 13 height 13
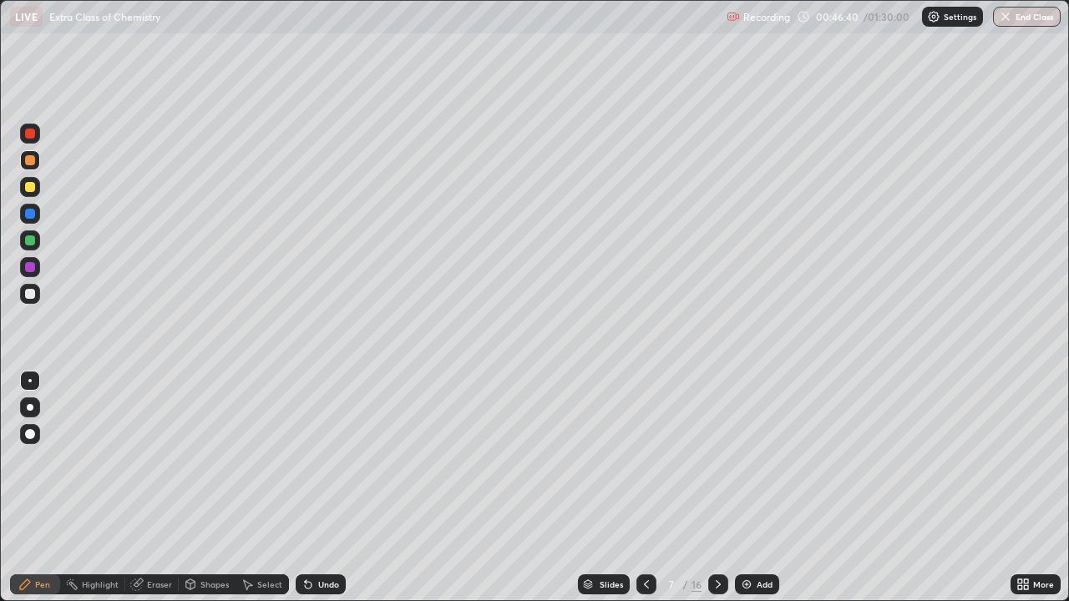
click at [36, 494] on div "Pen" at bounding box center [42, 584] width 15 height 8
click at [32, 301] on div at bounding box center [30, 294] width 20 height 20
click at [325, 494] on div "Undo" at bounding box center [321, 585] width 50 height 20
click at [28, 301] on div at bounding box center [30, 294] width 20 height 20
click at [305, 494] on icon at bounding box center [306, 581] width 2 height 2
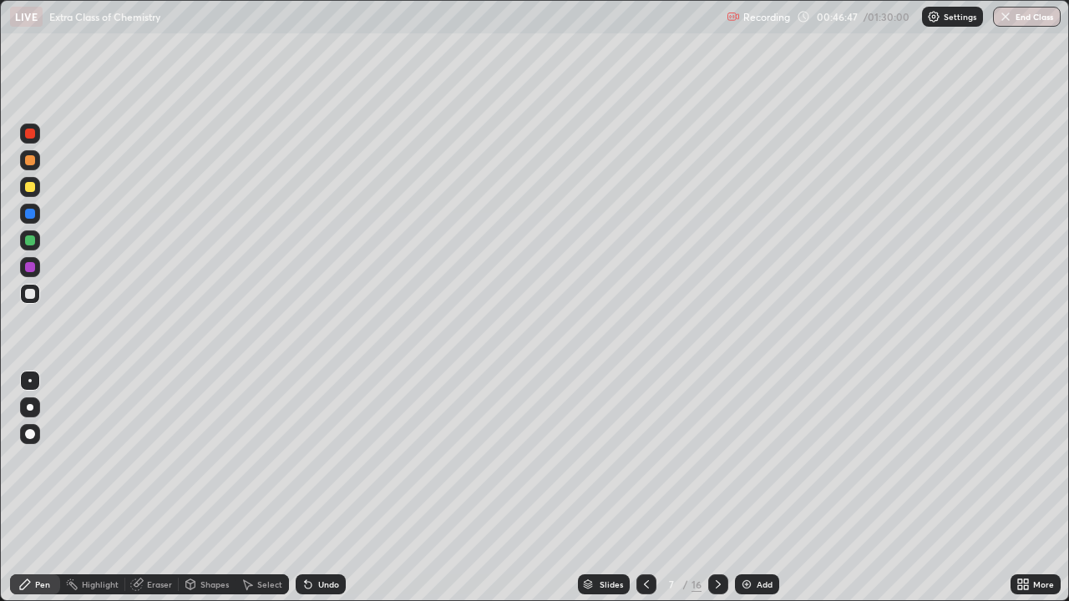
click at [30, 407] on div at bounding box center [30, 407] width 7 height 7
click at [32, 190] on div at bounding box center [30, 187] width 10 height 10
click at [330, 494] on div "Undo" at bounding box center [328, 584] width 21 height 8
click at [33, 268] on div at bounding box center [30, 267] width 10 height 10
click at [32, 180] on div at bounding box center [30, 187] width 20 height 20
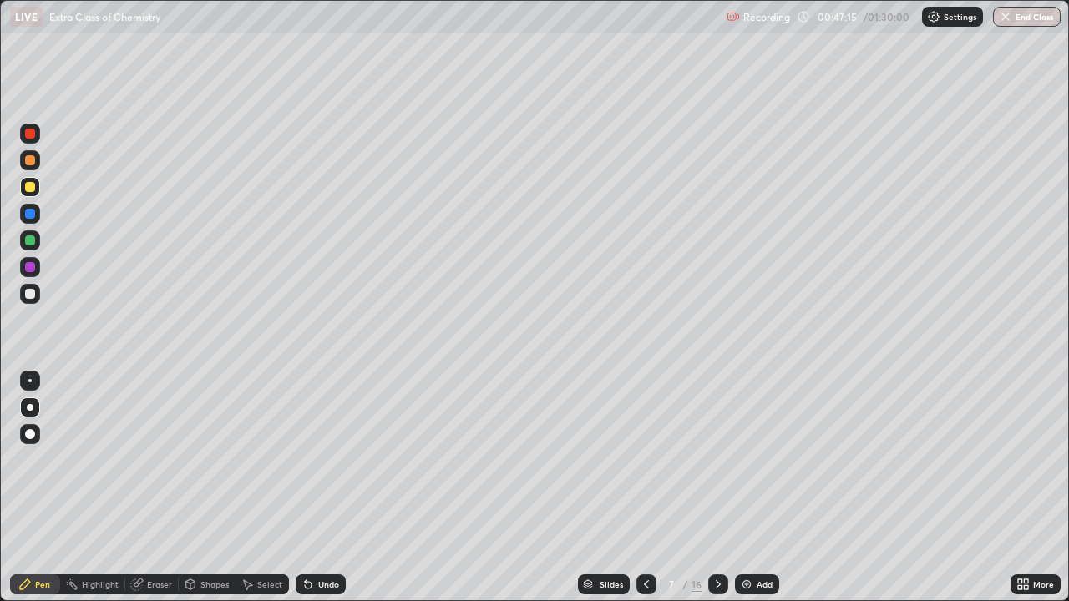
click at [25, 301] on div at bounding box center [30, 294] width 20 height 20
click at [318, 494] on div "Undo" at bounding box center [328, 584] width 21 height 8
click at [329, 494] on div "Undo" at bounding box center [328, 584] width 21 height 8
click at [322, 494] on div "Undo" at bounding box center [321, 585] width 50 height 20
click at [328, 494] on div "Undo" at bounding box center [328, 584] width 21 height 8
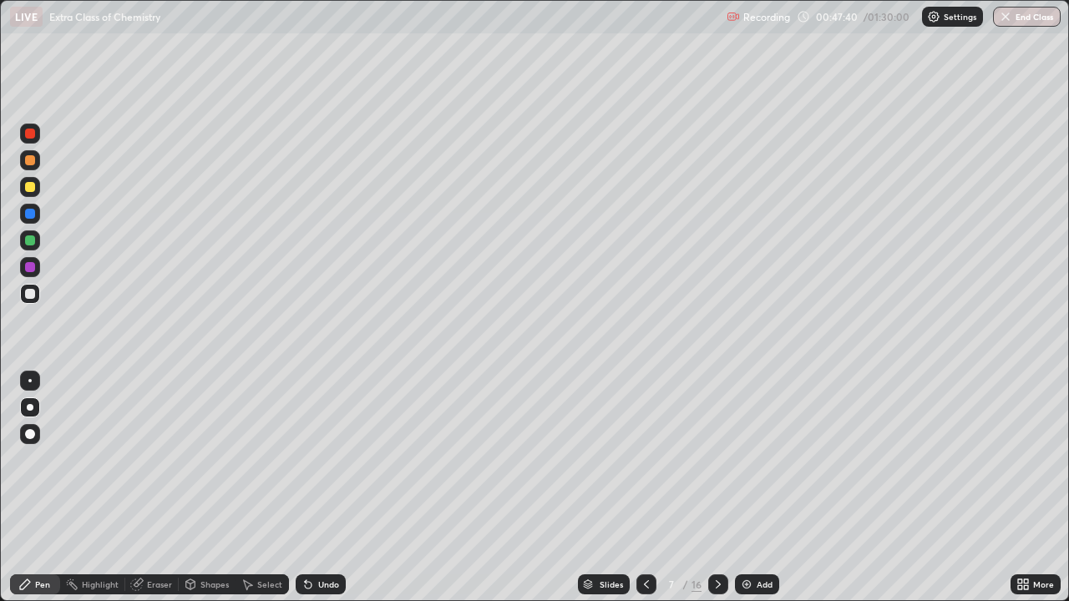
click at [29, 180] on div at bounding box center [30, 187] width 20 height 20
click at [30, 381] on div at bounding box center [29, 380] width 3 height 3
click at [313, 494] on div "Undo" at bounding box center [321, 585] width 50 height 20
click at [305, 494] on icon at bounding box center [306, 581] width 2 height 2
click at [28, 241] on div at bounding box center [30, 241] width 10 height 10
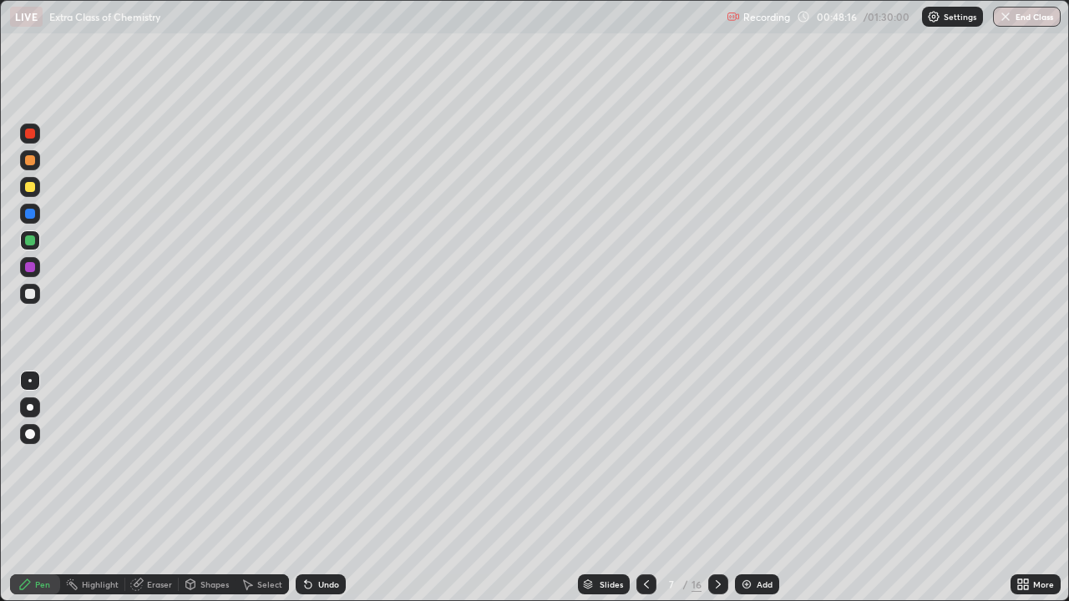
click at [305, 494] on icon at bounding box center [306, 581] width 2 height 2
click at [308, 494] on icon at bounding box center [308, 584] width 13 height 13
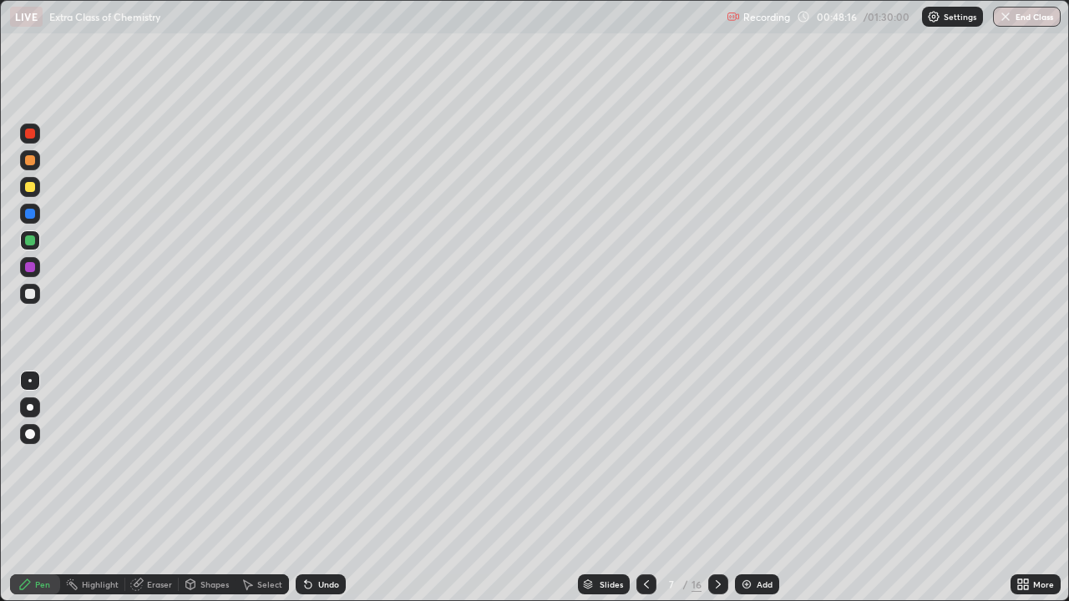
click at [312, 494] on div "Undo" at bounding box center [321, 585] width 50 height 20
click at [315, 494] on div "Undo" at bounding box center [321, 585] width 50 height 20
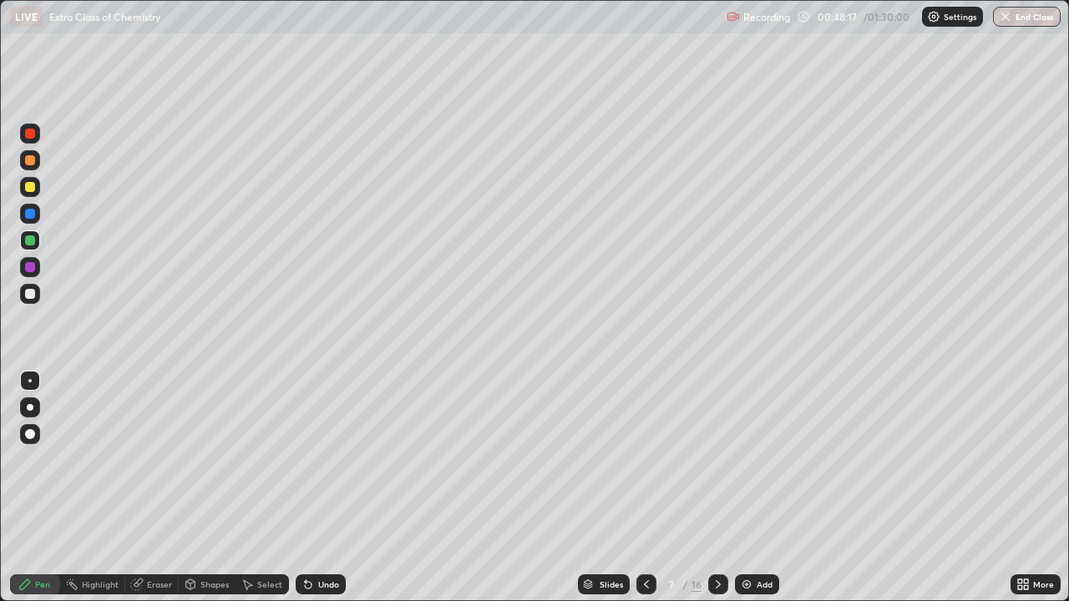
click at [315, 494] on div "Undo" at bounding box center [321, 585] width 50 height 20
click at [312, 494] on div "Undo" at bounding box center [321, 585] width 50 height 20
click at [305, 494] on icon at bounding box center [306, 581] width 2 height 2
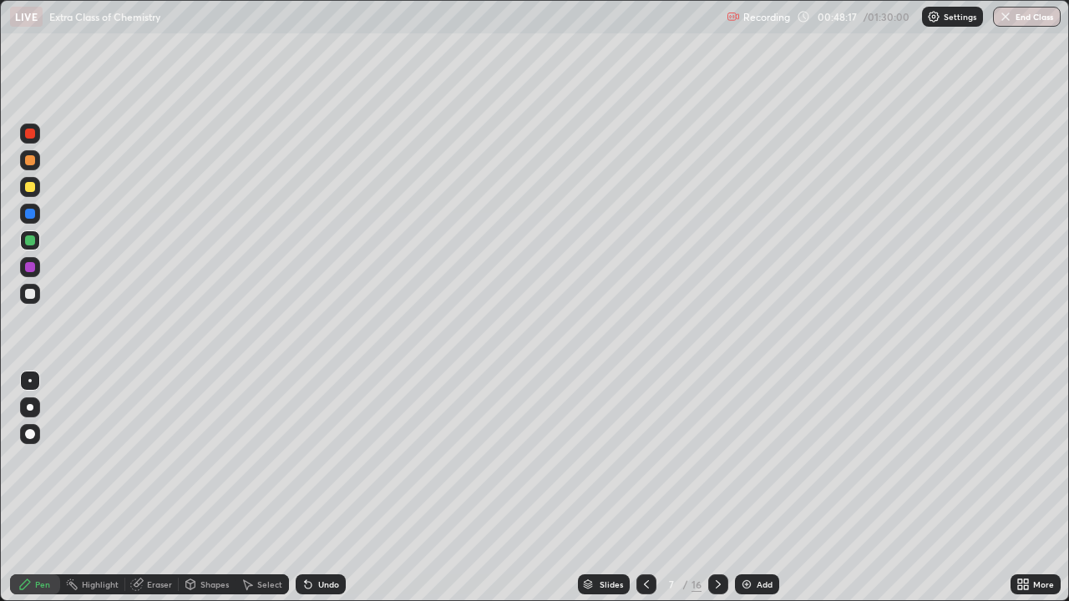
click at [305, 494] on icon at bounding box center [306, 581] width 2 height 2
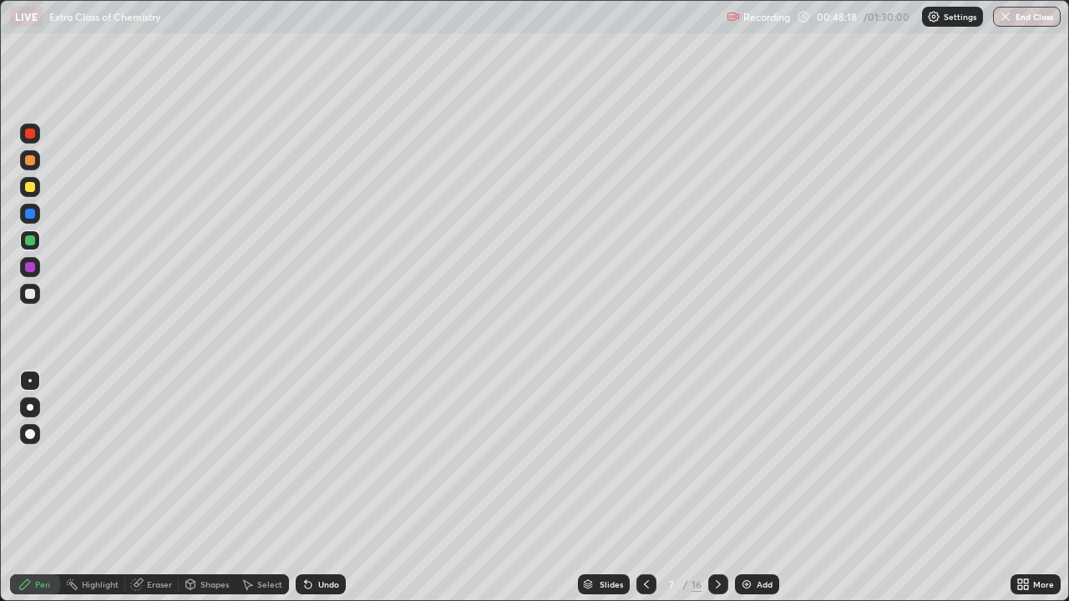
click at [305, 494] on icon at bounding box center [306, 581] width 2 height 2
click at [305, 494] on icon at bounding box center [308, 585] width 7 height 7
click at [302, 494] on icon at bounding box center [308, 584] width 13 height 13
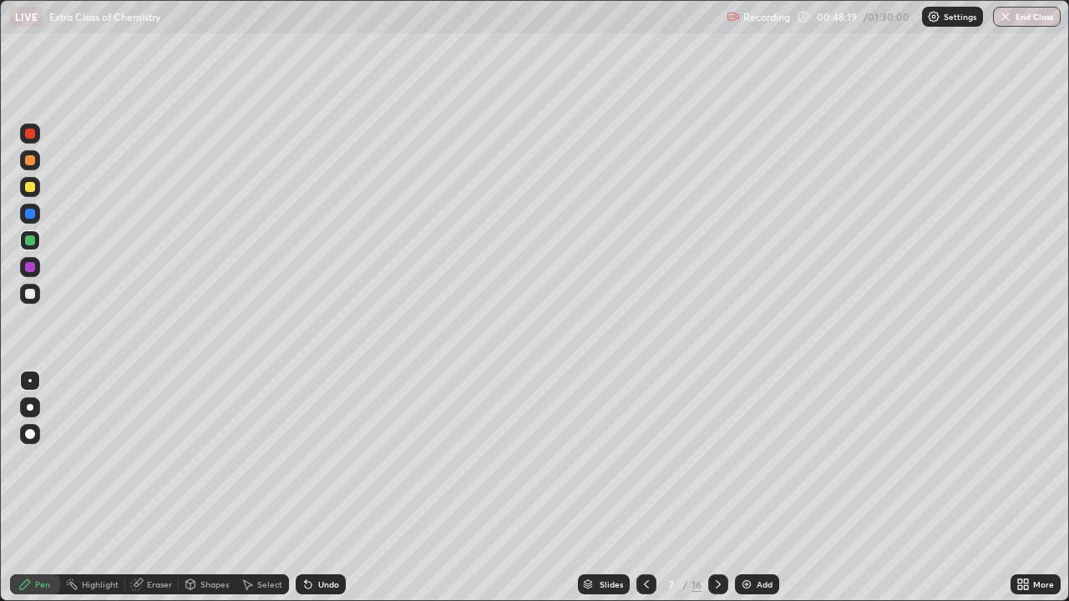
click at [302, 494] on icon at bounding box center [308, 584] width 13 height 13
click at [305, 494] on icon at bounding box center [308, 585] width 7 height 7
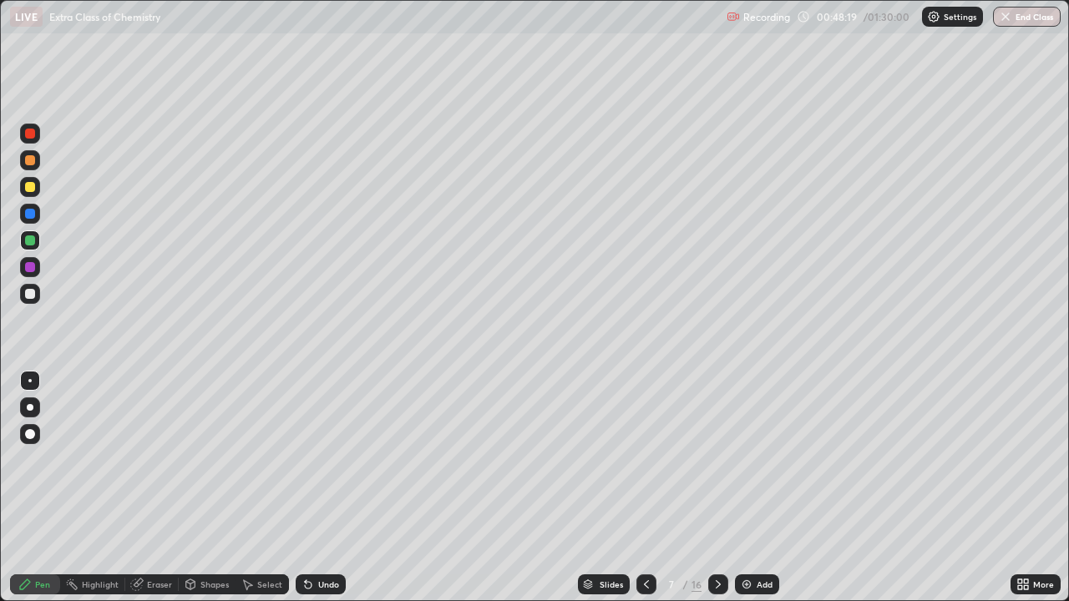
click at [305, 494] on icon at bounding box center [308, 585] width 7 height 7
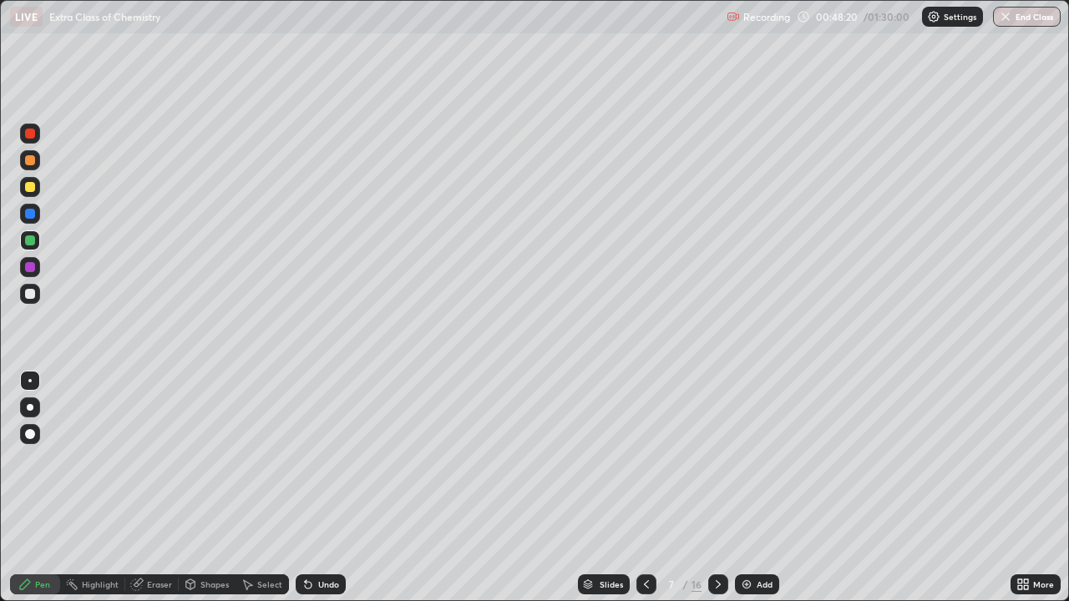
click at [305, 494] on icon at bounding box center [308, 585] width 7 height 7
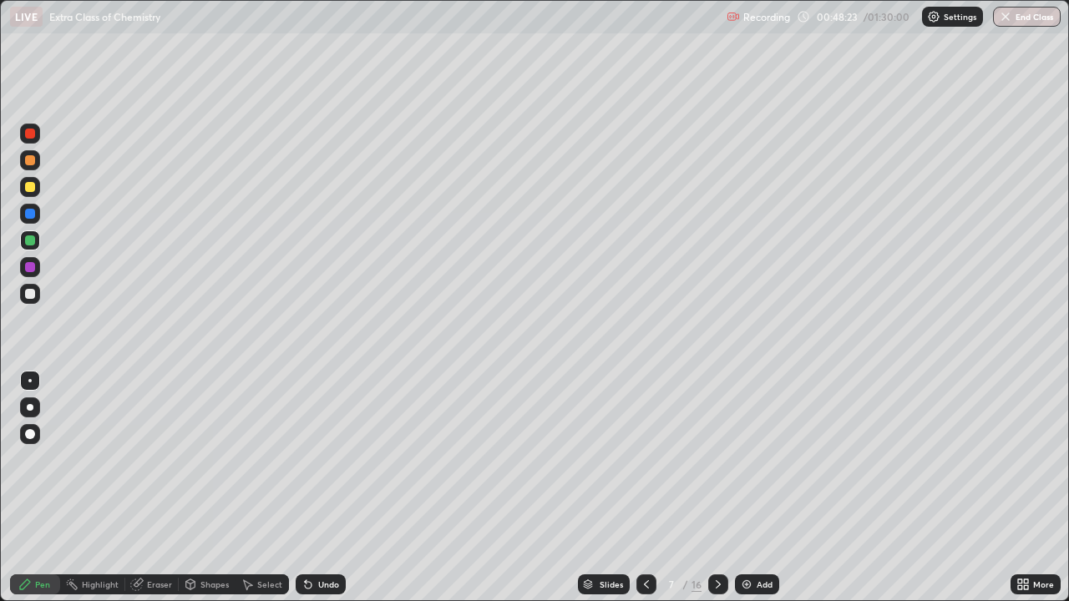
click at [28, 301] on div at bounding box center [30, 294] width 20 height 20
click at [28, 408] on div at bounding box center [30, 407] width 7 height 7
click at [330, 494] on div "Undo" at bounding box center [328, 584] width 21 height 8
click at [335, 494] on div "Undo" at bounding box center [328, 584] width 21 height 8
click at [326, 494] on div "Undo" at bounding box center [321, 585] width 50 height 20
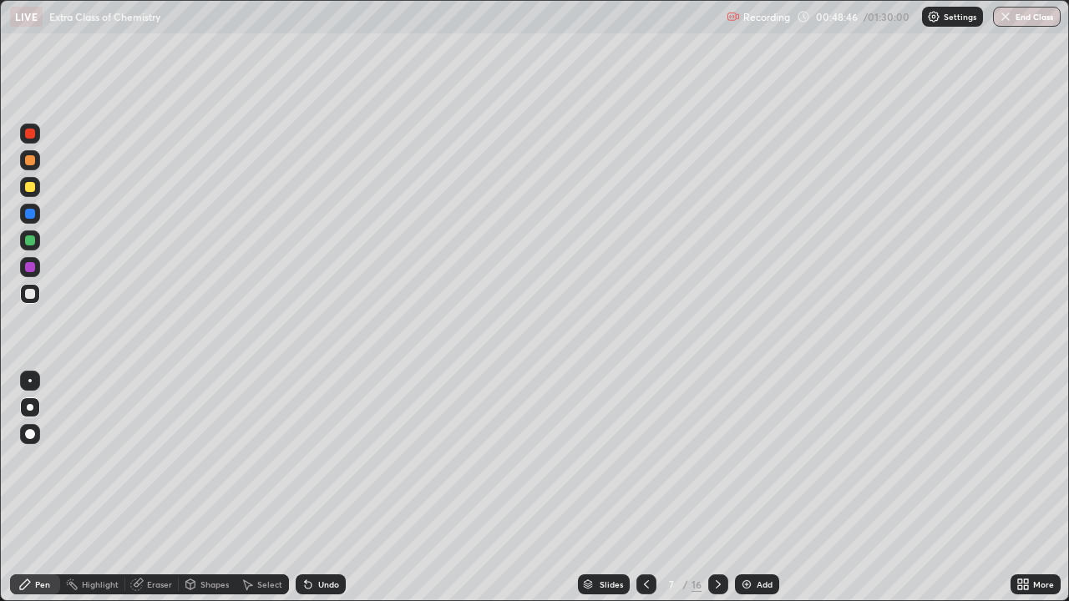
click at [31, 242] on div at bounding box center [30, 241] width 10 height 10
click at [28, 183] on div at bounding box center [30, 187] width 10 height 10
click at [30, 381] on div at bounding box center [29, 380] width 3 height 3
click at [31, 267] on div at bounding box center [30, 267] width 10 height 10
click at [25, 187] on div at bounding box center [30, 187] width 10 height 10
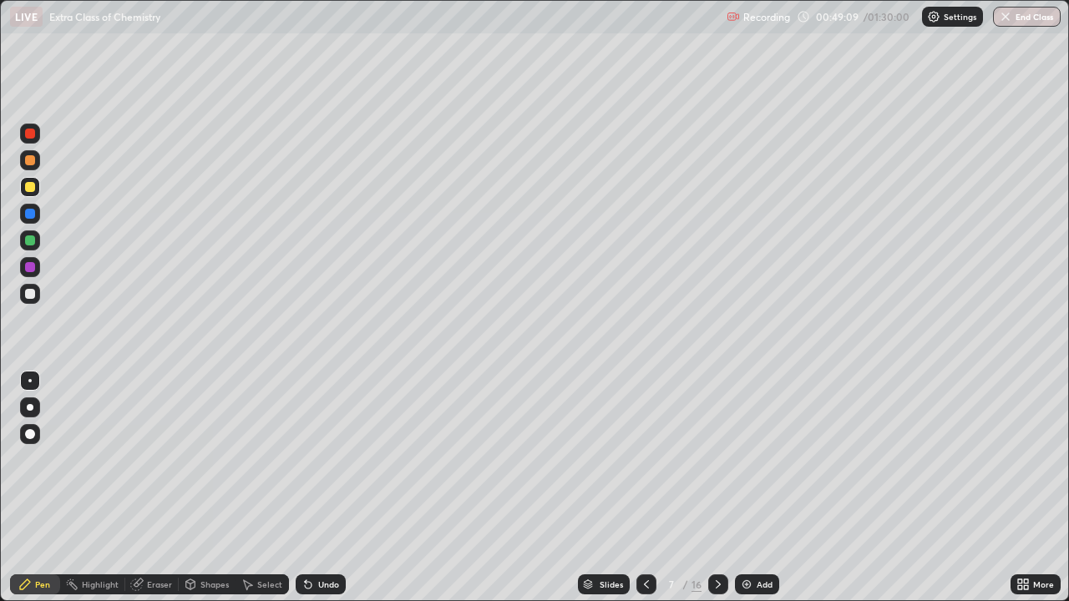
click at [31, 241] on div at bounding box center [30, 241] width 10 height 10
click at [28, 212] on div at bounding box center [30, 214] width 10 height 10
click at [318, 494] on div "Undo" at bounding box center [328, 584] width 21 height 8
click at [33, 267] on div at bounding box center [30, 267] width 10 height 10
click at [30, 408] on div at bounding box center [30, 407] width 7 height 7
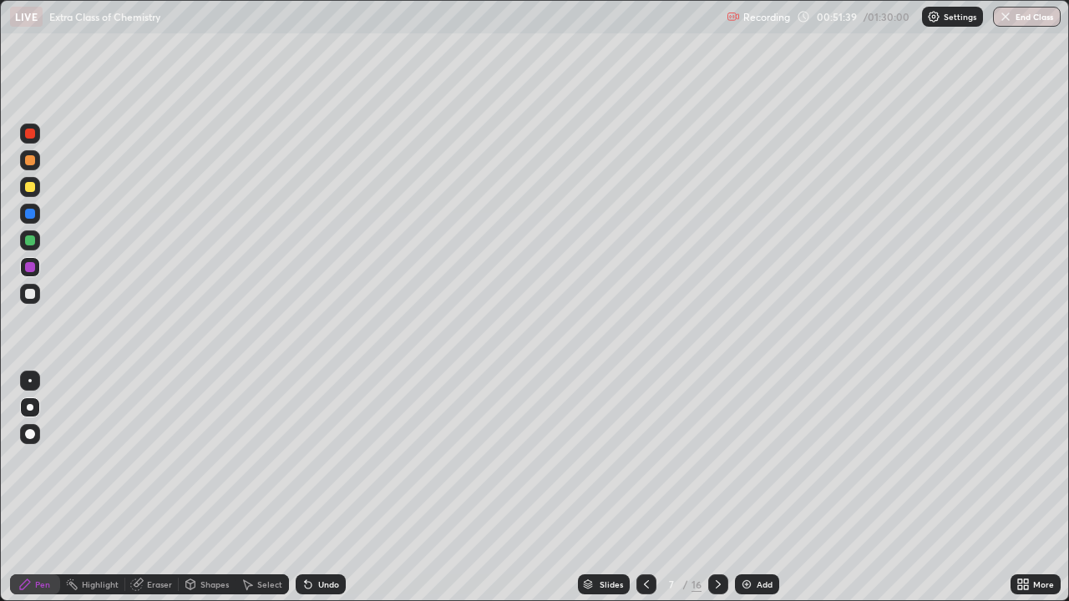
click at [151, 494] on div "Eraser" at bounding box center [151, 585] width 53 height 20
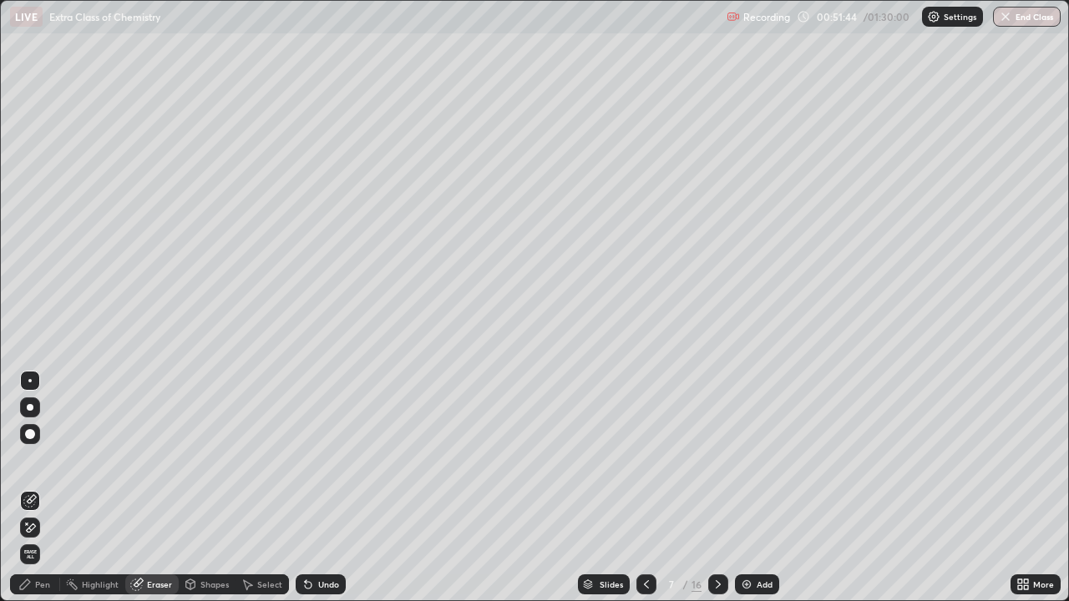
click at [31, 494] on icon at bounding box center [24, 584] width 13 height 13
click at [29, 494] on div "Pen" at bounding box center [35, 585] width 50 height 20
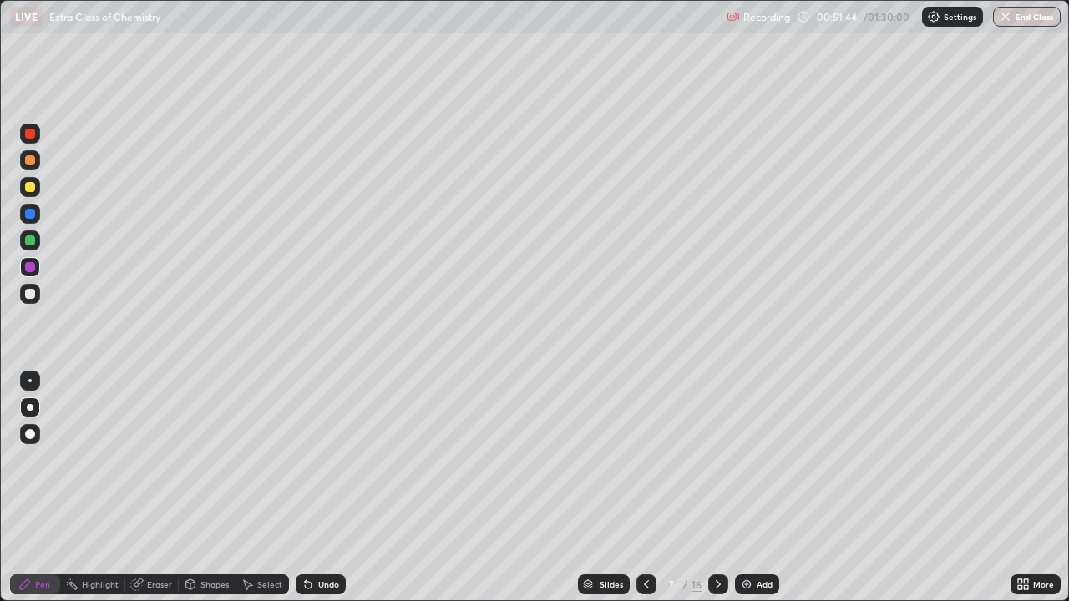
click at [32, 302] on div at bounding box center [30, 294] width 20 height 20
click at [333, 494] on div "Undo" at bounding box center [321, 585] width 50 height 20
click at [328, 494] on div "Undo" at bounding box center [321, 585] width 50 height 20
click at [336, 494] on div "Undo" at bounding box center [321, 585] width 50 height 20
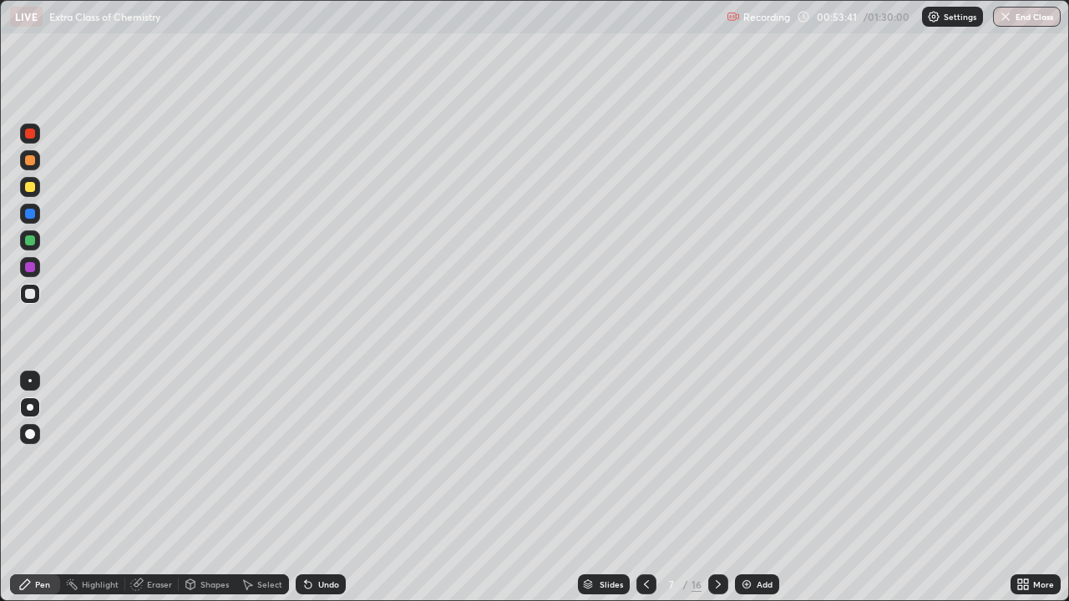
click at [33, 262] on div at bounding box center [30, 267] width 10 height 10
click at [312, 494] on icon at bounding box center [308, 584] width 13 height 13
click at [37, 249] on div at bounding box center [30, 241] width 20 height 20
click at [156, 494] on div "Eraser" at bounding box center [151, 585] width 53 height 20
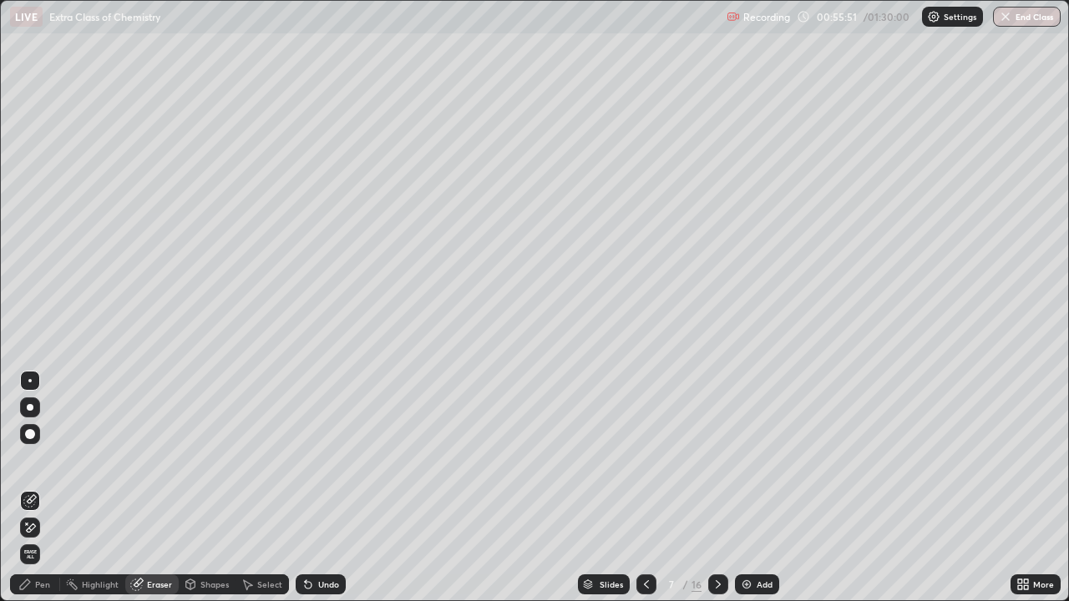
click at [41, 494] on div "Pen" at bounding box center [42, 584] width 15 height 8
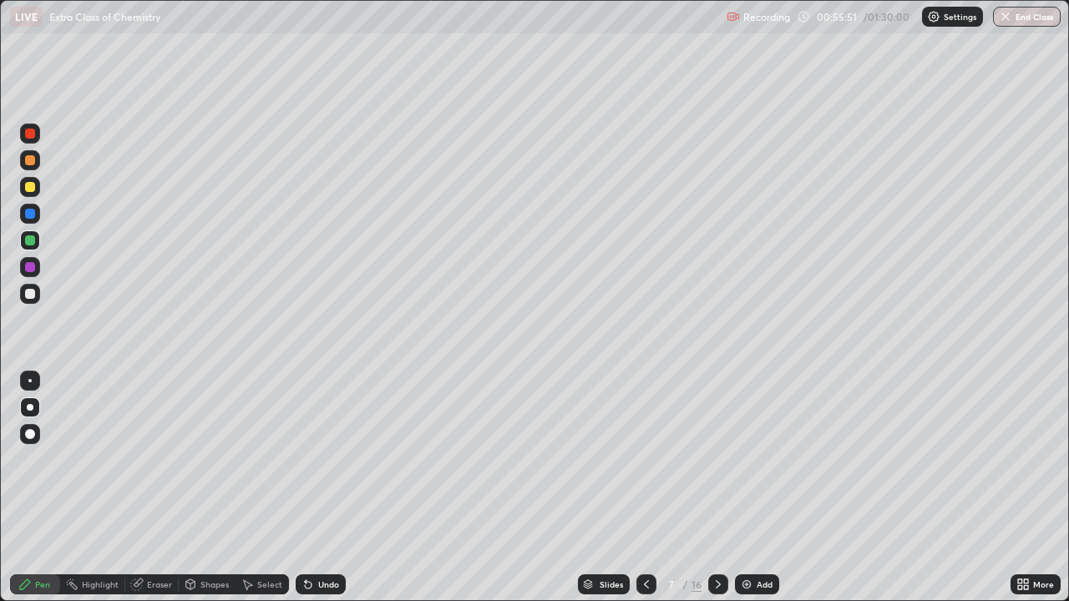
click at [30, 295] on div at bounding box center [30, 294] width 10 height 10
click at [31, 215] on div at bounding box center [30, 214] width 10 height 10
click at [30, 381] on div at bounding box center [29, 380] width 3 height 3
click at [28, 262] on div at bounding box center [30, 267] width 10 height 10
click at [160, 494] on div "Eraser" at bounding box center [159, 584] width 25 height 8
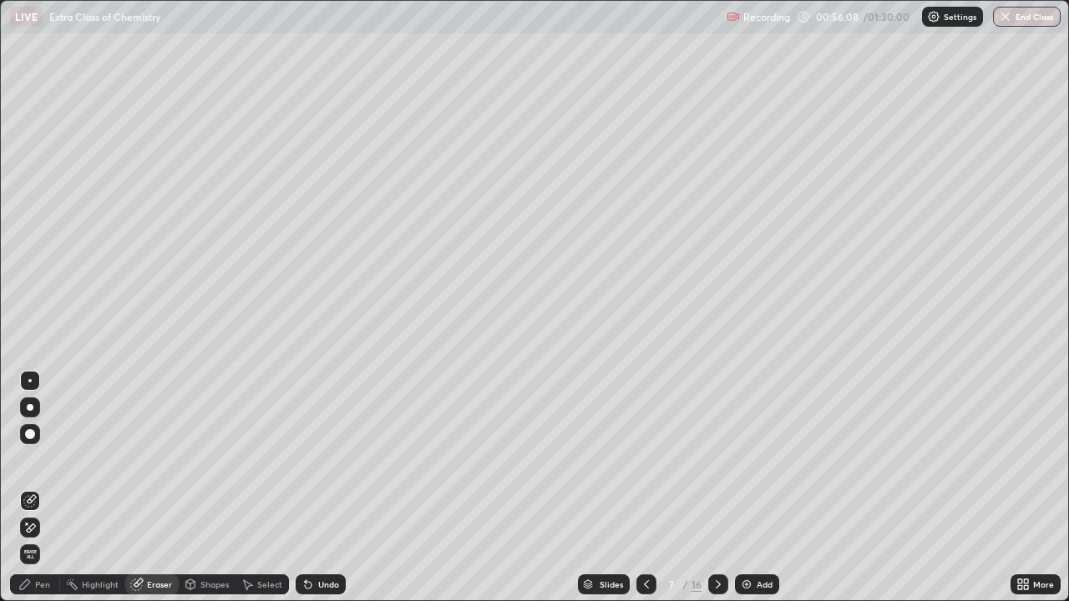
click at [39, 494] on div "Pen" at bounding box center [42, 584] width 15 height 8
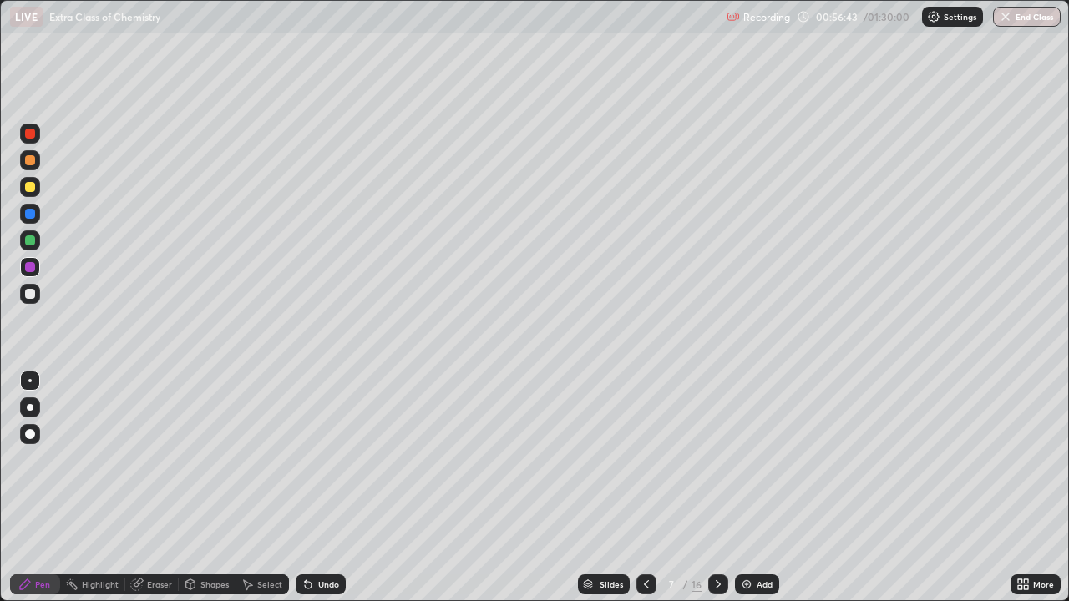
click at [318, 494] on div "Undo" at bounding box center [328, 584] width 21 height 8
click at [29, 242] on div at bounding box center [30, 241] width 10 height 10
click at [642, 494] on icon at bounding box center [646, 584] width 13 height 13
click at [717, 494] on icon at bounding box center [718, 584] width 13 height 13
click at [603, 494] on div "Slides" at bounding box center [611, 584] width 23 height 8
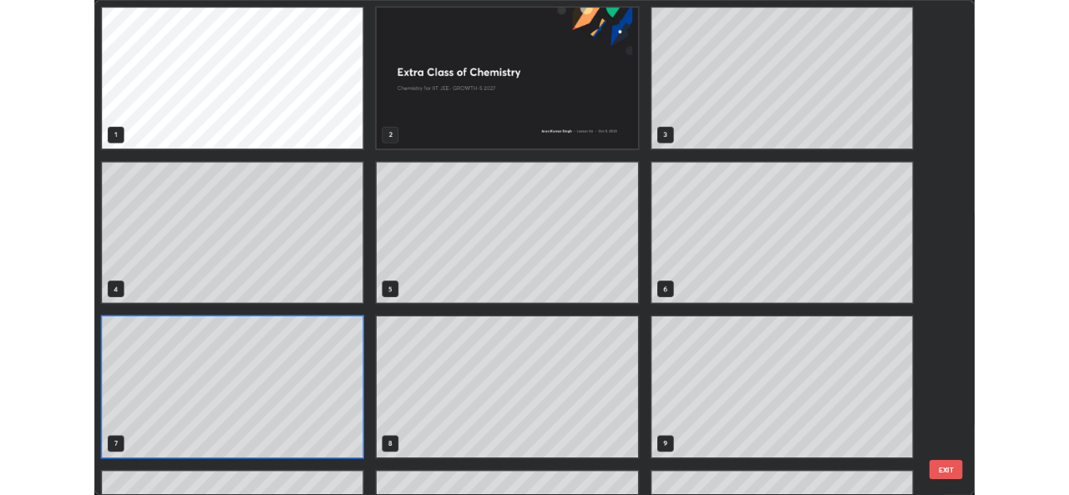
scroll to position [595, 1059]
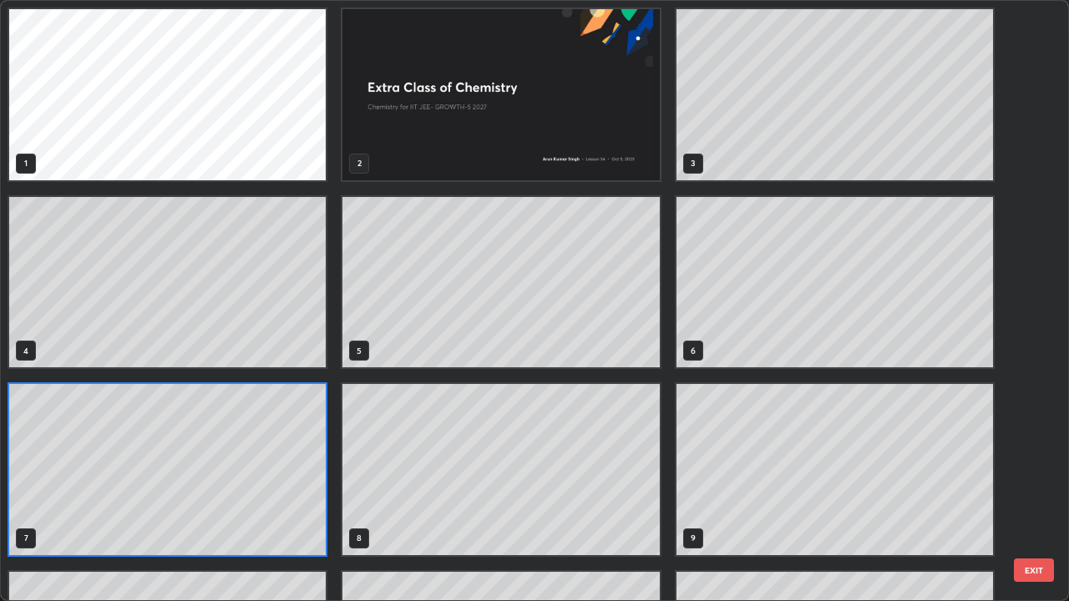
click at [1044, 494] on button "EXIT" at bounding box center [1034, 570] width 40 height 23
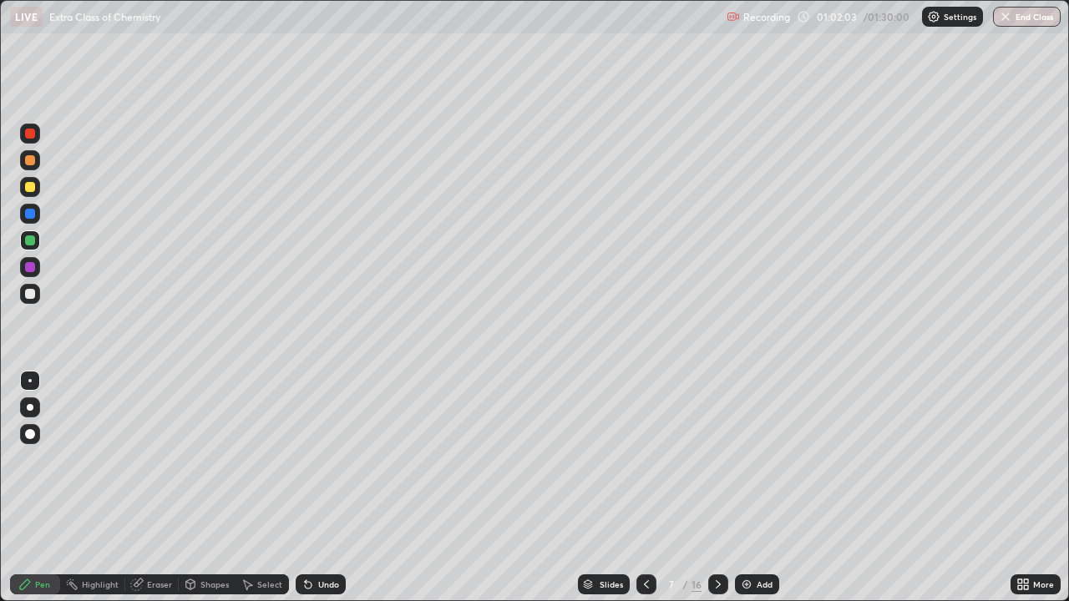
click at [1046, 15] on button "End Class" at bounding box center [1027, 17] width 68 height 20
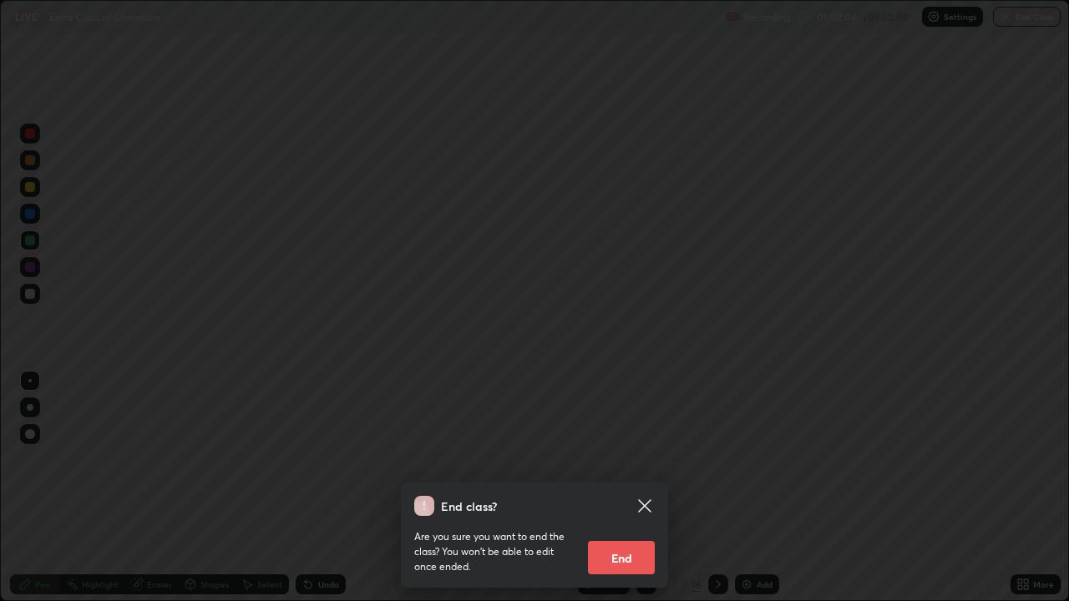
click at [636, 494] on button "End" at bounding box center [621, 557] width 67 height 33
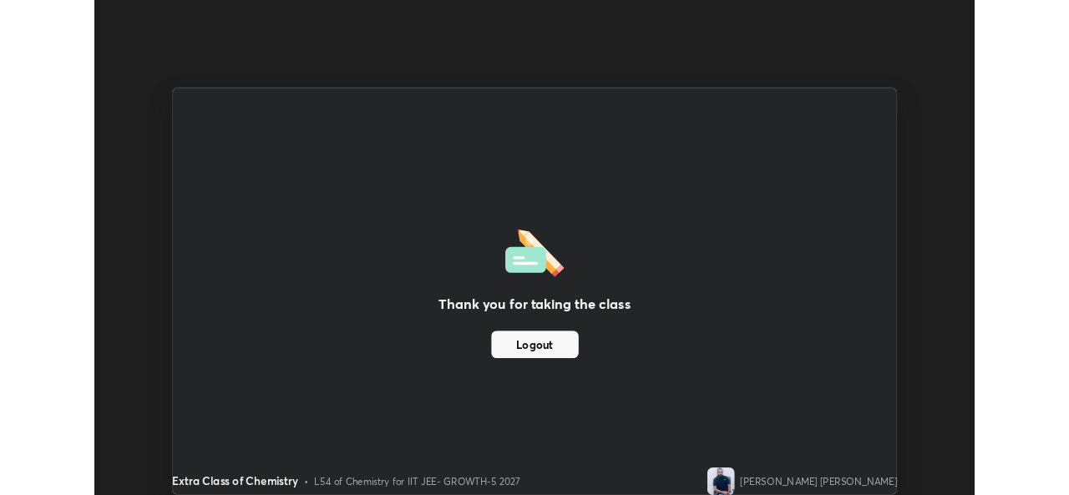
scroll to position [83024, 82451]
